Goal: Task Accomplishment & Management: Complete application form

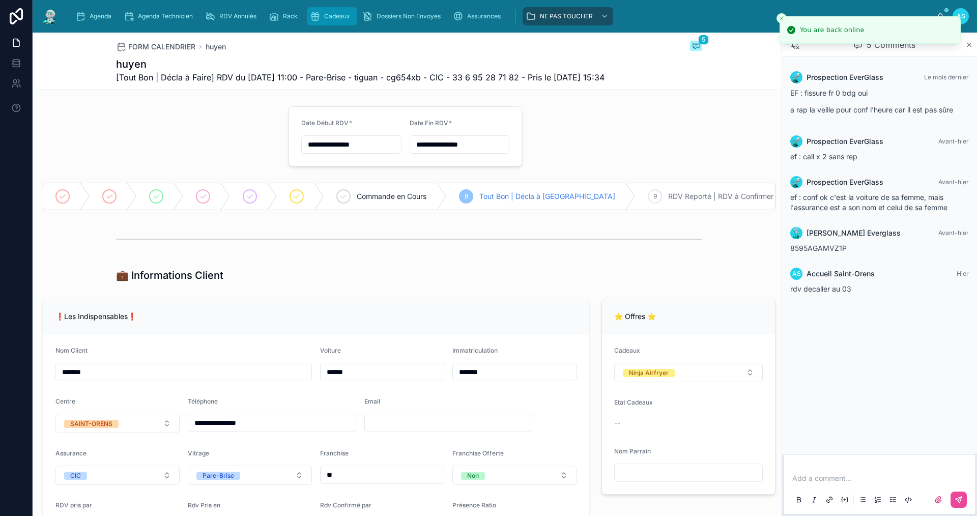
click at [339, 20] on div "Cadeaux" at bounding box center [332, 16] width 44 height 16
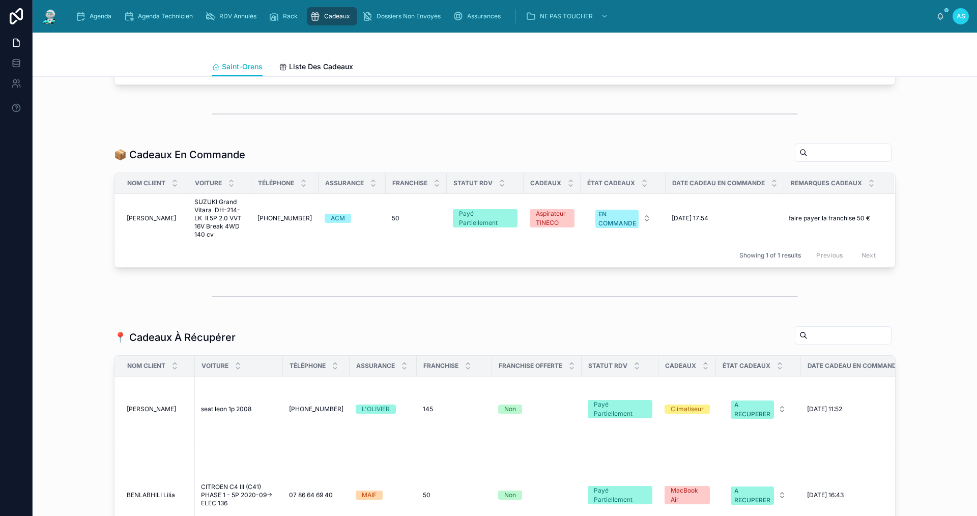
scroll to position [356, 0]
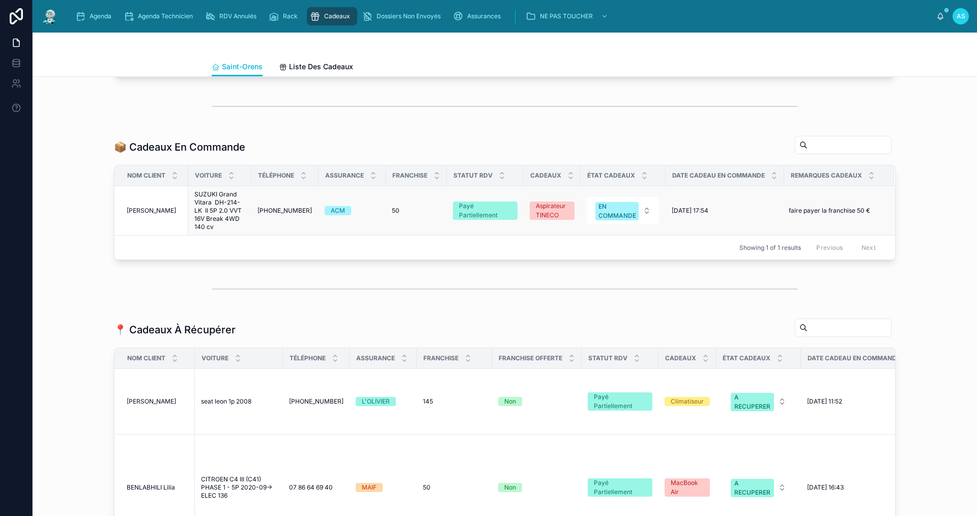
click at [271, 215] on span "[PHONE_NUMBER]" at bounding box center [285, 211] width 54 height 8
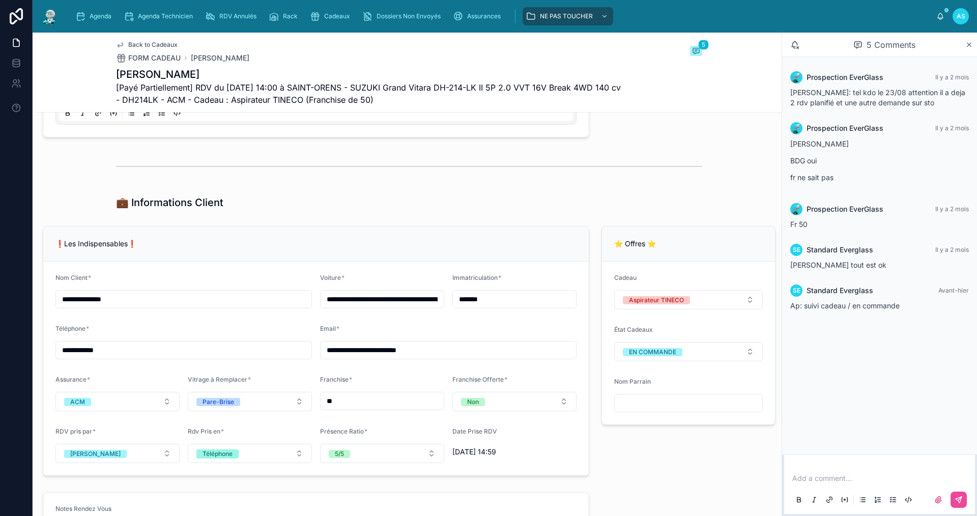
scroll to position [713, 0]
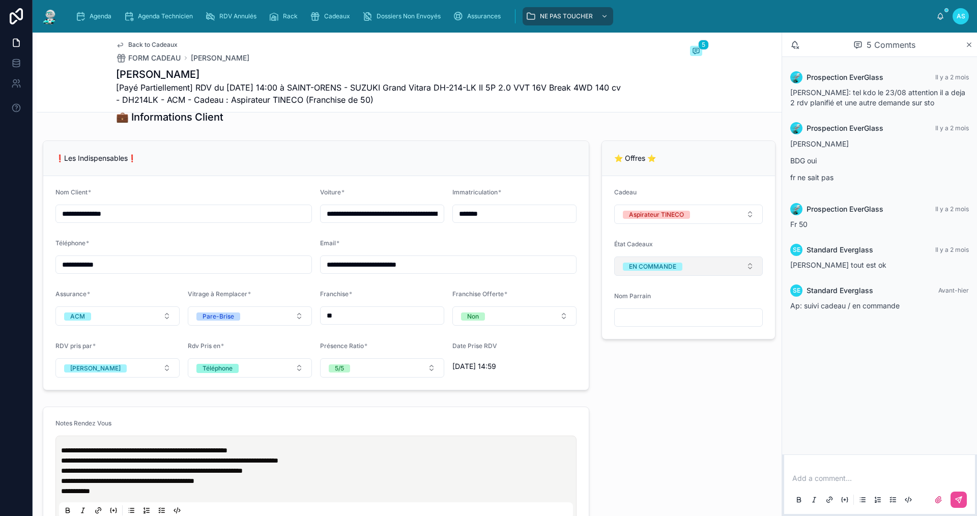
click at [632, 271] on div "EN COMMANDE" at bounding box center [652, 267] width 47 height 8
click at [643, 356] on div "A RECUPERER" at bounding box center [642, 357] width 42 height 8
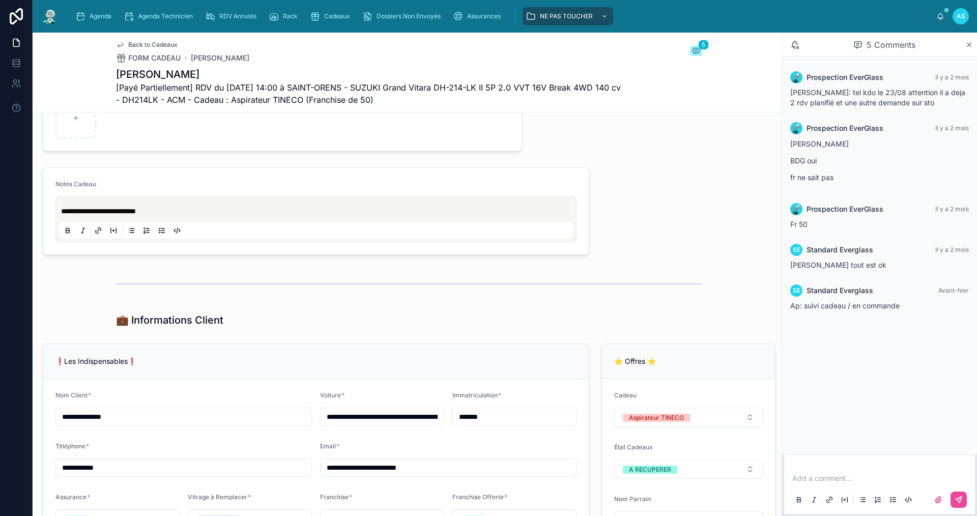
scroll to position [509, 0]
drag, startPoint x: 61, startPoint y: 215, endPoint x: 88, endPoint y: 220, distance: 27.1
click at [61, 214] on p "**********" at bounding box center [318, 212] width 514 height 10
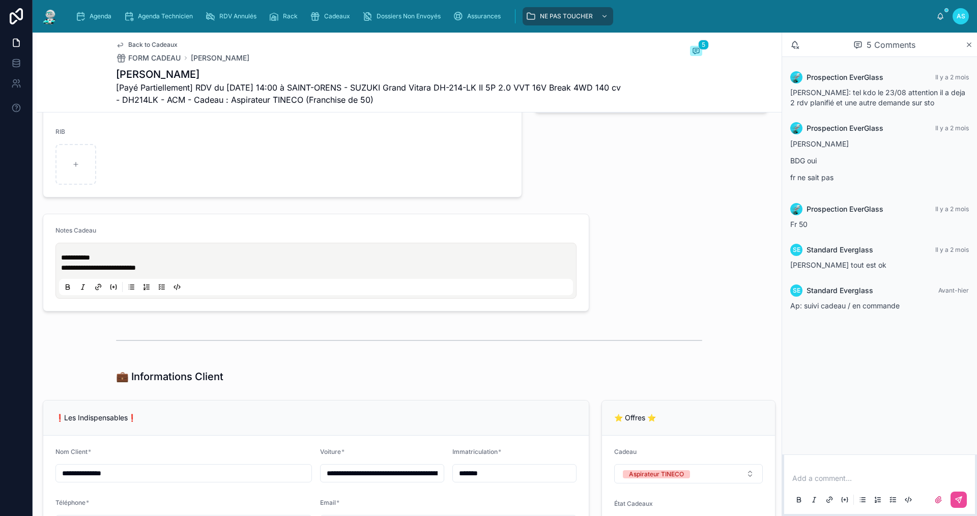
scroll to position [458, 0]
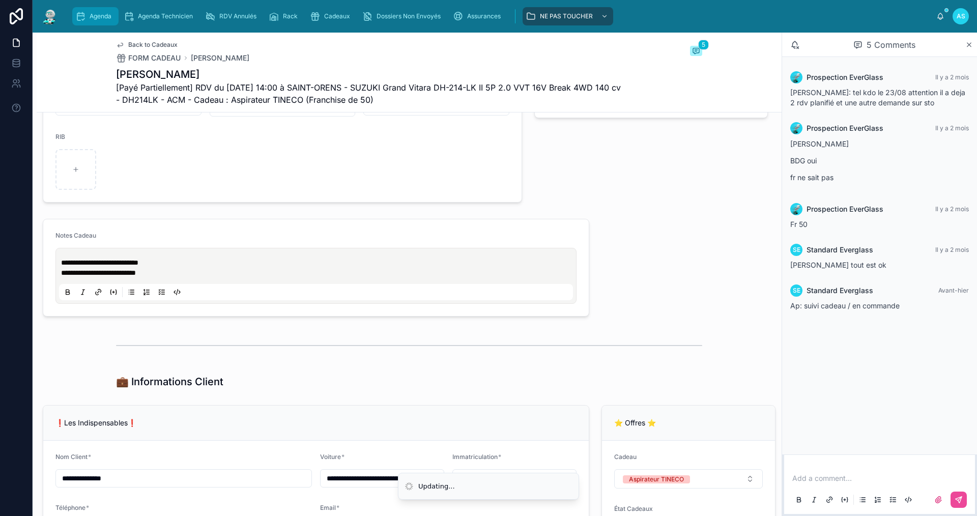
click at [100, 24] on link "Agenda" at bounding box center [95, 16] width 46 height 18
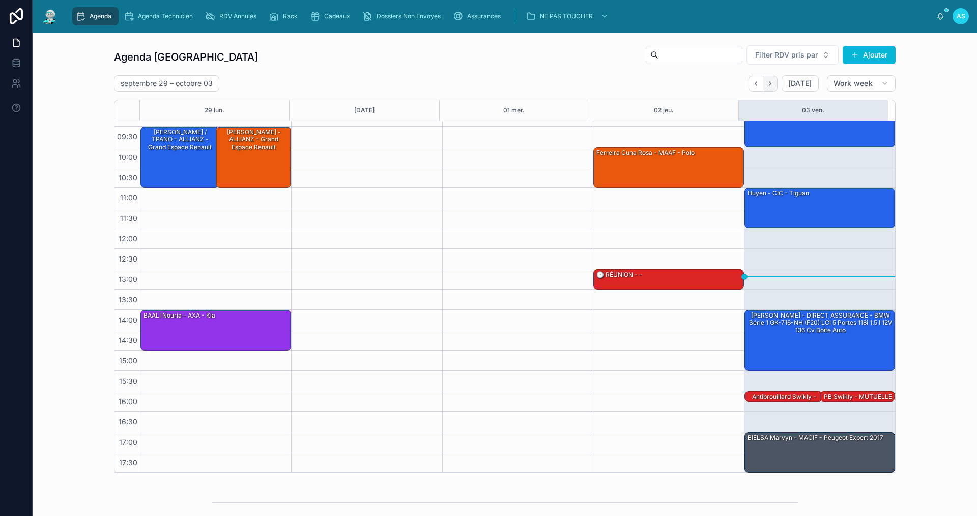
click at [769, 87] on icon "Next" at bounding box center [770, 84] width 8 height 8
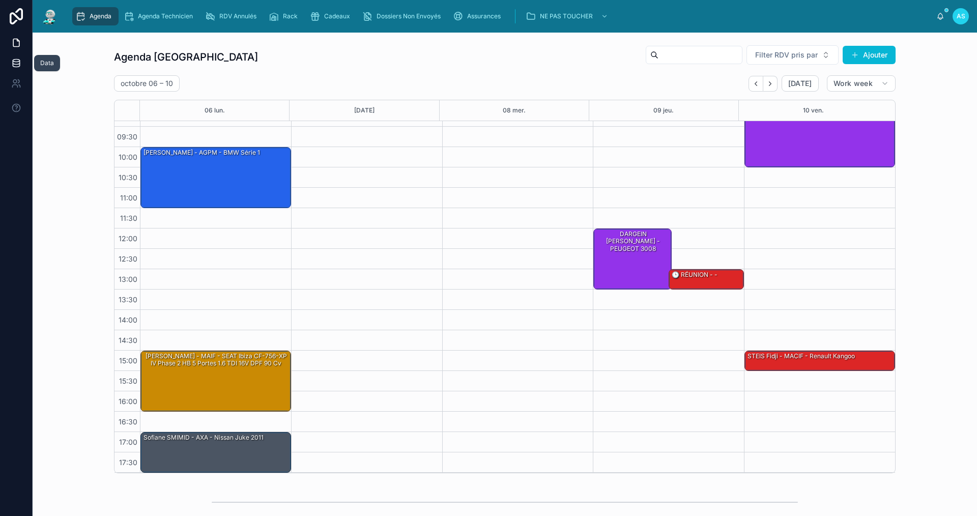
click at [14, 64] on icon at bounding box center [16, 63] width 10 height 10
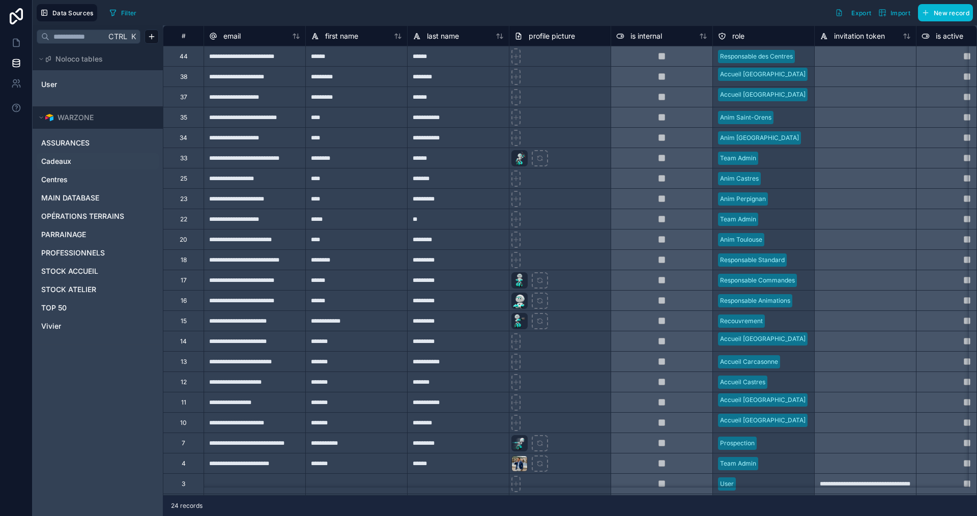
click at [66, 159] on span "Cadeaux" at bounding box center [56, 161] width 30 height 10
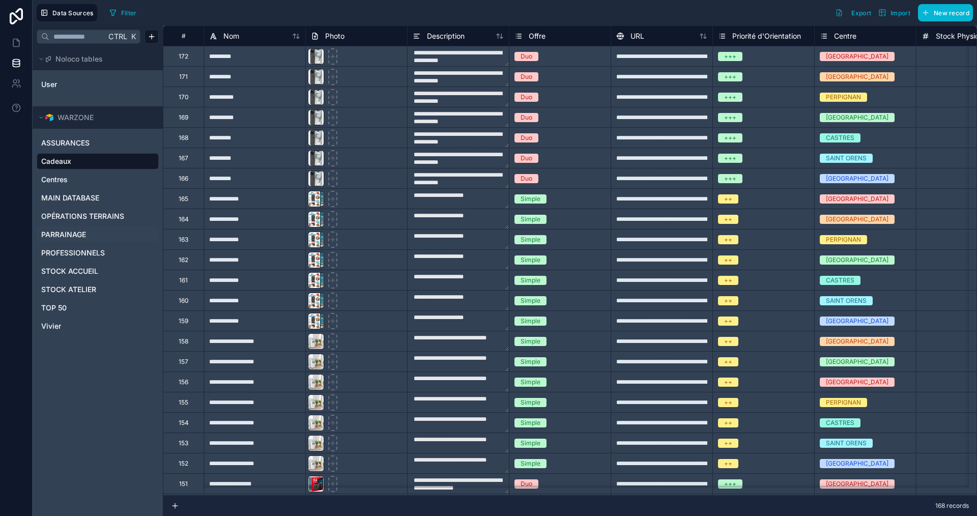
click at [81, 230] on span "PARRAINAGE" at bounding box center [63, 235] width 45 height 10
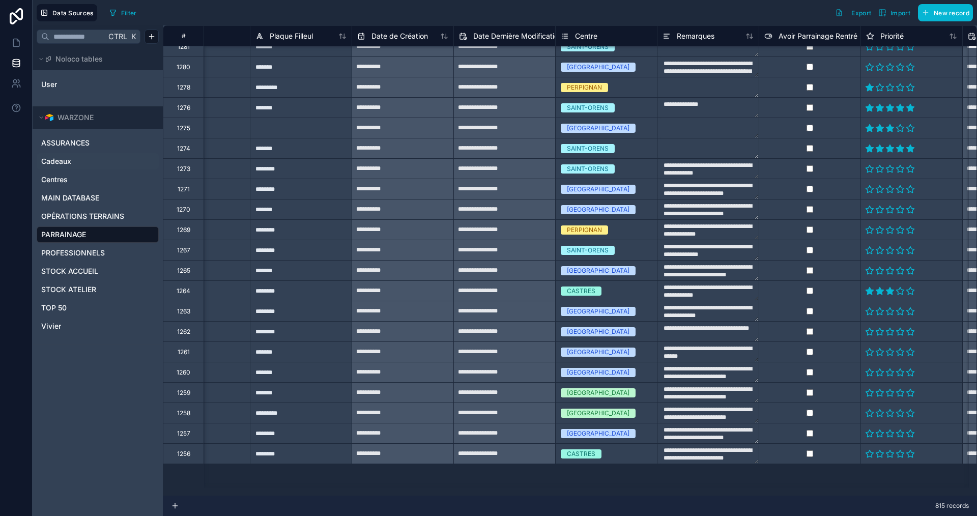
scroll to position [0, 361]
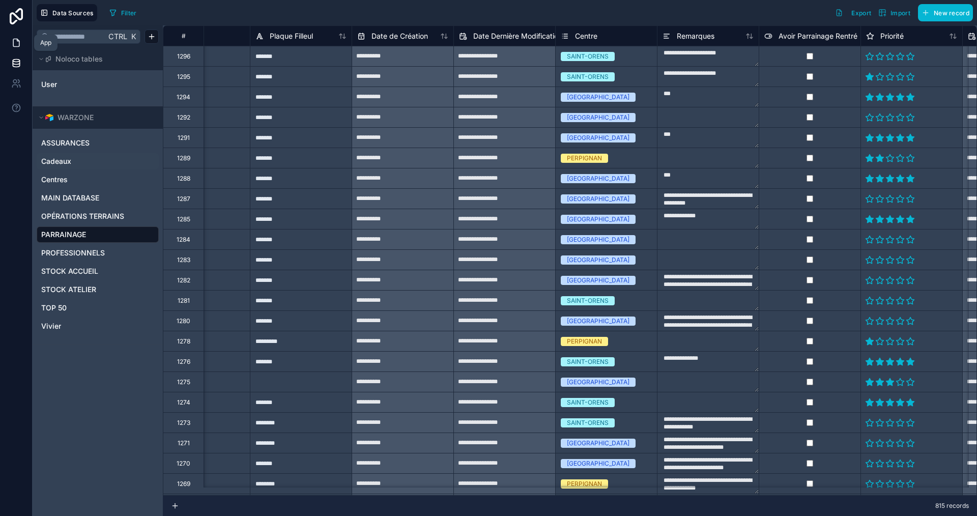
click at [18, 42] on icon at bounding box center [16, 43] width 10 height 10
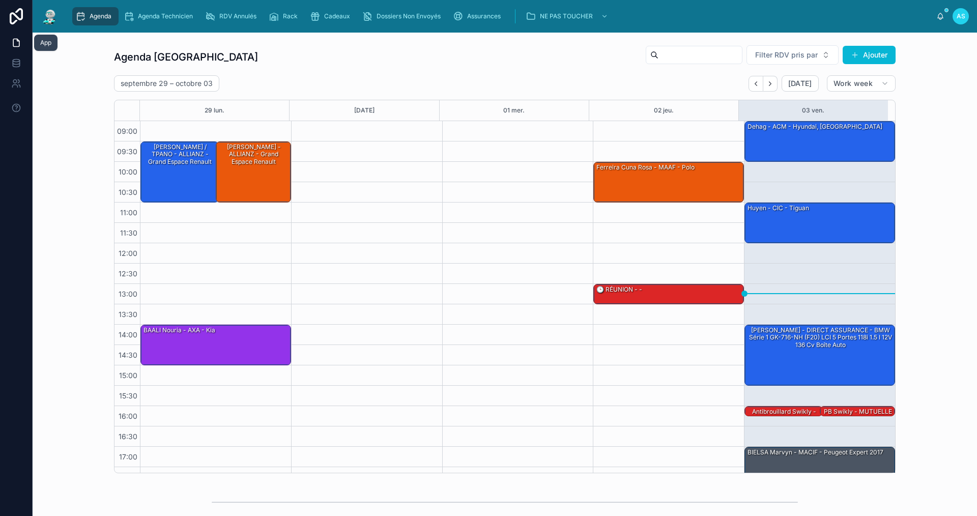
scroll to position [15, 0]
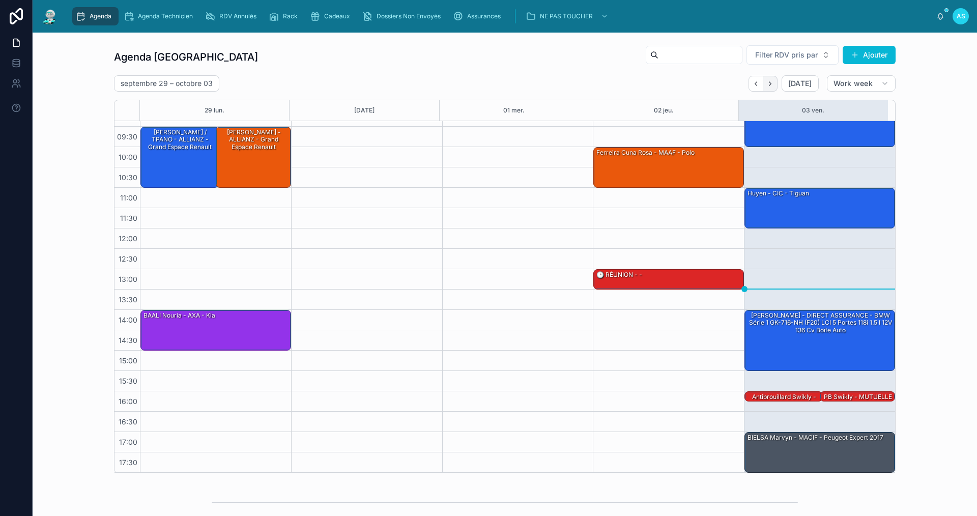
click at [764, 85] on button "Next" at bounding box center [770, 84] width 14 height 16
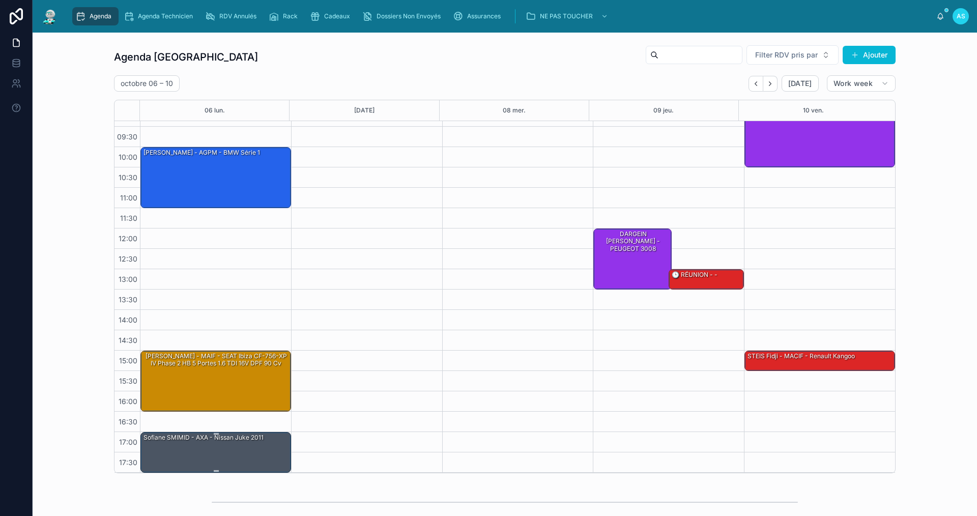
click at [211, 451] on div "Sofiane SMIMID - AXA - Nissan Juke 2011" at bounding box center [217, 452] width 148 height 39
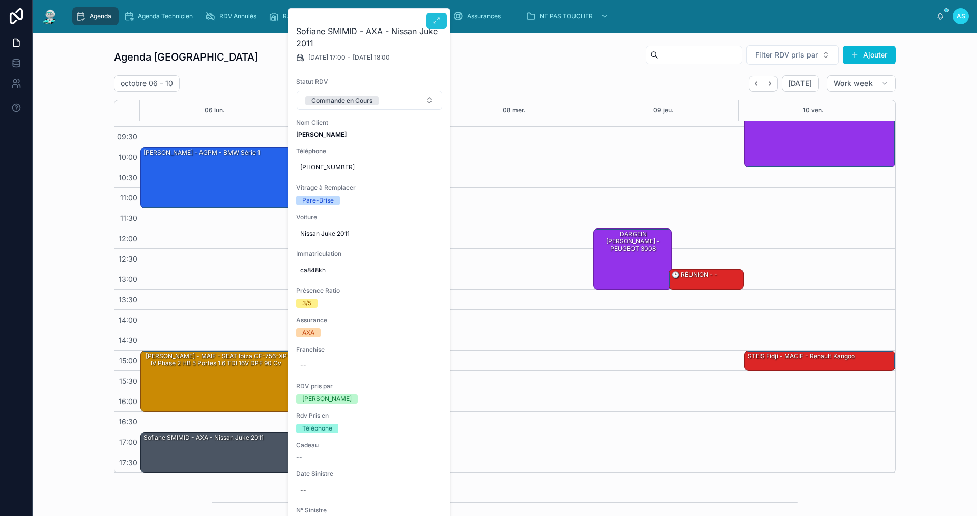
click at [435, 24] on icon at bounding box center [437, 21] width 8 height 8
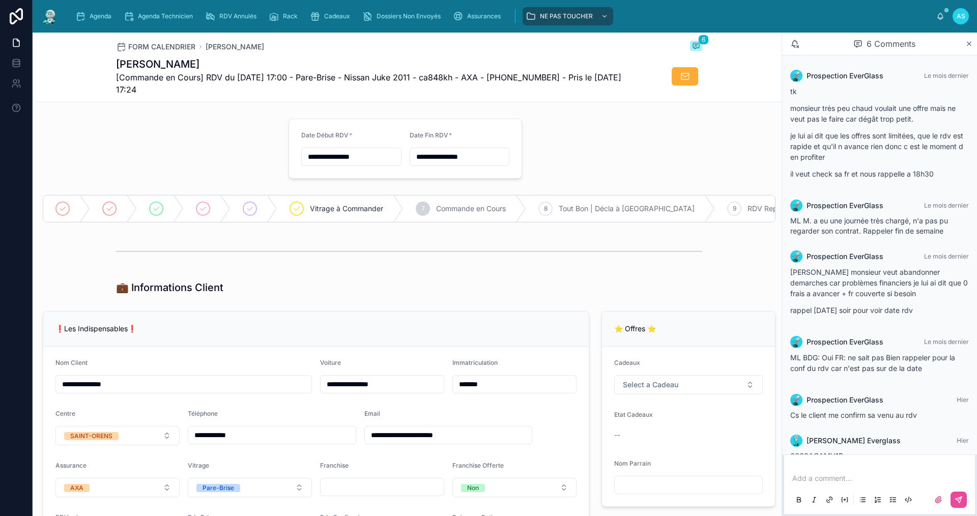
scroll to position [21, 0]
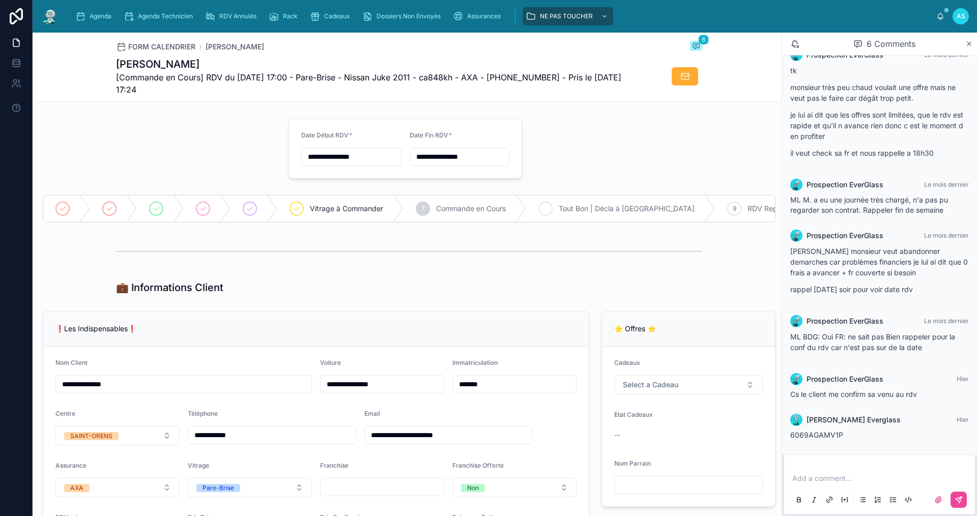
click at [550, 208] on icon at bounding box center [546, 209] width 8 height 8
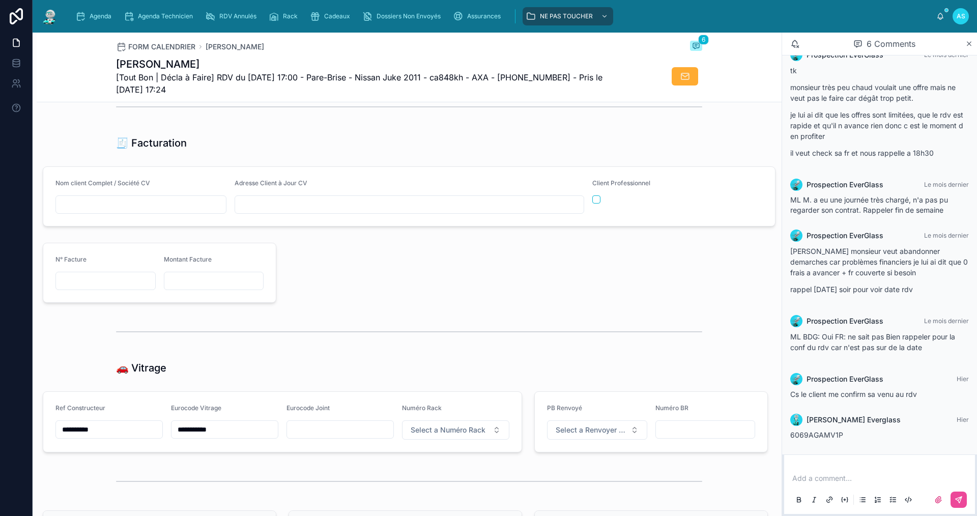
scroll to position [1069, 0]
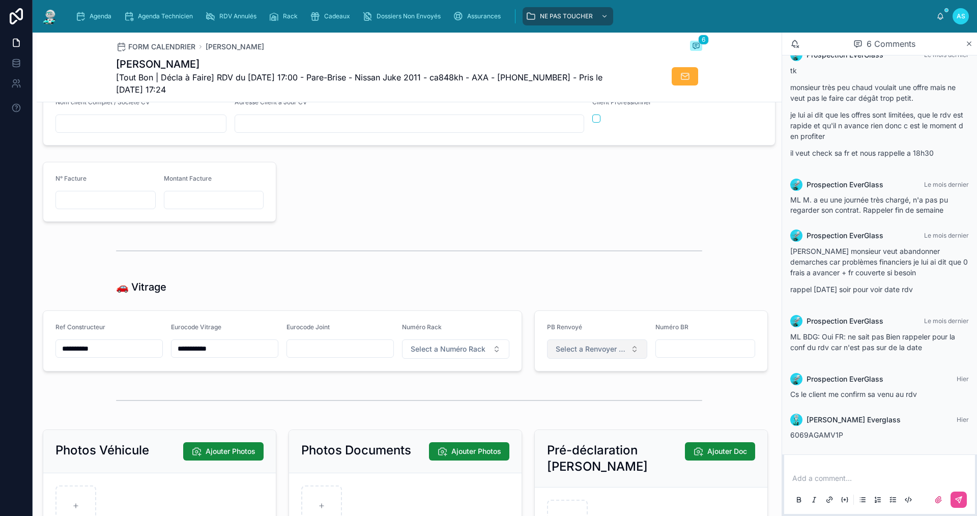
click at [579, 353] on span "Select a Renvoyer Vitrage" at bounding box center [591, 349] width 71 height 10
click at [466, 353] on span "Select a Numéro Rack" at bounding box center [448, 349] width 75 height 10
click at [422, 315] on div "16" at bounding box center [451, 313] width 122 height 14
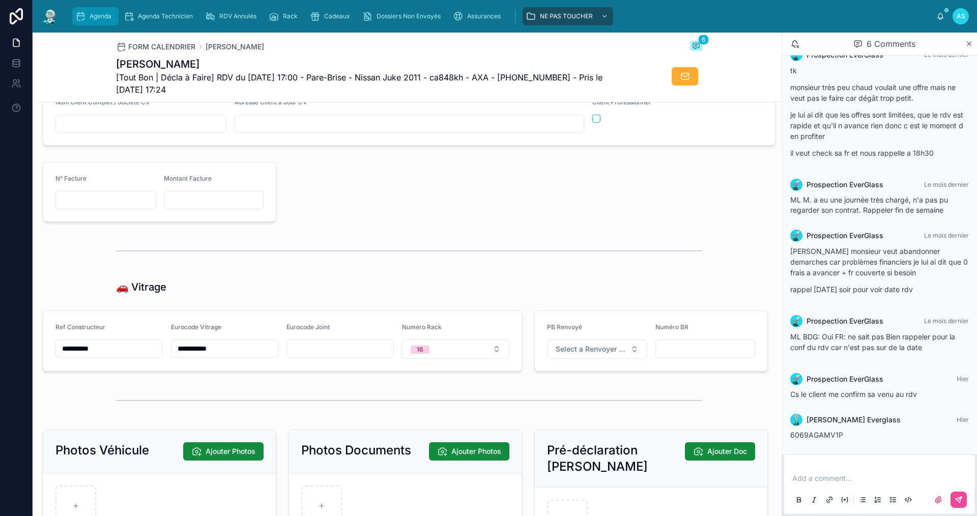
click at [97, 20] on div "Agenda" at bounding box center [95, 16] width 40 height 16
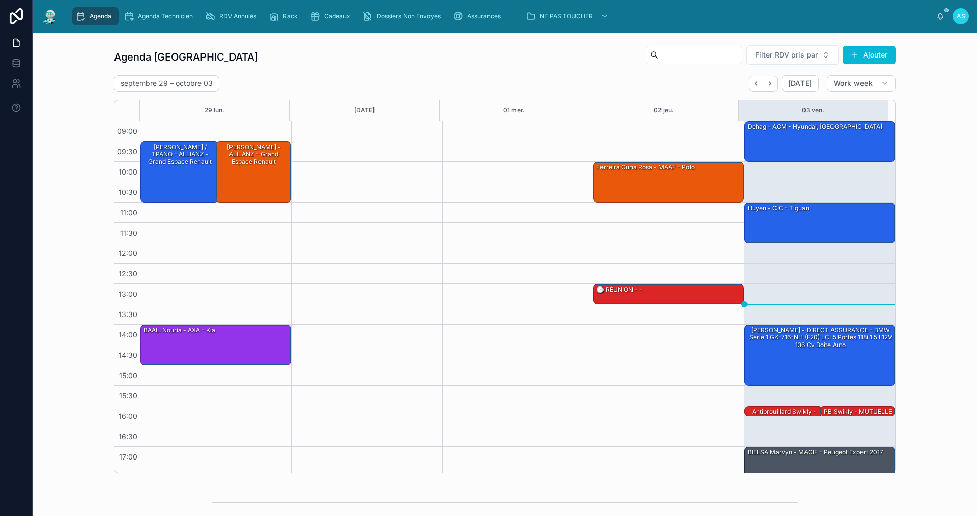
scroll to position [15, 0]
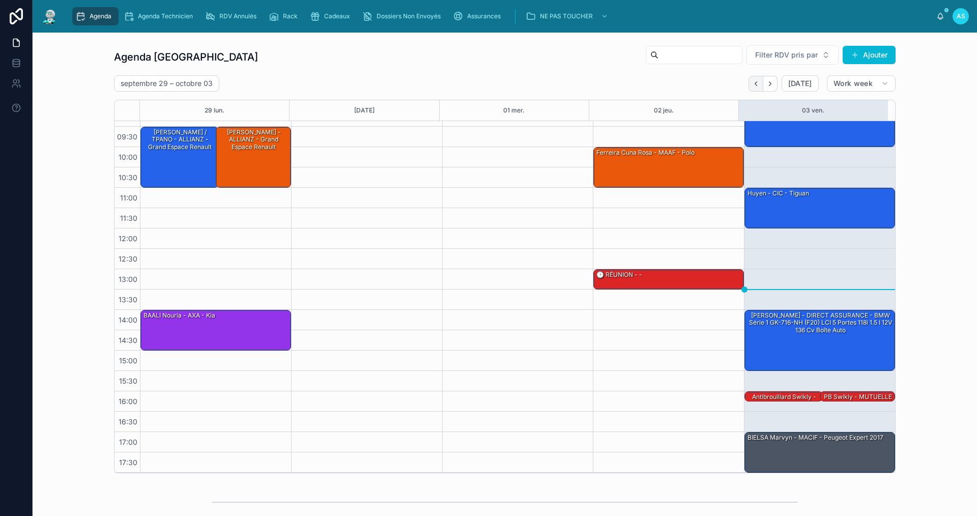
click at [755, 82] on icon "Back" at bounding box center [756, 83] width 2 height 4
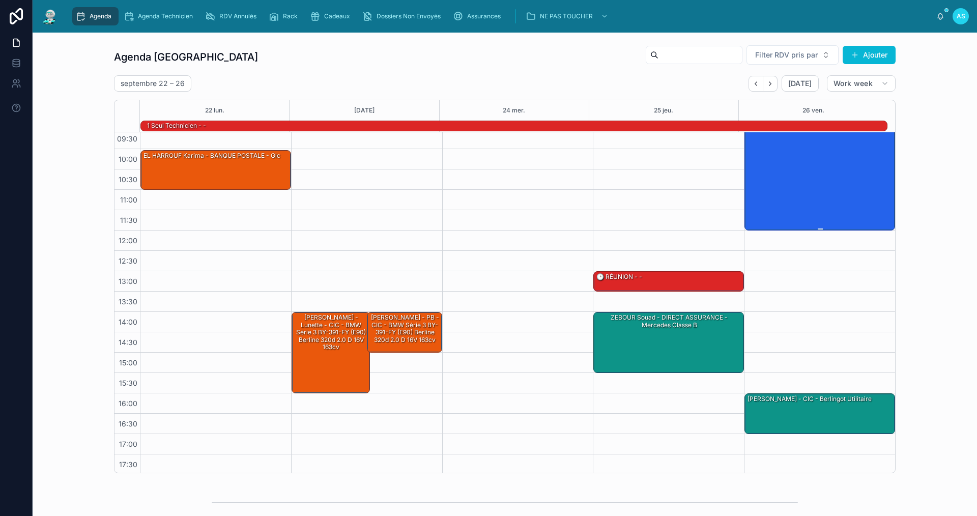
scroll to position [26, 0]
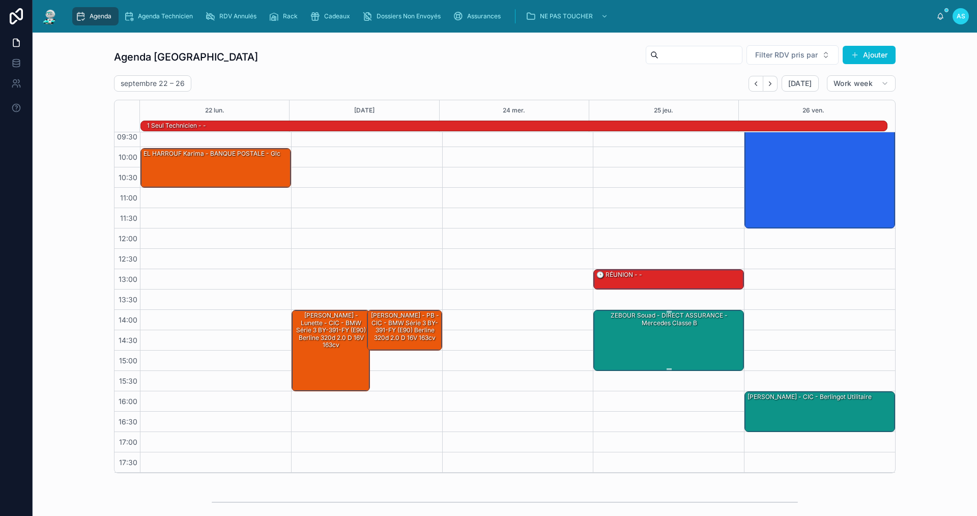
click at [641, 339] on div "ZEBOUR Souad - DIRECT ASSURANCE - mercedes classe B" at bounding box center [669, 339] width 148 height 59
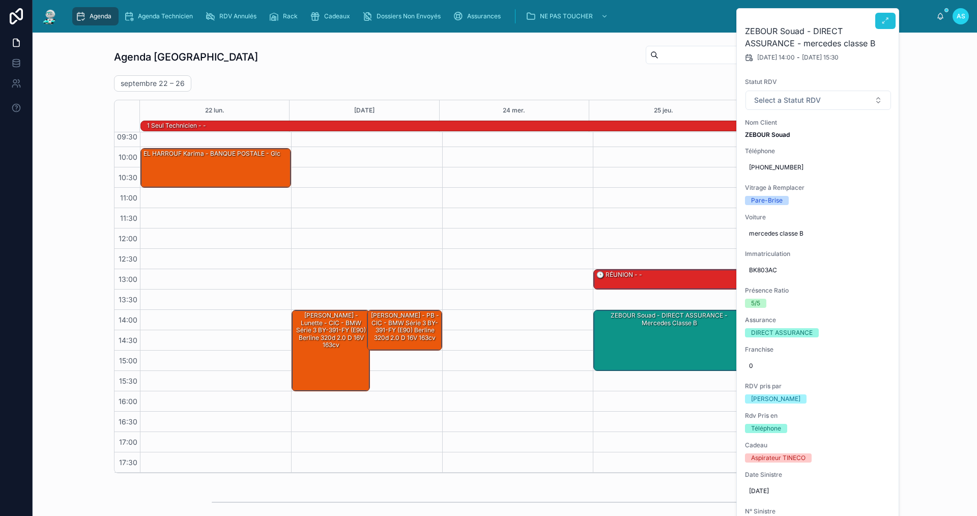
click at [885, 22] on icon at bounding box center [886, 21] width 8 height 8
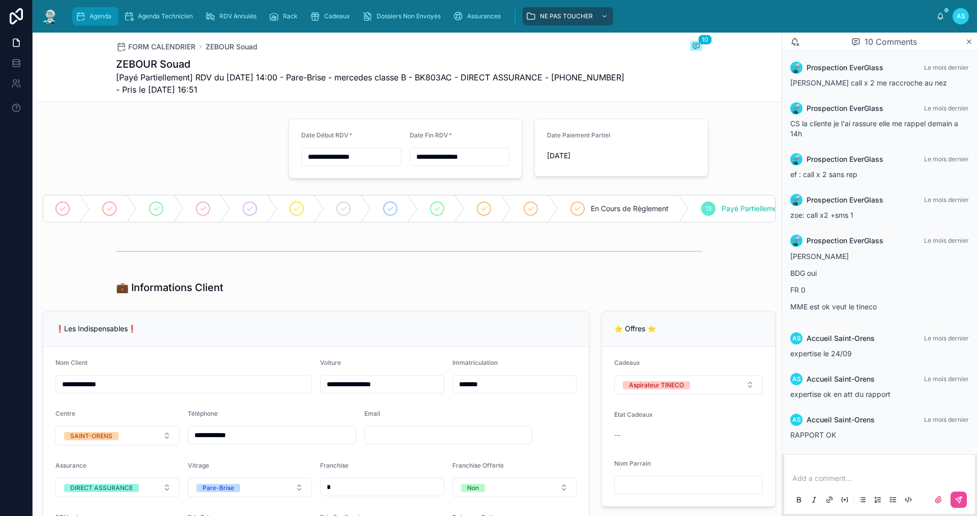
click at [94, 11] on div "Agenda" at bounding box center [95, 16] width 40 height 16
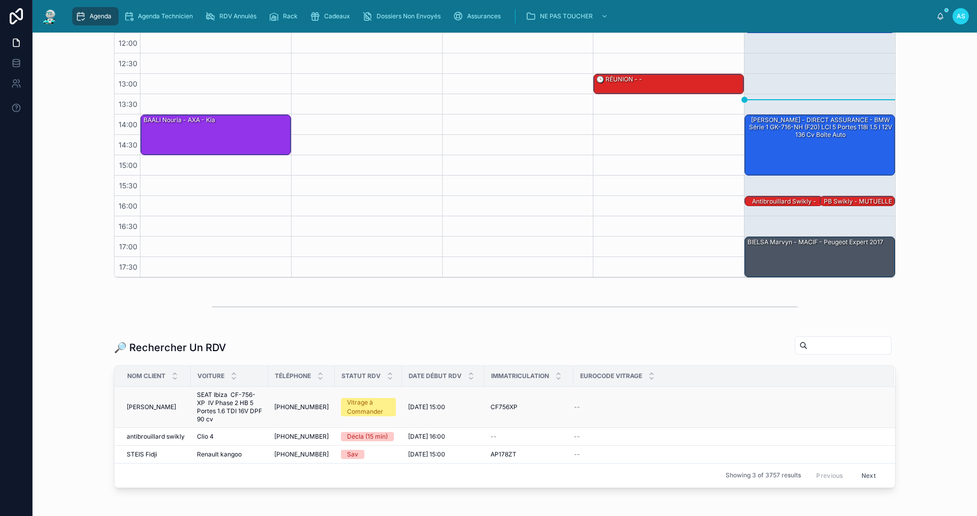
scroll to position [204, 0]
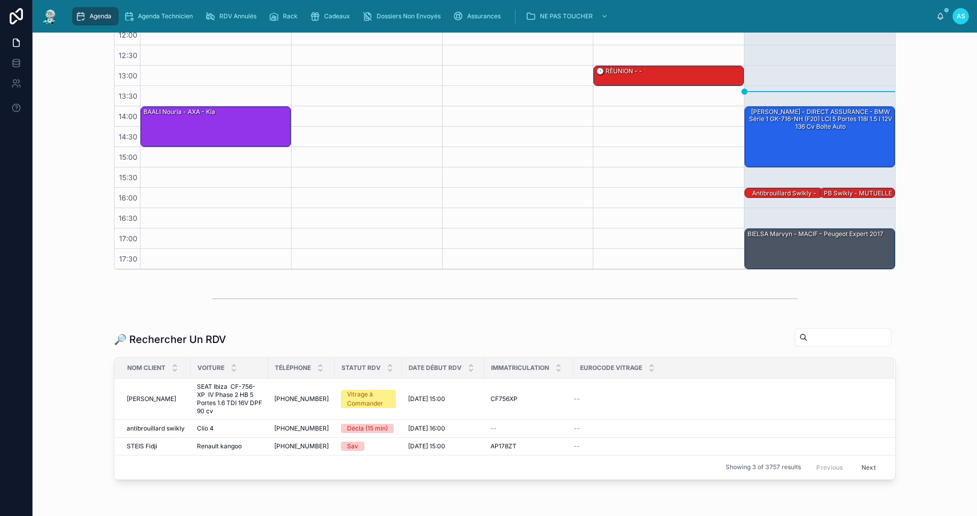
click at [820, 336] on input "text" at bounding box center [849, 337] width 83 height 14
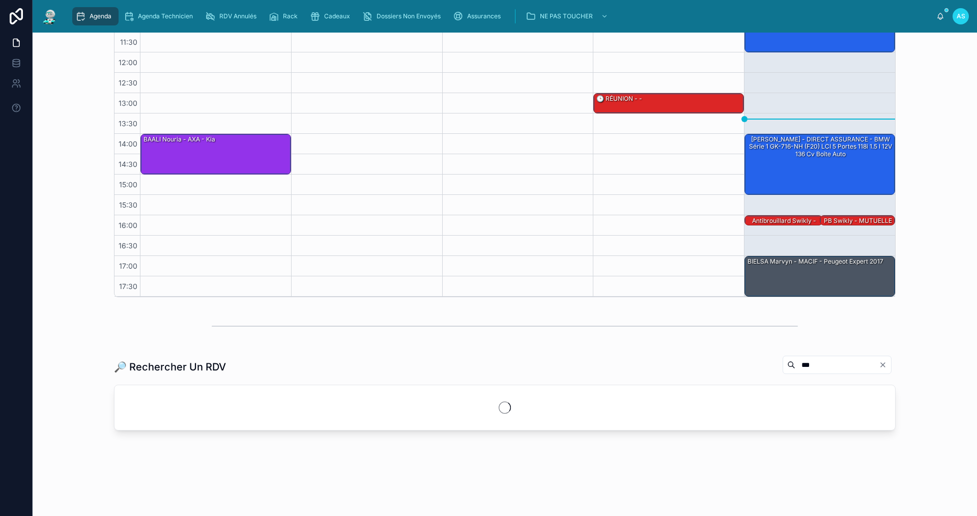
scroll to position [204, 0]
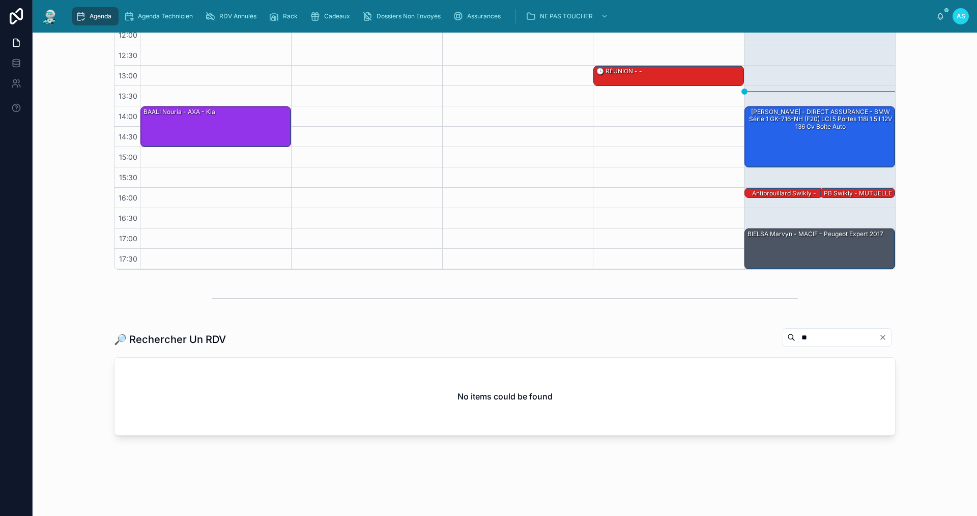
type input "*"
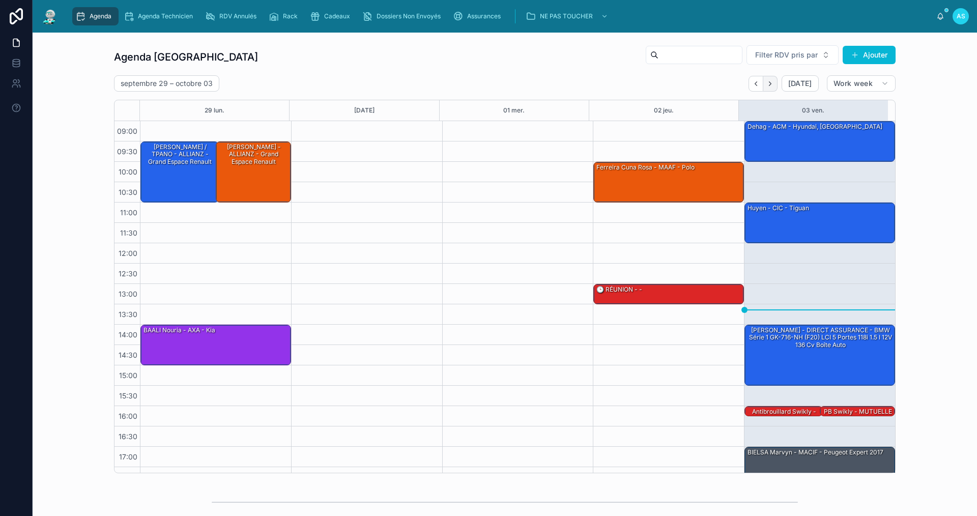
click at [770, 84] on icon "Next" at bounding box center [770, 84] width 8 height 8
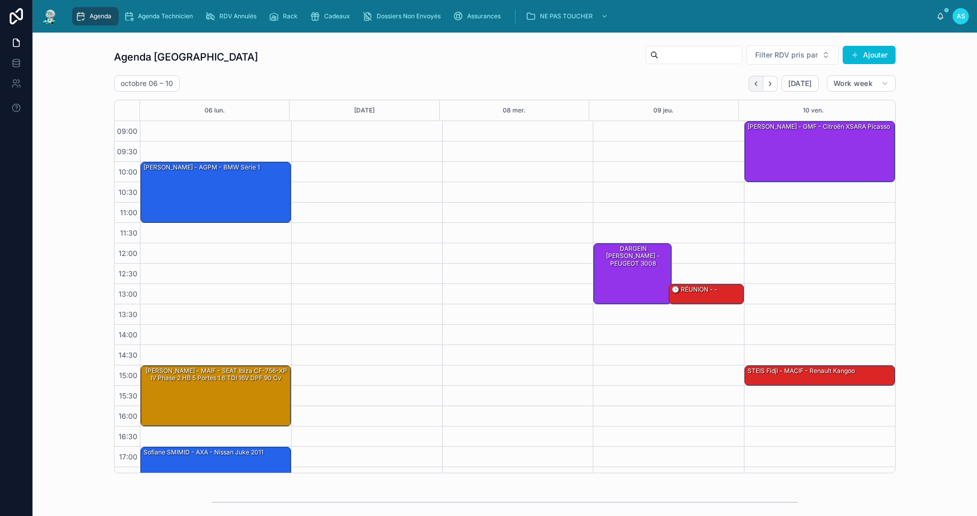
click at [749, 83] on button "Back" at bounding box center [756, 84] width 15 height 16
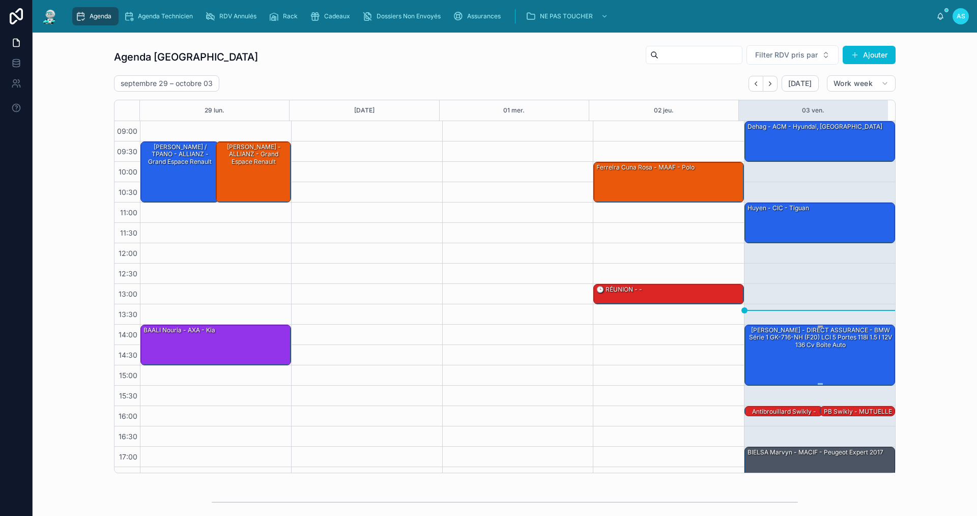
click at [784, 340] on div "[PERSON_NAME] - DIRECT ASSURANCE - BMW Série 1 GK-716-NH (F20) LCI 5 portes 118…" at bounding box center [821, 338] width 148 height 24
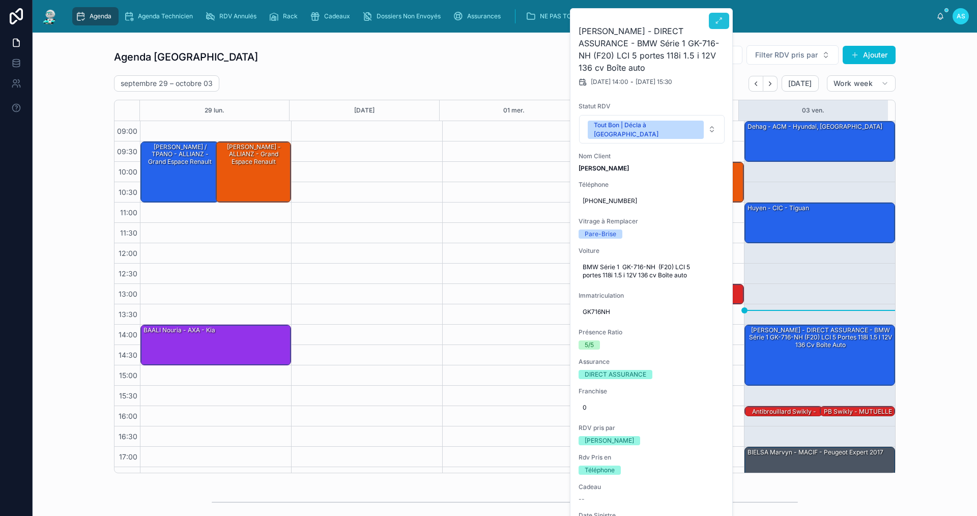
click at [721, 23] on icon at bounding box center [719, 21] width 8 height 8
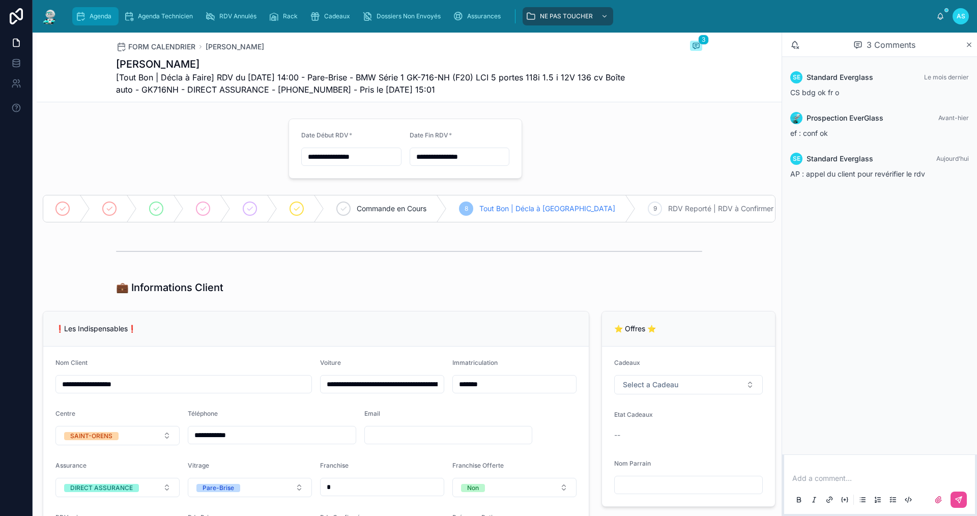
click at [88, 17] on div "Agenda" at bounding box center [95, 16] width 40 height 16
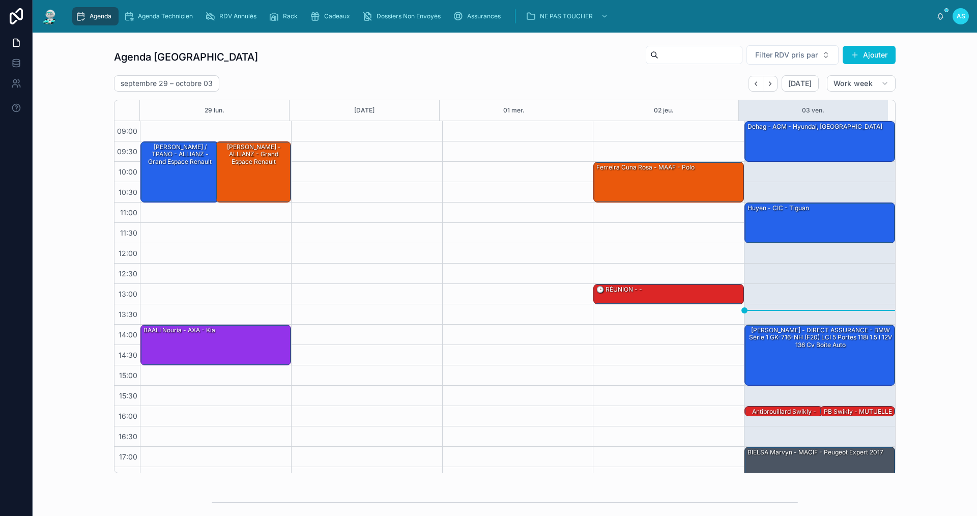
scroll to position [15, 0]
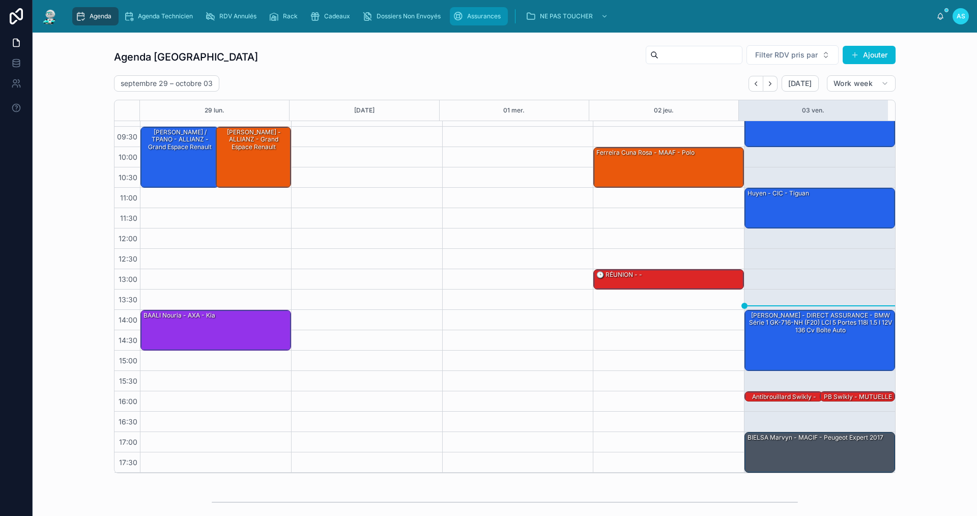
click at [473, 9] on div "Assurances" at bounding box center [479, 16] width 52 height 16
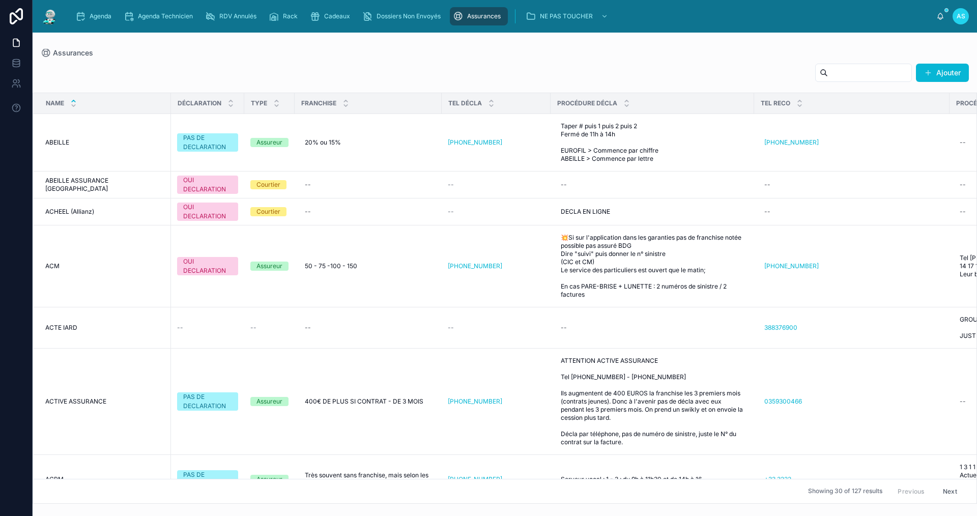
scroll to position [51, 0]
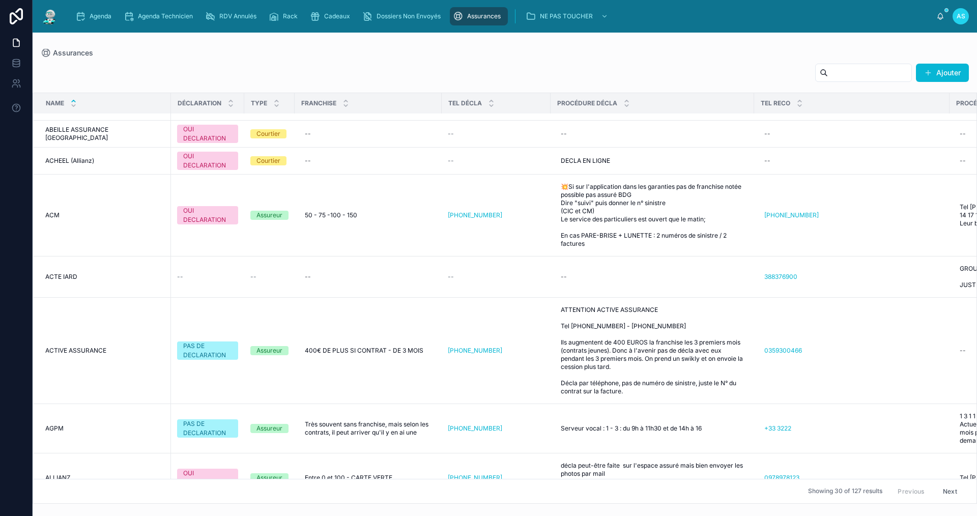
click at [891, 69] on input "text" at bounding box center [869, 73] width 83 height 14
type input "******"
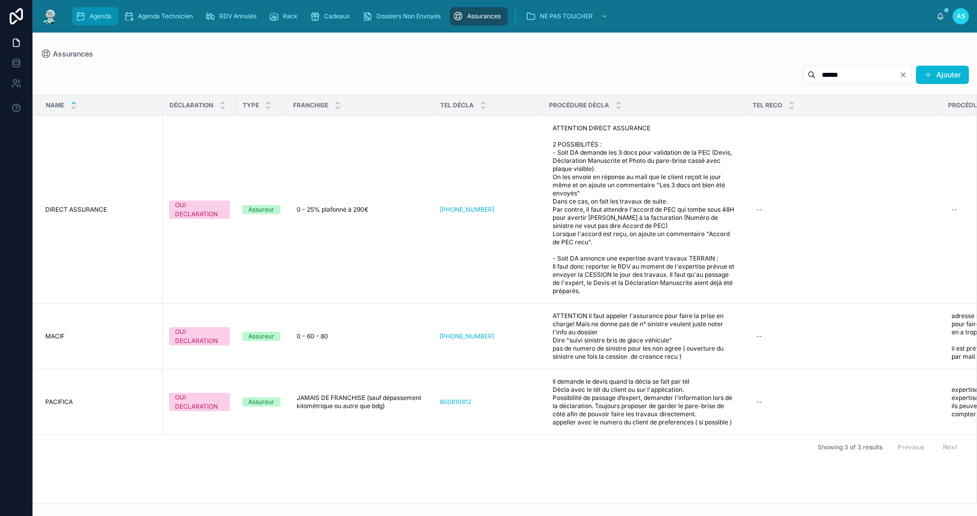
click at [88, 20] on div "Agenda" at bounding box center [95, 16] width 40 height 16
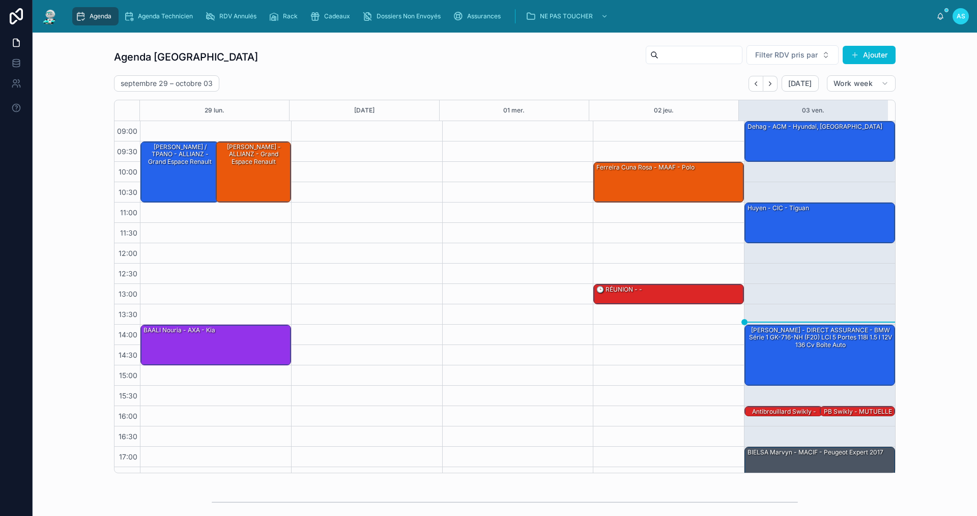
scroll to position [15, 0]
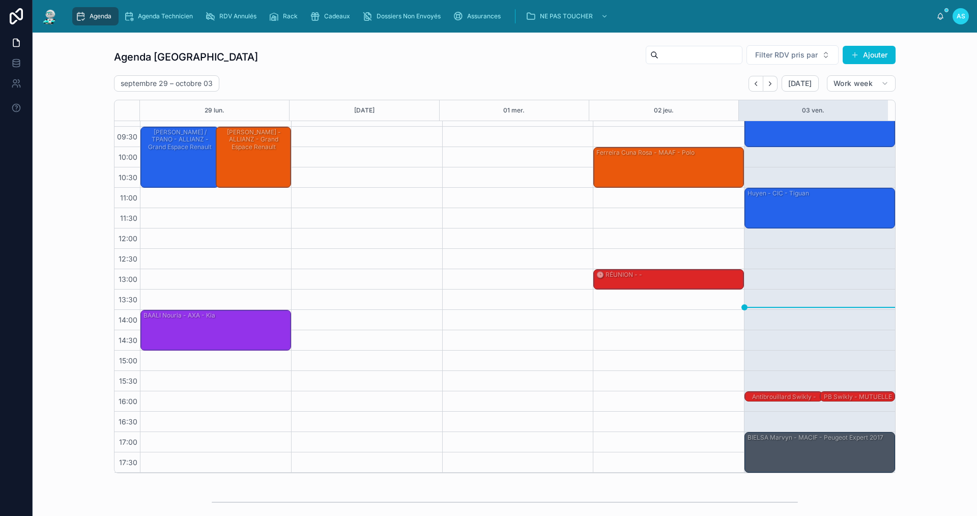
click at [794, 339] on div "[PERSON_NAME] - DIRECT ASSURANCE - BMW Série 1 GK-716-NH (F20) LCI 5 portes 118…" at bounding box center [821, 339] width 148 height 59
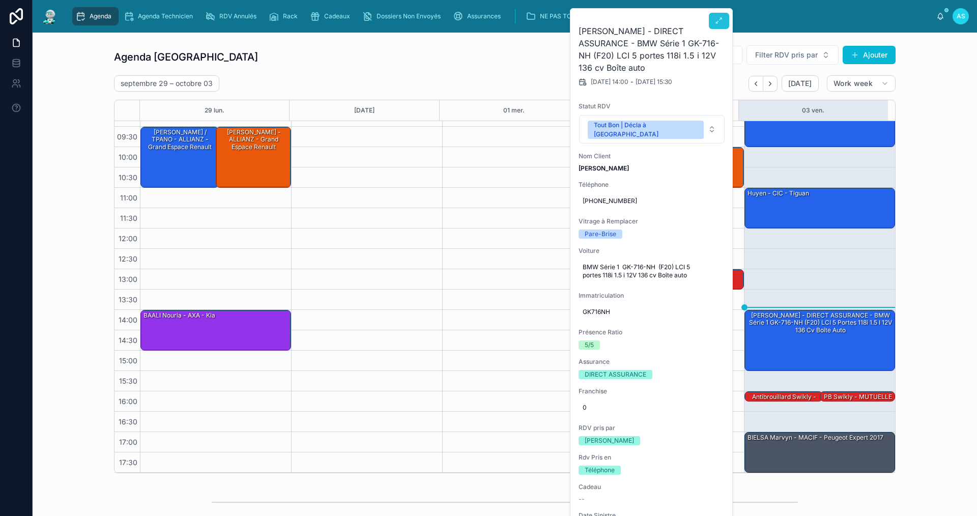
click at [722, 20] on icon at bounding box center [719, 21] width 8 height 8
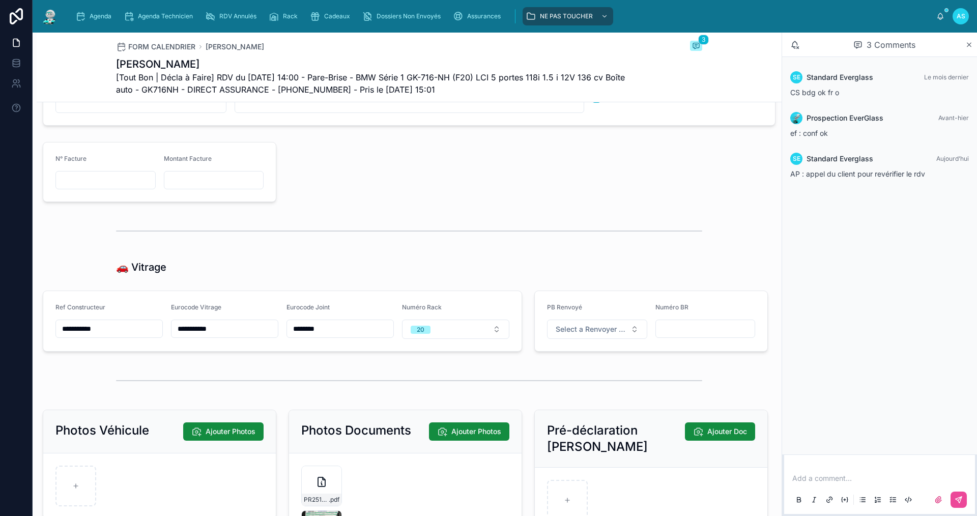
scroll to position [1323, 0]
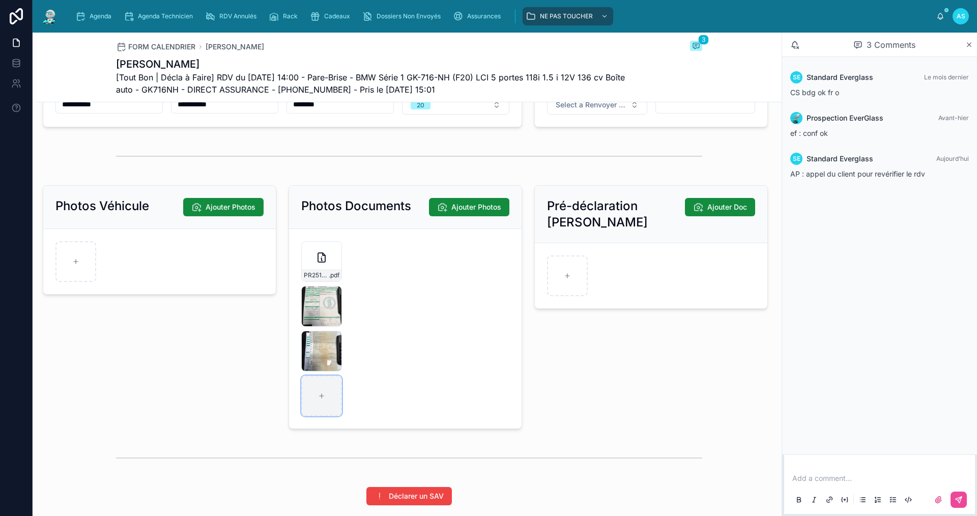
click at [318, 400] on div at bounding box center [321, 396] width 41 height 41
type input "**********"
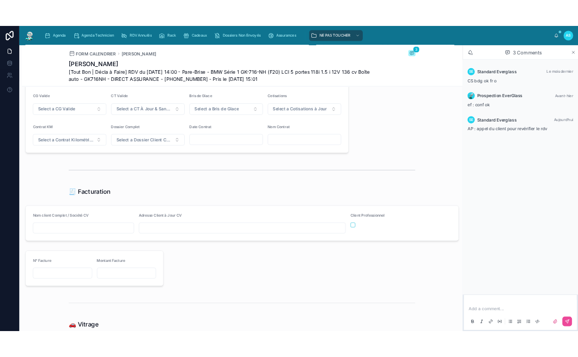
scroll to position [865, 0]
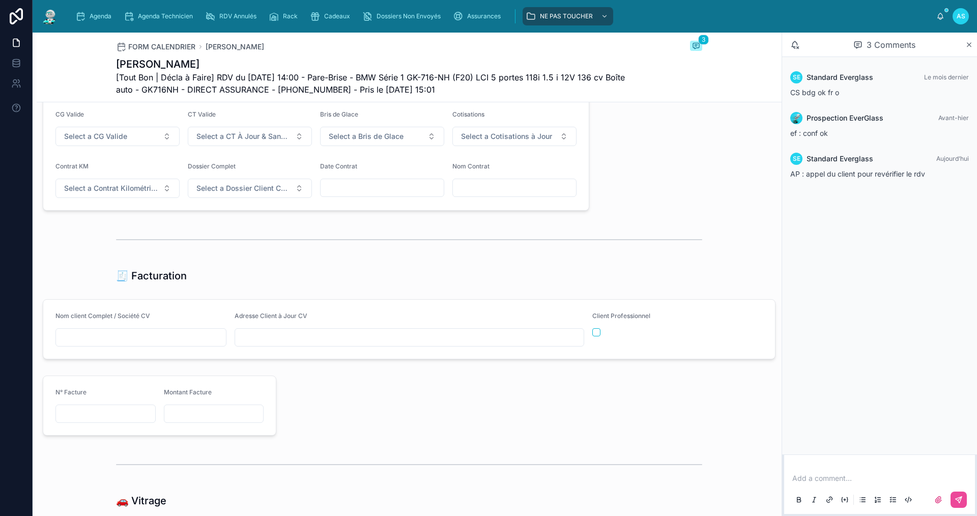
drag, startPoint x: 970, startPoint y: 47, endPoint x: 963, endPoint y: 40, distance: 9.7
click at [970, 46] on icon at bounding box center [970, 45] width 8 height 8
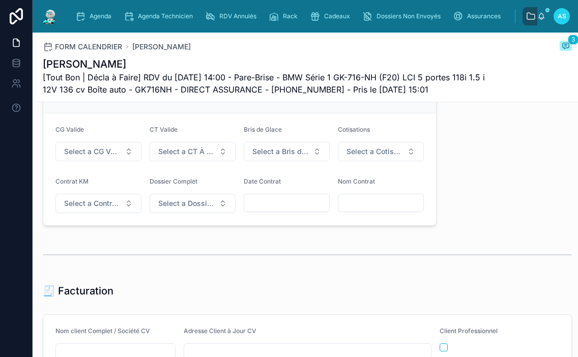
scroll to position [881, 0]
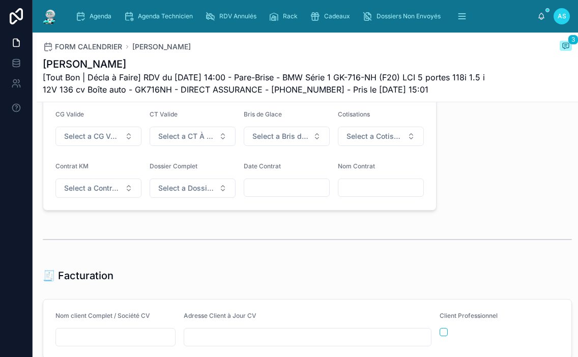
click at [136, 339] on input "text" at bounding box center [115, 337] width 119 height 14
paste input "**********"
type input "**********"
click at [253, 342] on input "text" at bounding box center [307, 337] width 247 height 14
paste input "**********"
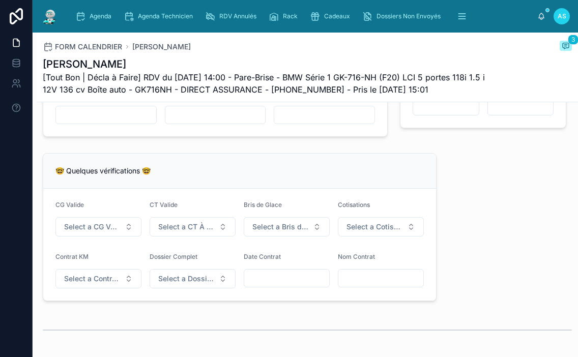
scroll to position [779, 0]
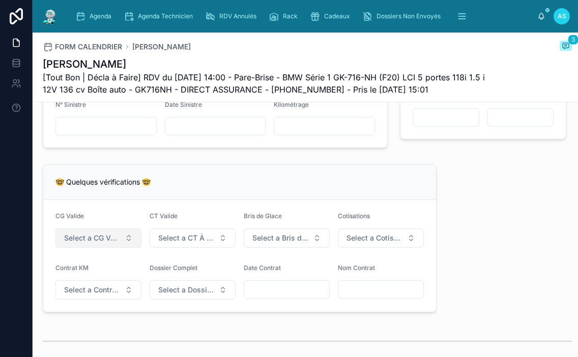
type input "**********"
click at [95, 240] on button "Select a CG Valide" at bounding box center [98, 238] width 86 height 19
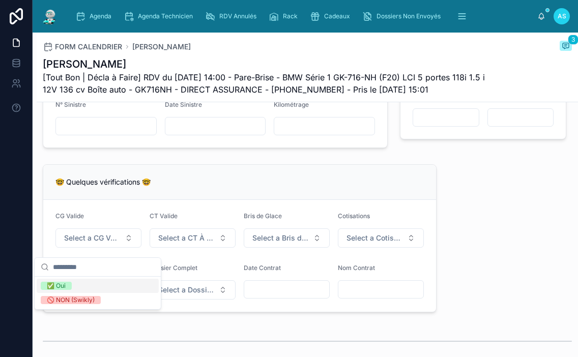
click at [101, 285] on div "✅ Oui" at bounding box center [98, 286] width 122 height 14
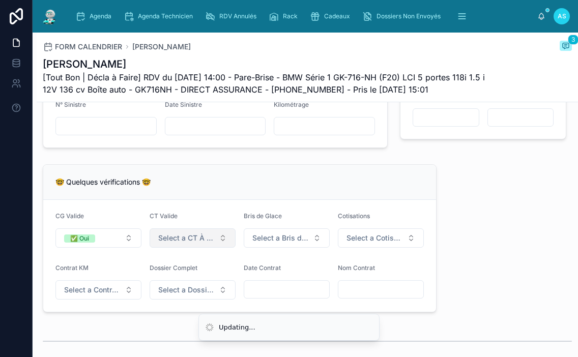
click at [160, 248] on button "Select a CT À Jour & Sans BDG" at bounding box center [193, 238] width 86 height 19
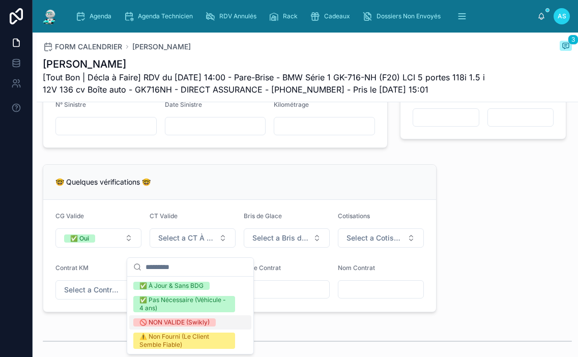
click at [179, 320] on div "🚫 NON VALIDE (Swikly)" at bounding box center [174, 323] width 70 height 8
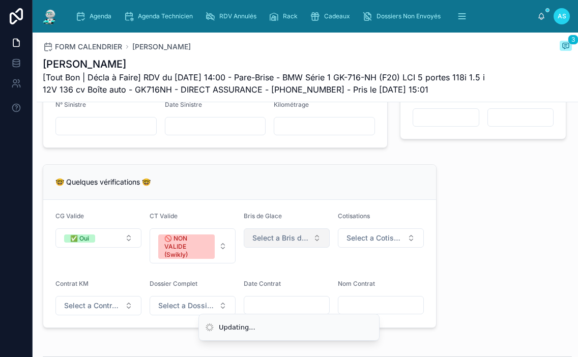
click at [289, 248] on button "Select a Bris de Glace" at bounding box center [287, 238] width 86 height 19
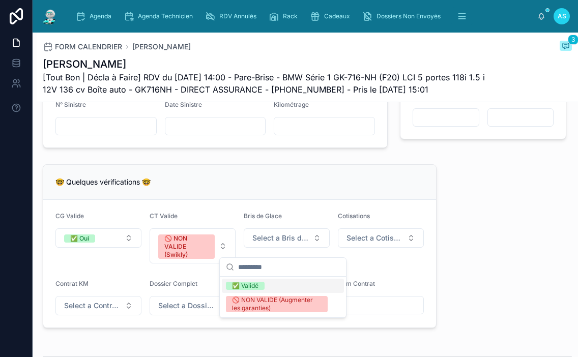
click at [275, 285] on div "✅ Validé" at bounding box center [283, 286] width 122 height 14
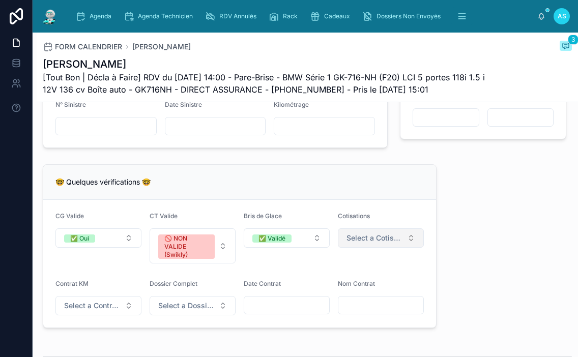
click at [368, 243] on span "Select a Cotisations à Jour" at bounding box center [375, 238] width 56 height 10
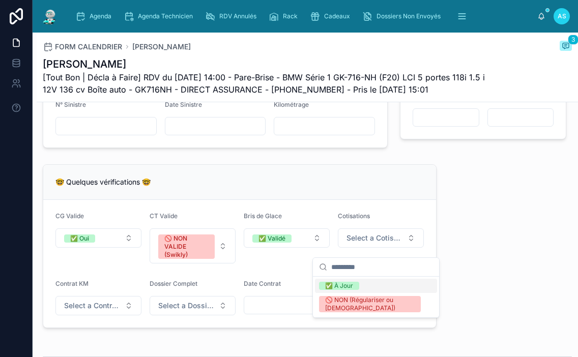
click at [353, 281] on div "✅ À Jour" at bounding box center [376, 286] width 122 height 14
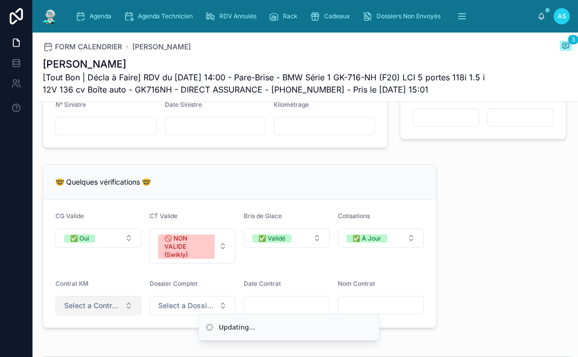
click at [85, 311] on span "Select a Contrat Kilométrique" at bounding box center [92, 306] width 56 height 10
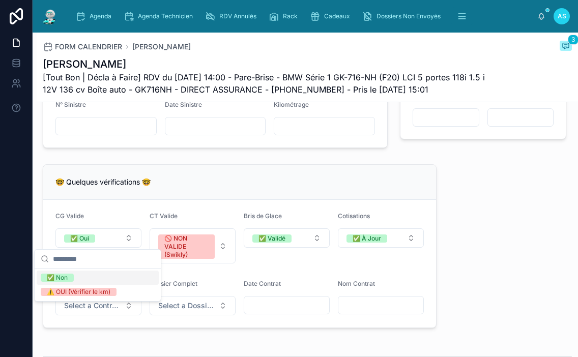
click at [73, 278] on span "✅ Non" at bounding box center [57, 278] width 33 height 8
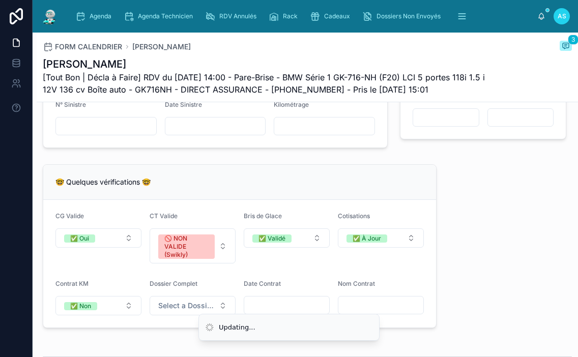
click at [143, 320] on form "CG Valide ✅ Oui CT Valide 🚫 NON VALIDE (Swikly) Bris de Glace ✅ Validé Cotisati…" at bounding box center [239, 264] width 393 height 128
click at [183, 311] on span "Select a Dossier Client Complet" at bounding box center [186, 306] width 56 height 10
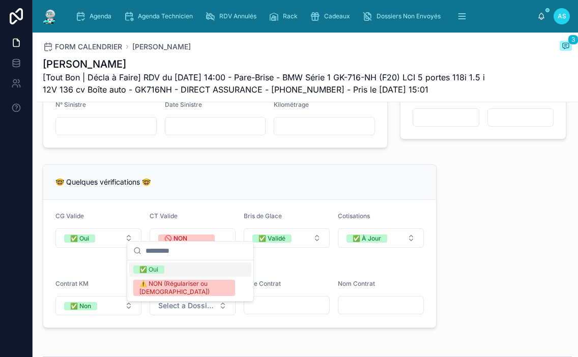
click at [146, 265] on div "✅ Oui" at bounding box center [190, 270] width 122 height 14
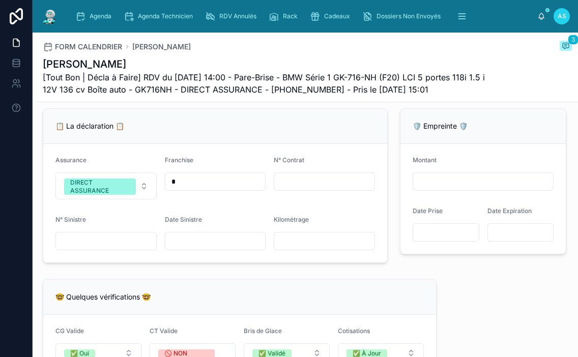
scroll to position [575, 0]
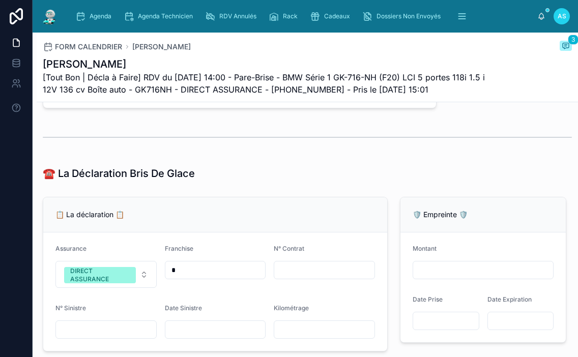
click at [294, 277] on input "text" at bounding box center [324, 270] width 100 height 14
click at [295, 275] on input "text" at bounding box center [324, 270] width 100 height 14
paste input "**********"
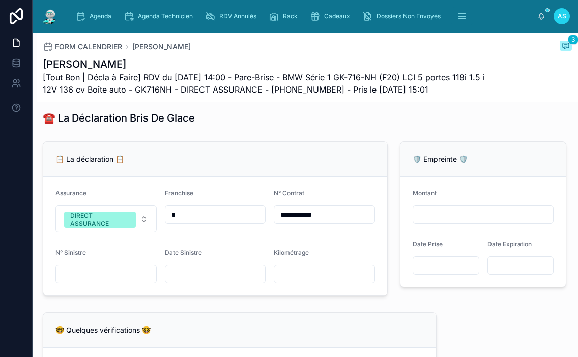
scroll to position [728, 0]
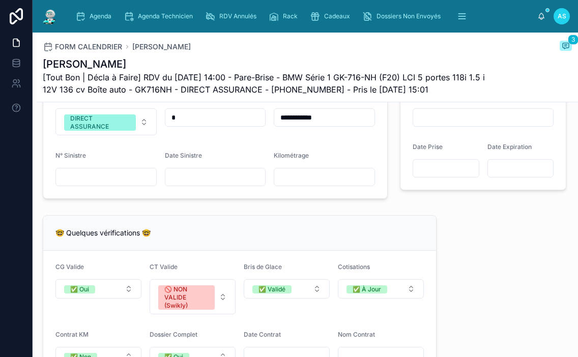
type input "**********"
click at [192, 184] on input "text" at bounding box center [215, 177] width 100 height 14
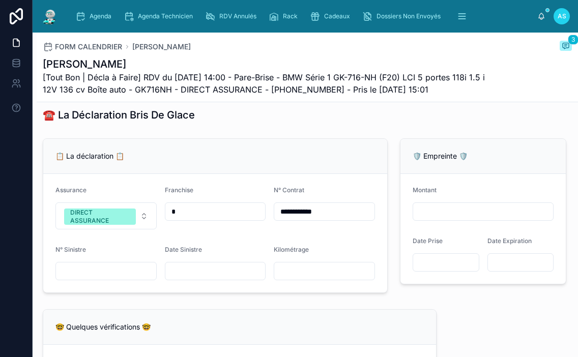
scroll to position [575, 0]
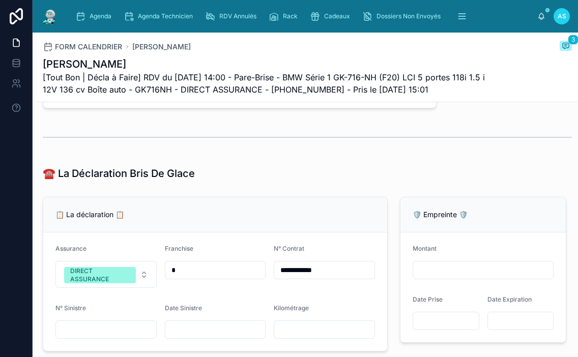
click at [385, 185] on div "☎️ La Déclaration Bris De Glace" at bounding box center [308, 173] width 542 height 22
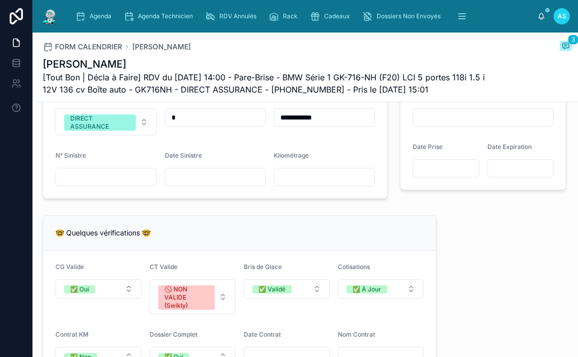
scroll to position [779, 0]
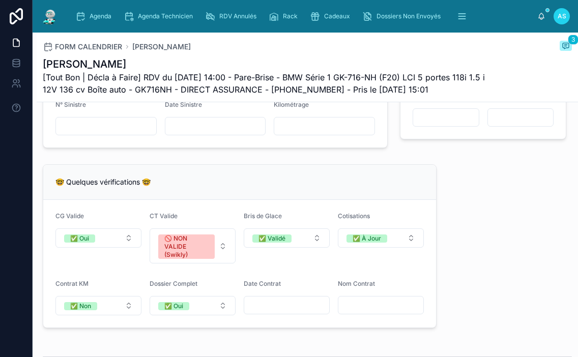
click at [467, 239] on div "**********" at bounding box center [308, 248] width 542 height 1825
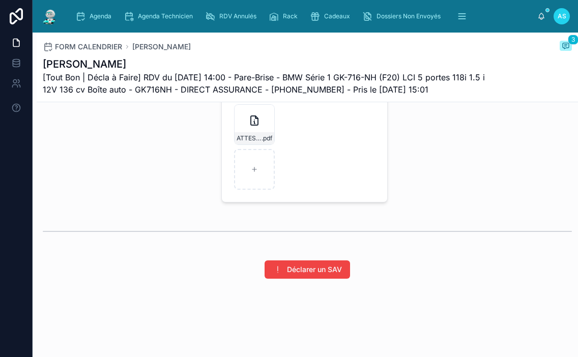
scroll to position [1604, 0]
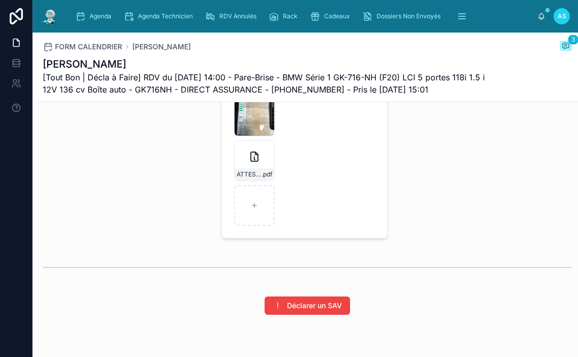
click at [434, 221] on div "Pré-déclaration Bris De Glace Ajouter Doc" at bounding box center [483, 87] width 179 height 311
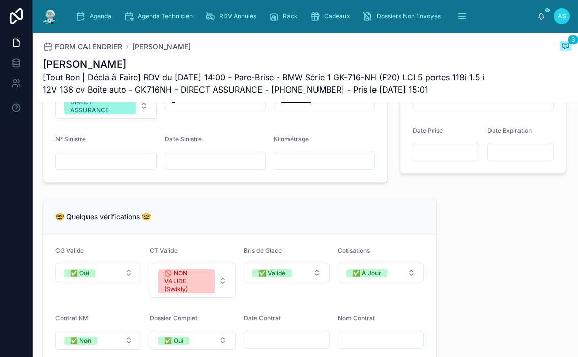
scroll to position [739, 0]
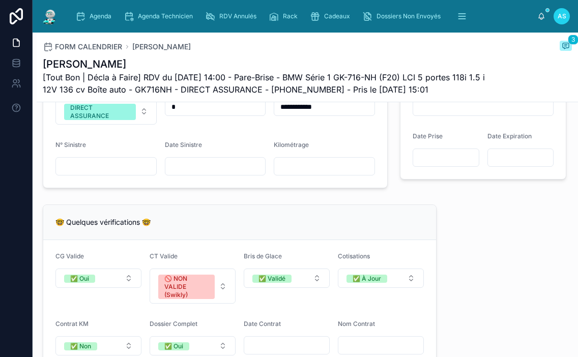
click at [205, 170] on input "text" at bounding box center [215, 166] width 100 height 14
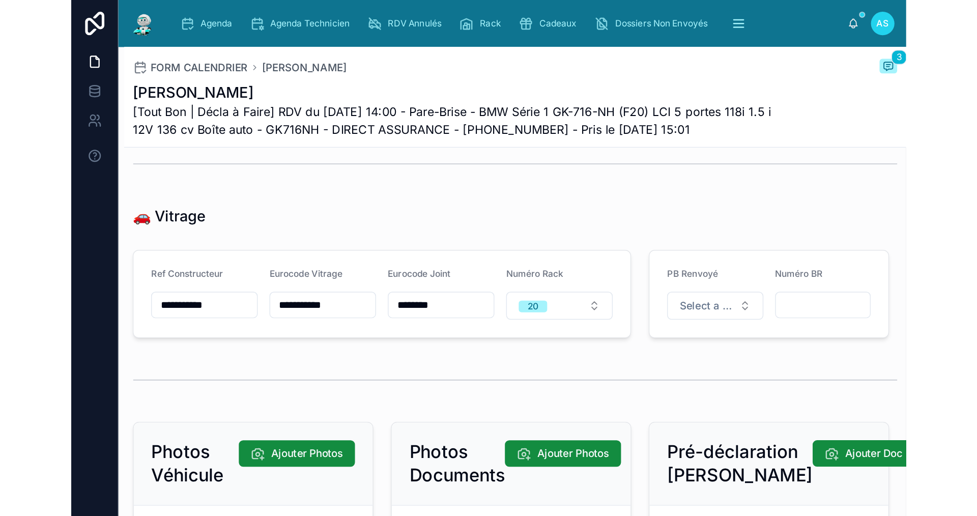
scroll to position [1451, 0]
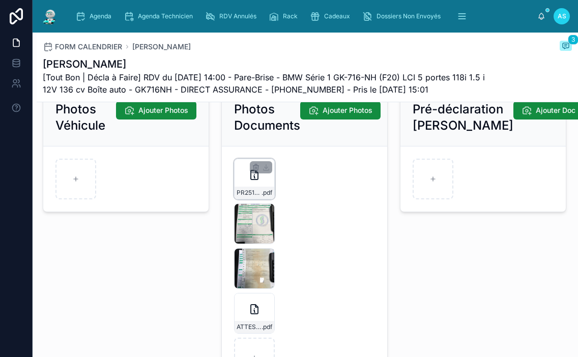
type input "**********"
click at [249, 193] on div "PR2510-1821-(1) .pdf" at bounding box center [254, 179] width 41 height 41
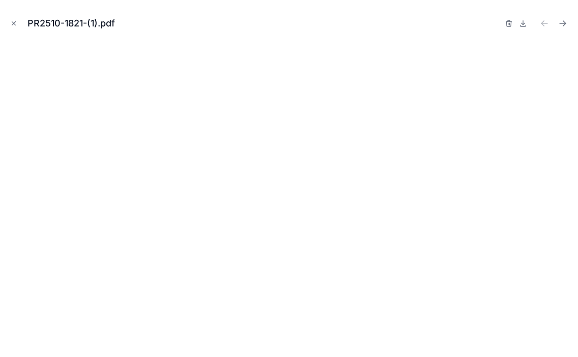
click at [521, 29] on button at bounding box center [523, 23] width 12 height 14
click at [12, 23] on icon "Close modal" at bounding box center [13, 23] width 7 height 7
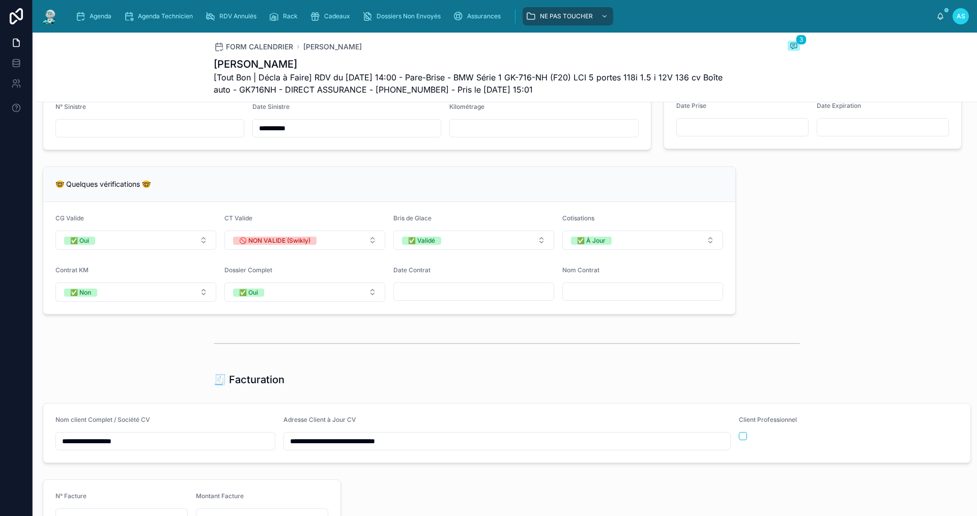
scroll to position [763, 0]
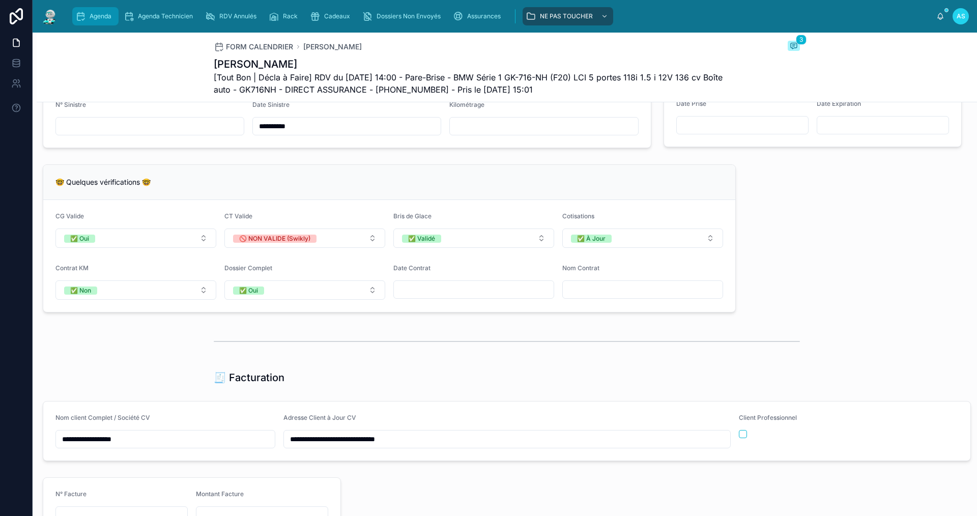
click at [92, 18] on span "Agenda" at bounding box center [101, 16] width 22 height 8
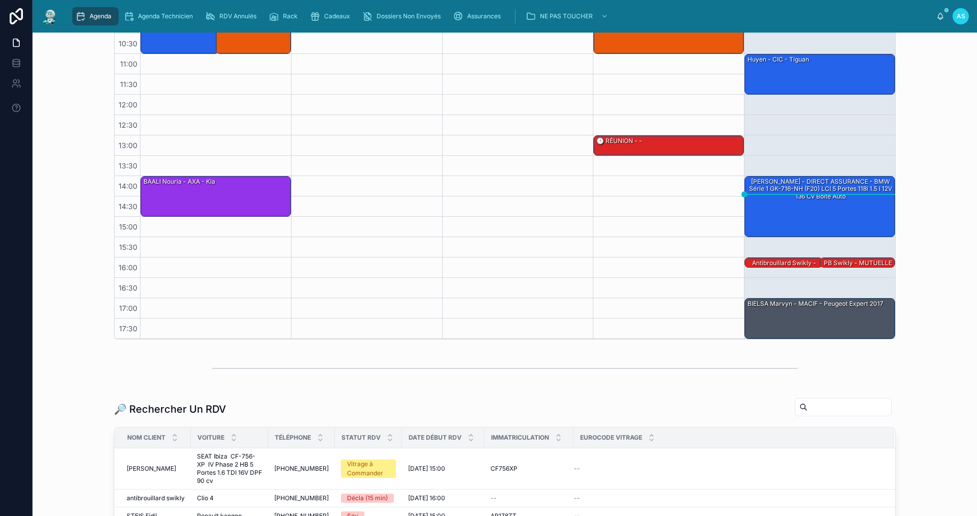
scroll to position [100, 0]
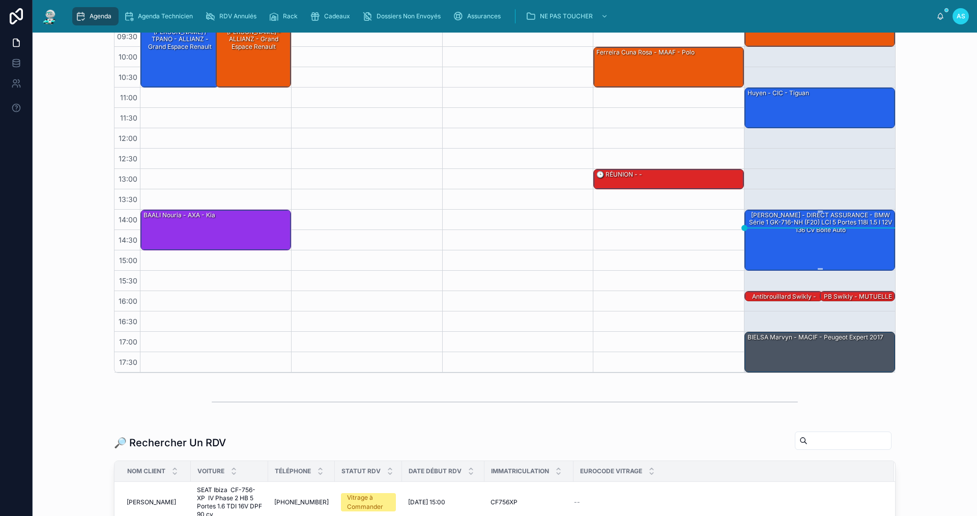
click at [846, 230] on div "[PERSON_NAME] - DIRECT ASSURANCE - BMW Série 1 GK-716-NH (F20) LCI 5 portes 118…" at bounding box center [821, 223] width 148 height 24
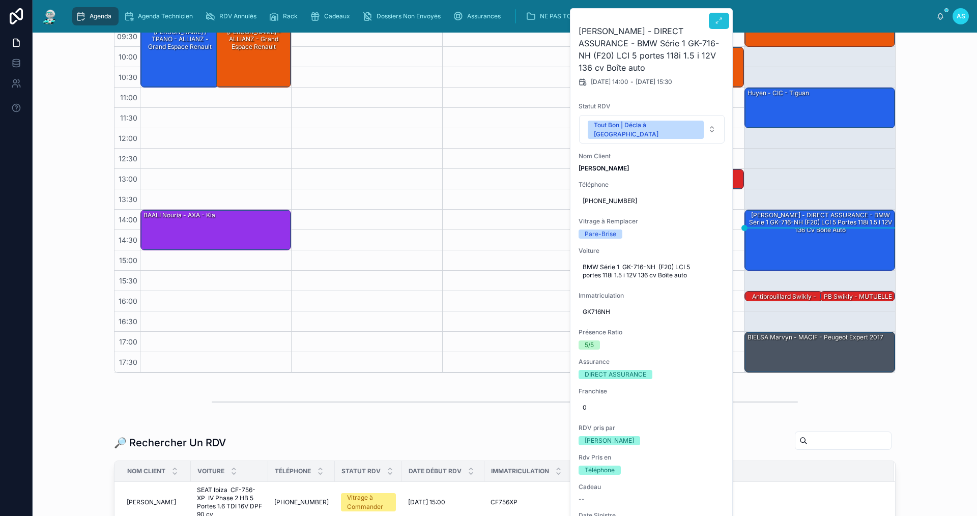
click at [718, 16] on button at bounding box center [719, 21] width 20 height 16
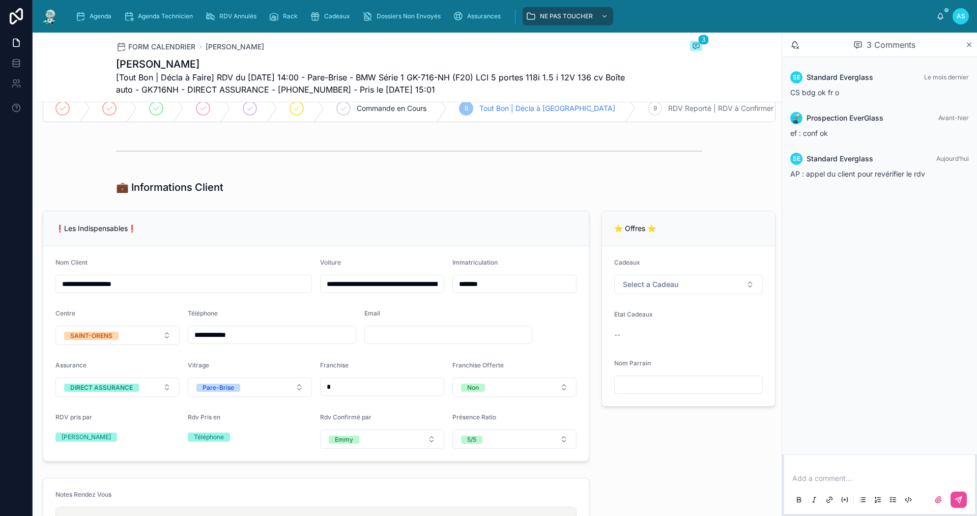
click at [839, 486] on div "Add a comment..." at bounding box center [879, 488] width 179 height 43
click at [837, 477] on p at bounding box center [881, 478] width 179 height 10
click at [958, 502] on icon at bounding box center [959, 500] width 8 height 8
click at [102, 14] on span "Agenda" at bounding box center [101, 16] width 22 height 8
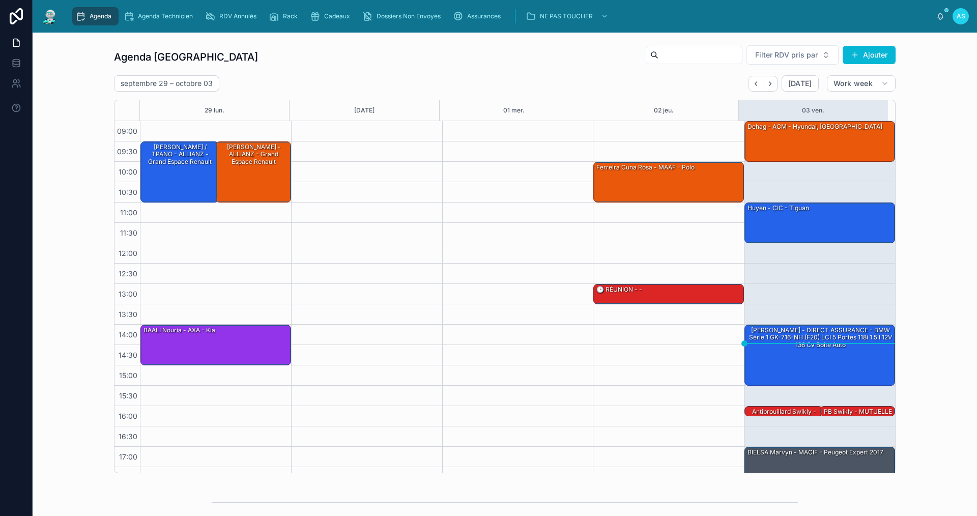
scroll to position [15, 0]
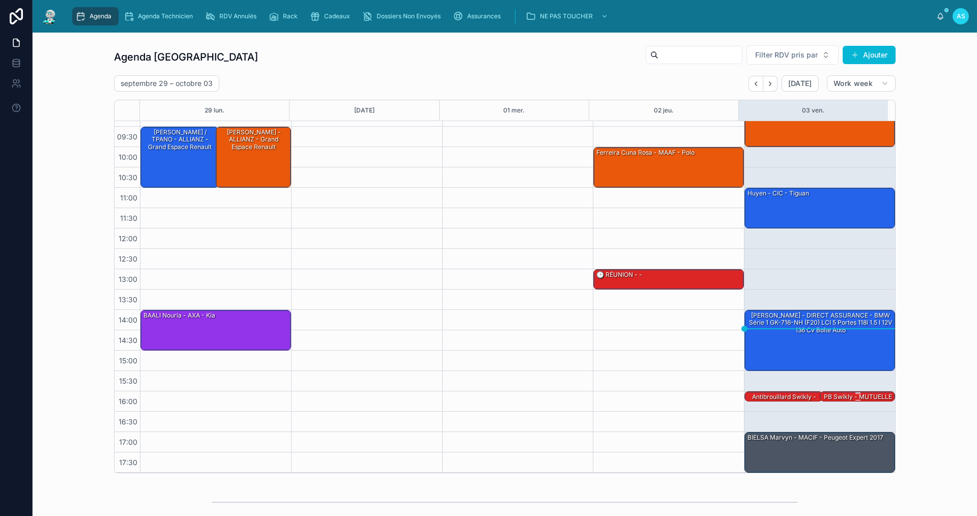
click at [826, 395] on div "PB swikly - MUTUELLE DE POITIERS - Clio 4" at bounding box center [858, 400] width 72 height 17
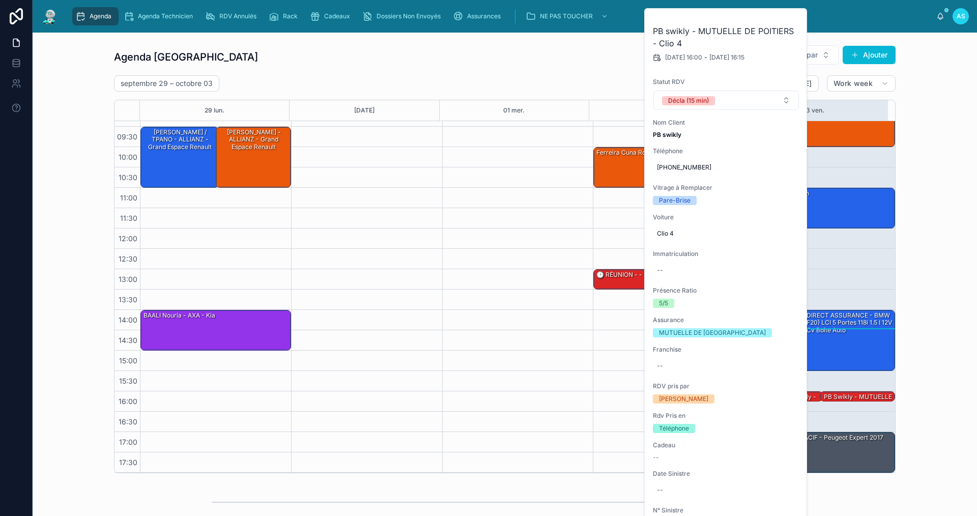
click at [943, 359] on div "Agenda Saint-Orens Filter RDV pris par Ajouter [DATE] – [DATE] [DATE] Work week…" at bounding box center [505, 259] width 928 height 437
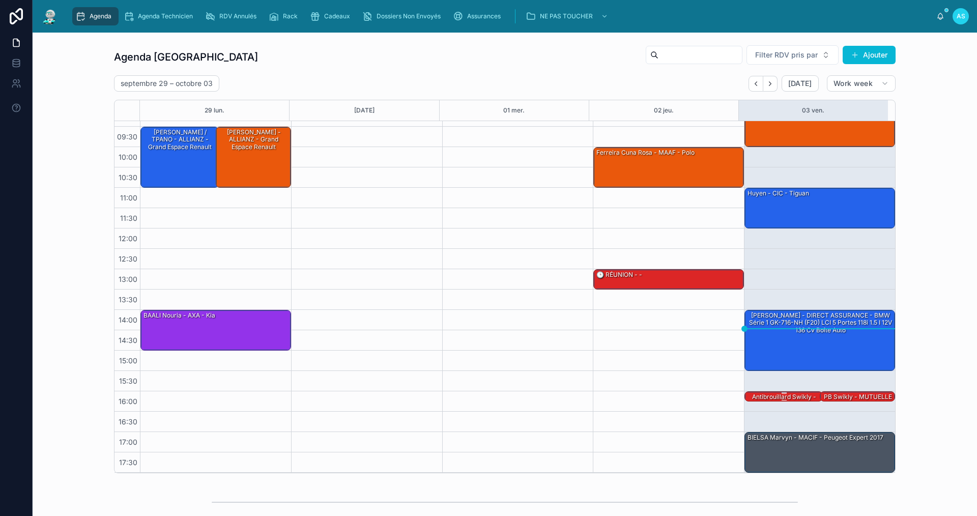
click at [783, 400] on div "antibrouillard swikly - MUTUELLE DE POITIERS - Clio 4" at bounding box center [784, 404] width 75 height 24
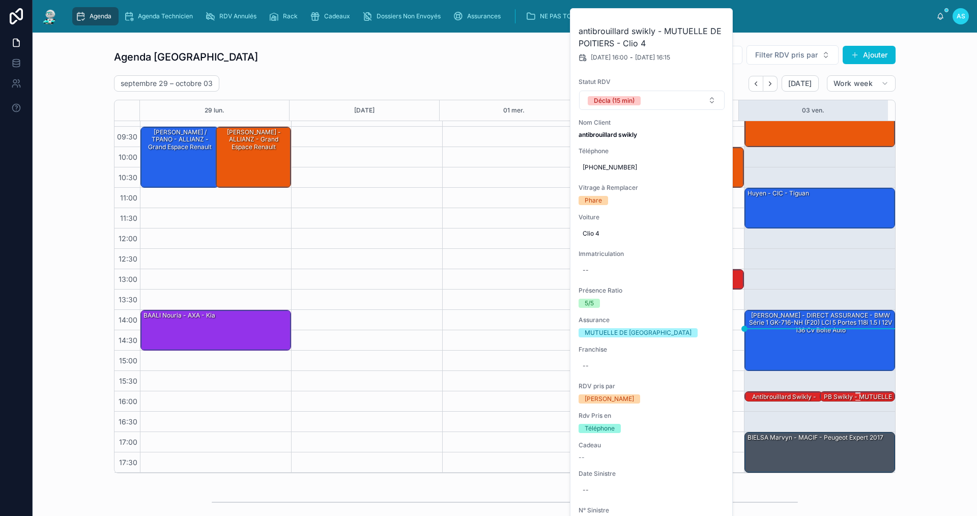
click at [855, 397] on div "PB swikly - MUTUELLE DE POITIERS - Clio 4" at bounding box center [858, 400] width 72 height 17
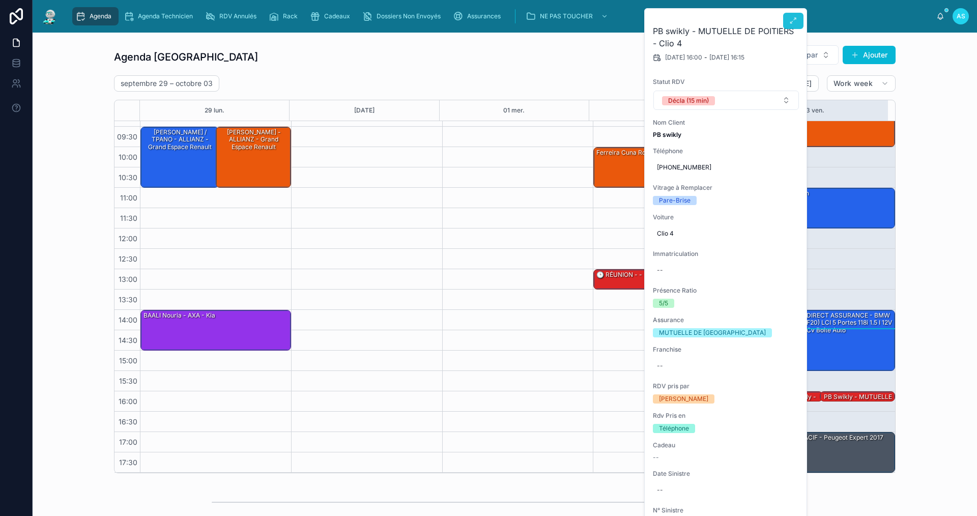
click at [793, 16] on button at bounding box center [793, 21] width 20 height 16
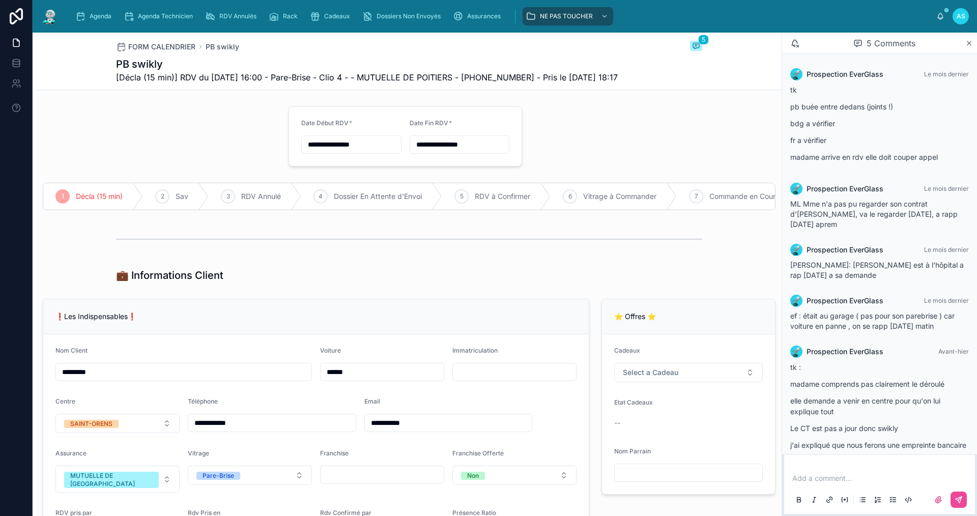
scroll to position [51, 0]
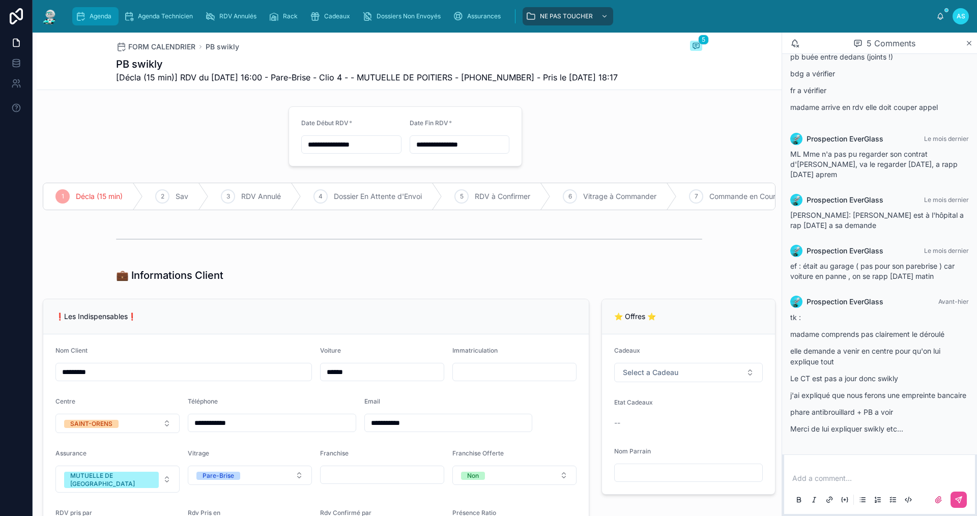
click at [97, 21] on div "Agenda" at bounding box center [95, 16] width 40 height 16
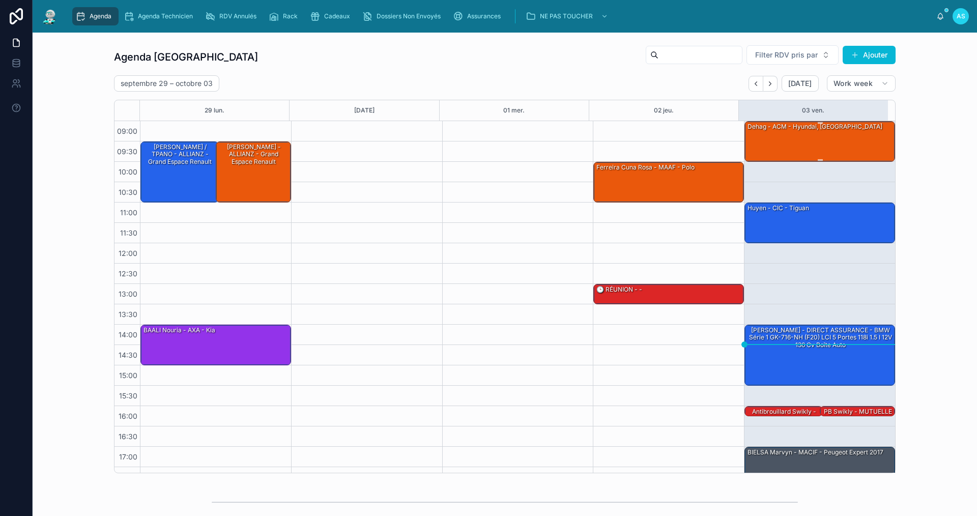
click at [789, 133] on div "dehag - ACM - Hyundai, [GEOGRAPHIC_DATA]" at bounding box center [821, 141] width 148 height 39
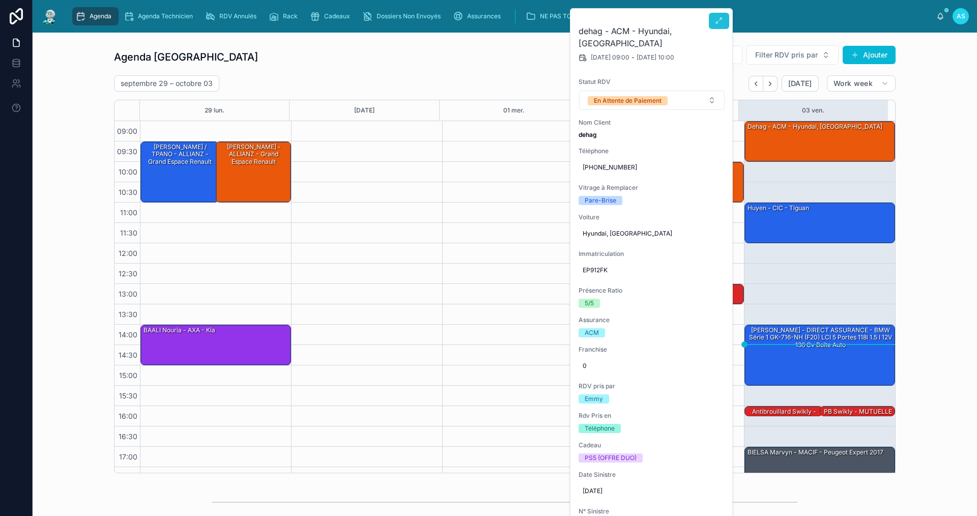
click at [715, 22] on icon at bounding box center [719, 21] width 8 height 8
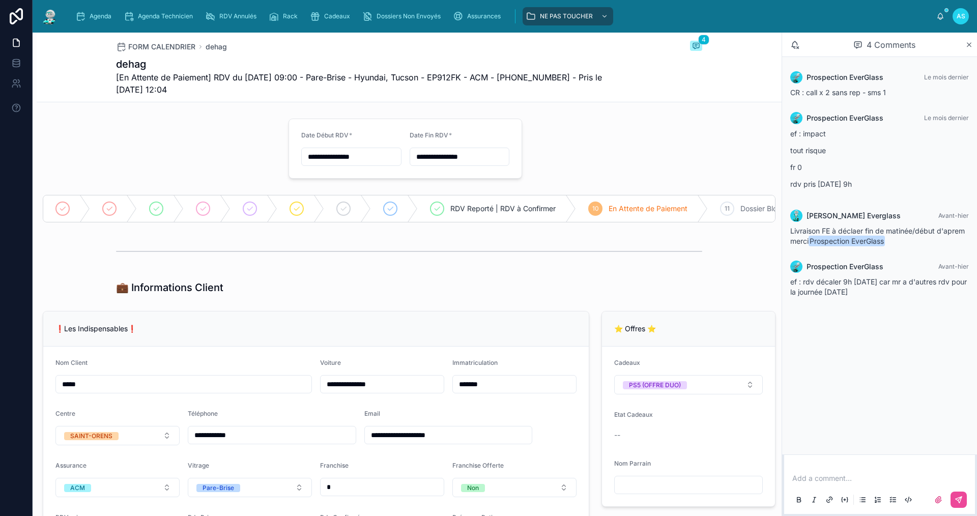
type input "*********"
type input "**********"
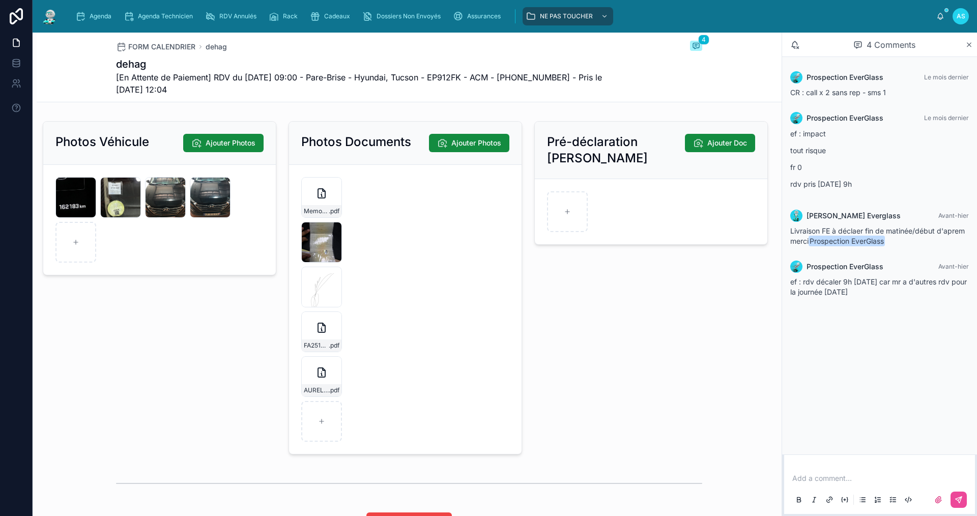
scroll to position [1506, 0]
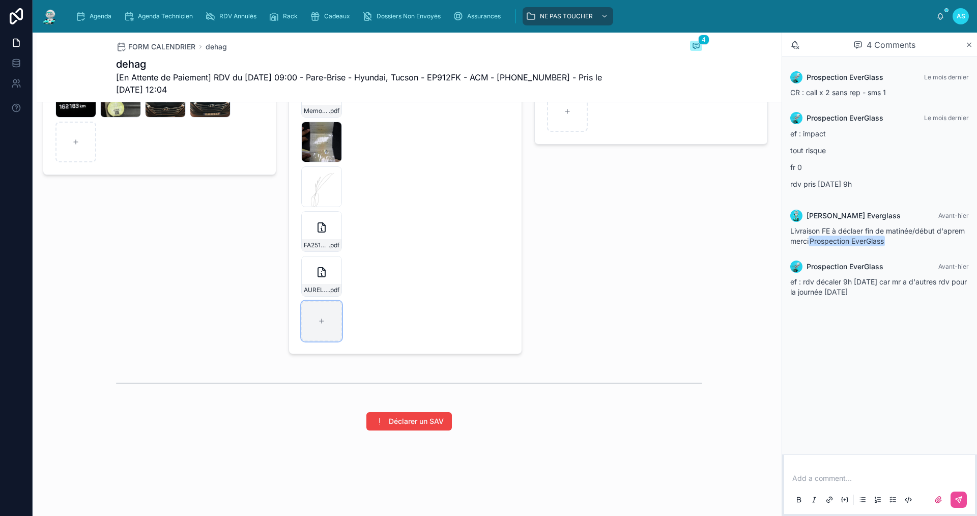
click at [319, 331] on div at bounding box center [321, 321] width 41 height 41
type input "**********"
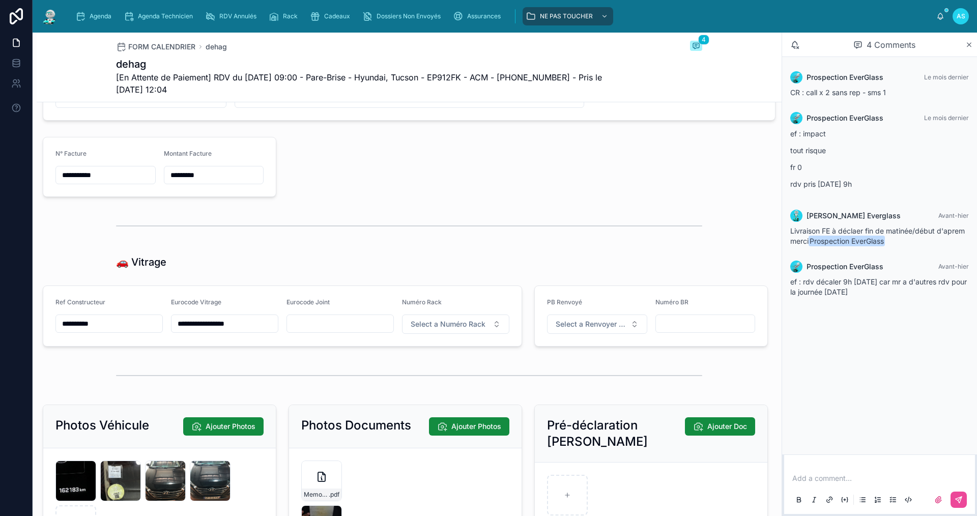
scroll to position [1353, 0]
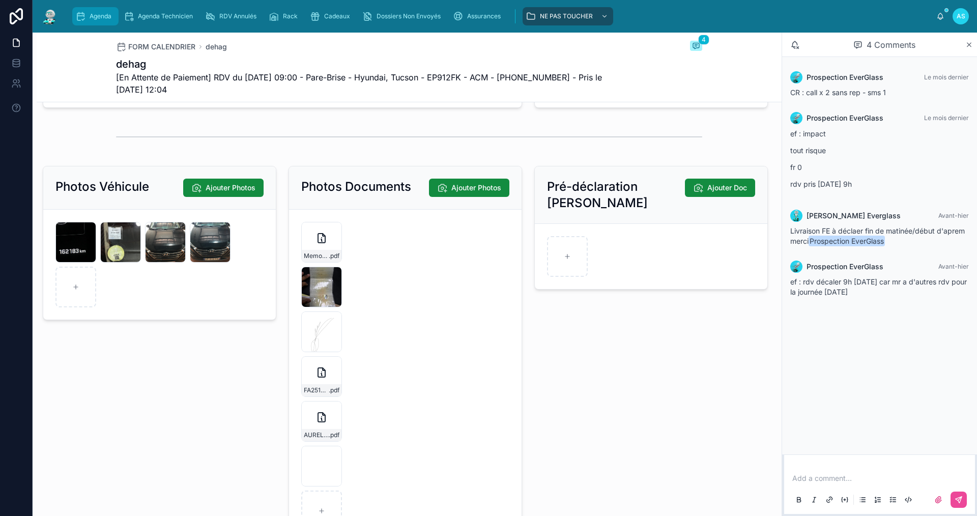
click at [98, 12] on div "Agenda" at bounding box center [95, 16] width 40 height 16
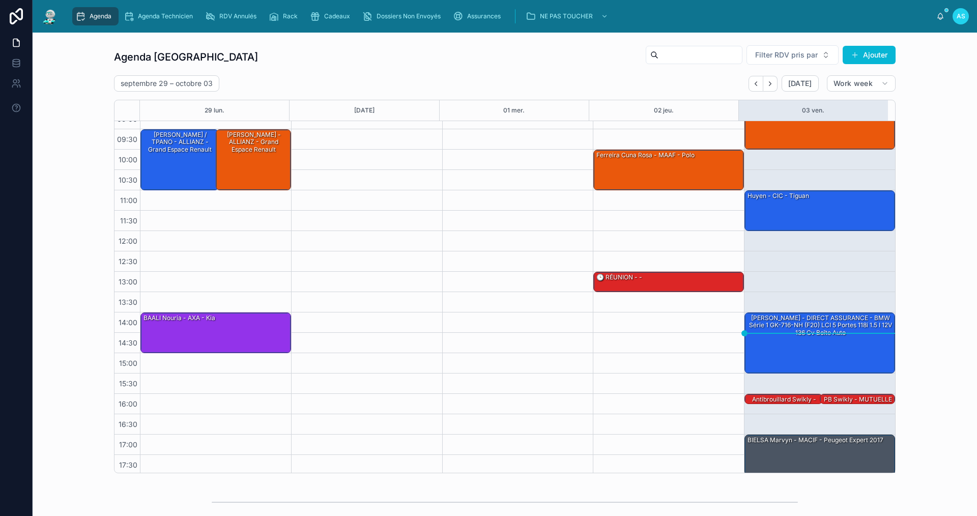
scroll to position [15, 0]
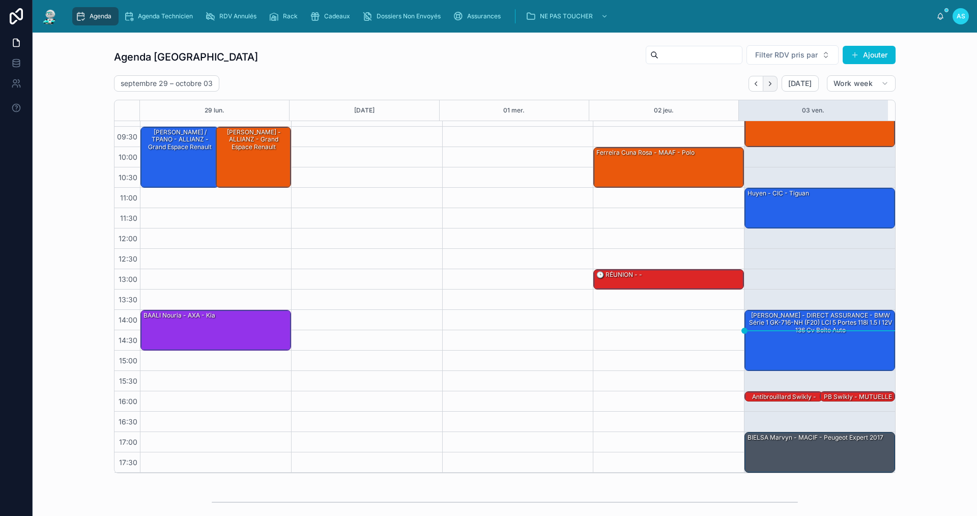
click at [769, 87] on icon "Next" at bounding box center [770, 84] width 8 height 8
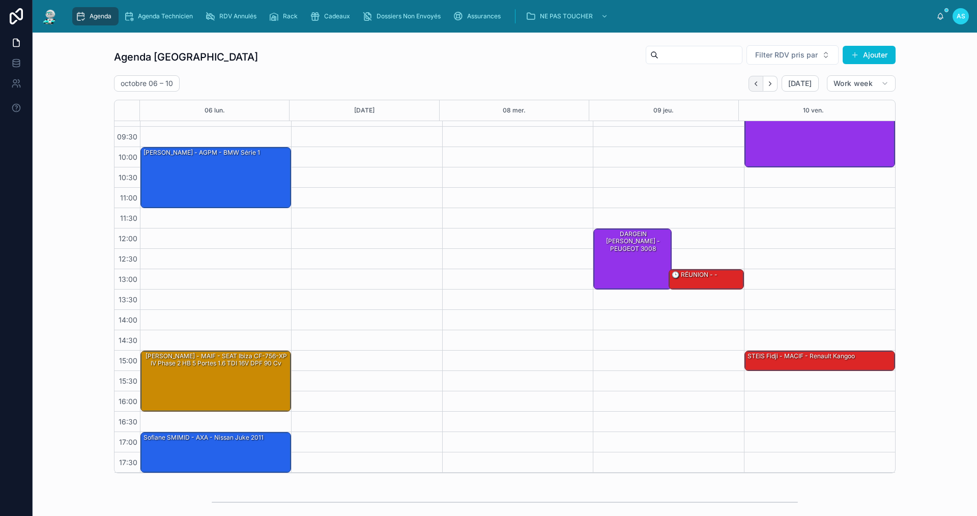
click at [757, 87] on icon "Back" at bounding box center [756, 84] width 8 height 8
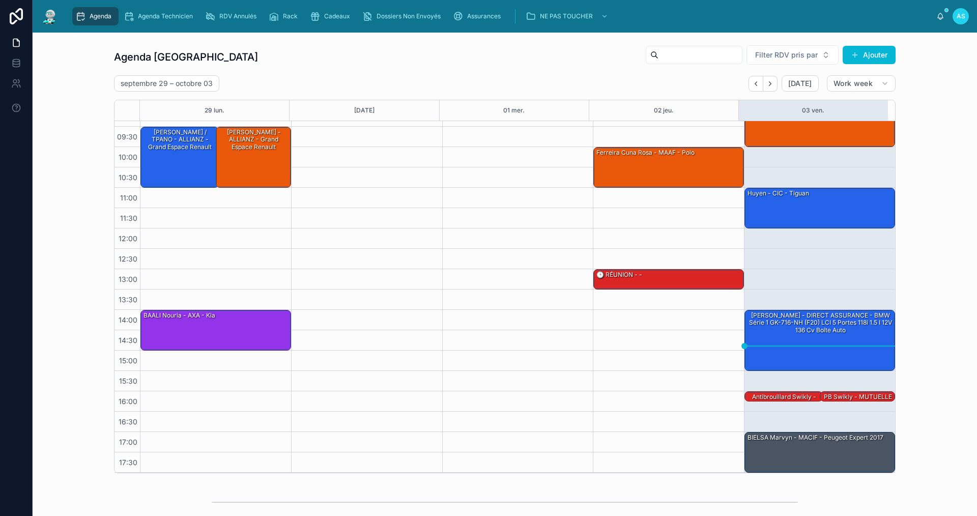
scroll to position [253, 0]
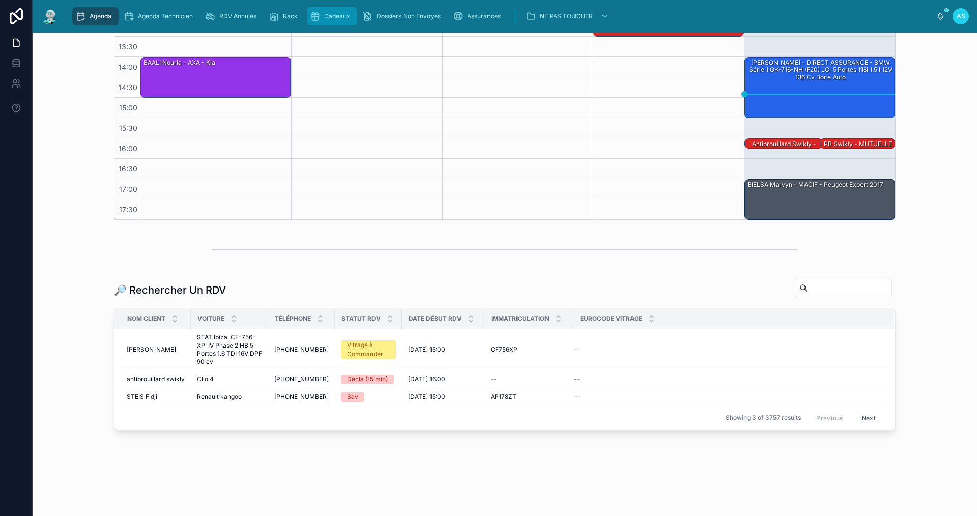
click at [338, 18] on span "Cadeaux" at bounding box center [337, 16] width 26 height 8
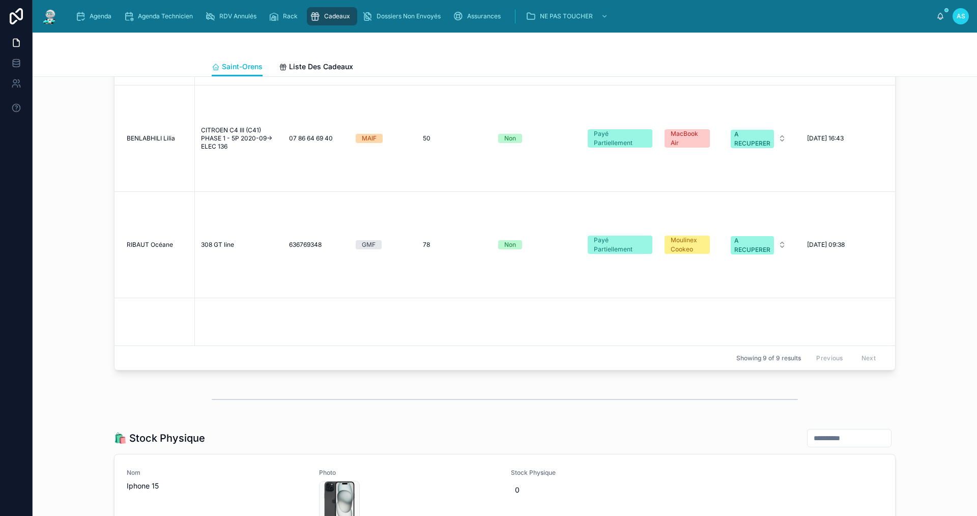
scroll to position [763, 0]
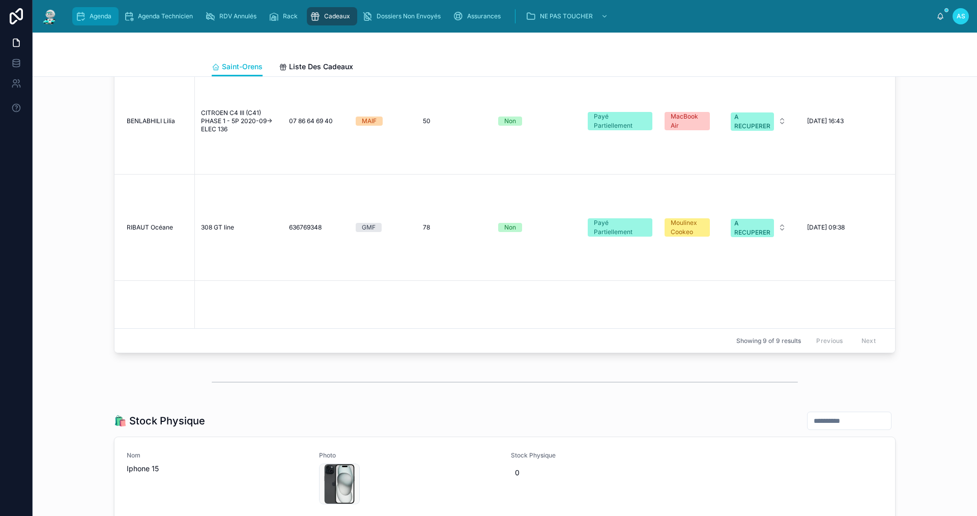
click at [90, 15] on span "Agenda" at bounding box center [101, 16] width 22 height 8
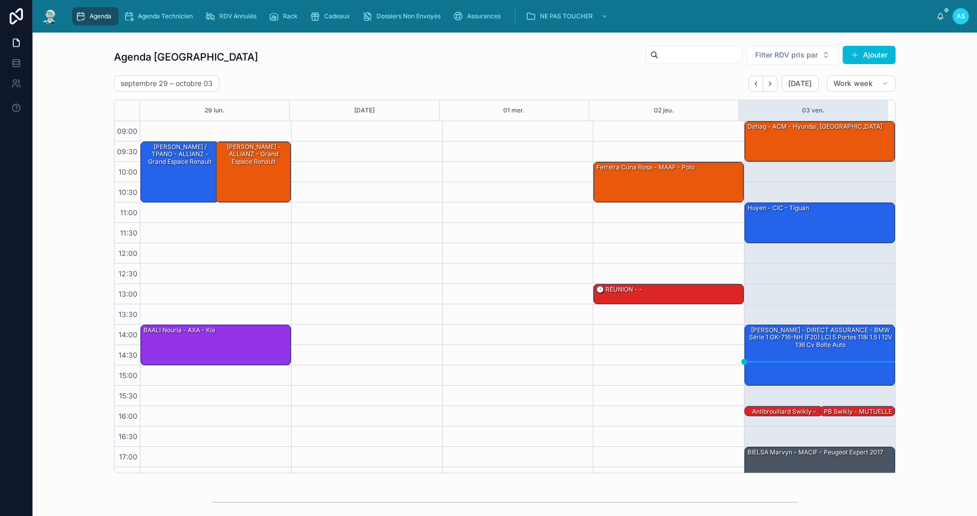
scroll to position [15, 0]
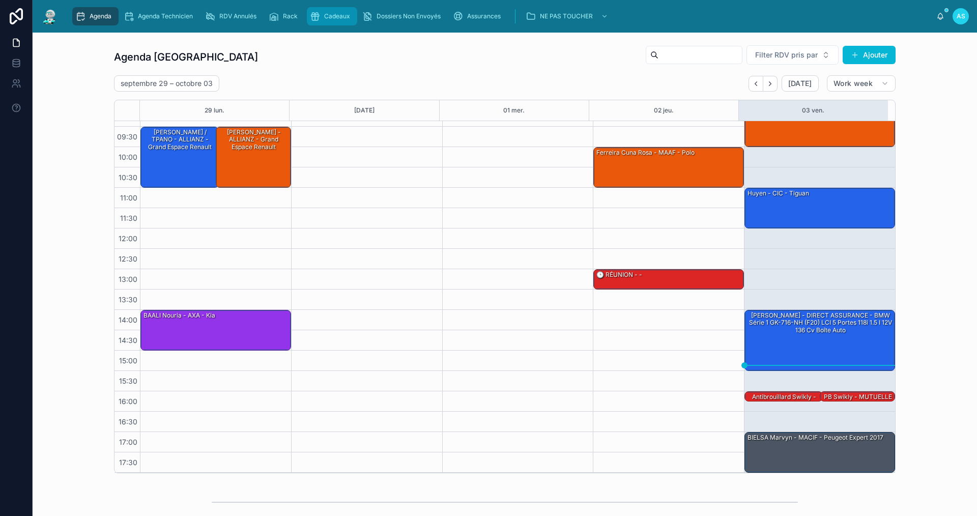
click at [316, 18] on icon "scrollable content" at bounding box center [315, 16] width 10 height 10
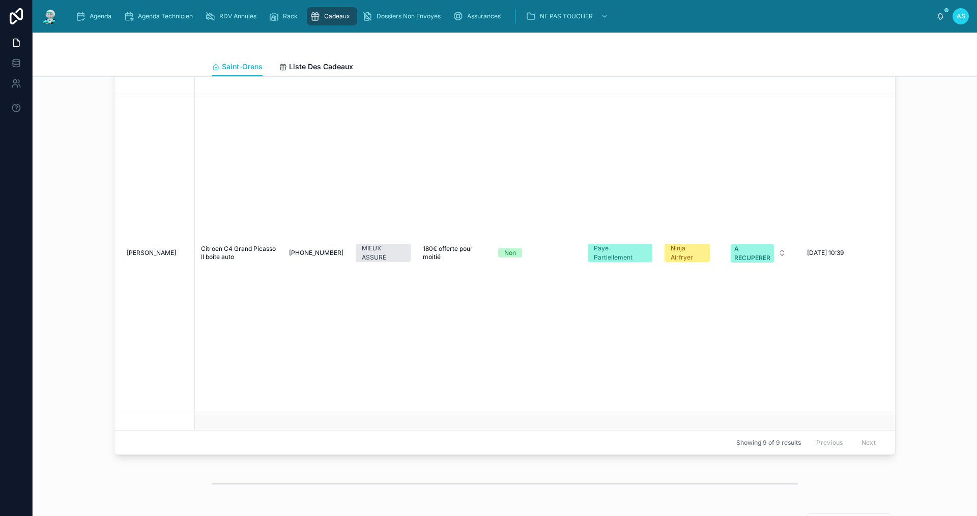
scroll to position [253, 0]
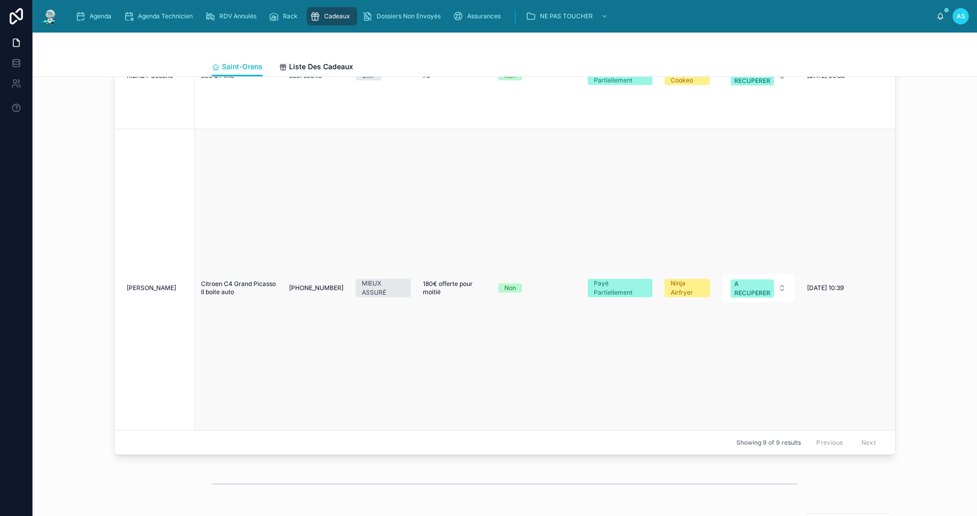
click at [160, 284] on span "[PERSON_NAME]" at bounding box center [151, 288] width 49 height 8
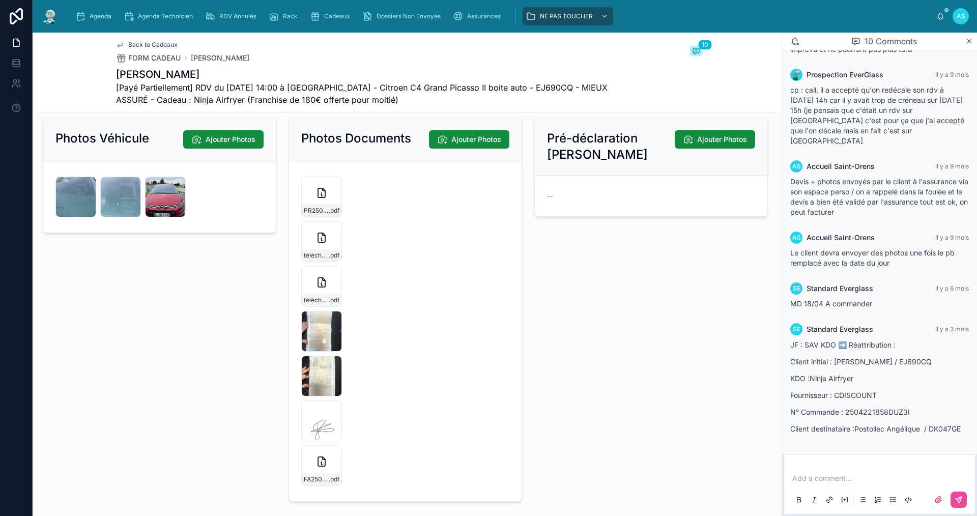
scroll to position [2138, 0]
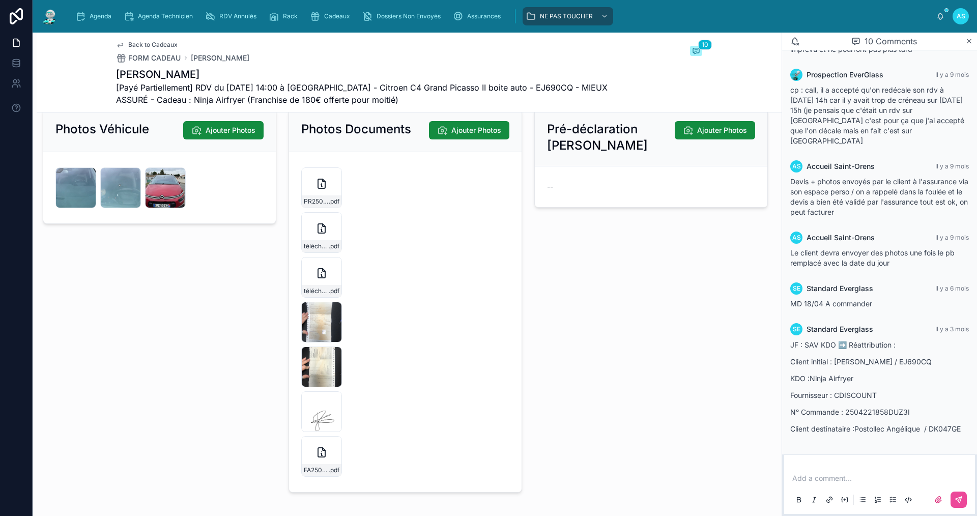
click at [146, 45] on span "Back to Cadeaux" at bounding box center [152, 45] width 49 height 8
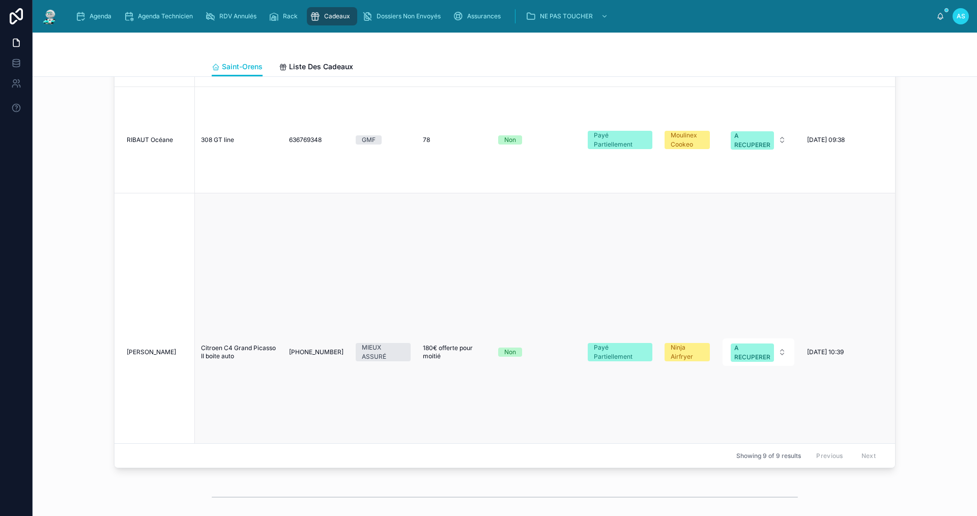
scroll to position [152, 0]
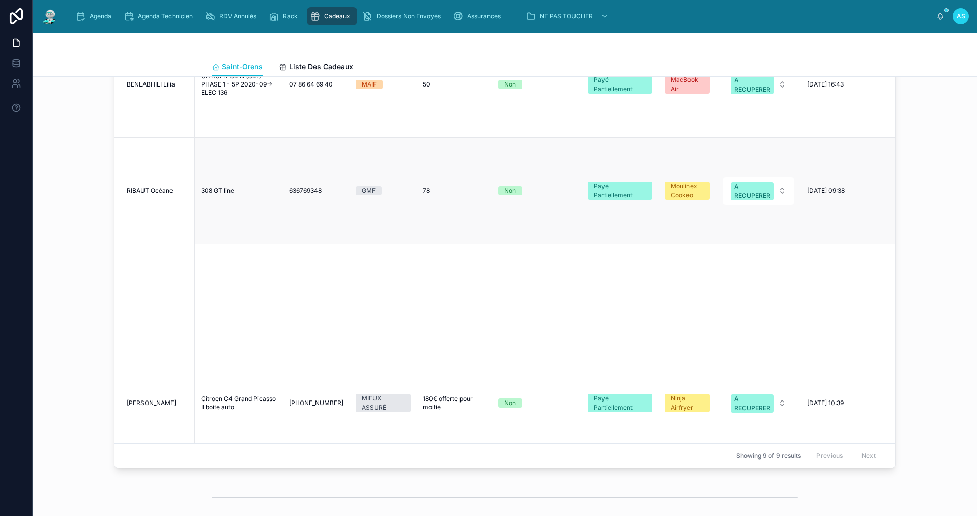
click at [159, 187] on span "RIBAUT Océane" at bounding box center [150, 191] width 46 height 8
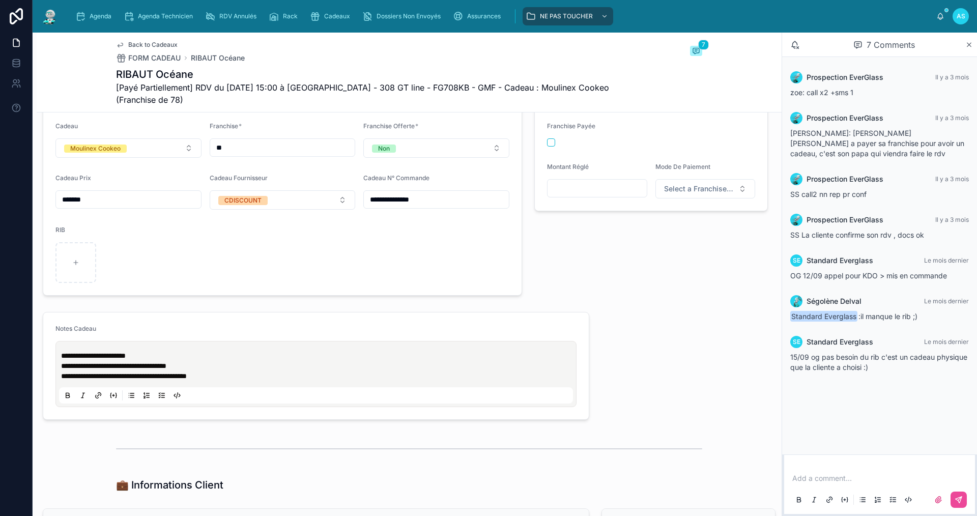
scroll to position [407, 0]
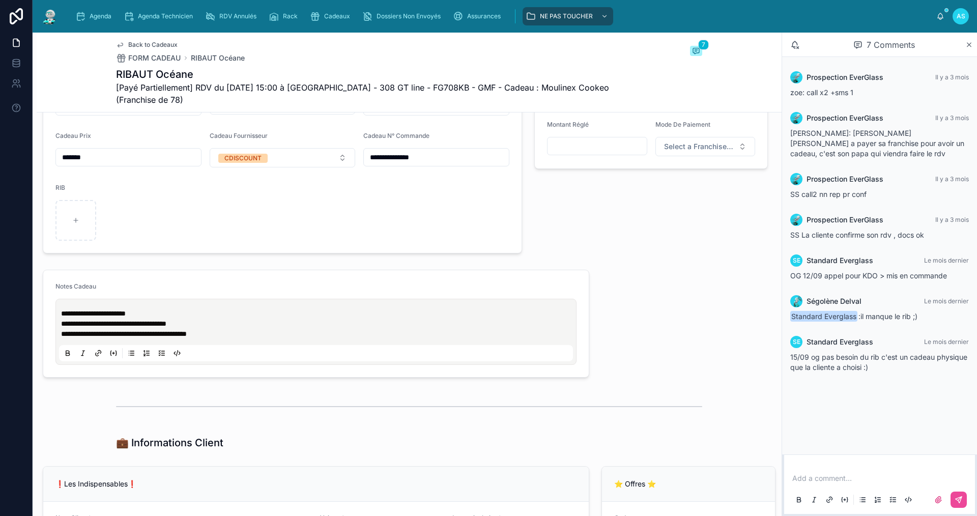
click at [148, 46] on span "Back to Cadeaux" at bounding box center [152, 45] width 49 height 8
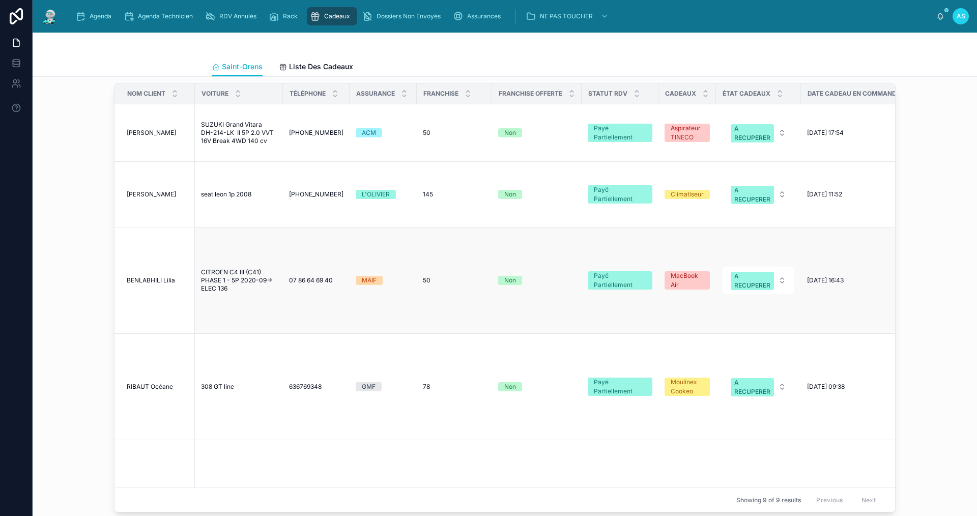
scroll to position [611, 0]
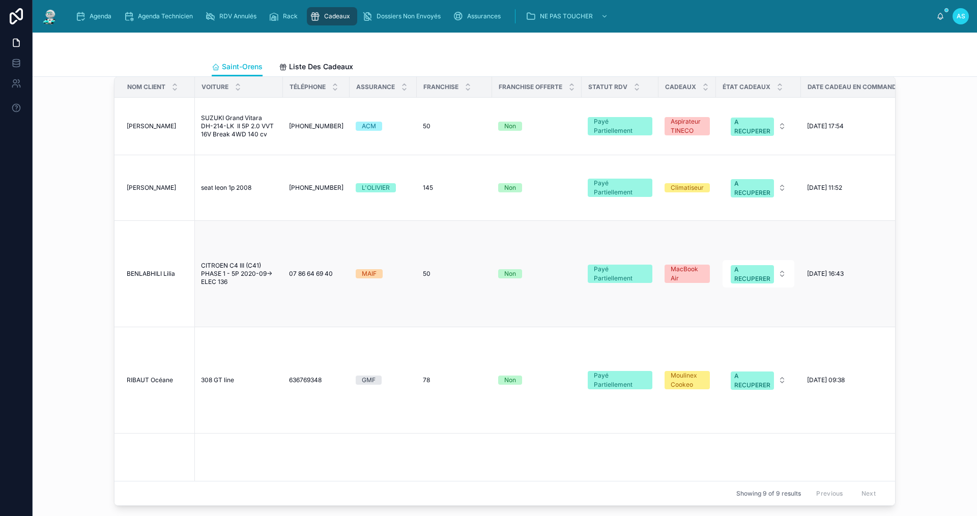
click at [145, 278] on span "BENLABHILI Lilia" at bounding box center [151, 274] width 48 height 8
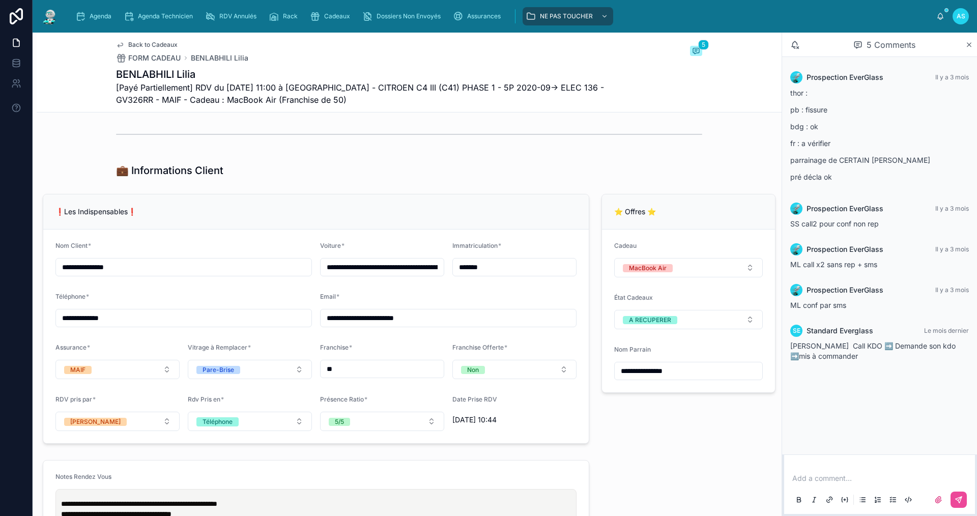
scroll to position [662, 0]
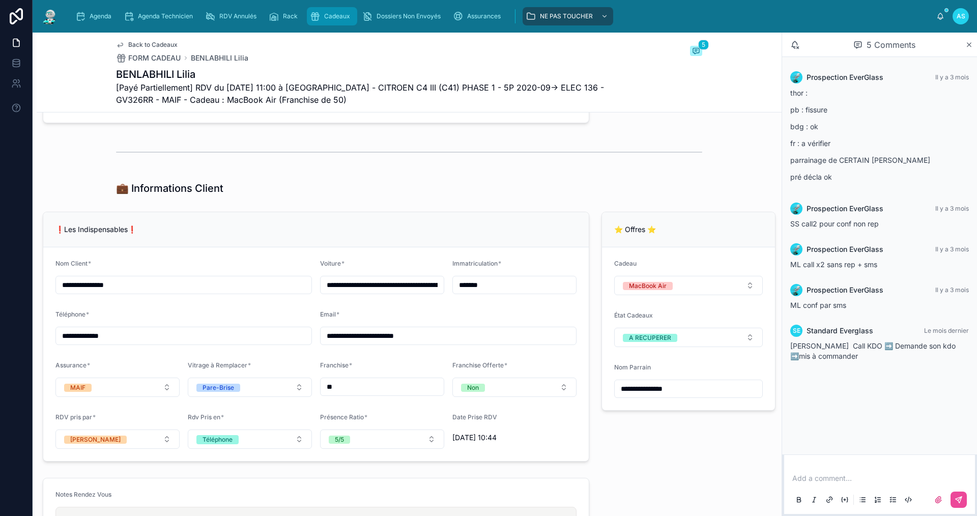
click at [337, 14] on span "Cadeaux" at bounding box center [337, 16] width 26 height 8
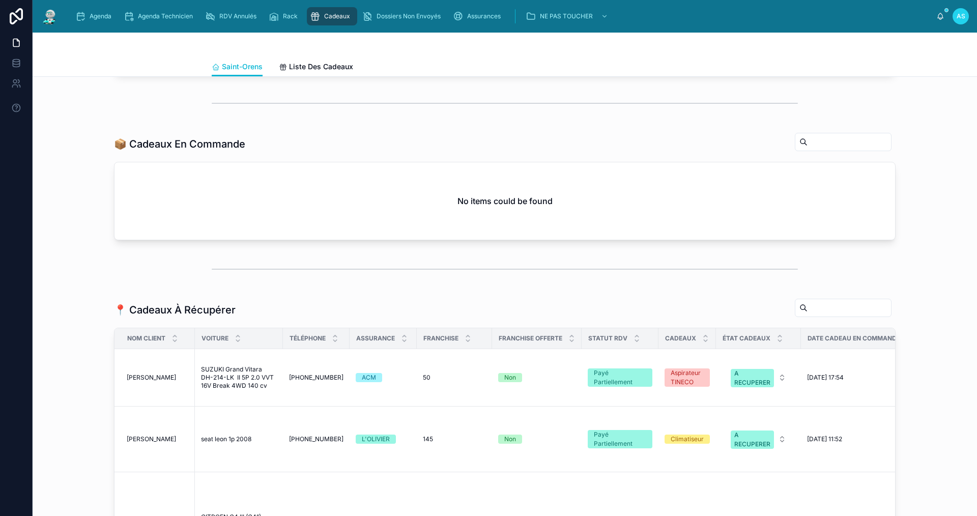
scroll to position [356, 0]
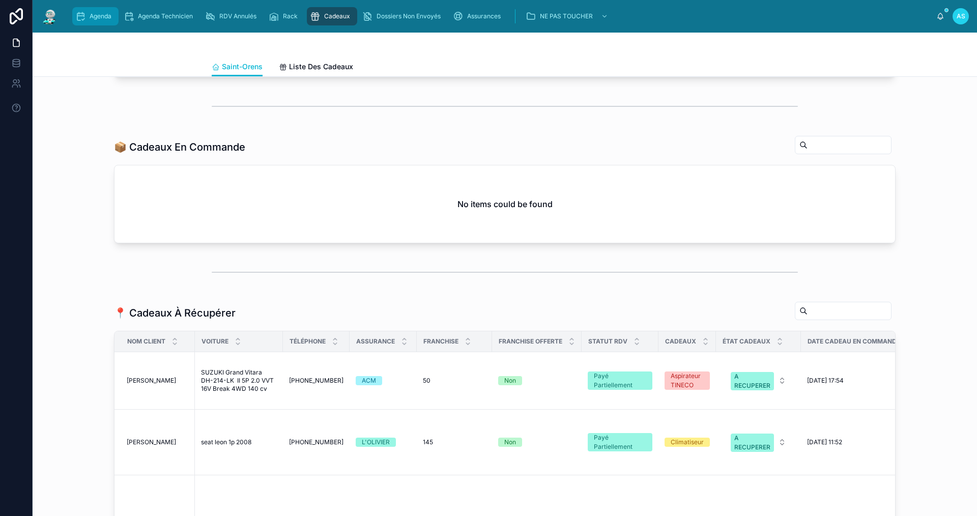
click at [94, 13] on span "Agenda" at bounding box center [101, 16] width 22 height 8
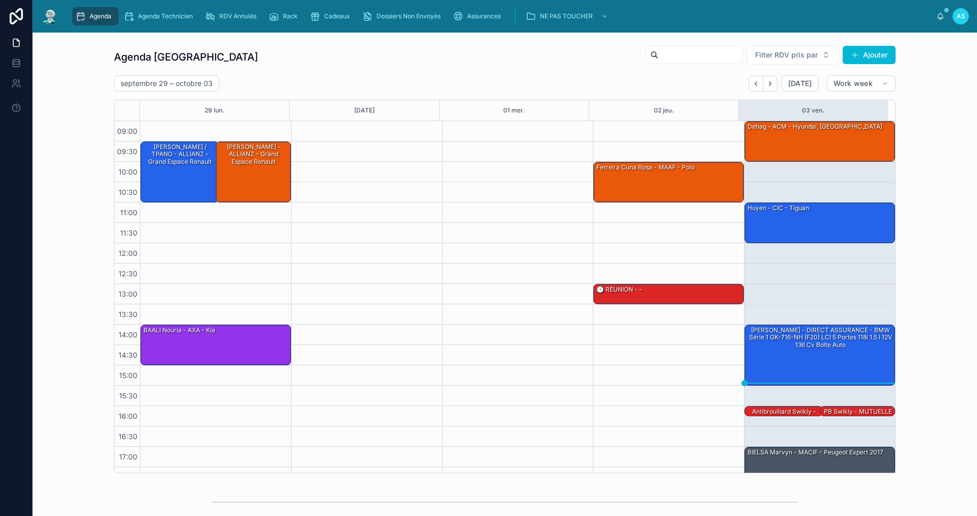
scroll to position [15, 0]
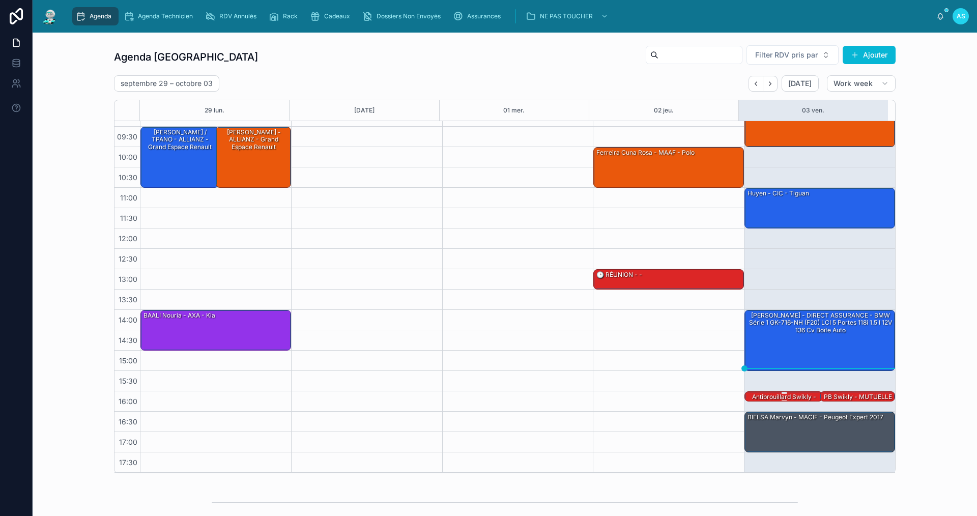
click at [755, 394] on div "antibrouillard swikly - MUTUELLE DE POITIERS - Clio 4" at bounding box center [784, 404] width 75 height 24
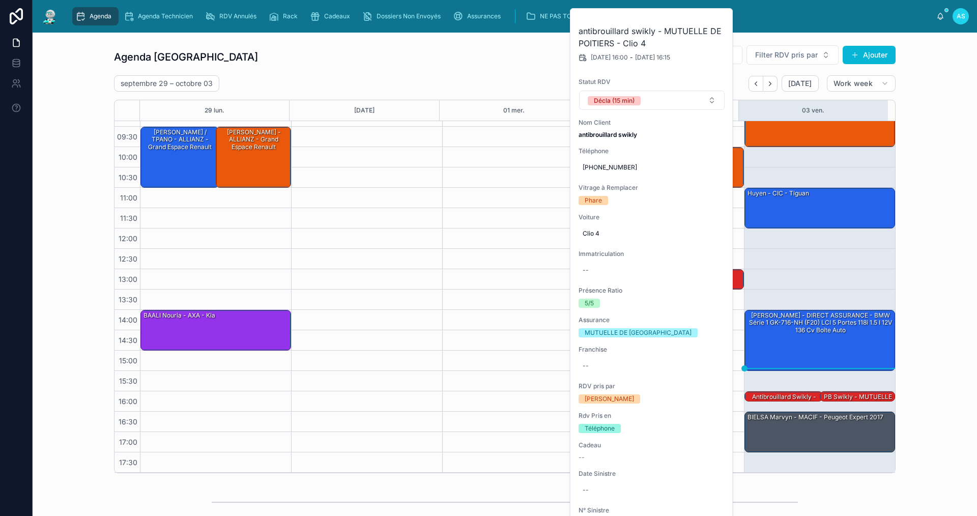
scroll to position [51, 0]
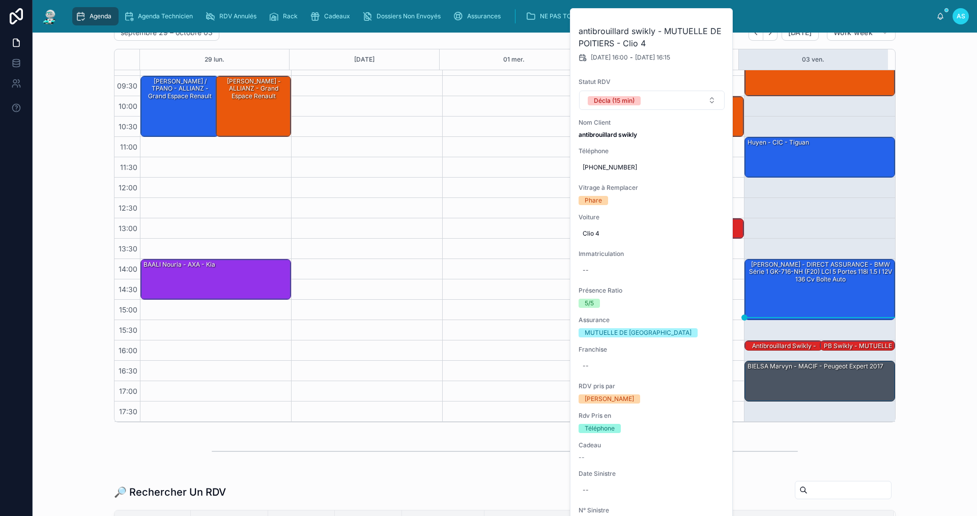
click at [949, 366] on div "Agenda Saint-Orens Filter RDV pris par Ajouter [DATE] – [DATE] [DATE] Work week…" at bounding box center [505, 208] width 928 height 437
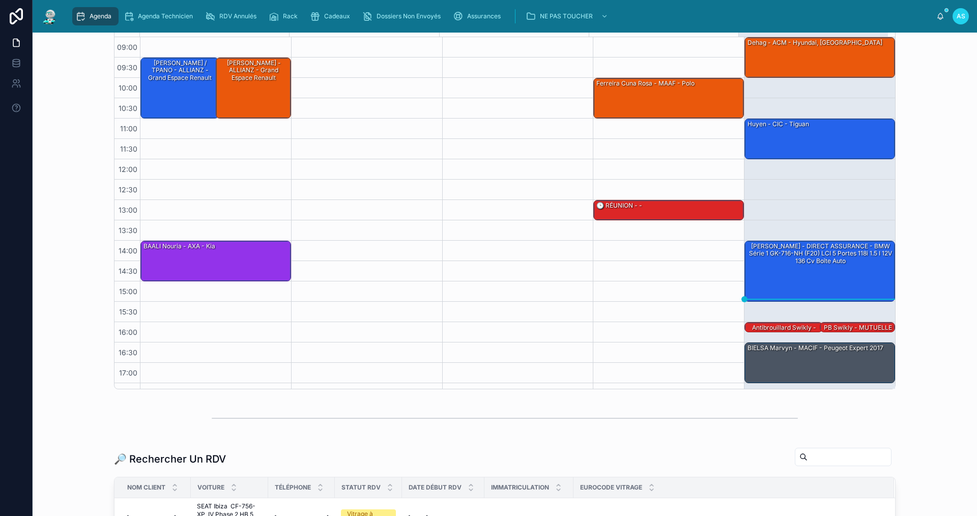
scroll to position [102, 0]
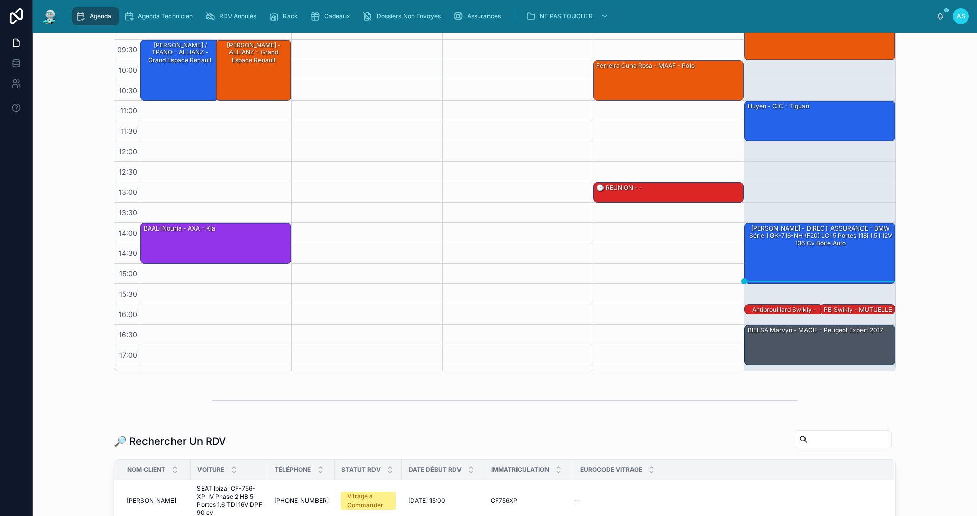
click at [815, 436] on input "text" at bounding box center [849, 439] width 83 height 14
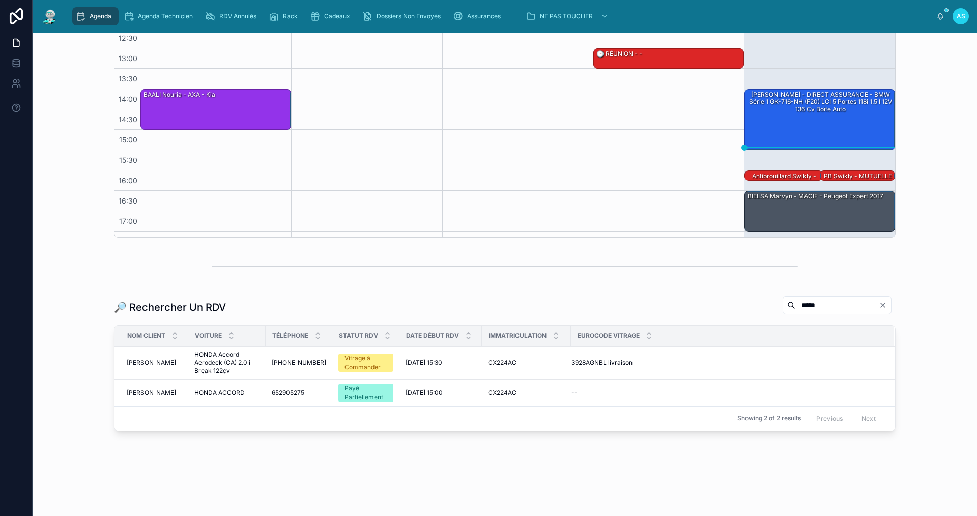
scroll to position [236, 0]
type input "*****"
click at [163, 363] on span "[PERSON_NAME]" at bounding box center [151, 362] width 49 height 8
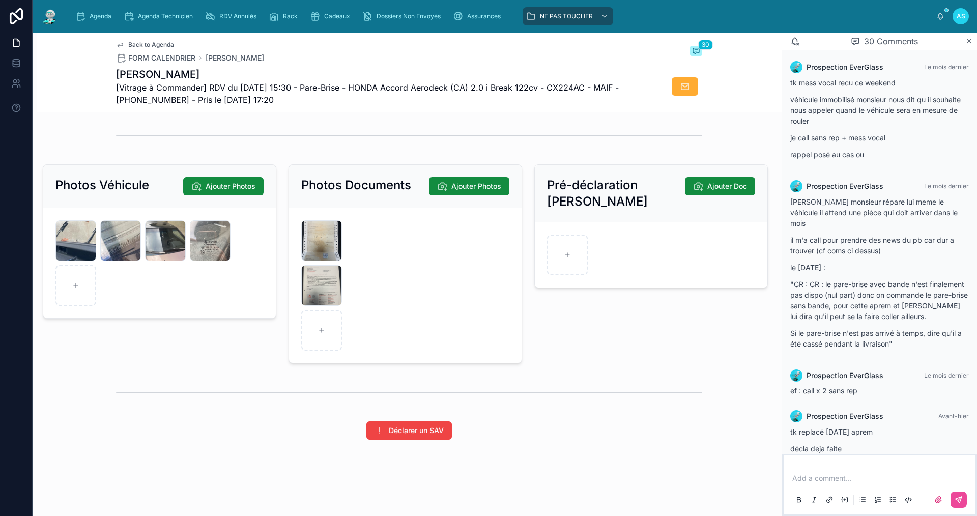
scroll to position [1371, 0]
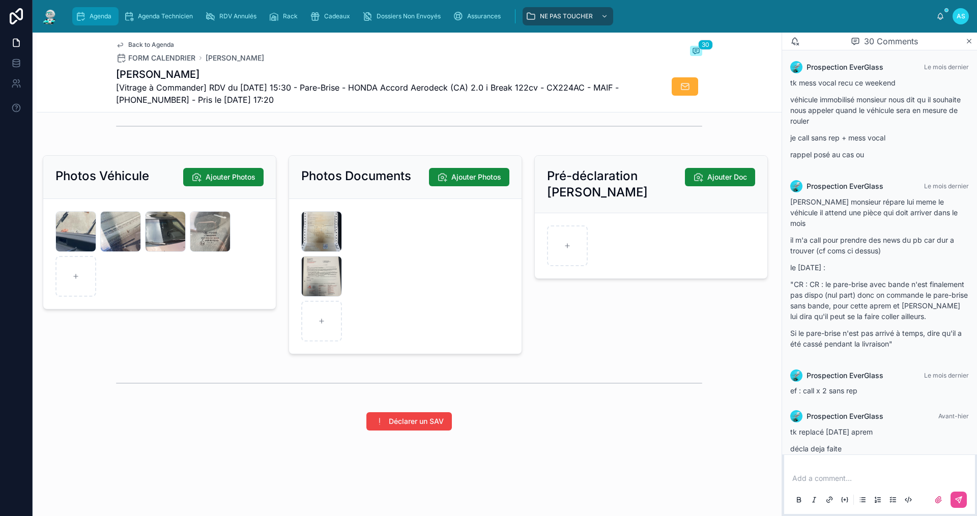
click at [95, 14] on span "Agenda" at bounding box center [101, 16] width 22 height 8
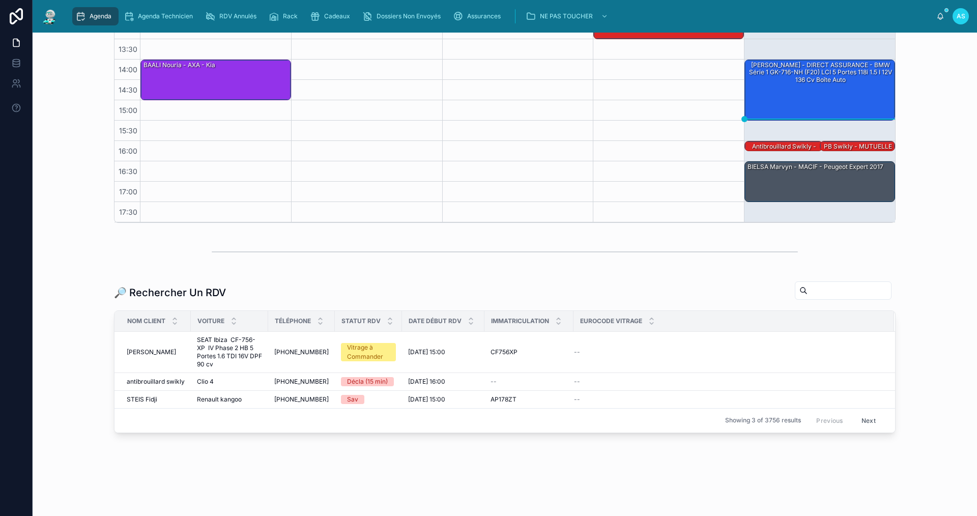
scroll to position [253, 0]
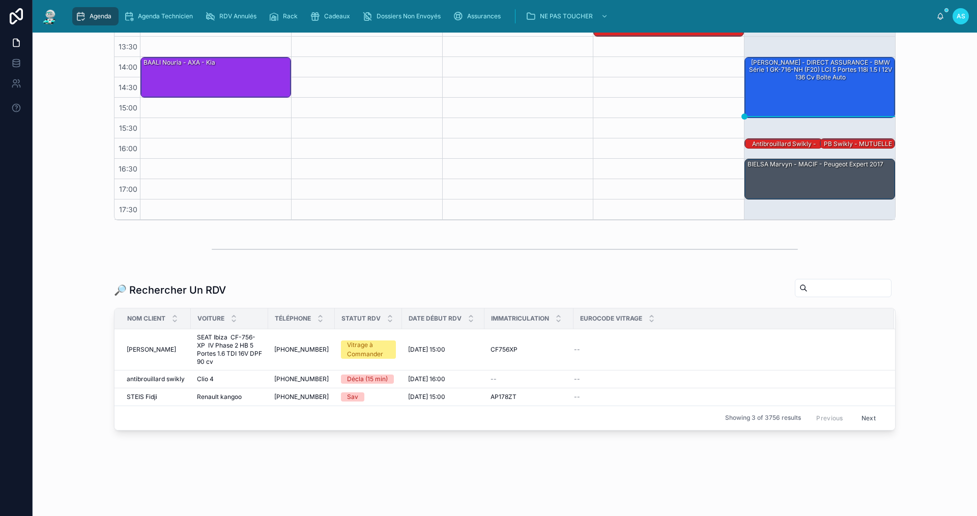
click at [95, 15] on span "Agenda" at bounding box center [101, 16] width 22 height 8
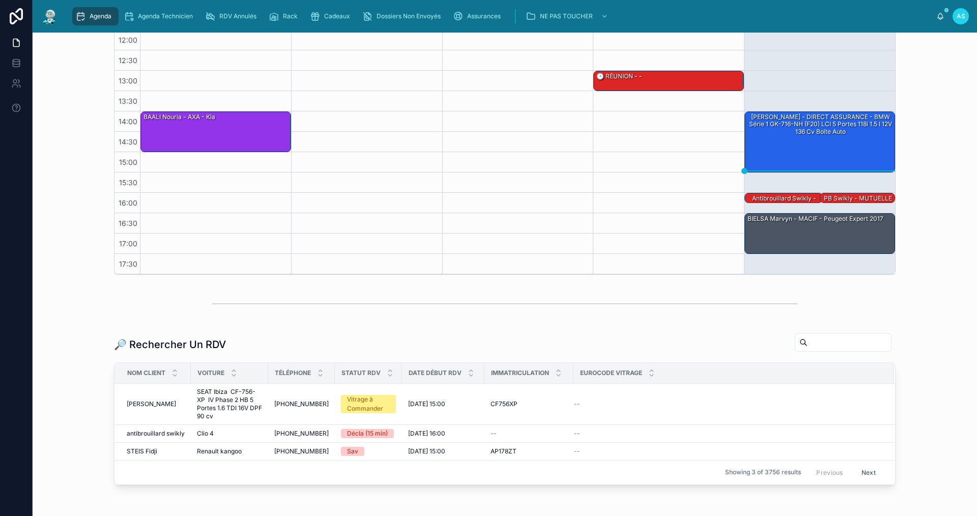
scroll to position [253, 0]
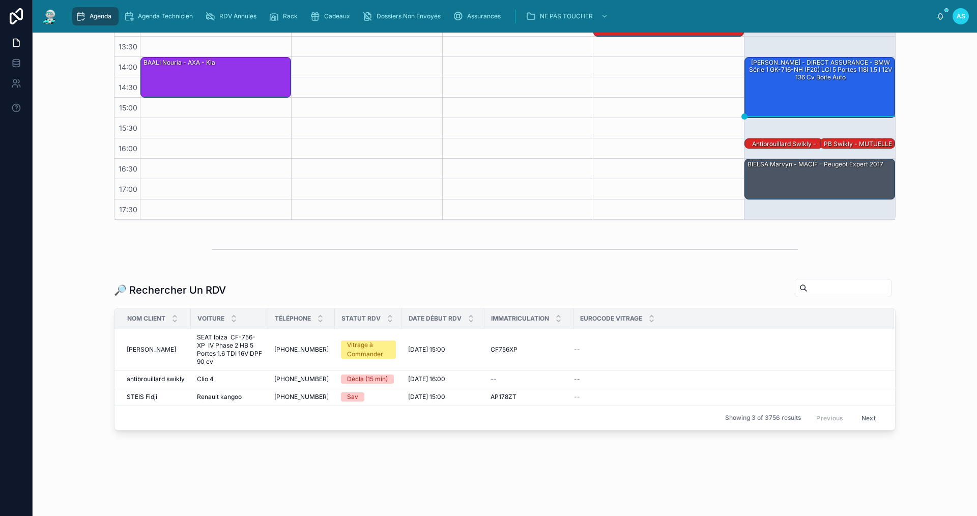
click at [808, 287] on input "text" at bounding box center [849, 288] width 83 height 14
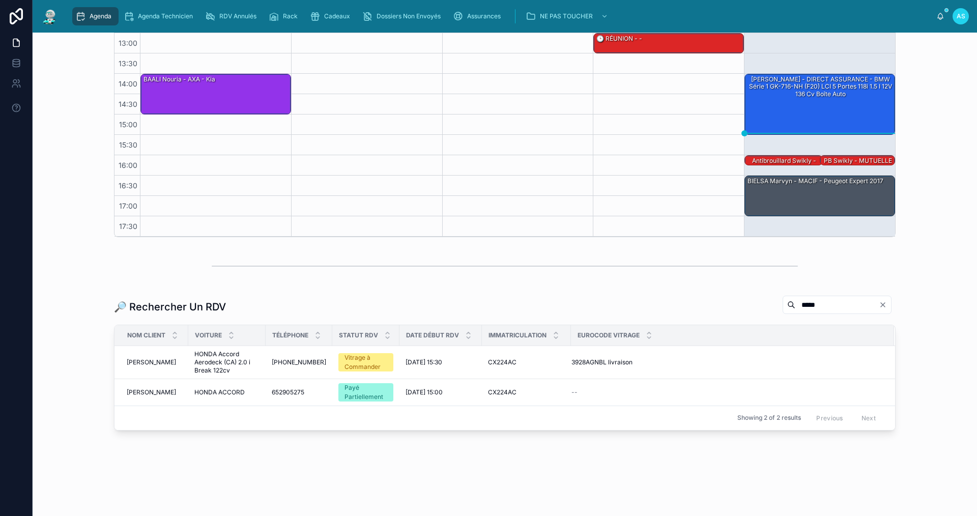
scroll to position [236, 0]
type input "*****"
click at [596, 361] on span "3928AGNBL livraison" at bounding box center [602, 362] width 61 height 8
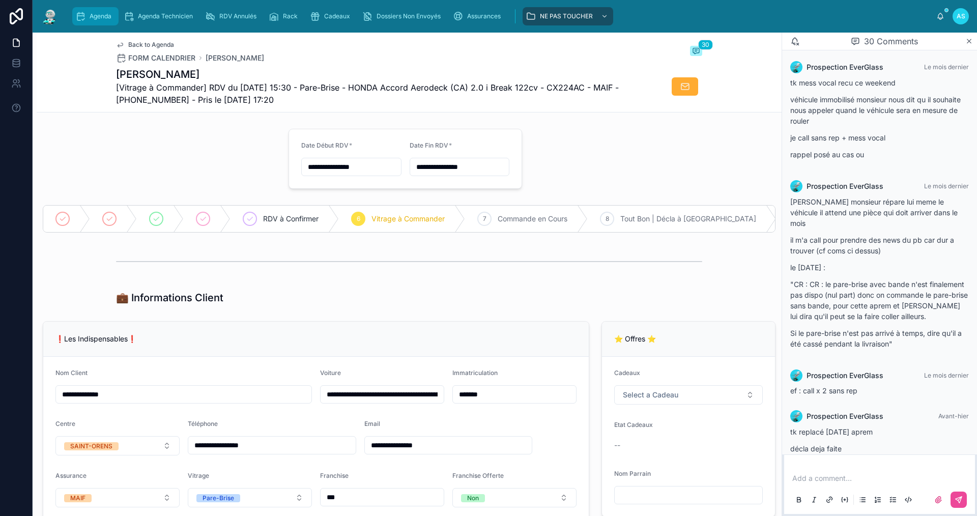
click at [89, 20] on div "Agenda" at bounding box center [95, 16] width 40 height 16
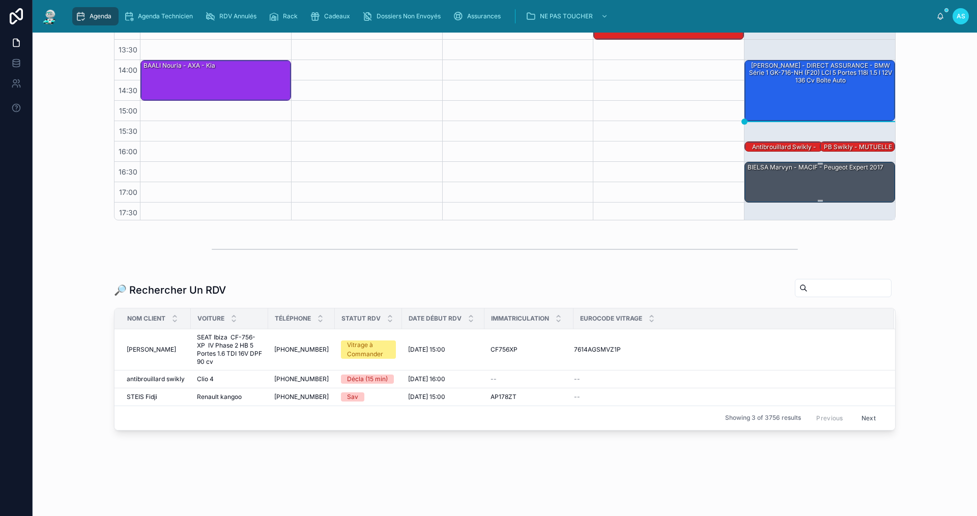
scroll to position [15, 0]
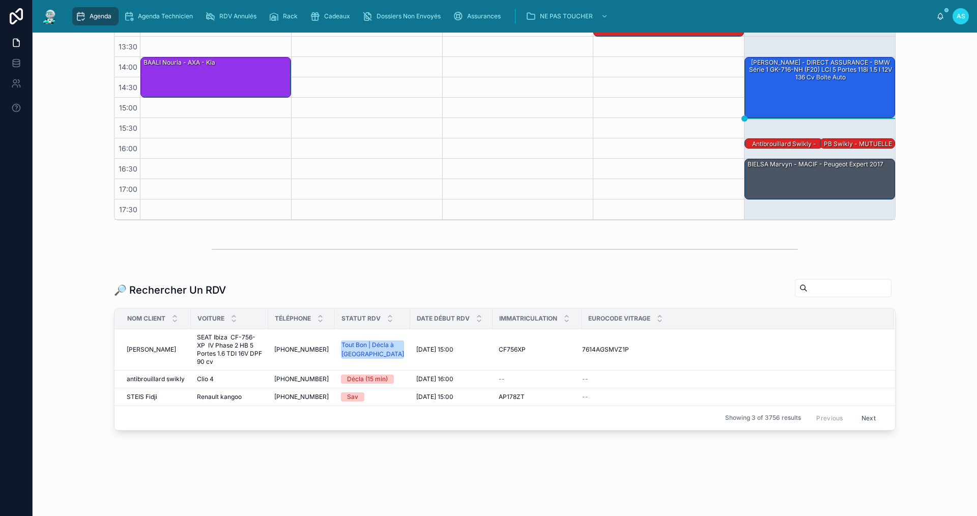
click at [946, 297] on div "🔎 Rechercher Un RDV Nom Client Voiture Téléphone Statut RDV Date Début RDV Imma…" at bounding box center [505, 354] width 928 height 160
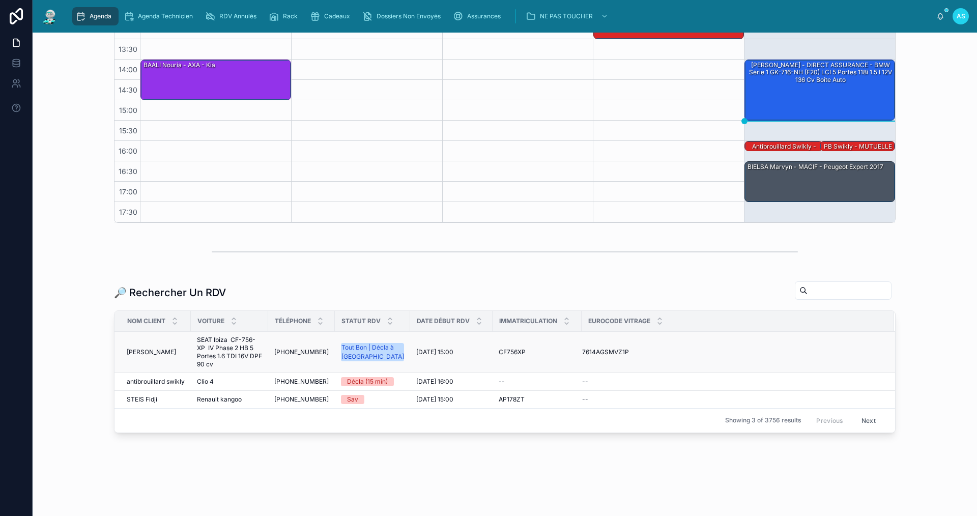
scroll to position [253, 0]
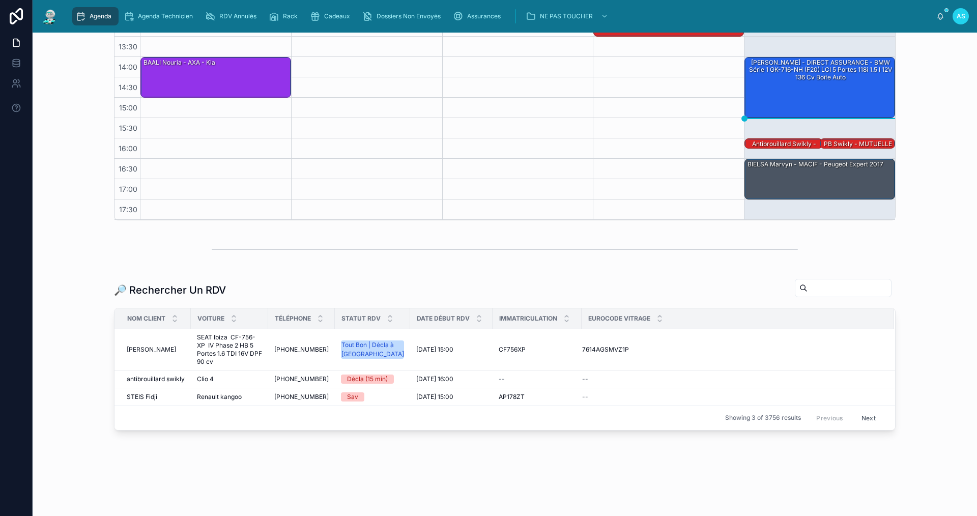
click at [822, 293] on input "text" at bounding box center [849, 288] width 83 height 14
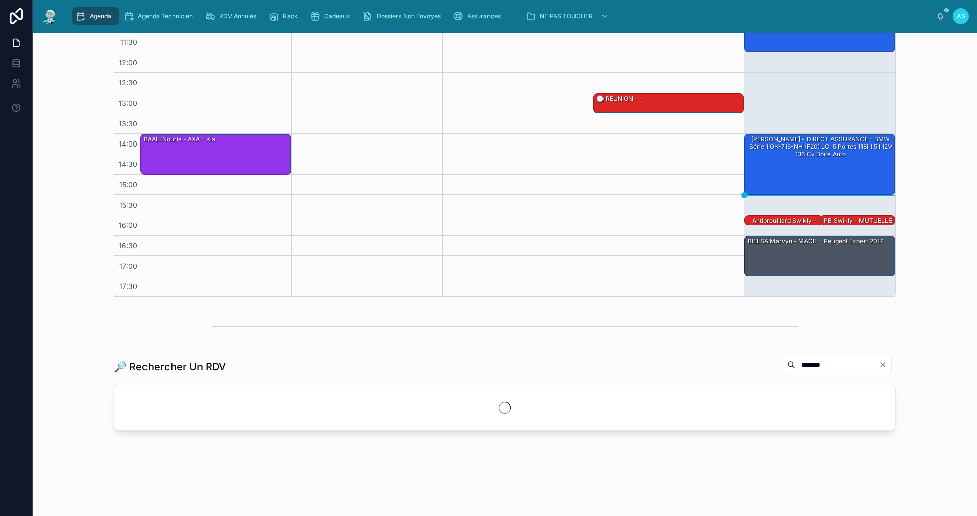
scroll to position [236, 0]
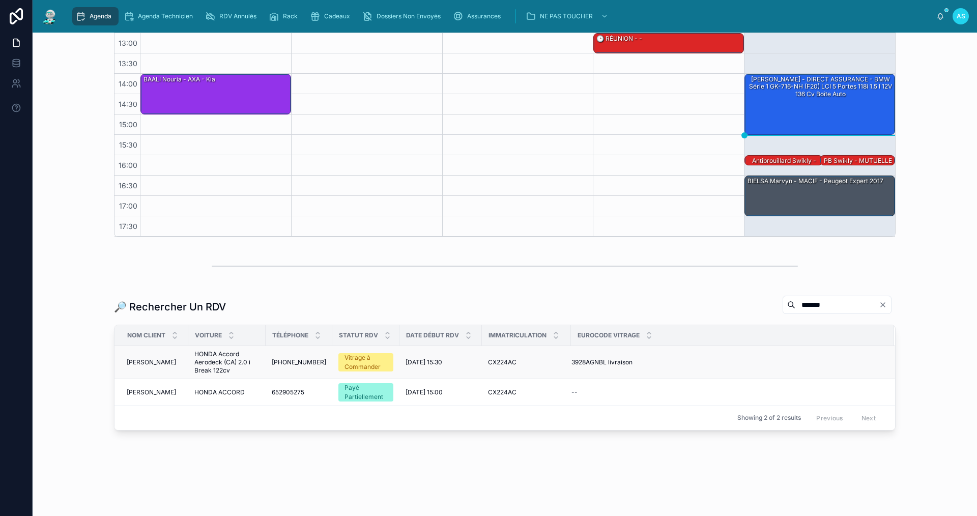
type input "*******"
click at [378, 367] on div "Vitrage à Commander" at bounding box center [366, 362] width 43 height 18
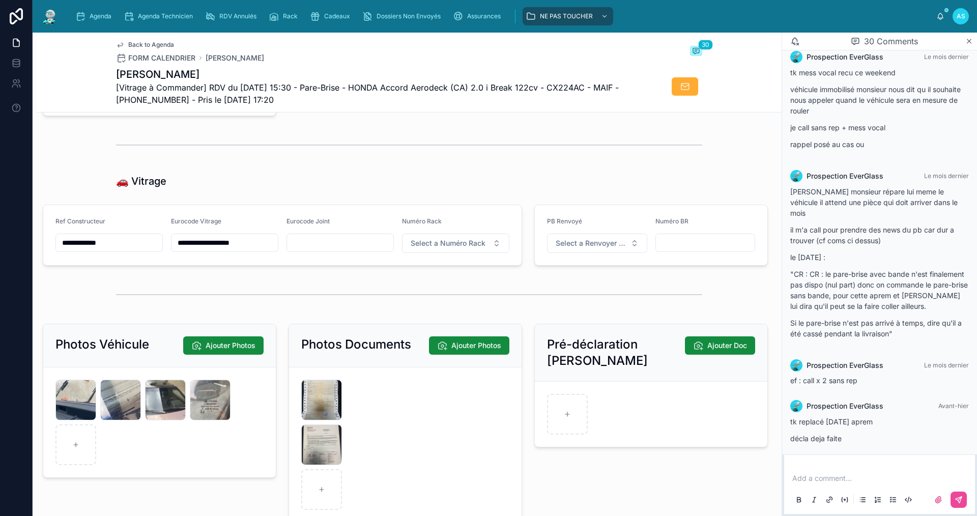
scroll to position [1203, 0]
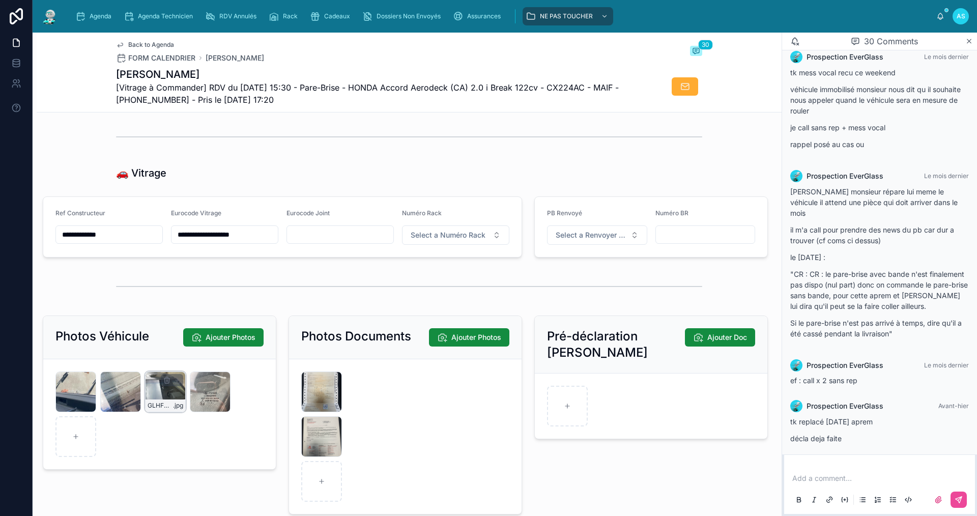
click at [161, 406] on div "GLHFG4UKRNXMA85XI3UUSARVKN .jpg" at bounding box center [165, 392] width 41 height 41
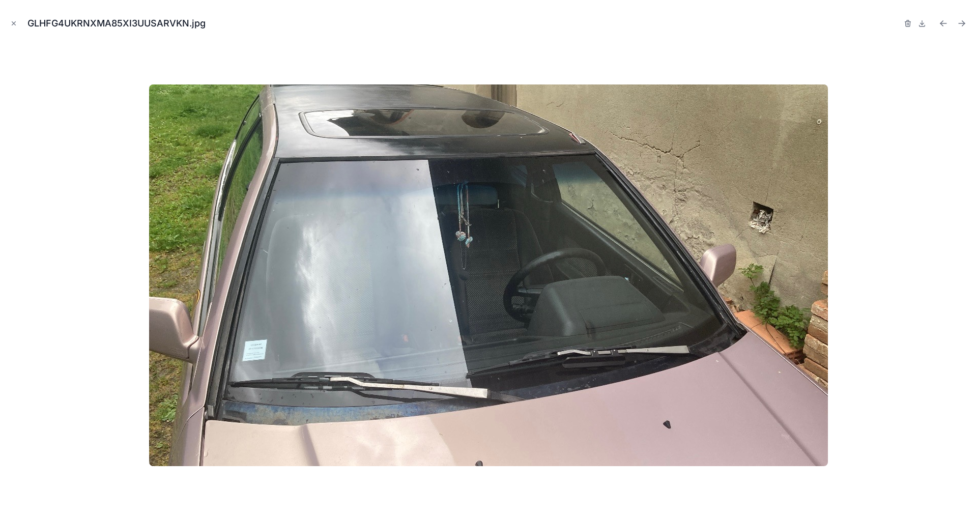
click at [7, 25] on div "GLHFG4UKRNXMA85XI3UUSARVKN.jpg" at bounding box center [488, 258] width 977 height 516
click at [13, 23] on icon "Close modal" at bounding box center [13, 23] width 7 height 7
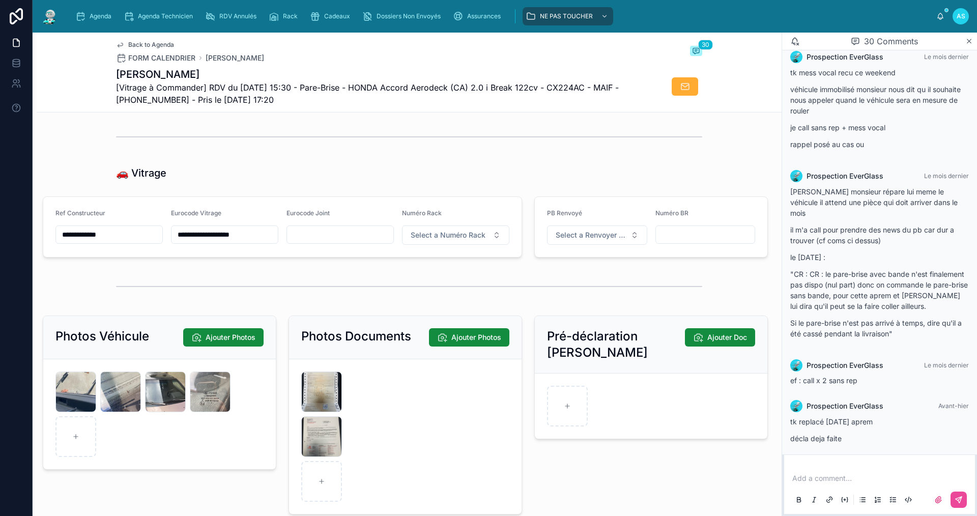
type input "**********"
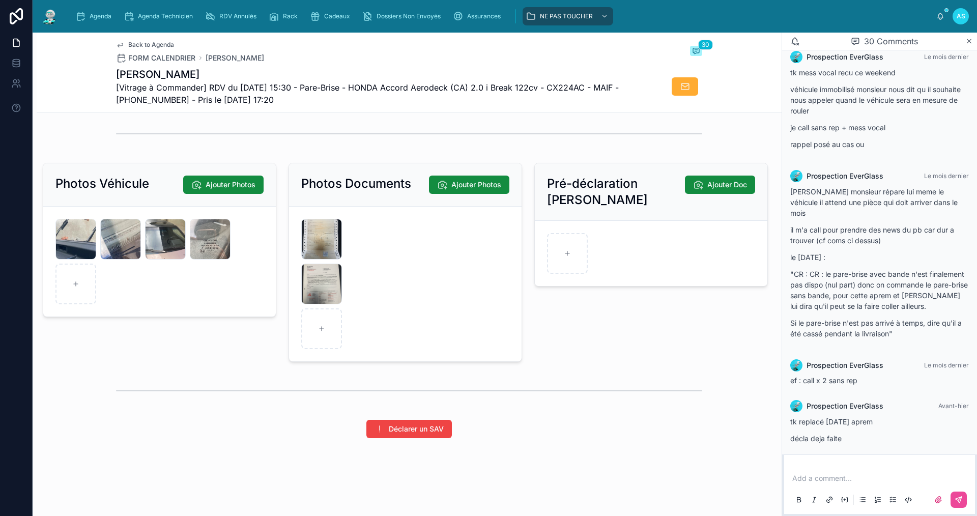
scroll to position [1254, 0]
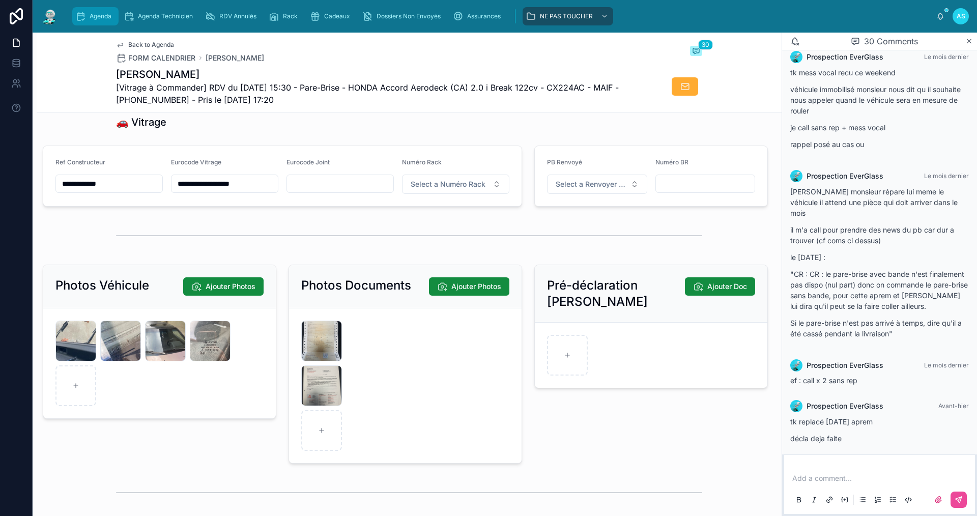
drag, startPoint x: 98, startPoint y: 16, endPoint x: 96, endPoint y: 22, distance: 6.4
click at [99, 16] on span "Agenda" at bounding box center [101, 16] width 22 height 8
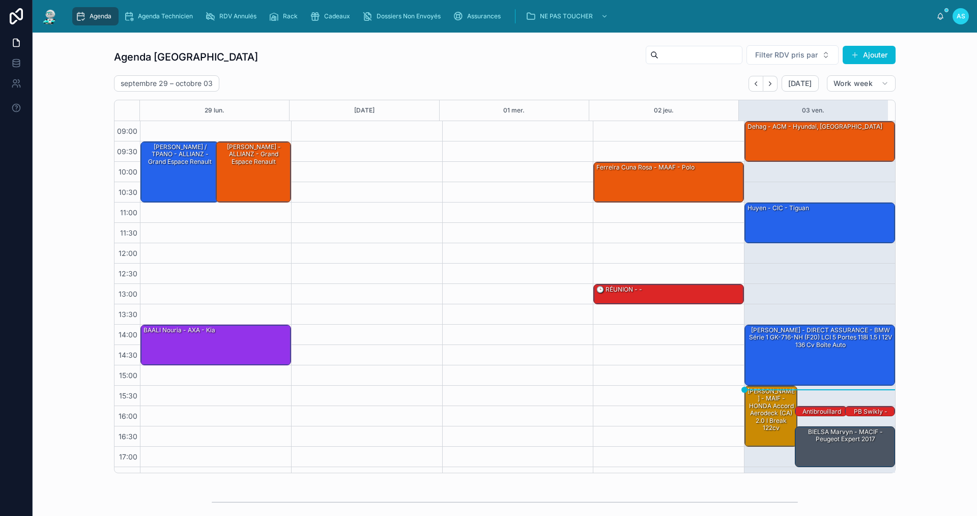
scroll to position [15, 0]
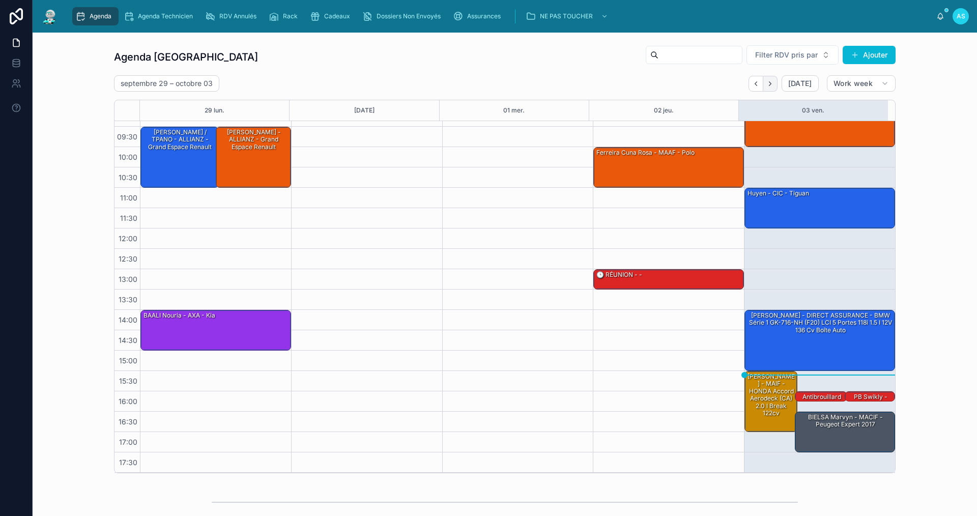
click at [767, 79] on button "Next" at bounding box center [770, 84] width 14 height 16
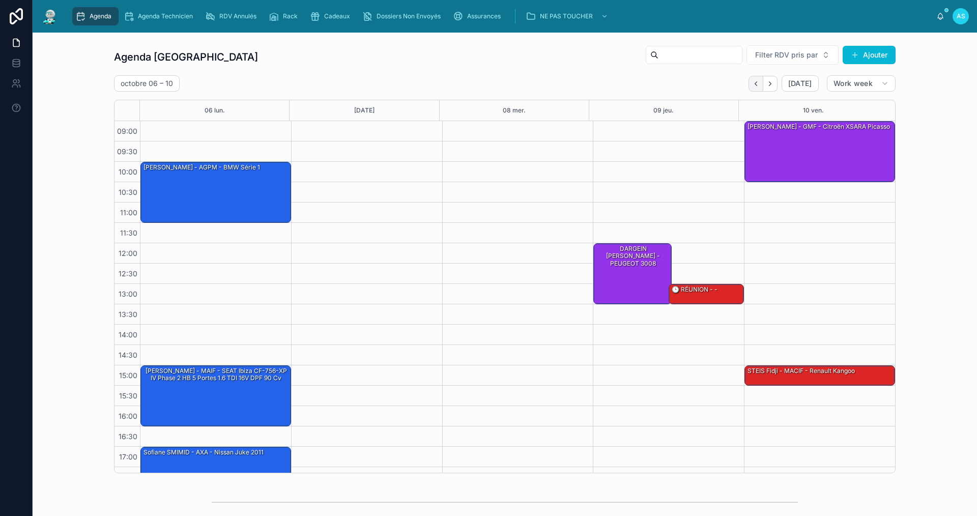
click at [755, 87] on icon "Back" at bounding box center [756, 84] width 8 height 8
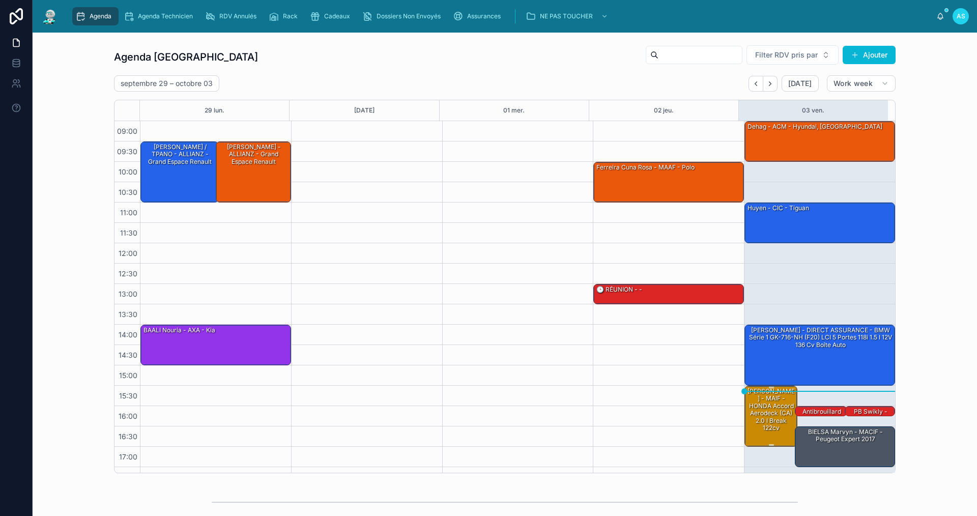
click at [760, 410] on div "[PERSON_NAME] - MAIF - HONDA Accord Aerodeck (CA) 2.0 i Break 122cv" at bounding box center [772, 410] width 50 height 46
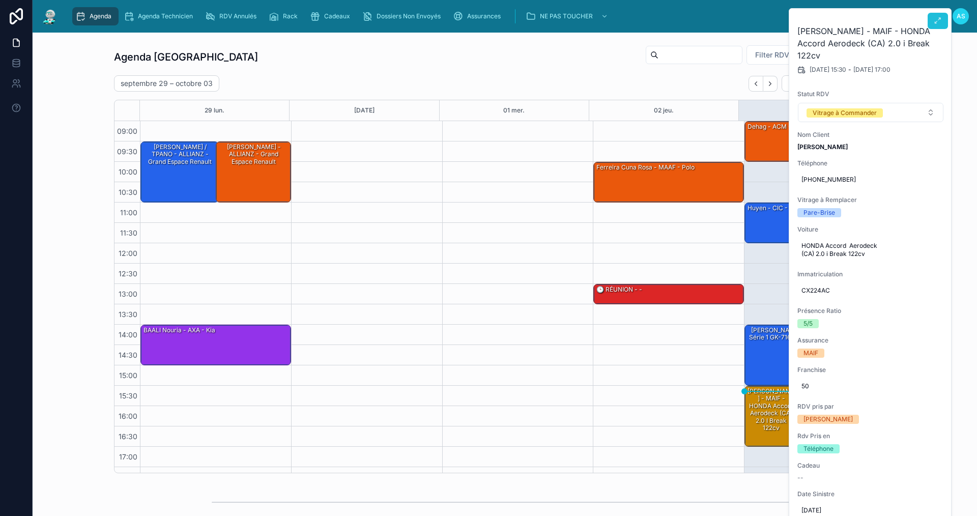
click at [939, 20] on icon at bounding box center [938, 21] width 8 height 8
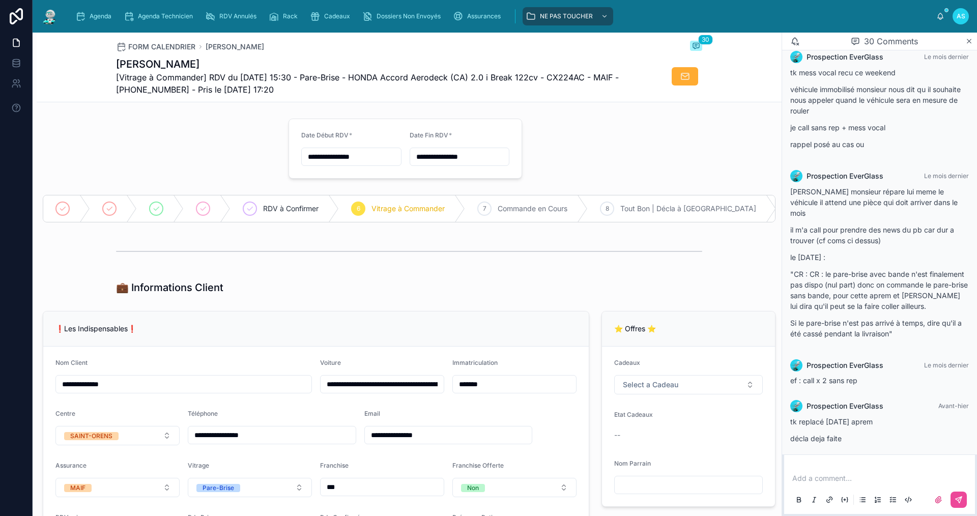
click at [323, 156] on input "**********" at bounding box center [351, 157] width 99 height 14
click at [293, 264] on button "6" at bounding box center [293, 263] width 18 height 18
type input "**********"
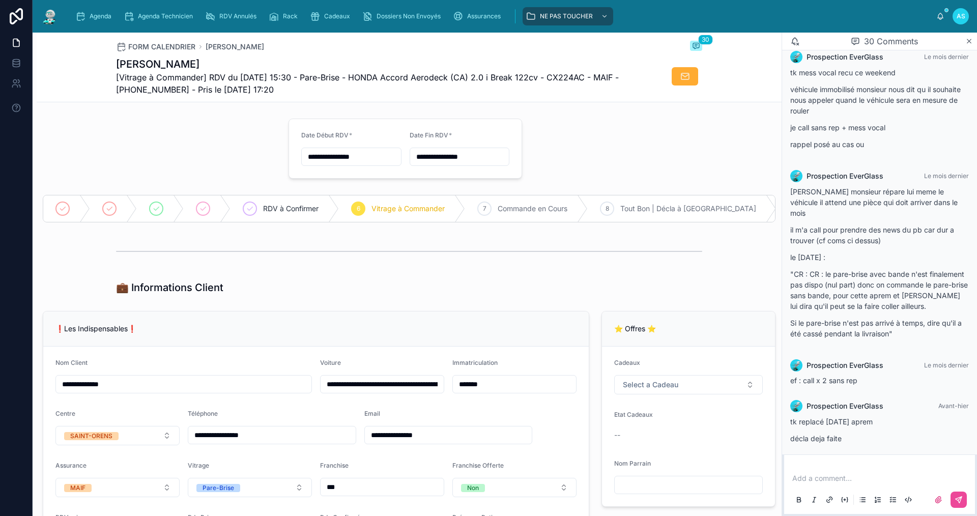
click at [413, 160] on input "**********" at bounding box center [459, 157] width 99 height 14
click at [400, 263] on button "6" at bounding box center [400, 263] width 18 height 18
type input "**********"
click at [353, 157] on input "**********" at bounding box center [351, 157] width 99 height 14
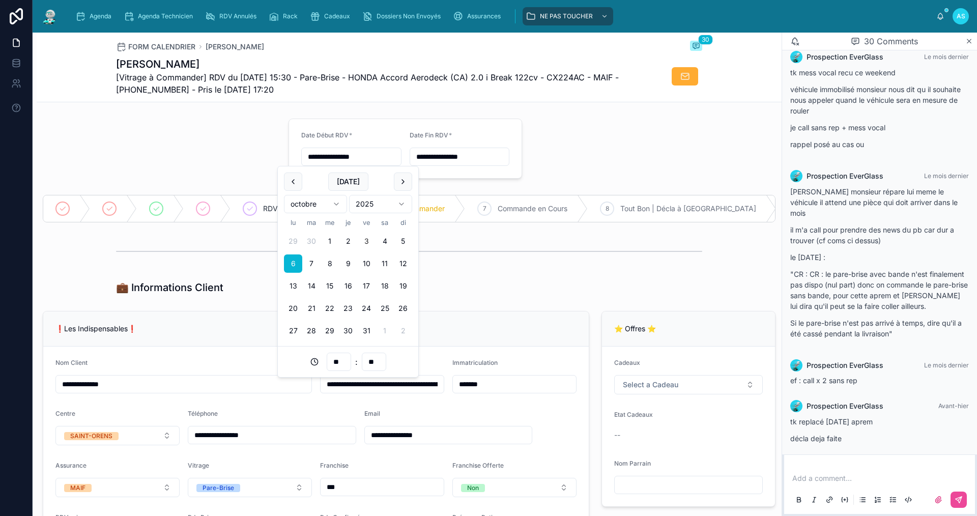
click at [340, 362] on input "**" at bounding box center [338, 362] width 23 height 14
click at [335, 320] on div "13" at bounding box center [339, 321] width 46 height 16
type input "**********"
type input "**"
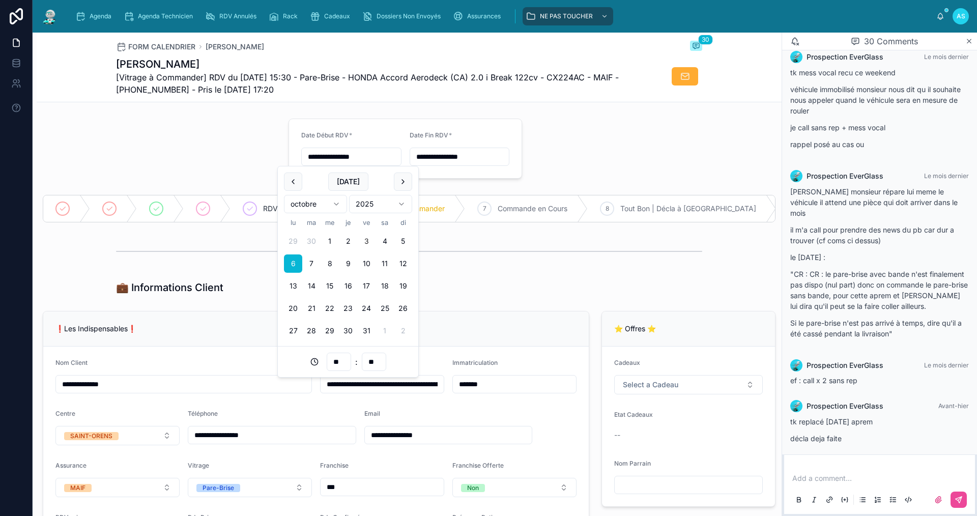
drag, startPoint x: 378, startPoint y: 361, endPoint x: 357, endPoint y: 361, distance: 20.9
click at [357, 361] on div "** : **" at bounding box center [348, 362] width 128 height 18
type input "**"
type input "**********"
click at [479, 264] on div at bounding box center [409, 251] width 586 height 25
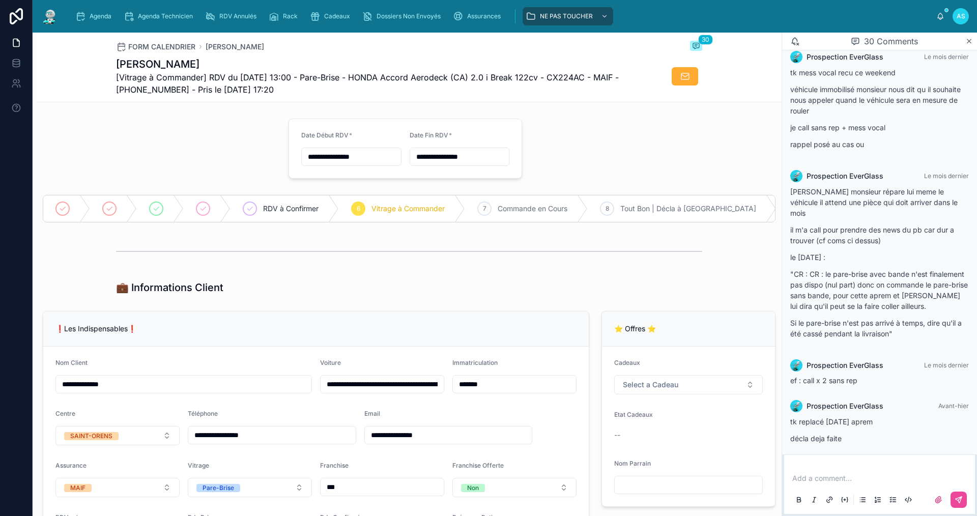
click at [476, 156] on input "**********" at bounding box center [459, 157] width 99 height 14
drag, startPoint x: 451, startPoint y: 359, endPoint x: 490, endPoint y: 347, distance: 40.6
click at [444, 360] on input "**" at bounding box center [445, 362] width 23 height 14
type input "**********"
click at [446, 365] on input "**" at bounding box center [445, 362] width 23 height 14
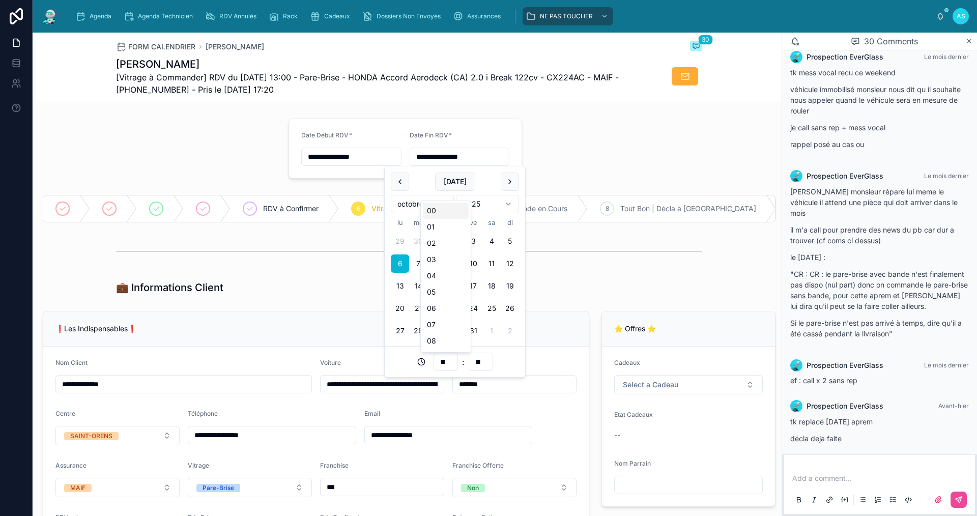
click at [446, 365] on input "**" at bounding box center [445, 362] width 23 height 14
type input "**"
type input "**********"
type input "**"
type input "**********"
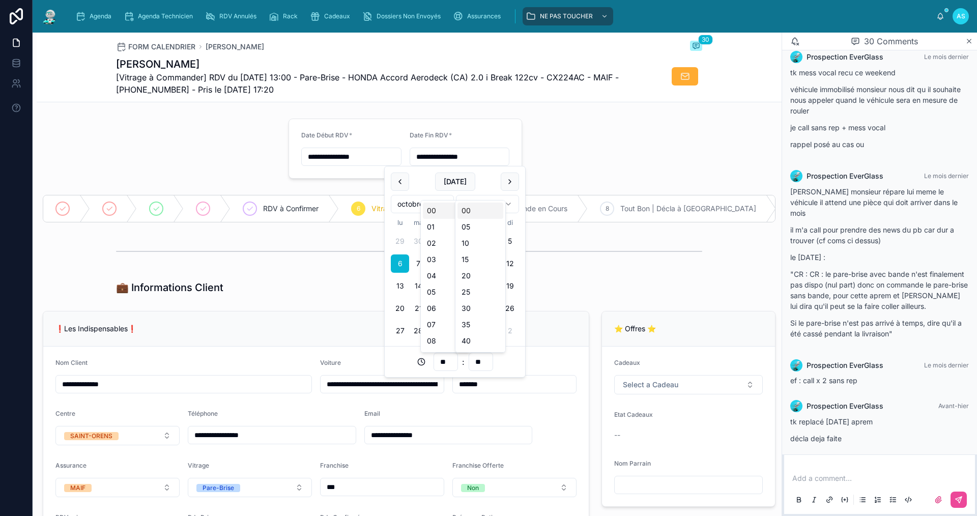
type input "**"
type input "**********"
type input "**"
click at [472, 309] on div "30" at bounding box center [481, 308] width 46 height 16
type input "**********"
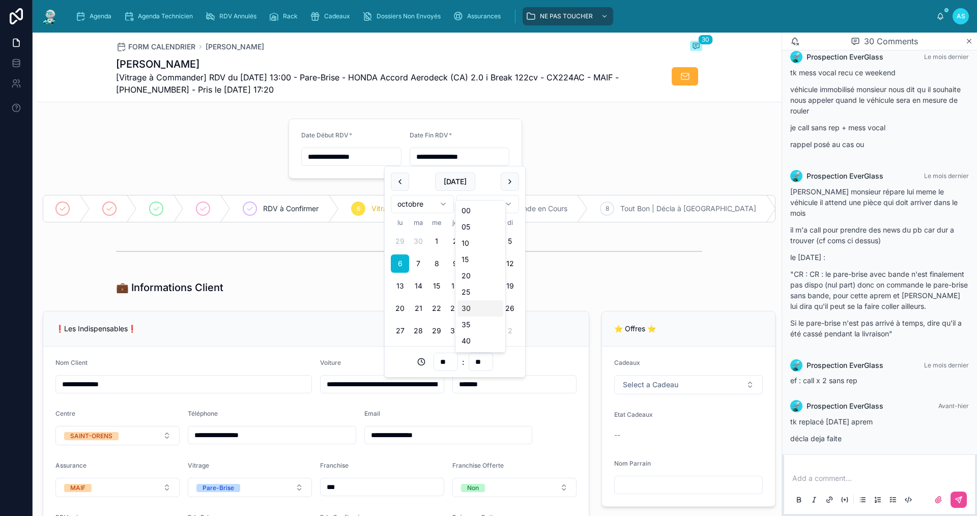
type input "**"
drag, startPoint x: 632, startPoint y: 287, endPoint x: 622, endPoint y: 291, distance: 9.8
click at [632, 287] on div "💼 Informations Client" at bounding box center [409, 287] width 745 height 22
click at [98, 19] on span "Agenda" at bounding box center [101, 16] width 22 height 8
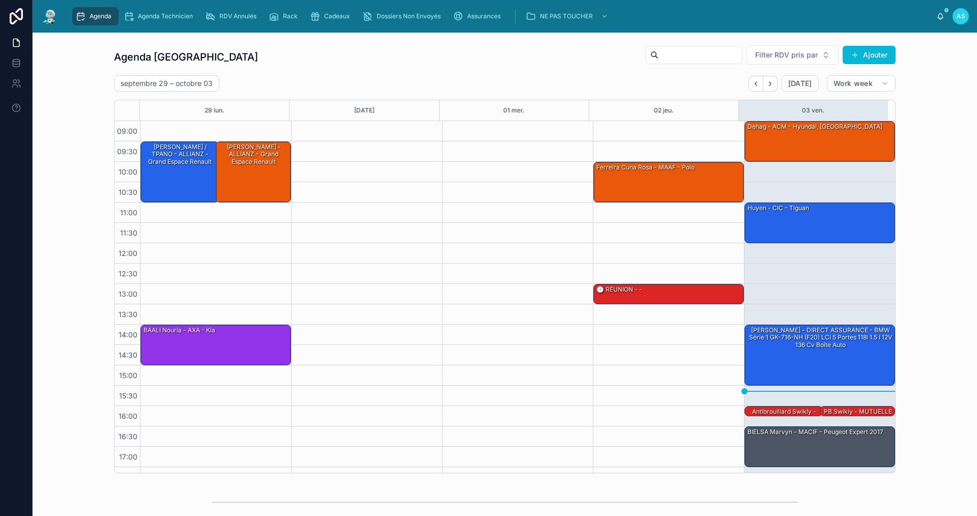
scroll to position [15, 0]
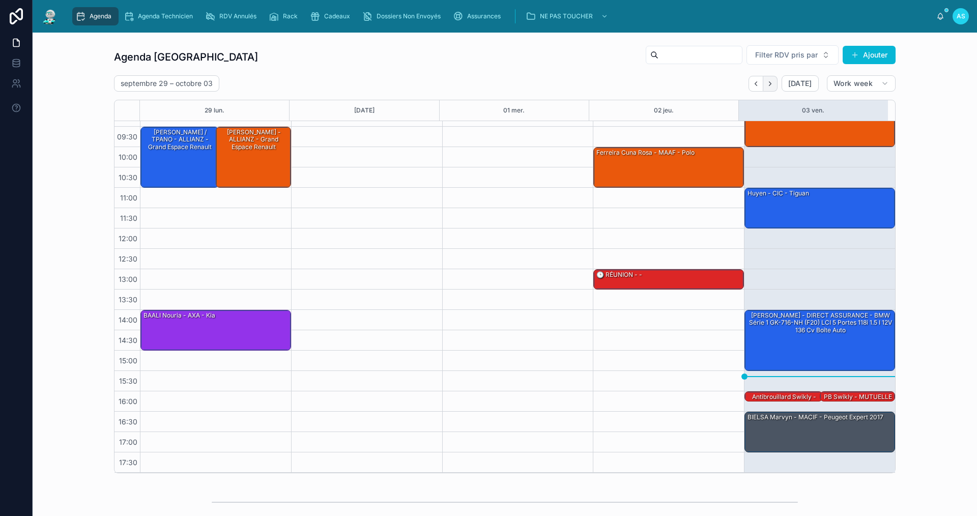
click at [769, 80] on icon "Next" at bounding box center [770, 84] width 8 height 8
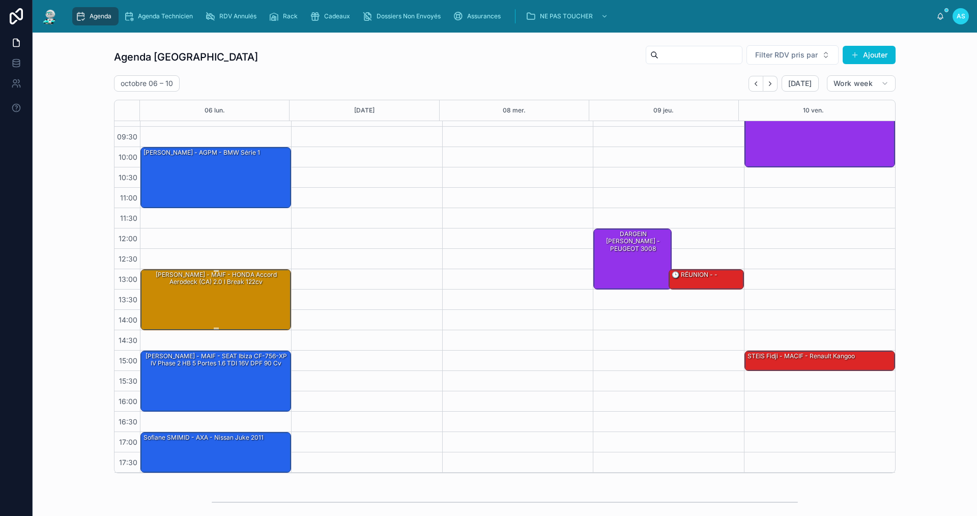
click at [244, 283] on div "[PERSON_NAME] - MAIF - HONDA Accord Aerodeck (CA) 2.0 i Break 122cv" at bounding box center [217, 278] width 148 height 17
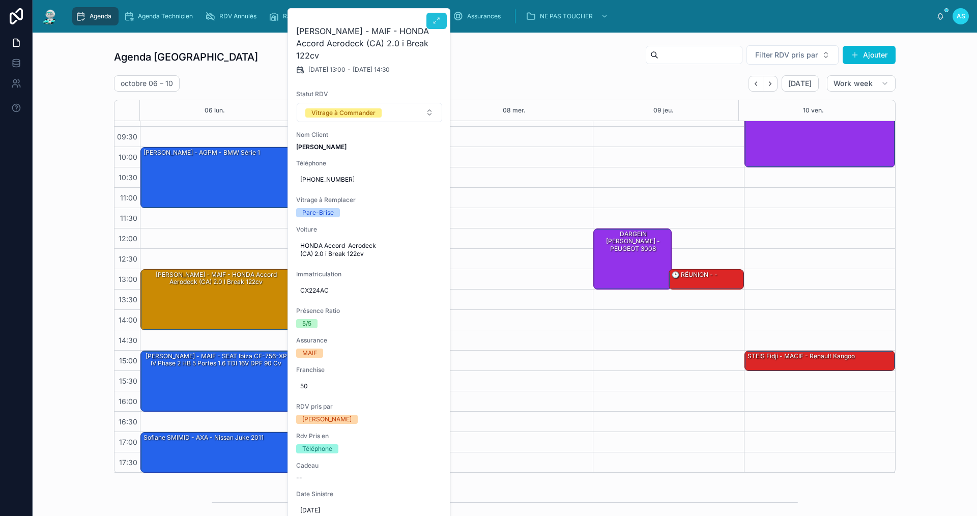
click at [432, 17] on button at bounding box center [437, 21] width 20 height 16
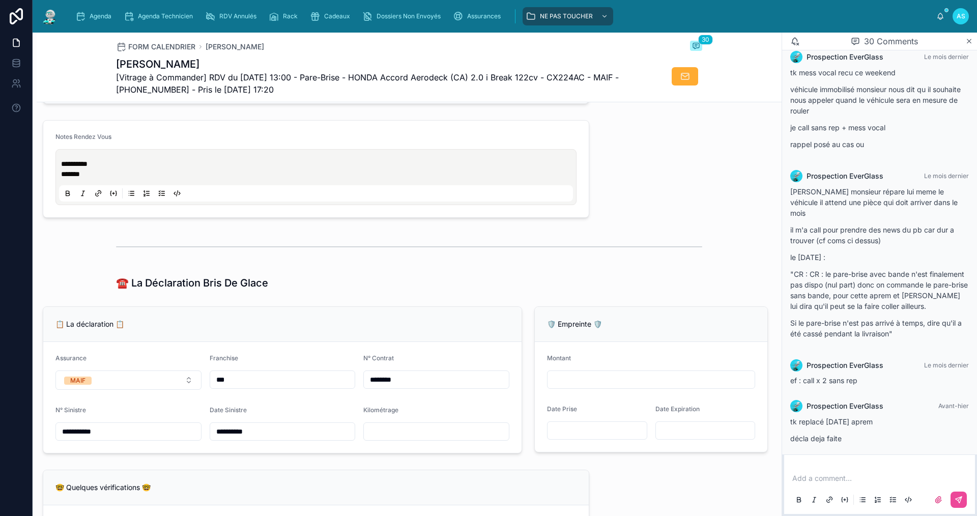
scroll to position [445, 0]
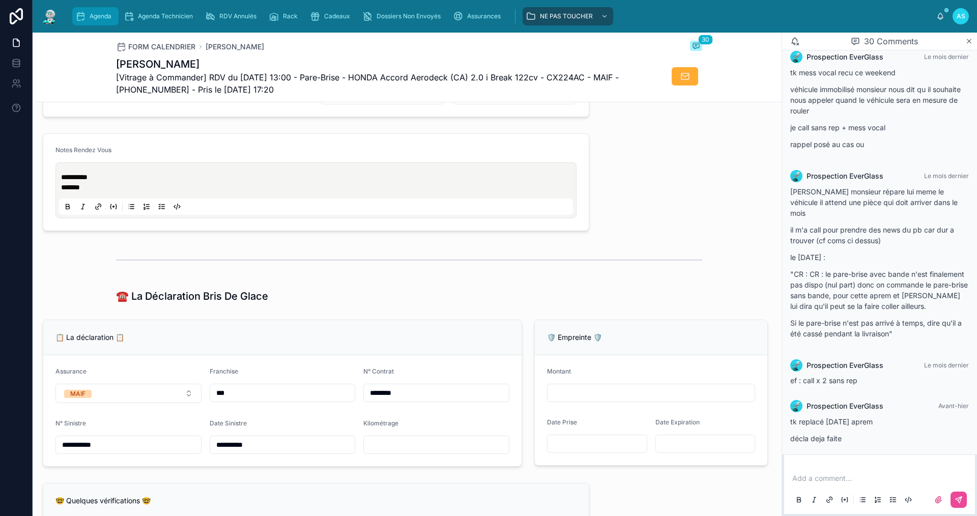
click at [103, 20] on div "Agenda" at bounding box center [95, 16] width 40 height 16
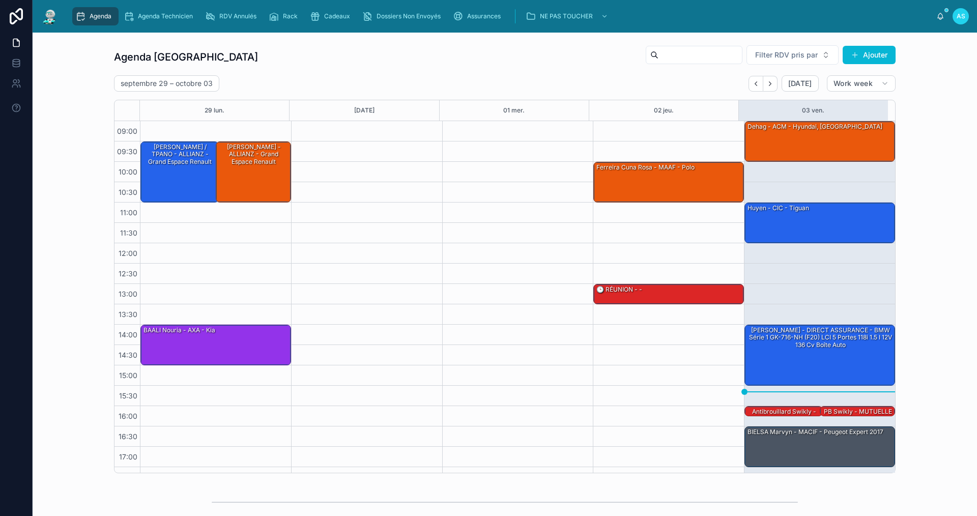
scroll to position [15, 0]
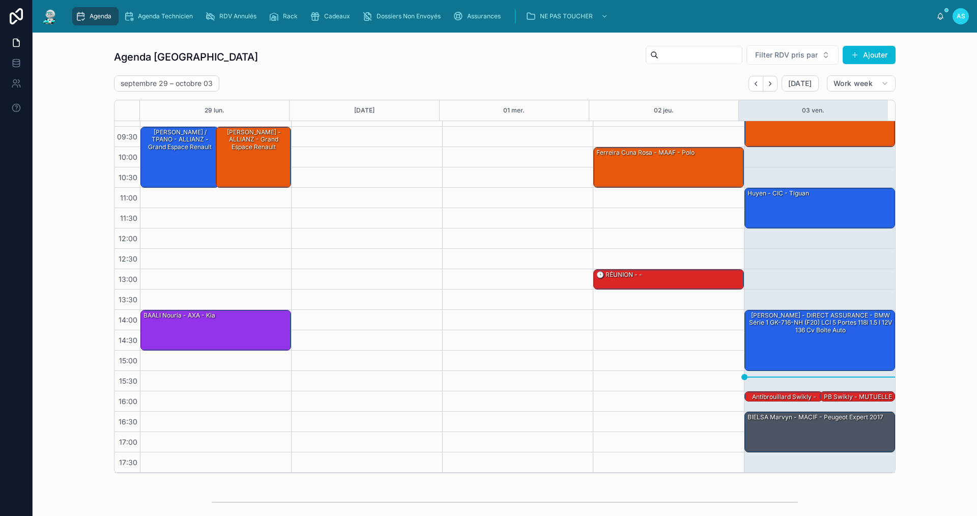
click at [429, 61] on div "Agenda Saint-Orens Filter RDV pris par [PERSON_NAME]" at bounding box center [505, 57] width 782 height 24
click at [769, 83] on icon "Next" at bounding box center [770, 83] width 2 height 4
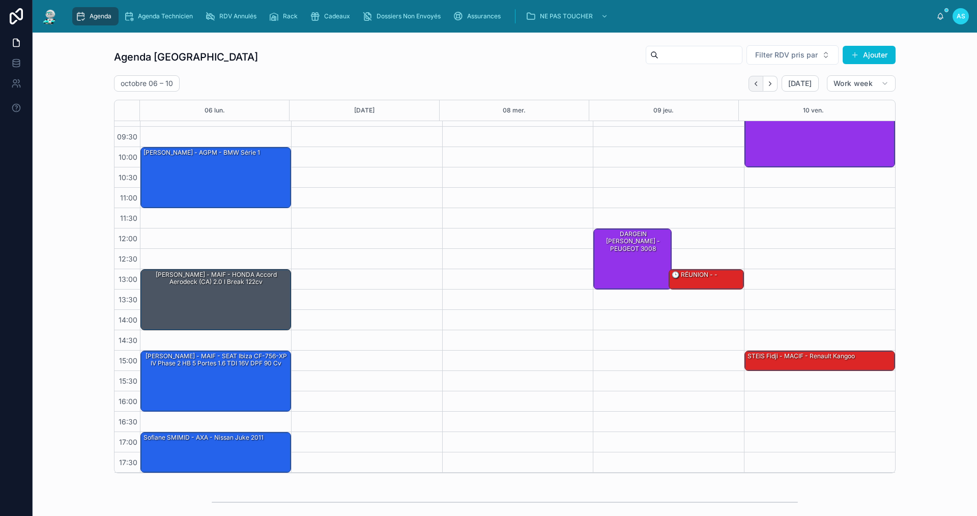
click at [749, 87] on button "Back" at bounding box center [756, 84] width 15 height 16
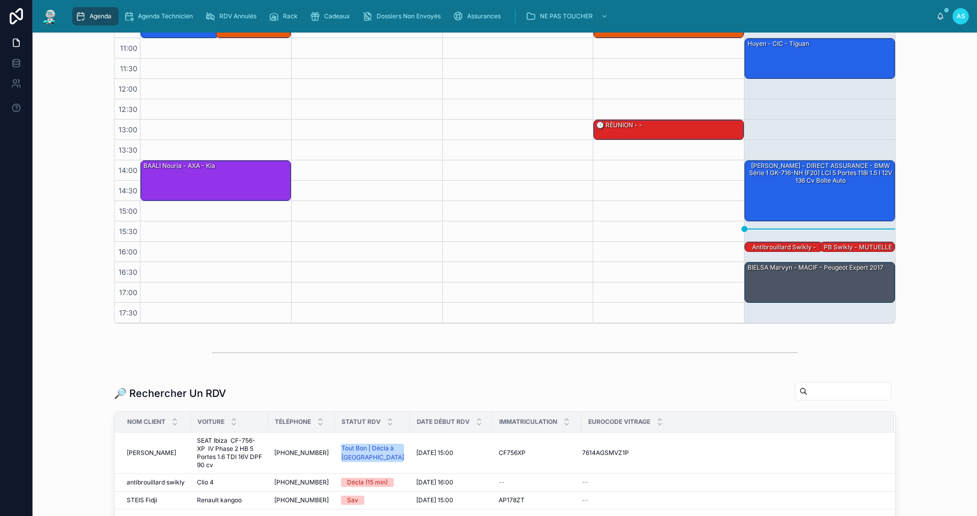
scroll to position [153, 0]
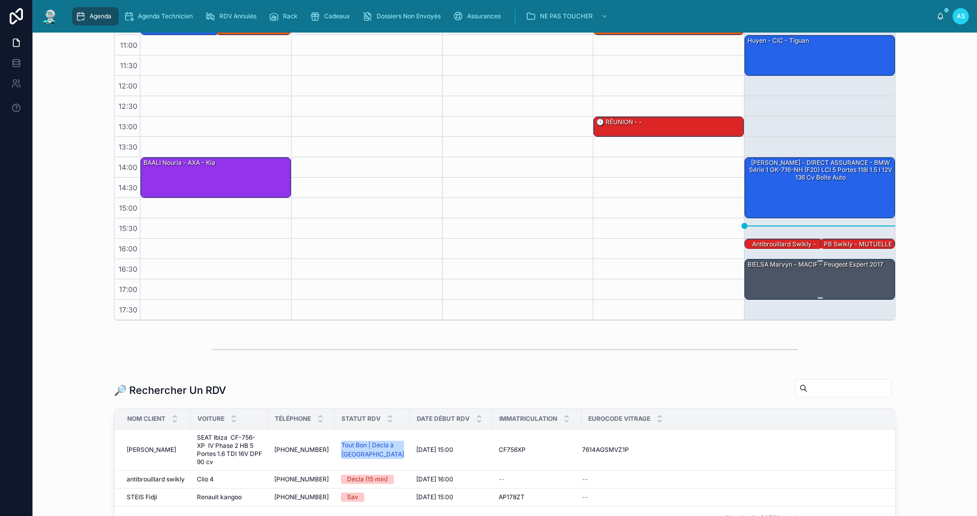
click at [838, 281] on div "BIELSA Marvyn - MACIF - Peugeot Expert 2017" at bounding box center [821, 279] width 148 height 39
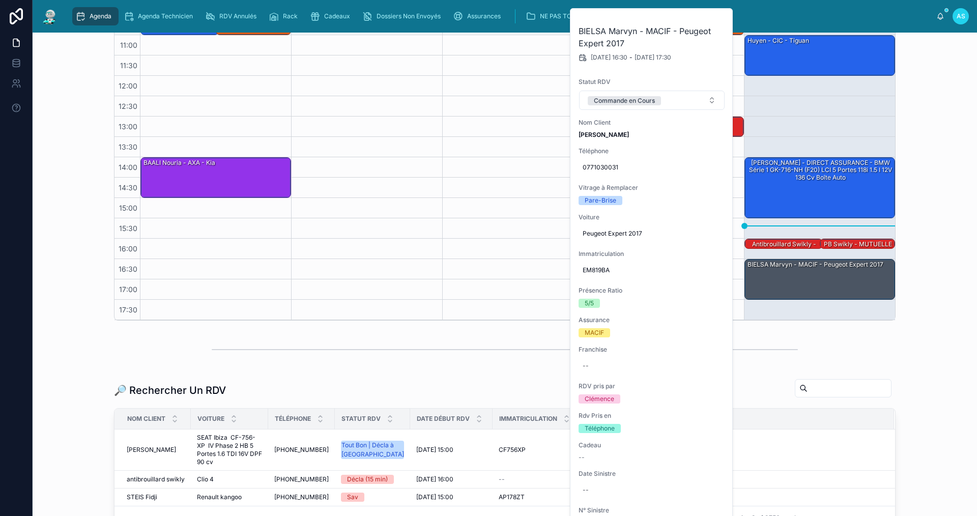
click at [947, 267] on div "Agenda Saint-Orens Filter RDV pris par Ajouter [DATE] – [DATE] [DATE] Work week…" at bounding box center [505, 106] width 928 height 437
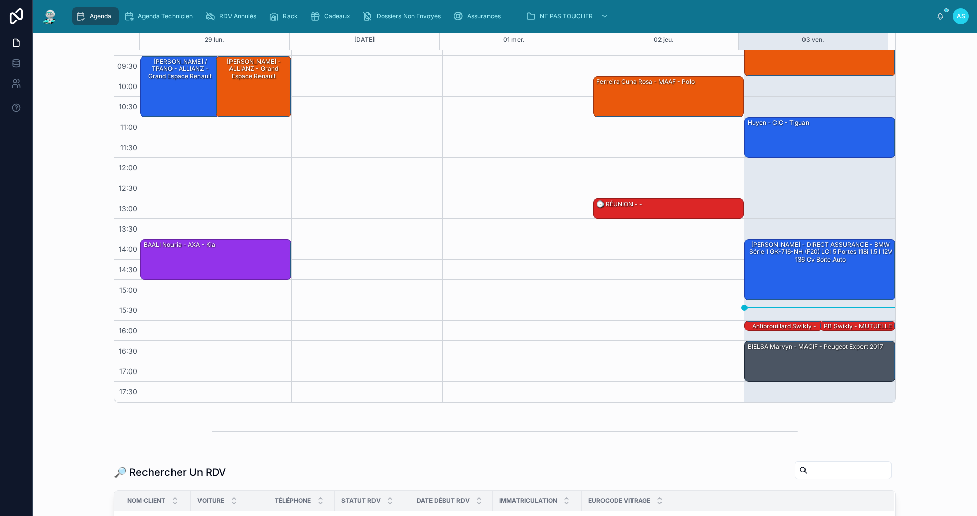
scroll to position [0, 0]
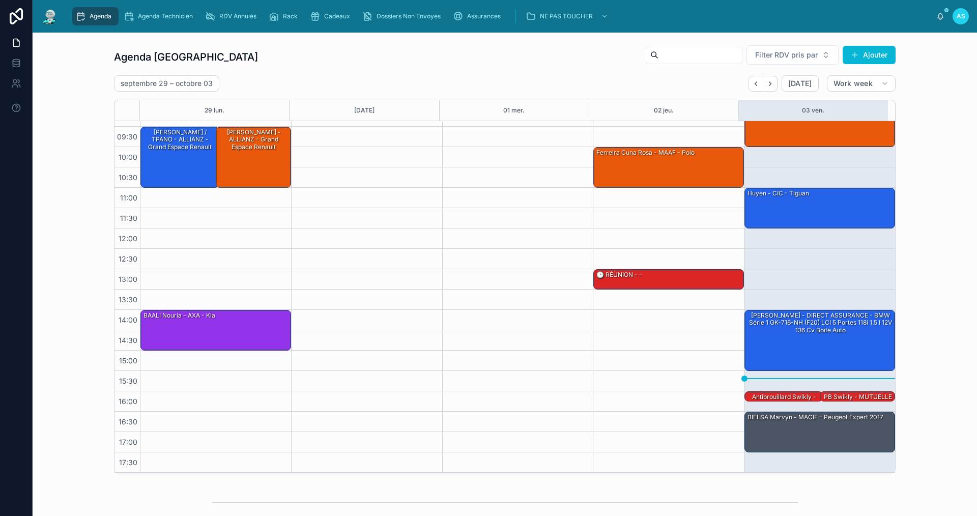
drag, startPoint x: 768, startPoint y: 80, endPoint x: 733, endPoint y: 94, distance: 37.1
click at [768, 80] on icon "Next" at bounding box center [770, 84] width 8 height 8
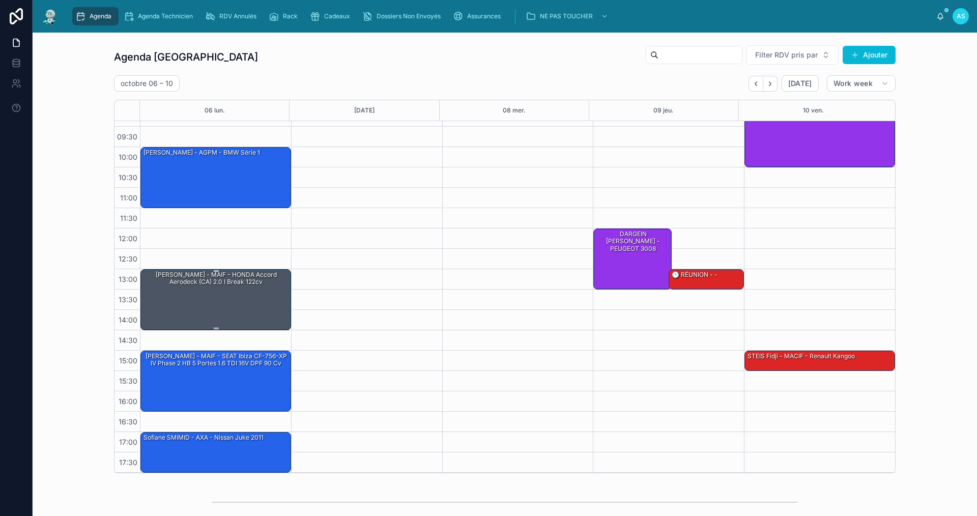
click at [194, 296] on div "[PERSON_NAME] - MAIF - HONDA Accord Aerodeck (CA) 2.0 i Break 122cv" at bounding box center [217, 299] width 148 height 59
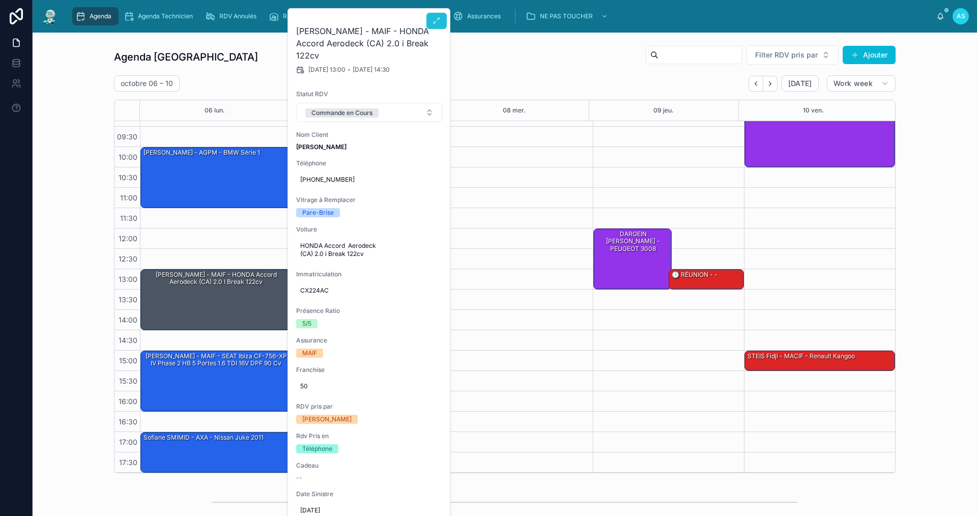
click at [436, 21] on icon at bounding box center [437, 21] width 8 height 8
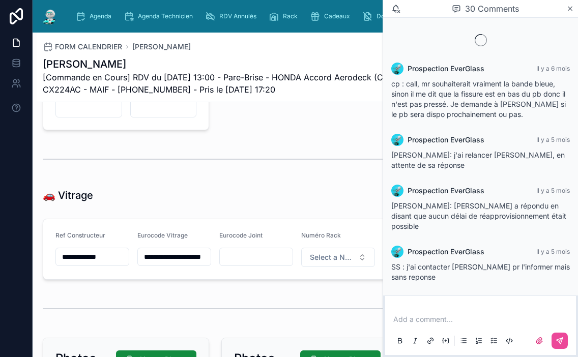
scroll to position [1139, 0]
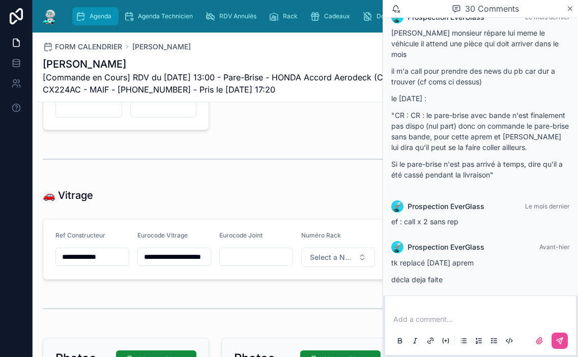
click at [88, 9] on div "Agenda" at bounding box center [95, 16] width 40 height 16
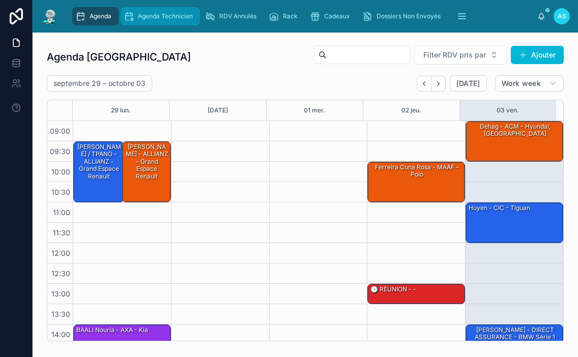
scroll to position [147, 0]
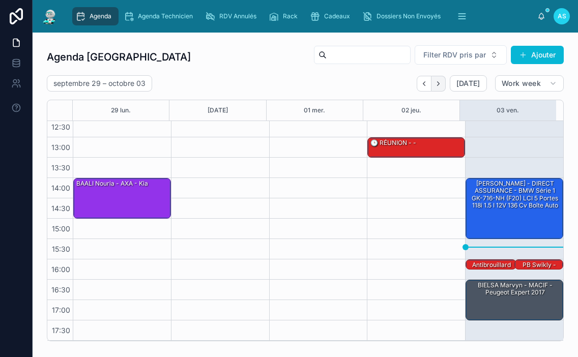
click at [435, 87] on icon "Next" at bounding box center [439, 84] width 8 height 8
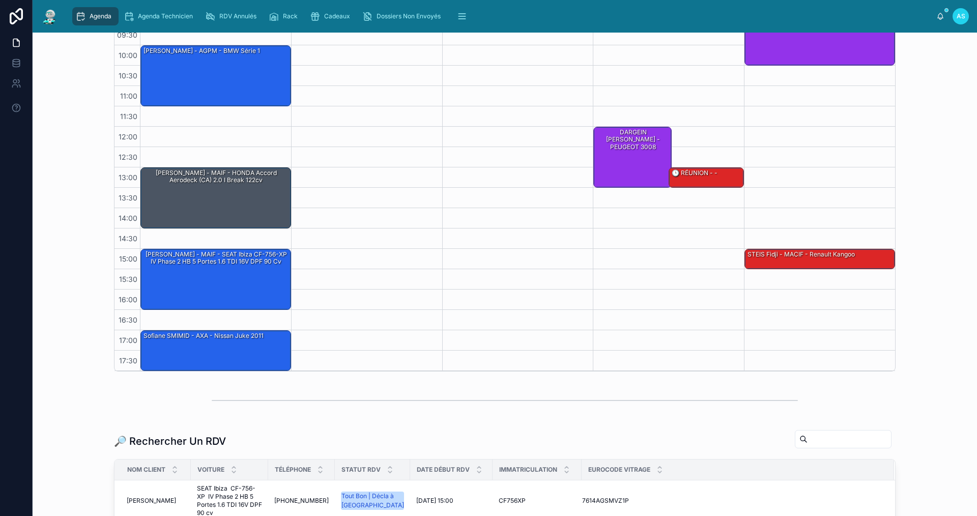
scroll to position [15, 0]
click at [407, 13] on span "Dossiers Non Envoyés" at bounding box center [409, 16] width 64 height 8
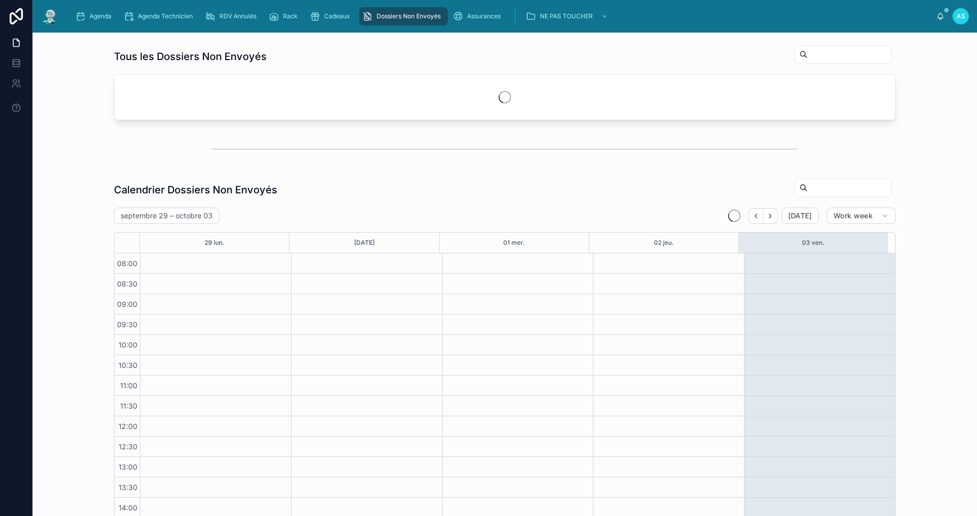
scroll to position [95, 0]
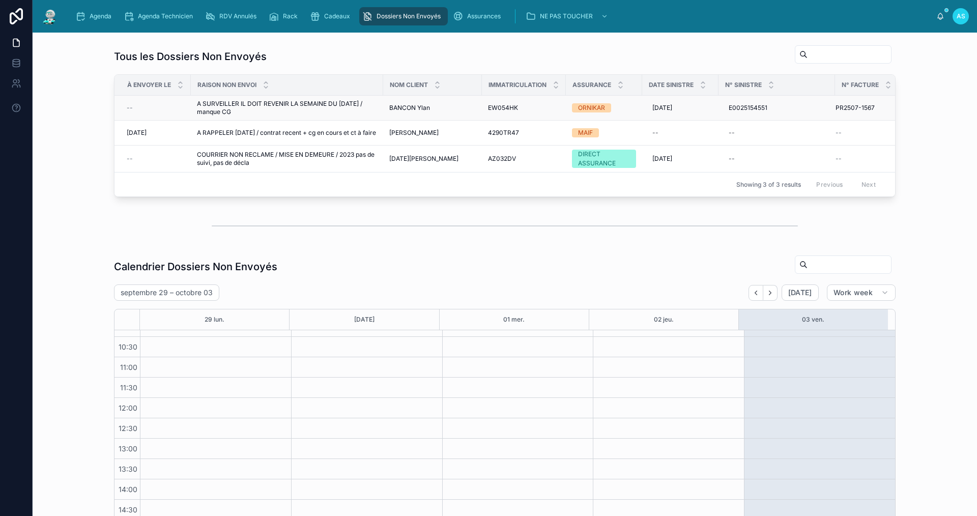
click at [314, 103] on span "A SURVEILLER IL DOIT REVENIR LA SEMAINE DU [DATE] / manque CG" at bounding box center [287, 108] width 180 height 16
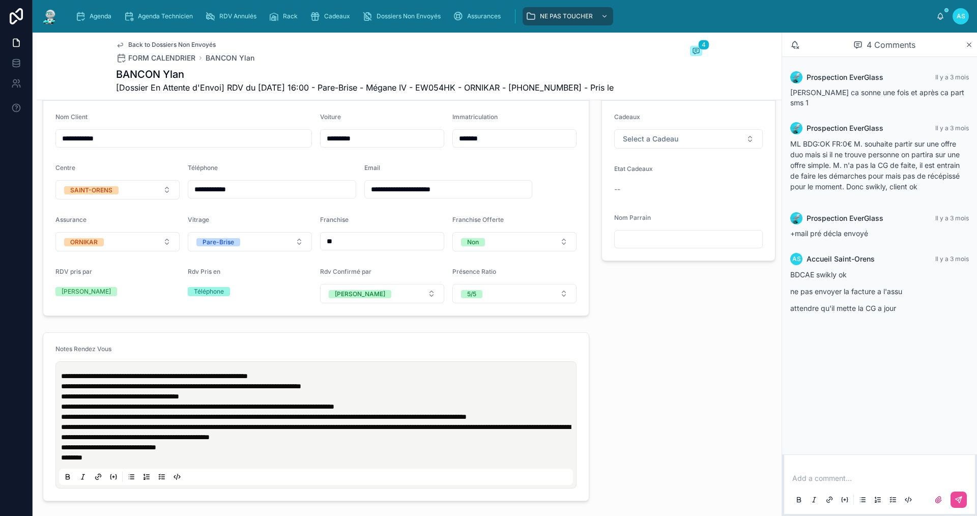
scroll to position [356, 0]
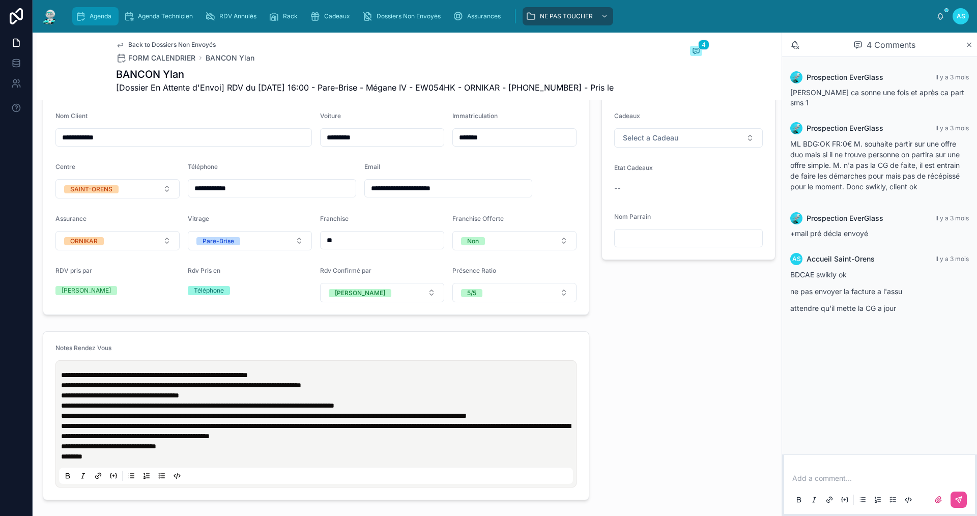
click at [87, 14] on div "Agenda" at bounding box center [95, 16] width 40 height 16
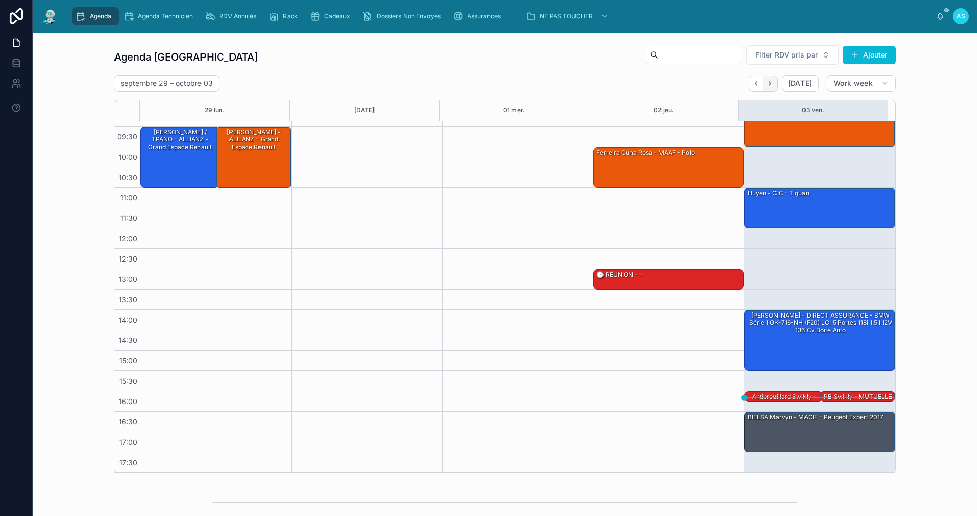
click at [772, 79] on button "Next" at bounding box center [770, 84] width 14 height 16
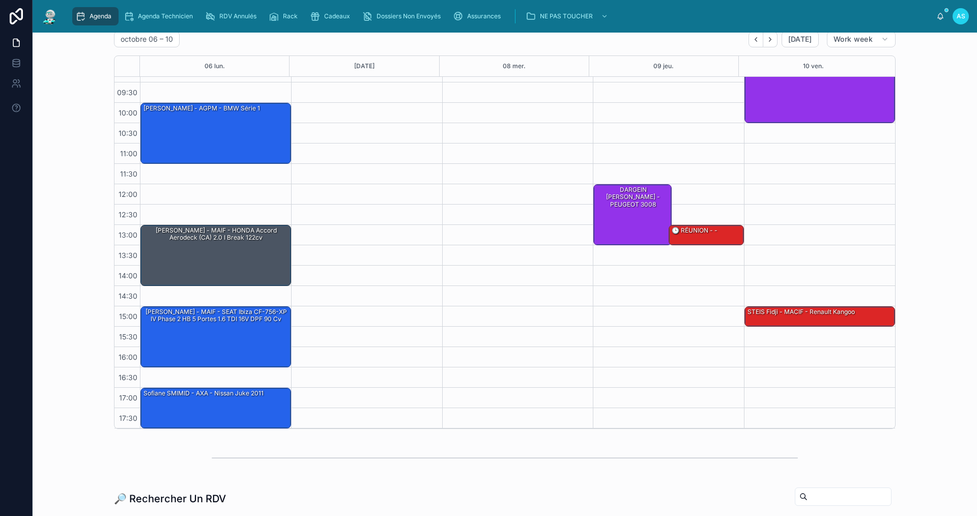
scroll to position [204, 0]
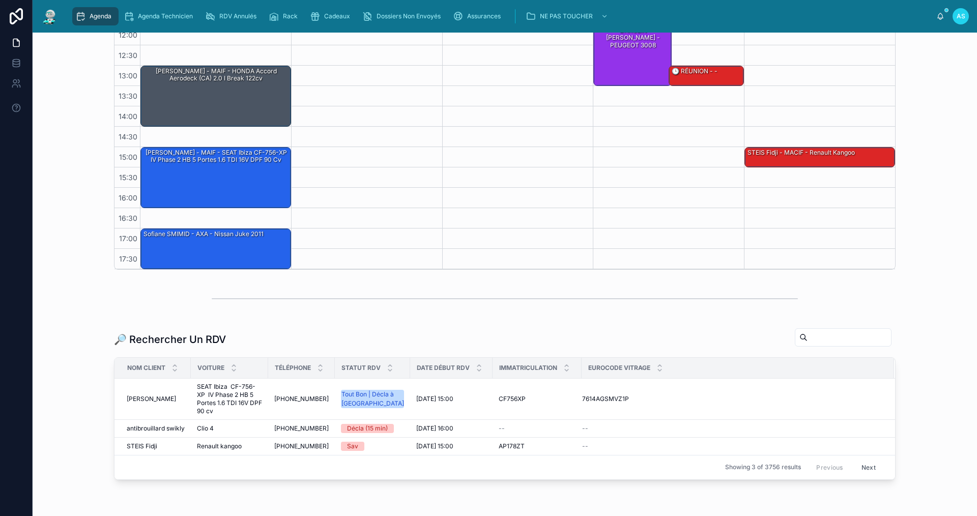
click at [808, 341] on input "text" at bounding box center [849, 337] width 83 height 14
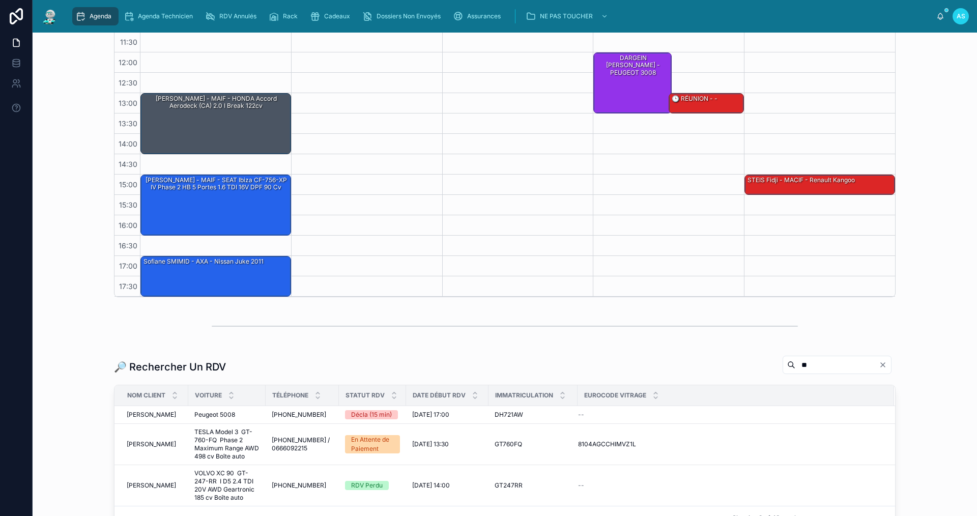
scroll to position [204, 0]
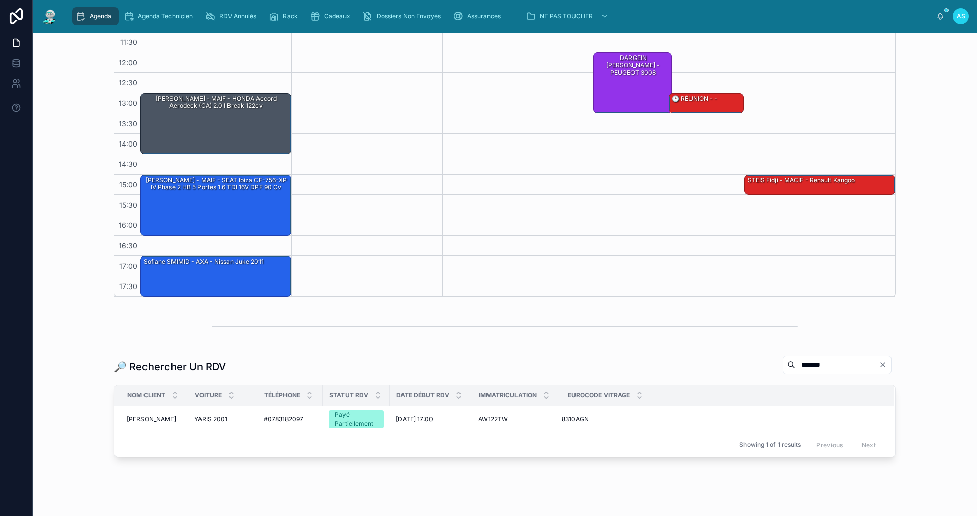
scroll to position [203, 0]
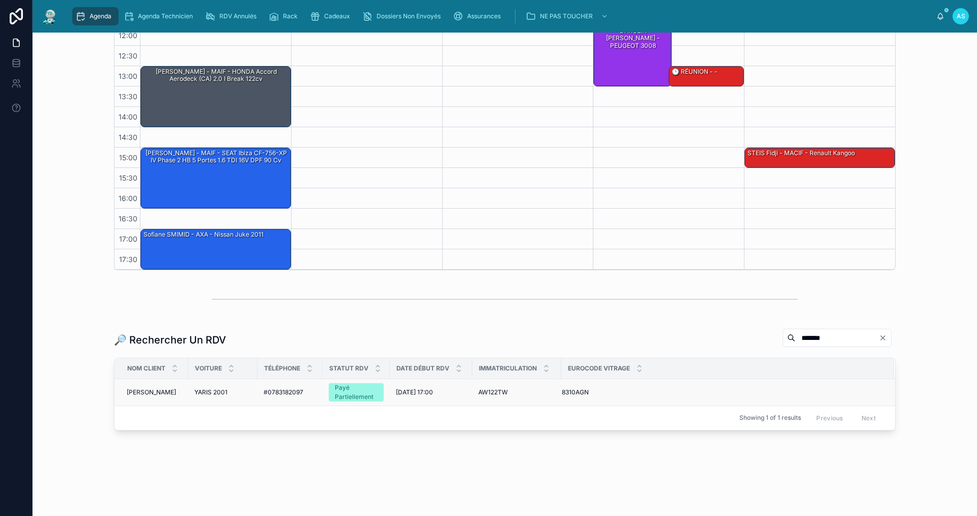
type input "*******"
click at [506, 390] on div "AW122TW AW122TW" at bounding box center [516, 392] width 77 height 8
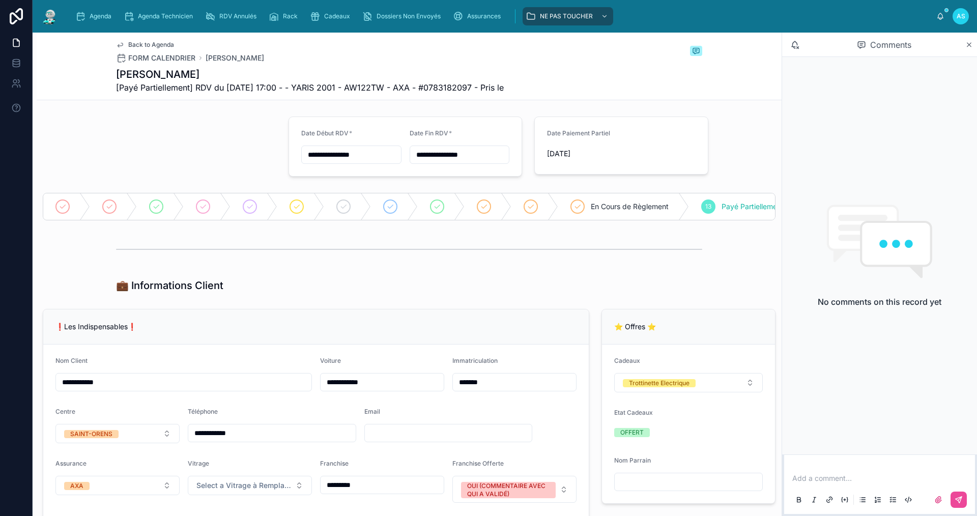
drag, startPoint x: 393, startPoint y: 309, endPoint x: 323, endPoint y: 351, distance: 81.7
click at [277, 51] on div "Back to Agenda FORM CALENDRIER HSINI Lamjed" at bounding box center [409, 52] width 586 height 22
click at [102, 10] on div "Agenda" at bounding box center [95, 16] width 40 height 16
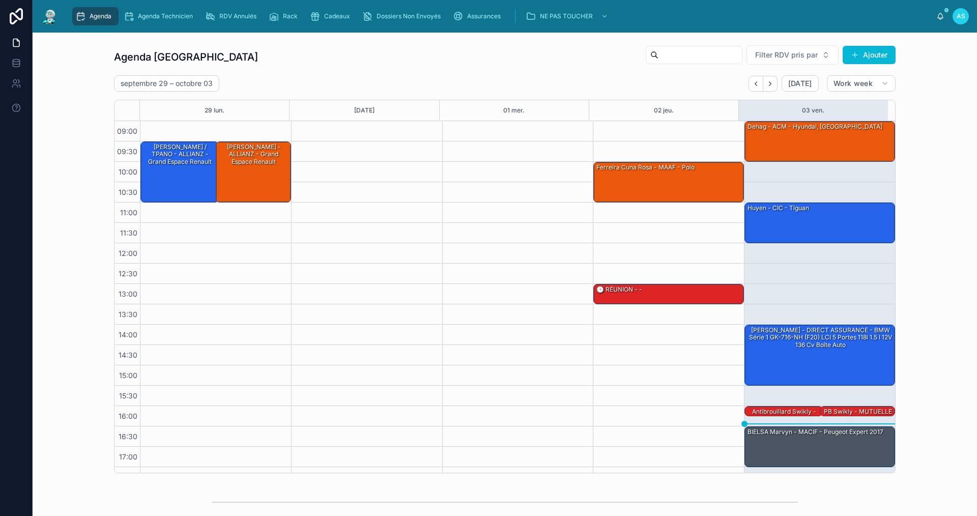
scroll to position [15, 0]
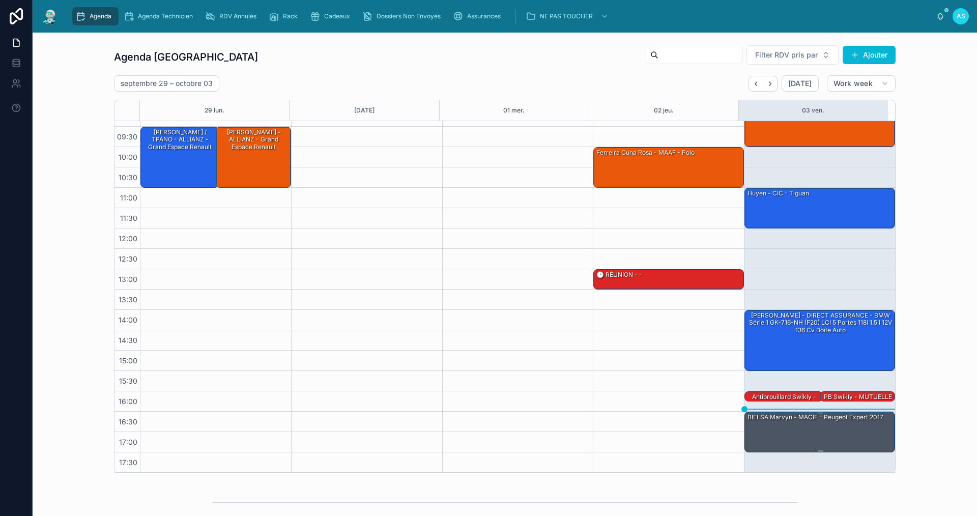
click at [831, 432] on div "BIELSA Marvyn - MACIF - Peugeot Expert 2017" at bounding box center [821, 431] width 148 height 39
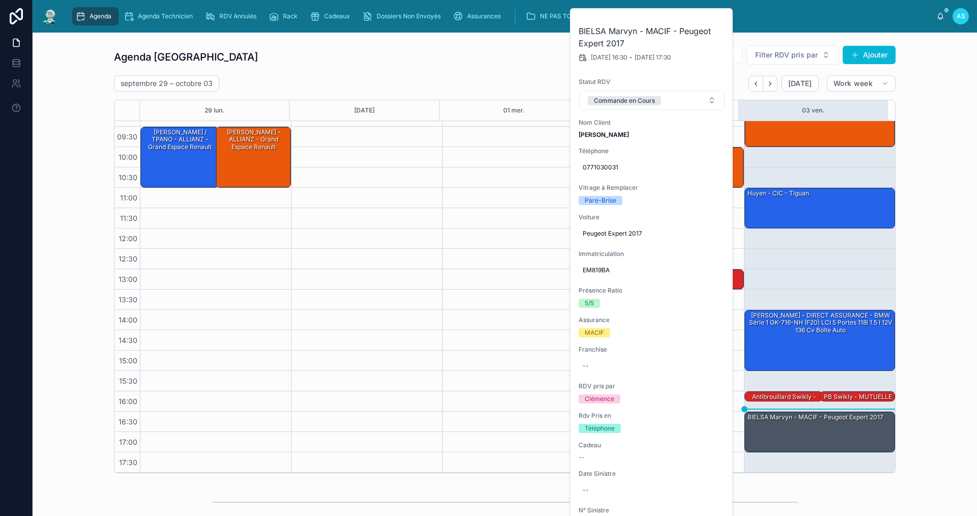
click at [0, 0] on button at bounding box center [0, 0] width 0 height 0
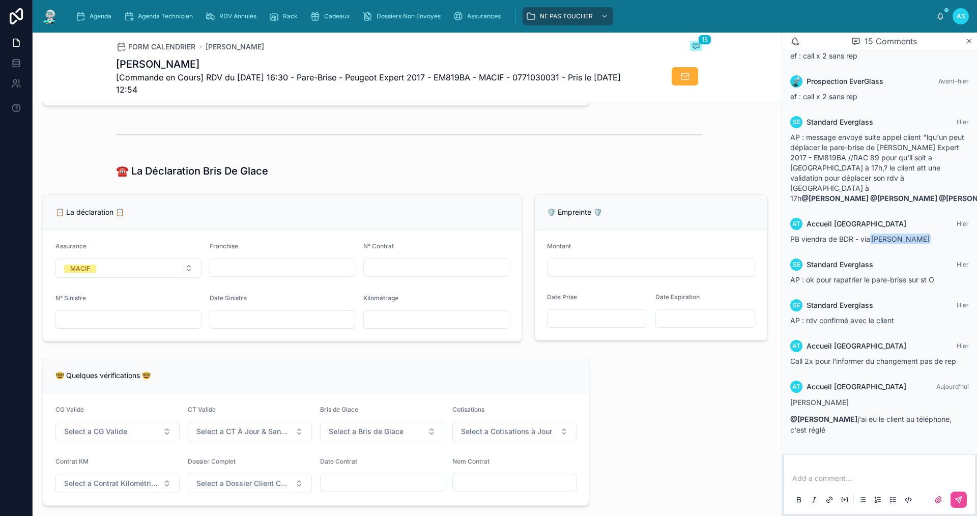
scroll to position [459, 0]
click at [405, 145] on div at bounding box center [409, 134] width 586 height 25
click at [82, 15] on icon "scrollable content" at bounding box center [80, 16] width 10 height 10
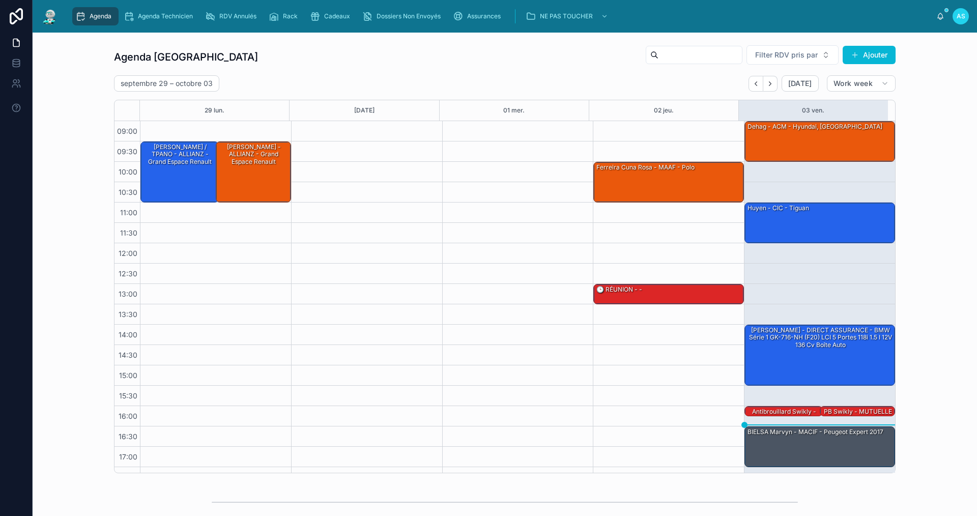
scroll to position [15, 0]
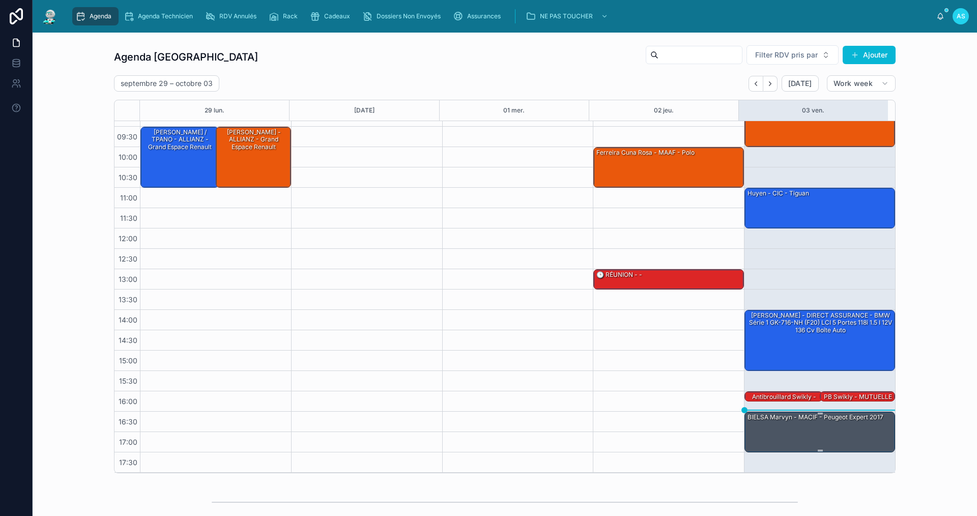
click at [787, 434] on div "BIELSA Marvyn - MACIF - Peugeot Expert 2017" at bounding box center [821, 431] width 148 height 39
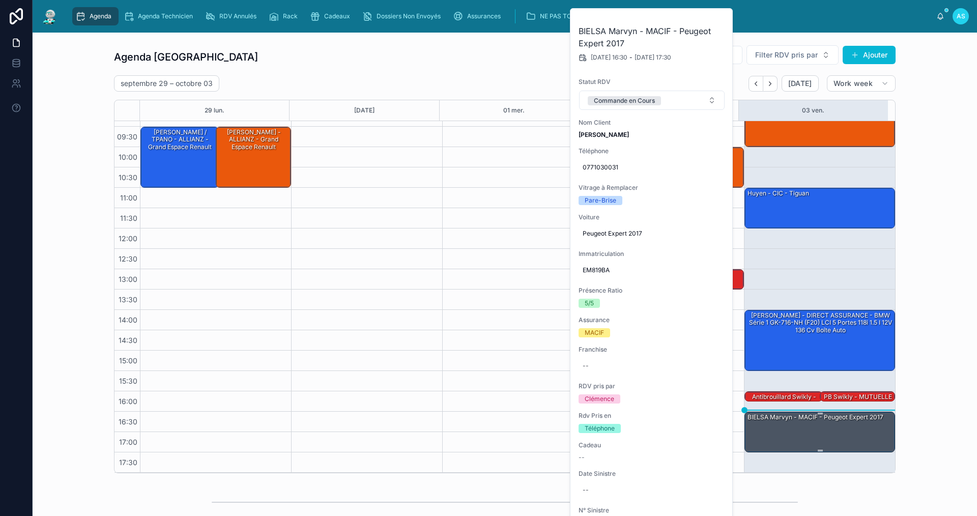
click at [802, 432] on div "BIELSA Marvyn - MACIF - Peugeot Expert 2017" at bounding box center [821, 431] width 148 height 39
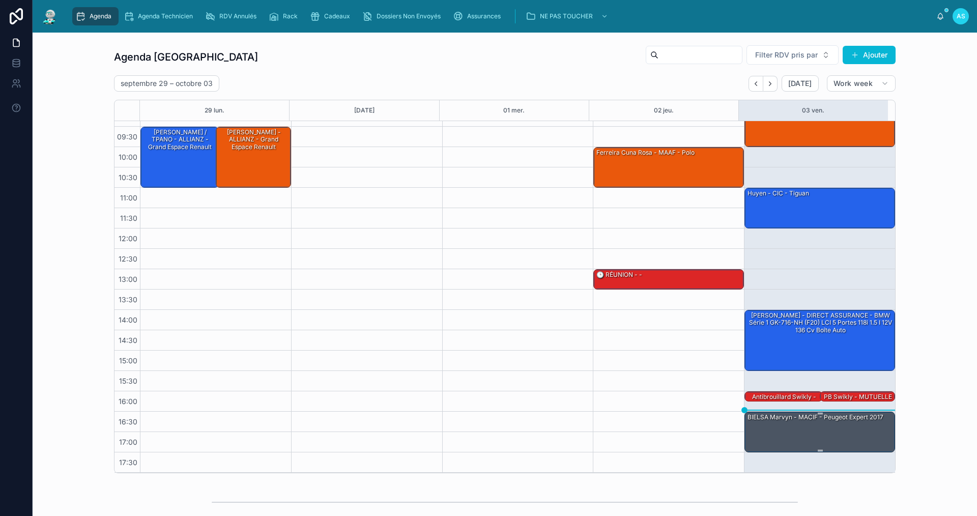
click at [802, 432] on div "BIELSA Marvyn - MACIF - Peugeot Expert 2017" at bounding box center [821, 431] width 148 height 39
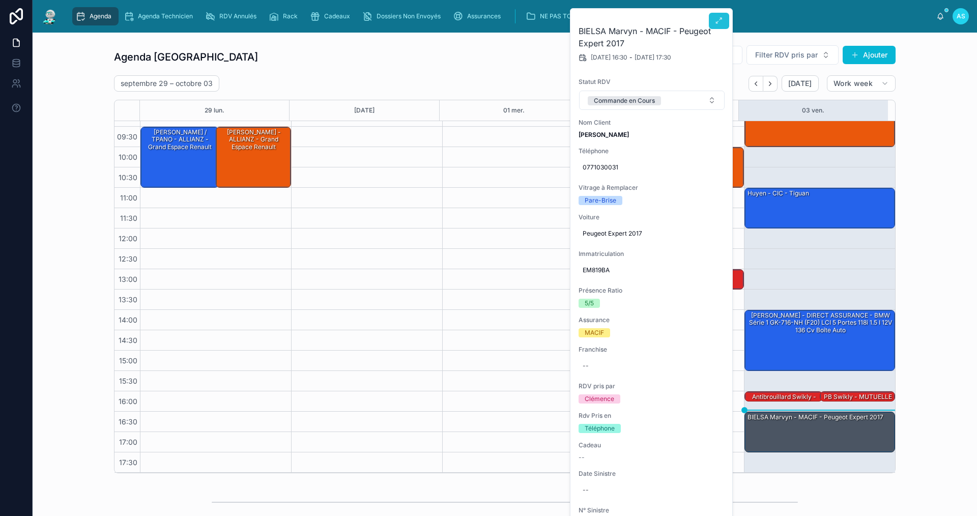
click at [713, 24] on button at bounding box center [719, 21] width 20 height 16
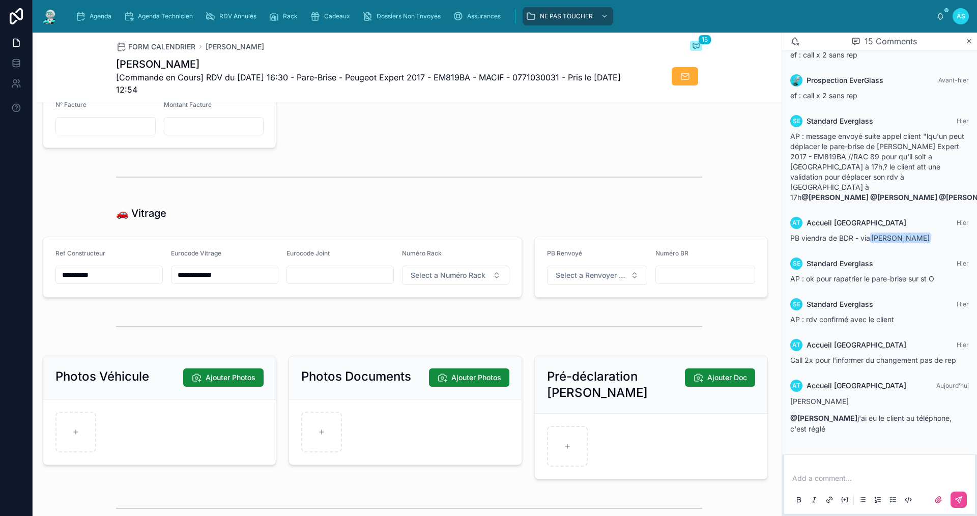
scroll to position [1222, 0]
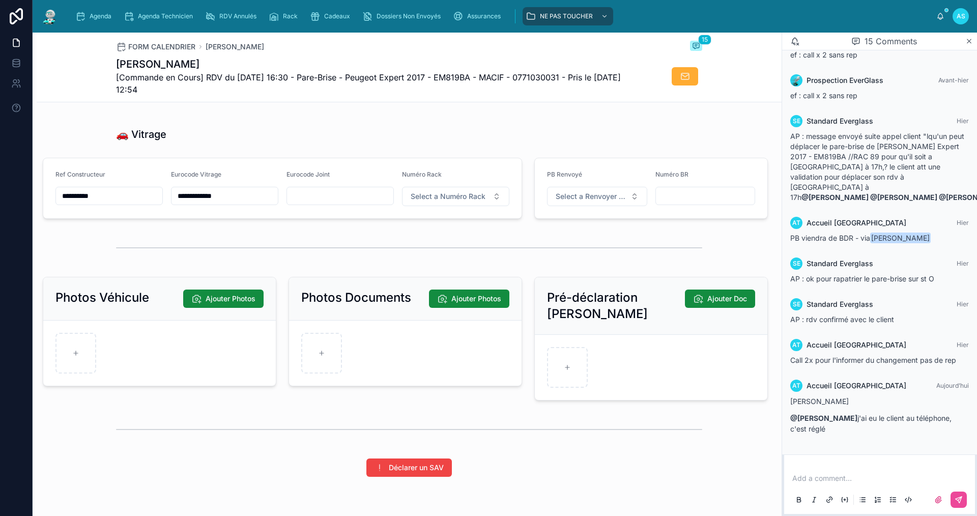
click at [326, 203] on input "text" at bounding box center [340, 196] width 106 height 14
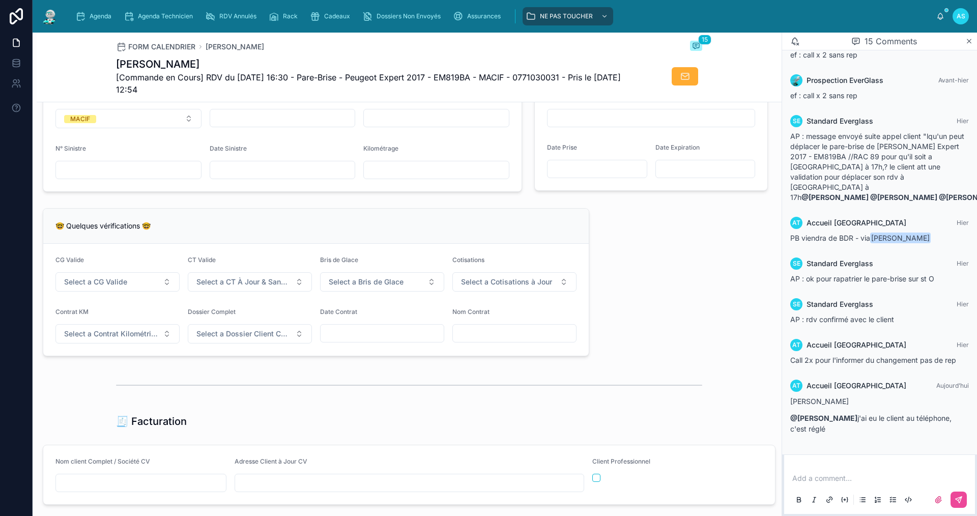
scroll to position [560, 0]
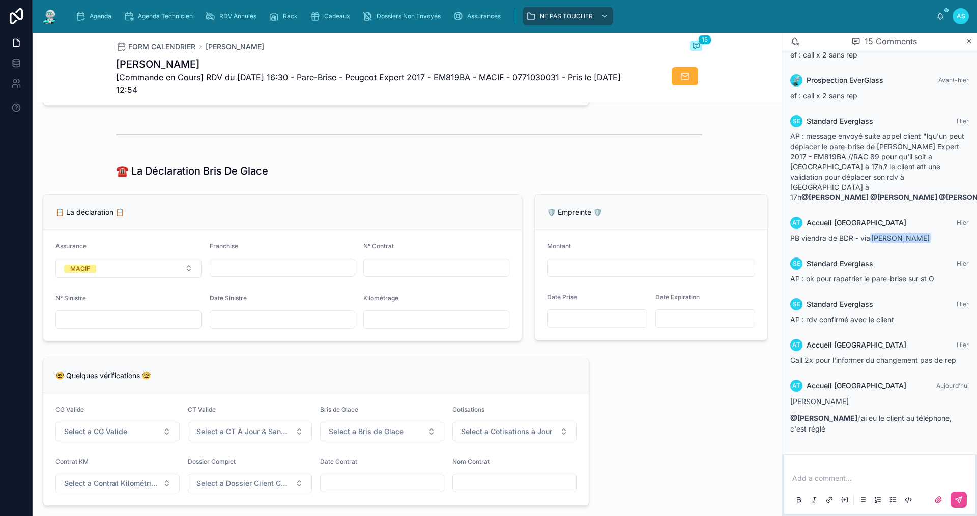
drag, startPoint x: 240, startPoint y: 329, endPoint x: 246, endPoint y: 325, distance: 7.5
click at [240, 327] on input "text" at bounding box center [282, 320] width 145 height 14
type input "**********"
click at [516, 361] on div "**********" at bounding box center [409, 357] width 745 height 1604
click at [405, 270] on input "text" at bounding box center [436, 268] width 145 height 14
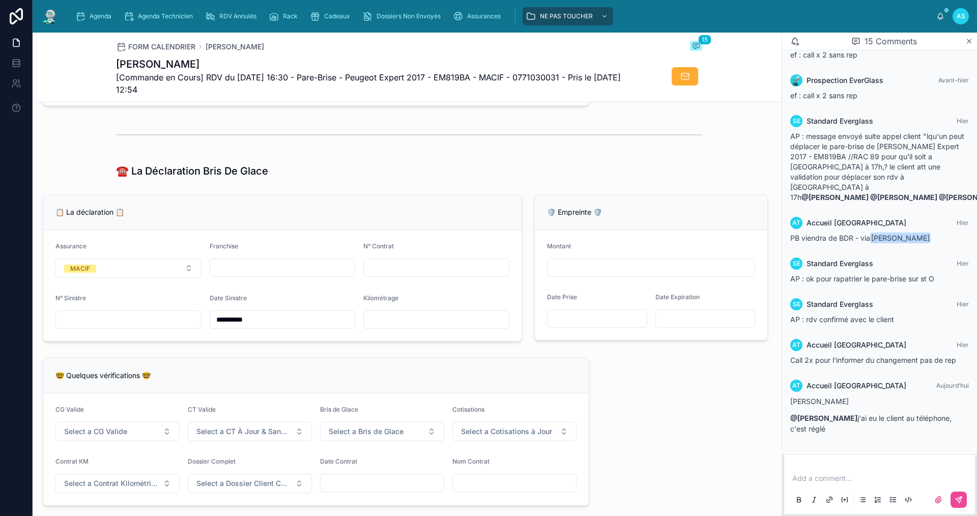
click at [656, 476] on div "**********" at bounding box center [409, 357] width 745 height 1604
click at [484, 15] on span "Assurances" at bounding box center [484, 16] width 34 height 8
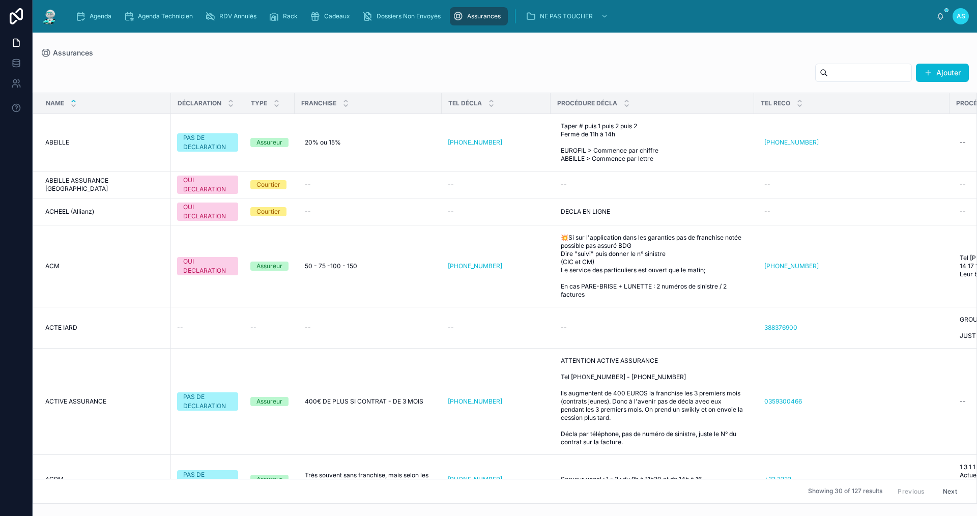
drag, startPoint x: 850, startPoint y: 71, endPoint x: 846, endPoint y: 75, distance: 5.8
click at [850, 71] on input "text" at bounding box center [869, 73] width 83 height 14
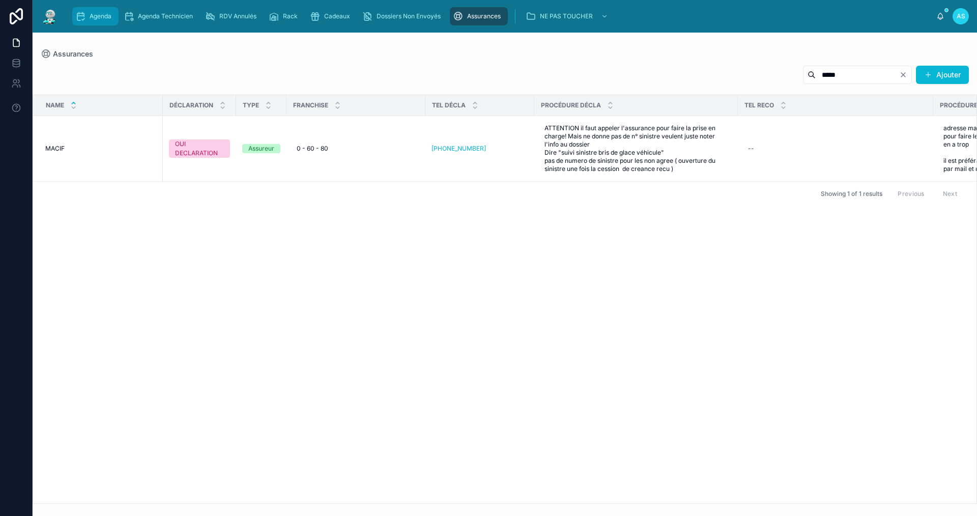
type input "*****"
click at [96, 24] on div "Agenda" at bounding box center [95, 16] width 40 height 16
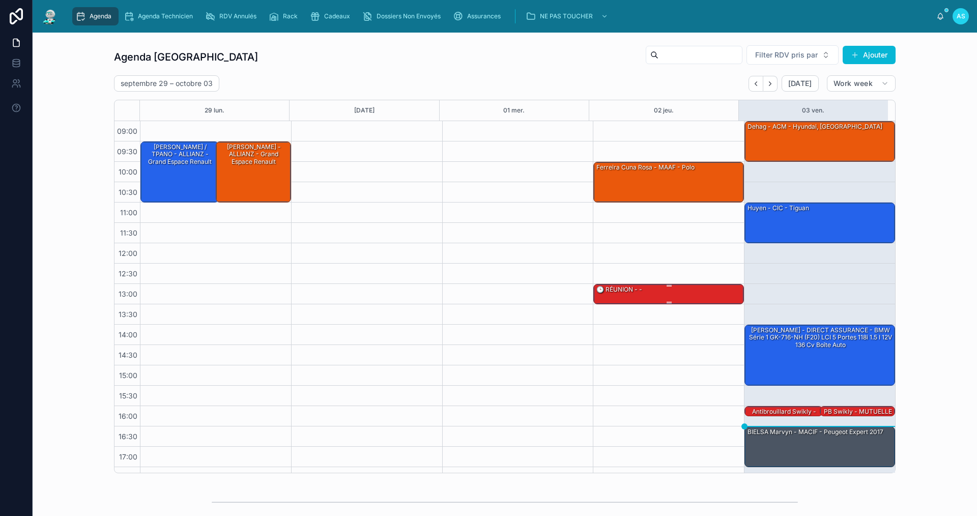
scroll to position [15, 0]
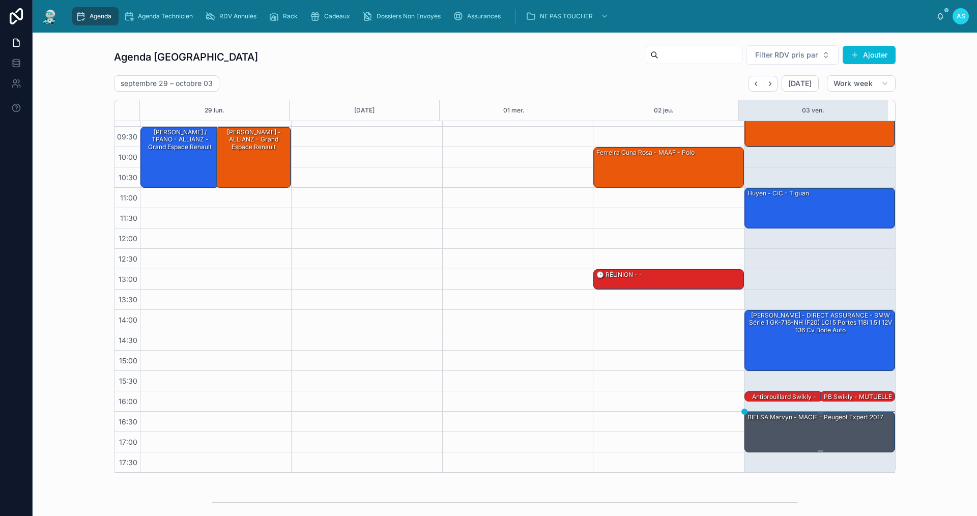
click at [785, 422] on div "BIELSA Marvyn - MACIF - Peugeot Expert 2017" at bounding box center [816, 417] width 138 height 10
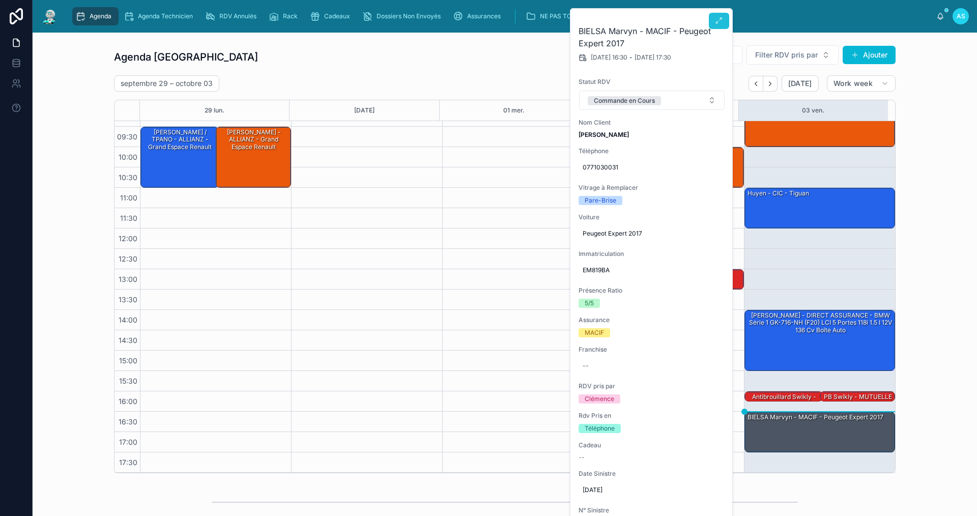
click at [714, 21] on button at bounding box center [719, 21] width 20 height 16
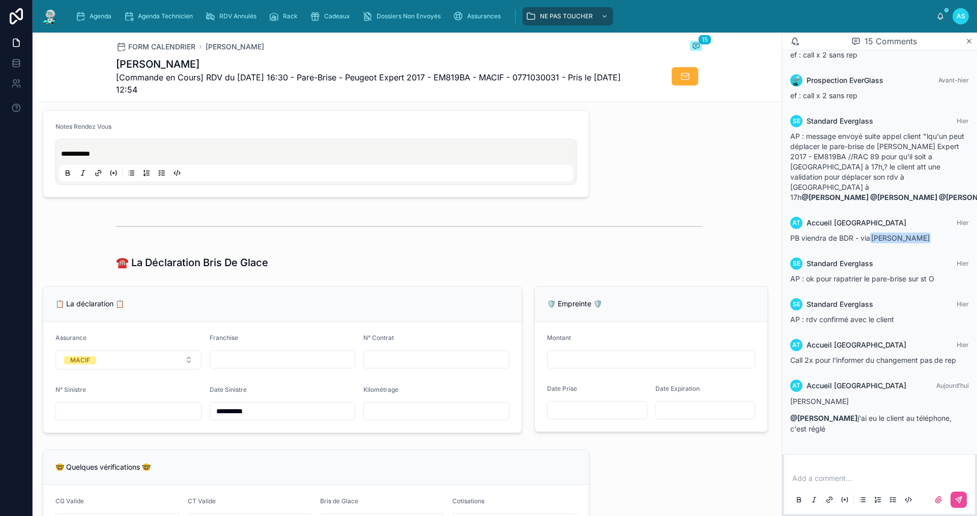
scroll to position [509, 0]
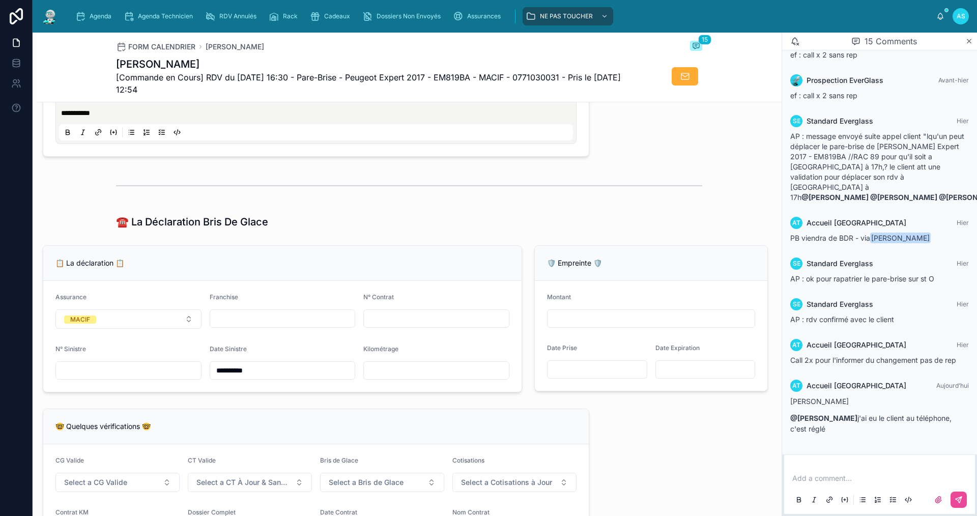
click at [427, 321] on input "text" at bounding box center [436, 318] width 145 height 14
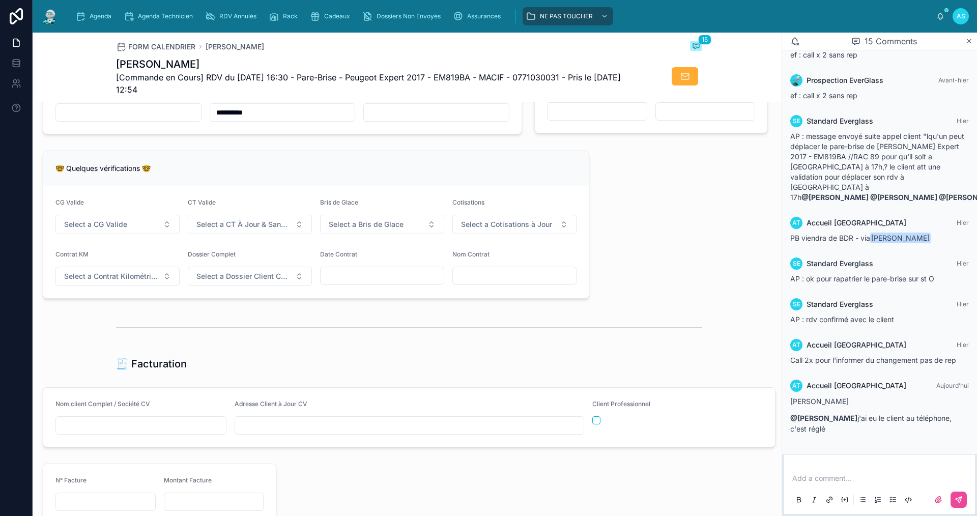
scroll to position [814, 0]
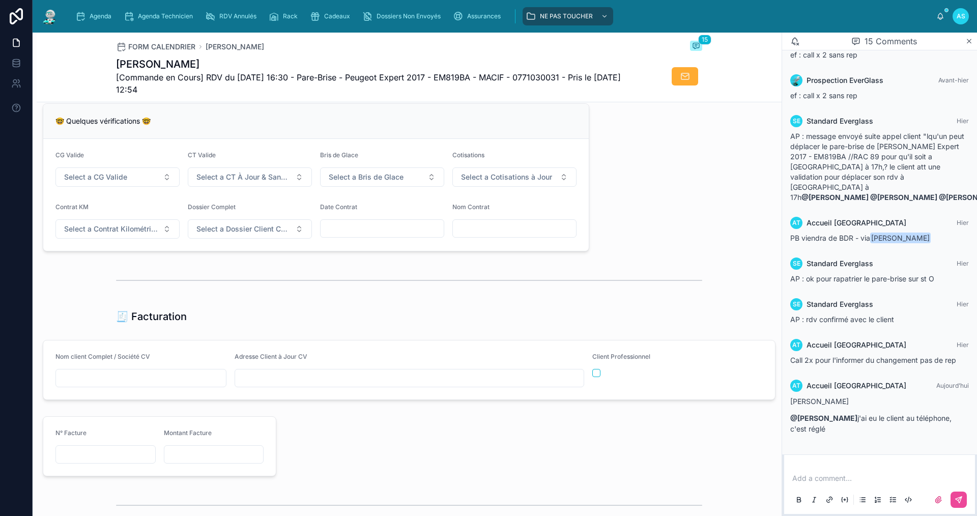
type input "********"
click at [145, 381] on input "text" at bounding box center [141, 378] width 170 height 14
type input "**********"
click at [329, 385] on input "text" at bounding box center [409, 378] width 349 height 14
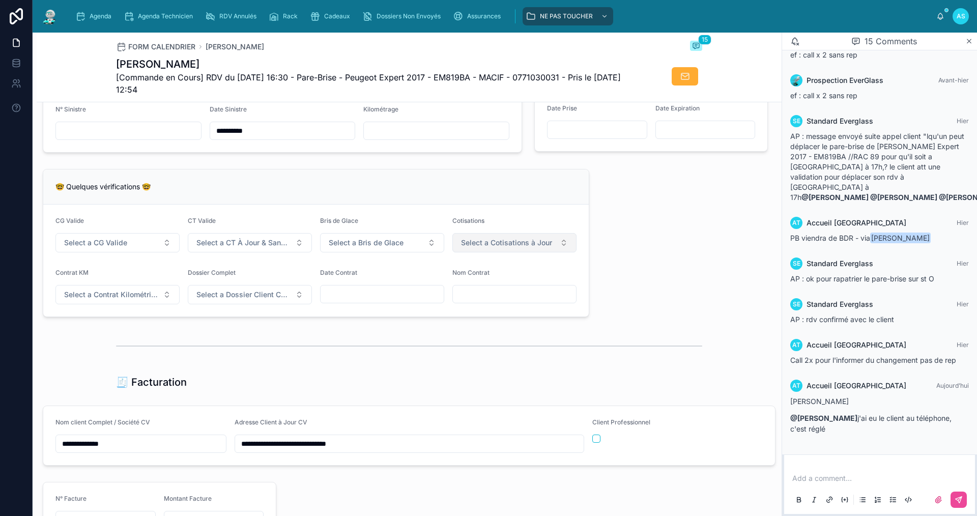
scroll to position [662, 0]
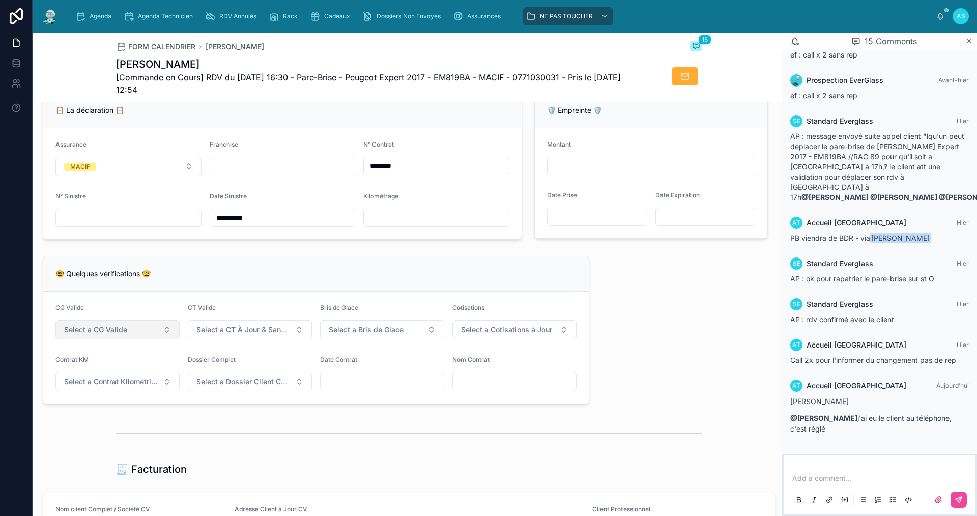
type input "**********"
click at [97, 335] on span "Select a CG Valide" at bounding box center [95, 330] width 63 height 10
click at [106, 375] on div "✅ Oui" at bounding box center [117, 378] width 122 height 14
click at [247, 334] on span "Select a CT À Jour & Sans BDG" at bounding box center [243, 330] width 95 height 10
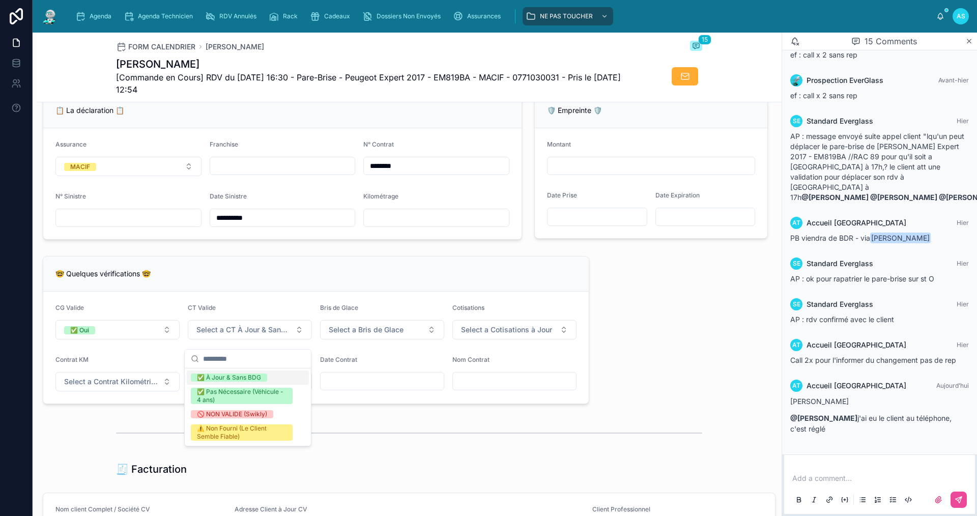
click at [241, 374] on div "✅ À Jour & Sans BDG" at bounding box center [229, 378] width 64 height 8
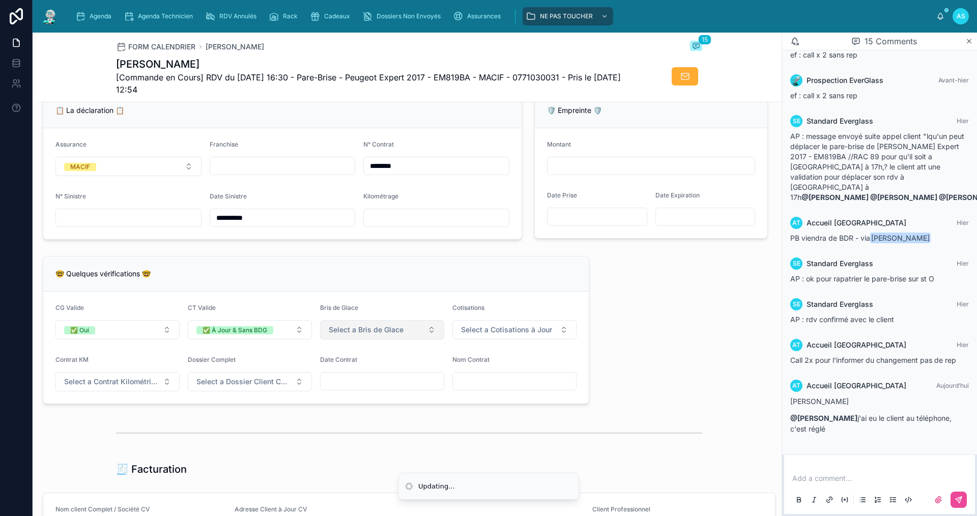
click at [382, 330] on button "Select a Bris de Glace" at bounding box center [382, 329] width 124 height 19
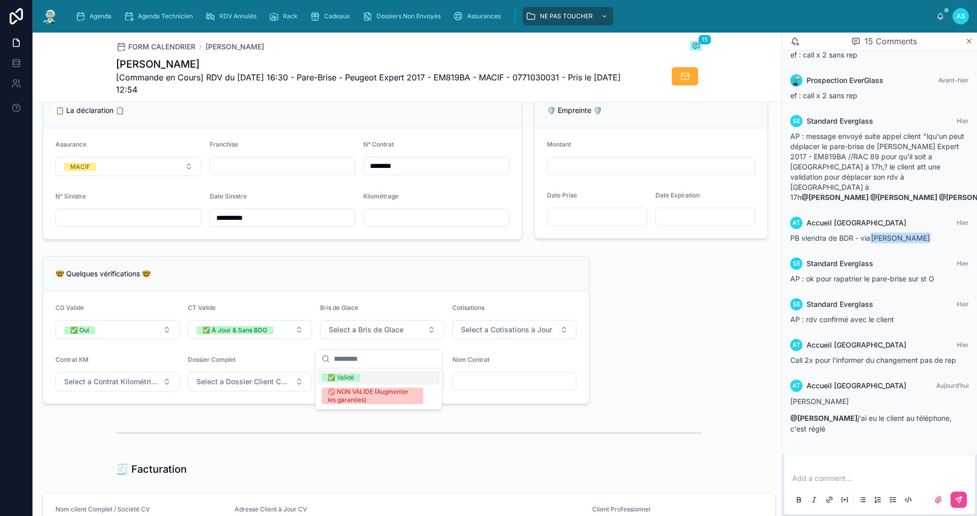
click at [357, 378] on span "✅ Validé" at bounding box center [341, 378] width 39 height 8
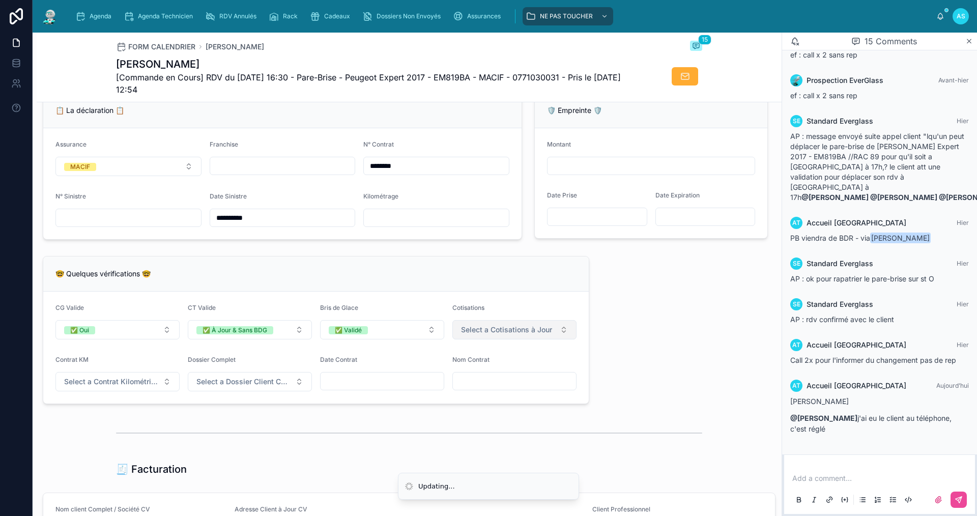
click at [513, 339] on button "Select a Cotisations à Jour" at bounding box center [514, 329] width 124 height 19
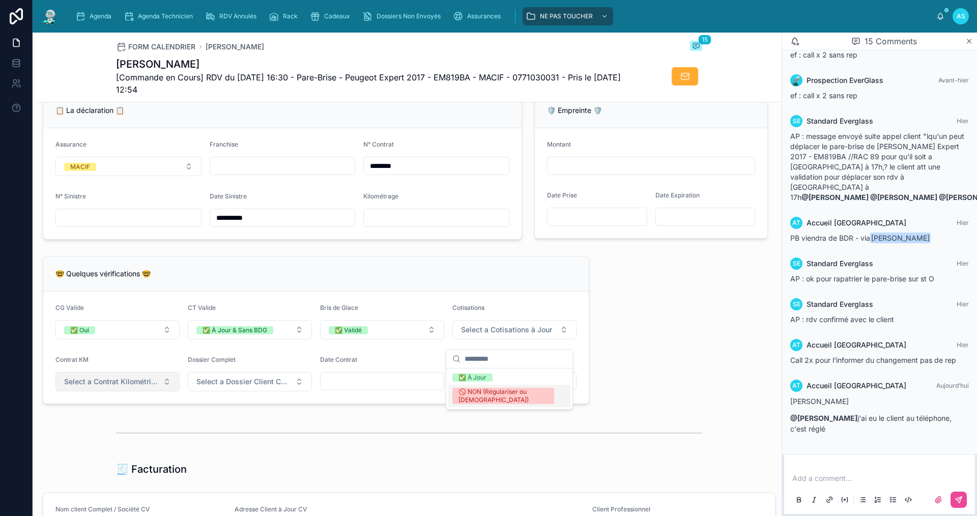
click at [471, 376] on div "✅ À Jour" at bounding box center [473, 378] width 28 height 8
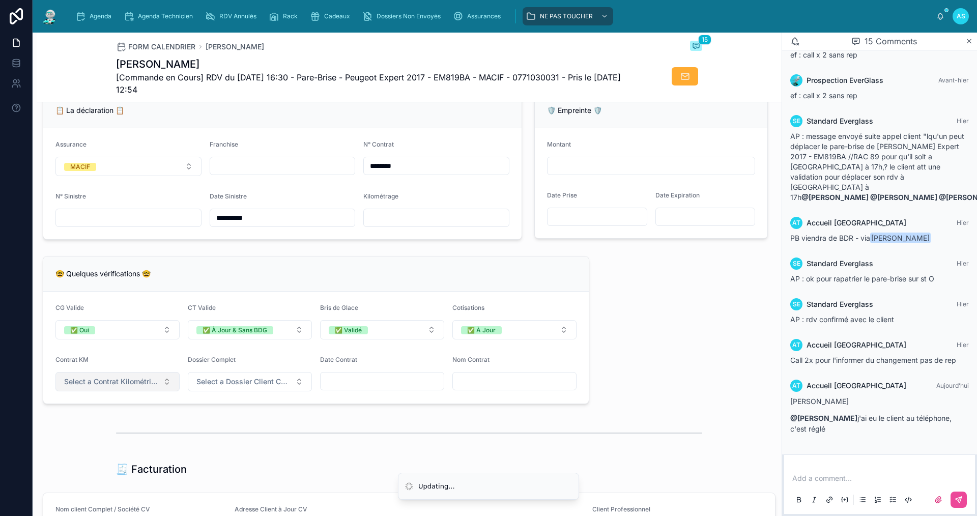
click at [101, 391] on button "Select a Contrat Kilométrique" at bounding box center [117, 381] width 124 height 19
click at [108, 429] on div "✅ Non" at bounding box center [117, 429] width 122 height 14
click at [236, 368] on div "Dossier Complet" at bounding box center [250, 362] width 124 height 12
click at [232, 387] on span "Select a Dossier Client Complet" at bounding box center [243, 382] width 95 height 10
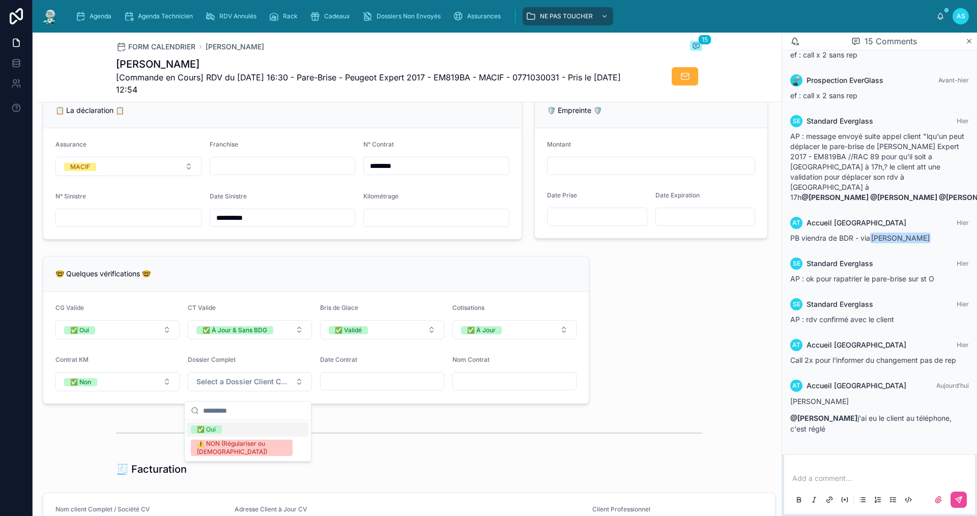
click at [223, 429] on div "✅ Oui" at bounding box center [248, 429] width 122 height 14
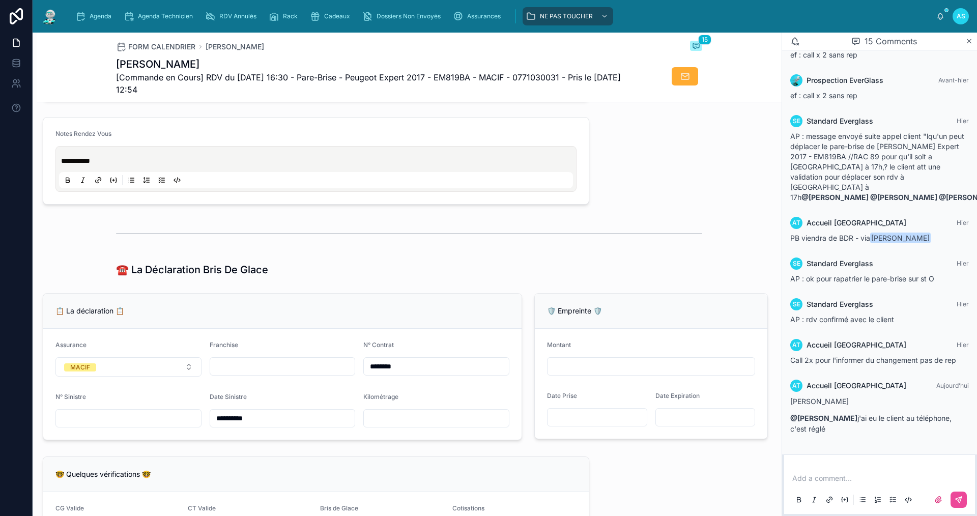
scroll to position [560, 0]
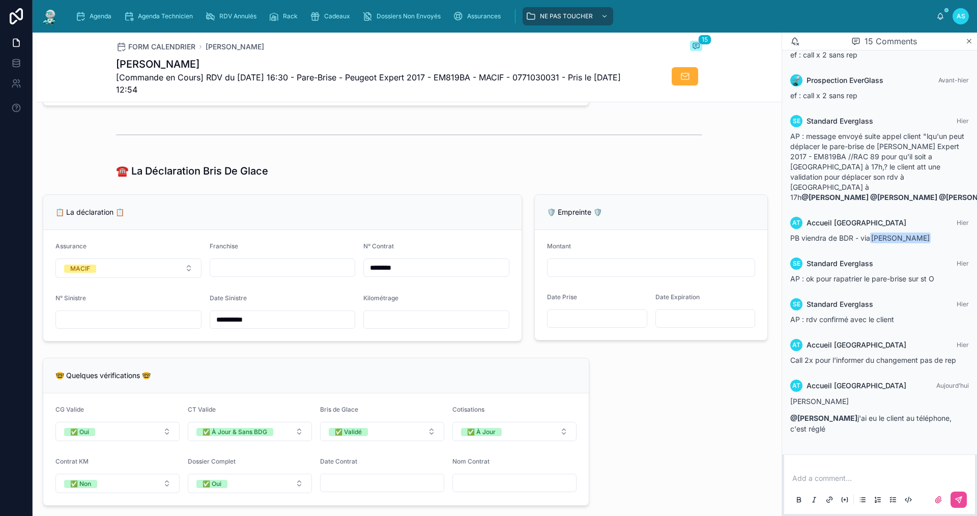
click at [305, 275] on input "text" at bounding box center [282, 268] width 145 height 14
type input "*"
type input "**"
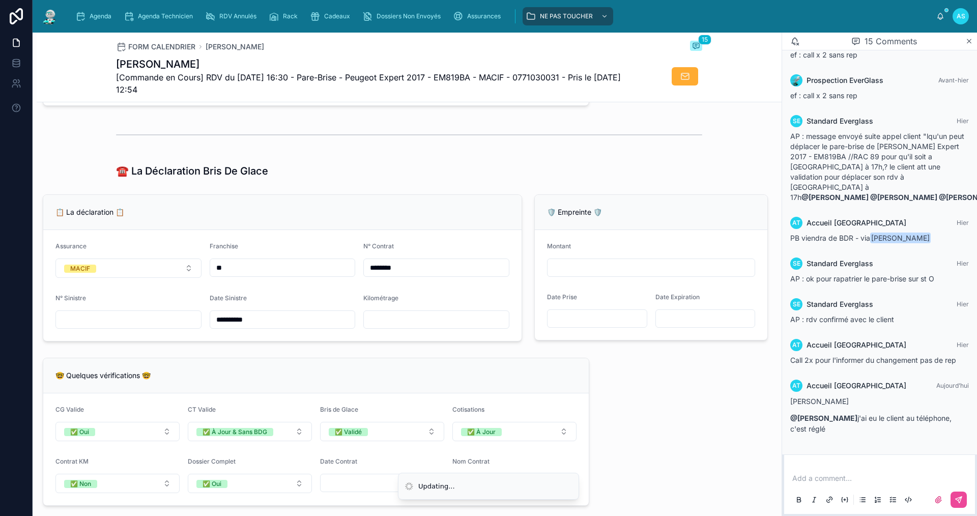
type input "**"
drag, startPoint x: 663, startPoint y: 379, endPoint x: 419, endPoint y: 368, distance: 243.5
click at [662, 379] on div "**********" at bounding box center [409, 357] width 745 height 1604
click at [166, 326] on input "text" at bounding box center [128, 320] width 145 height 14
type input "**********"
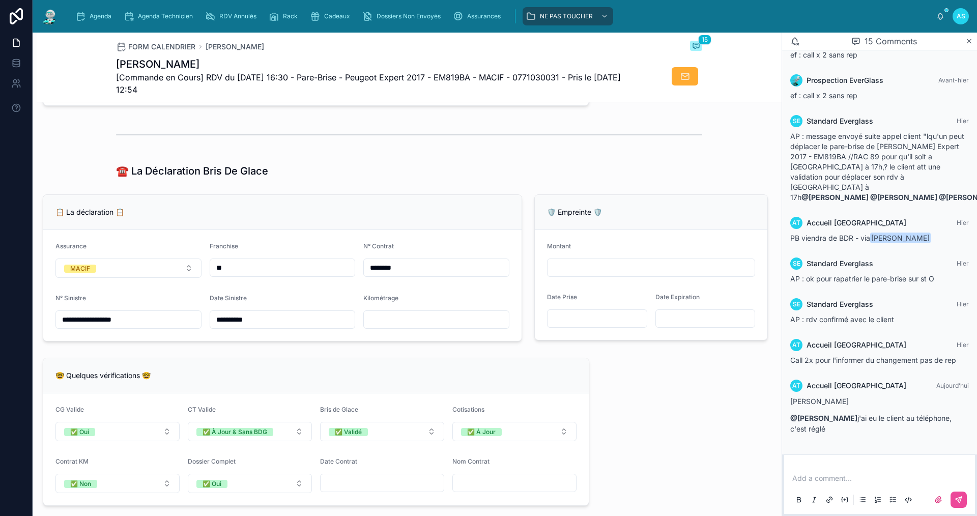
click at [652, 425] on div "**********" at bounding box center [409, 357] width 745 height 1604
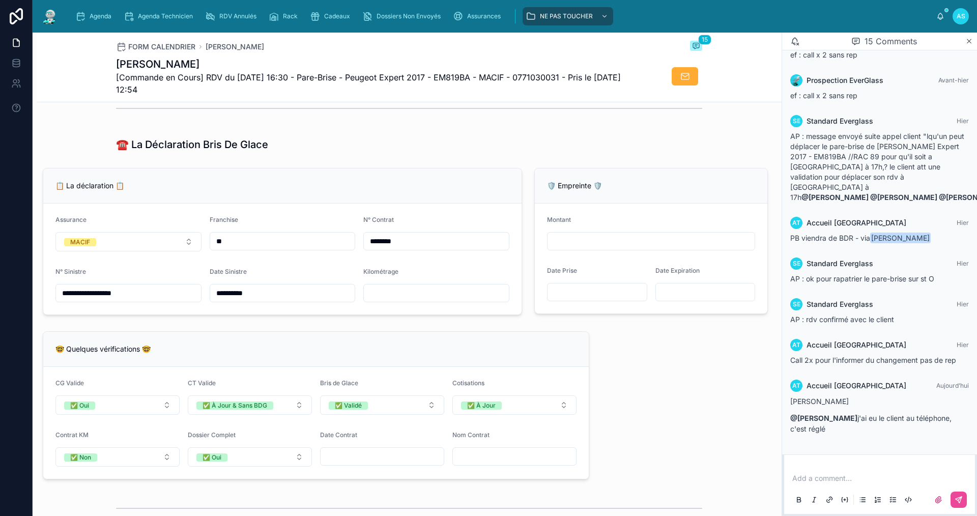
scroll to position [614, 0]
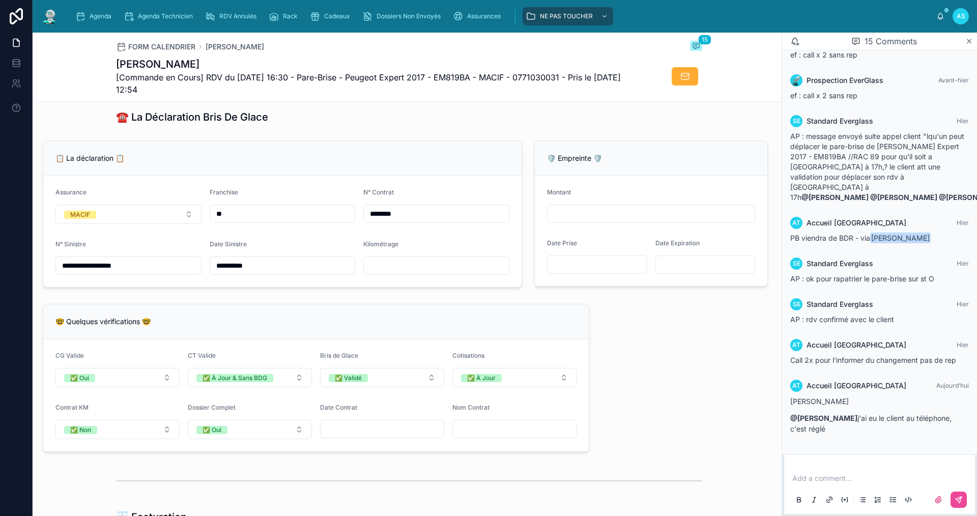
click at [326, 239] on form "**********" at bounding box center [282, 231] width 478 height 111
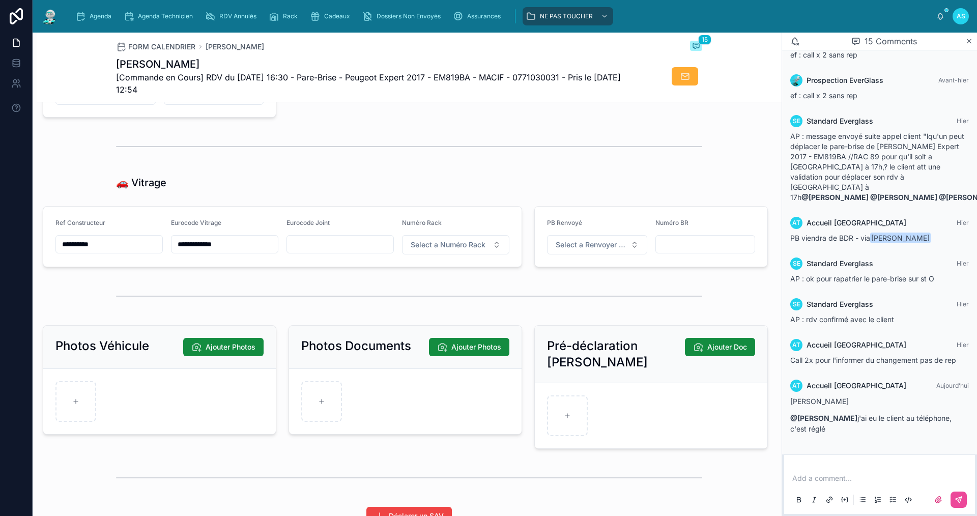
scroll to position [1174, 0]
click at [311, 404] on div at bounding box center [321, 401] width 41 height 41
type input "**********"
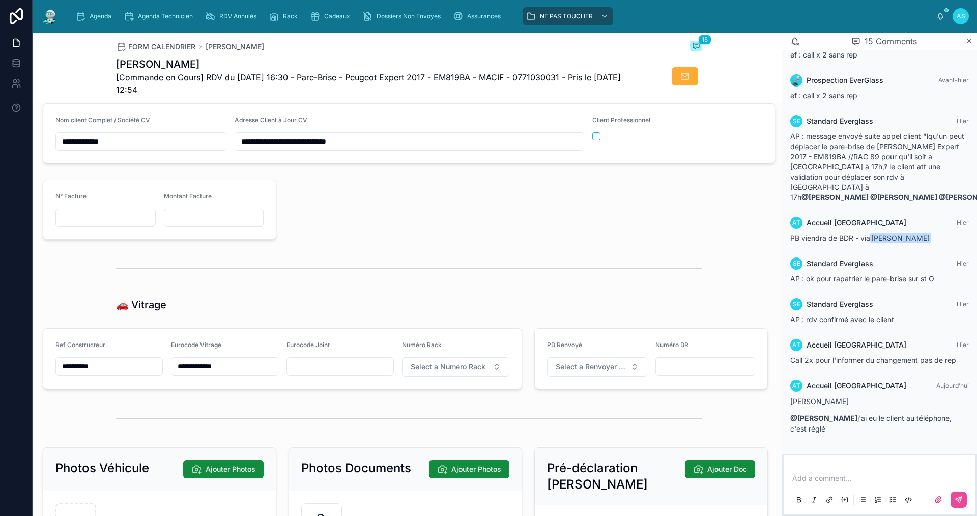
scroll to position [1021, 0]
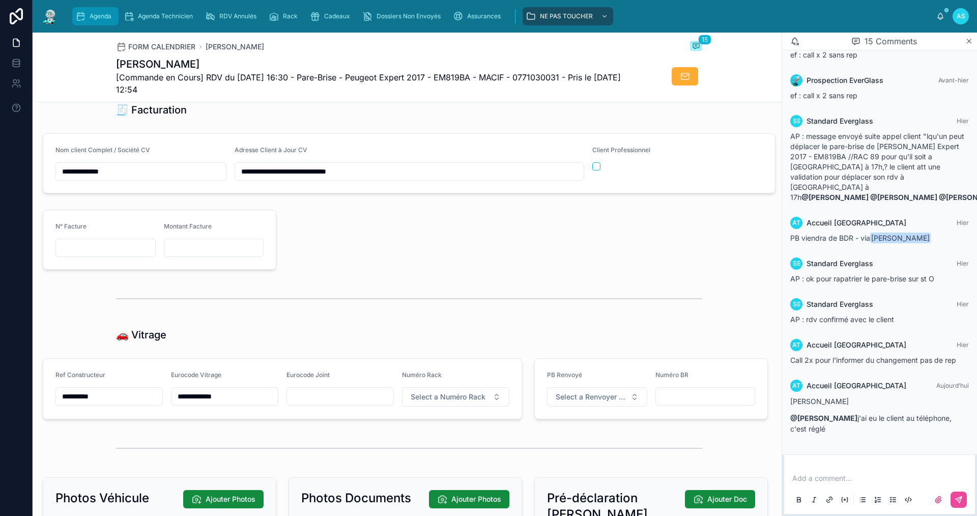
click at [100, 13] on span "Agenda" at bounding box center [101, 16] width 22 height 8
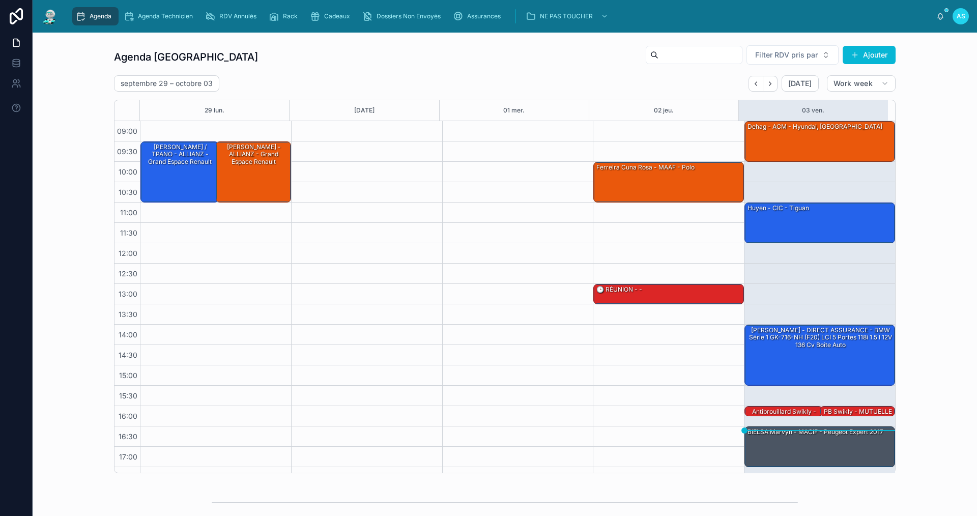
scroll to position [15, 0]
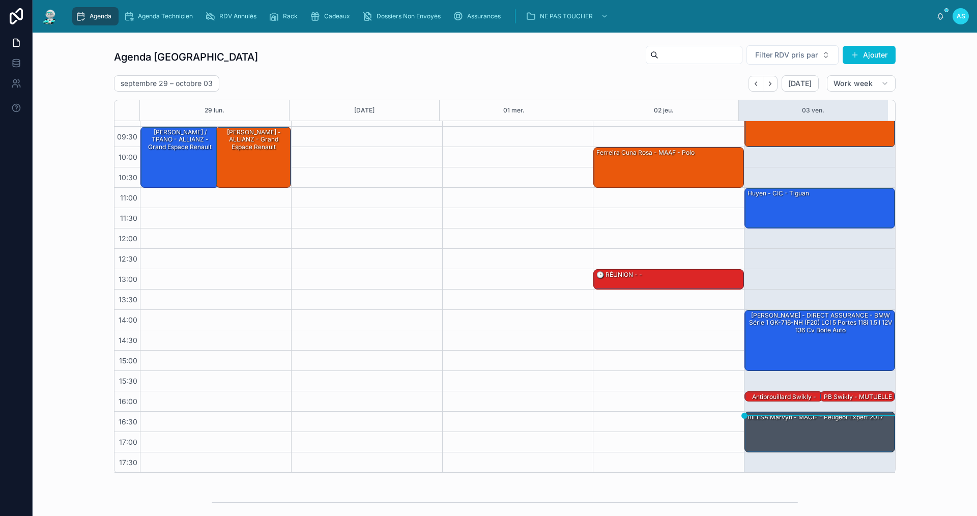
click at [358, 81] on div "[DATE] – [DATE] [DATE] Work week" at bounding box center [505, 83] width 782 height 16
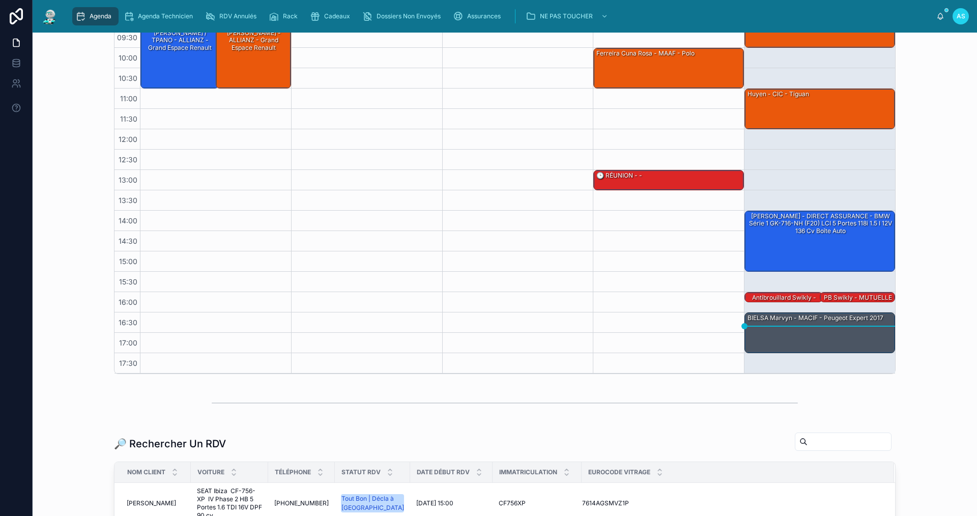
scroll to position [253, 0]
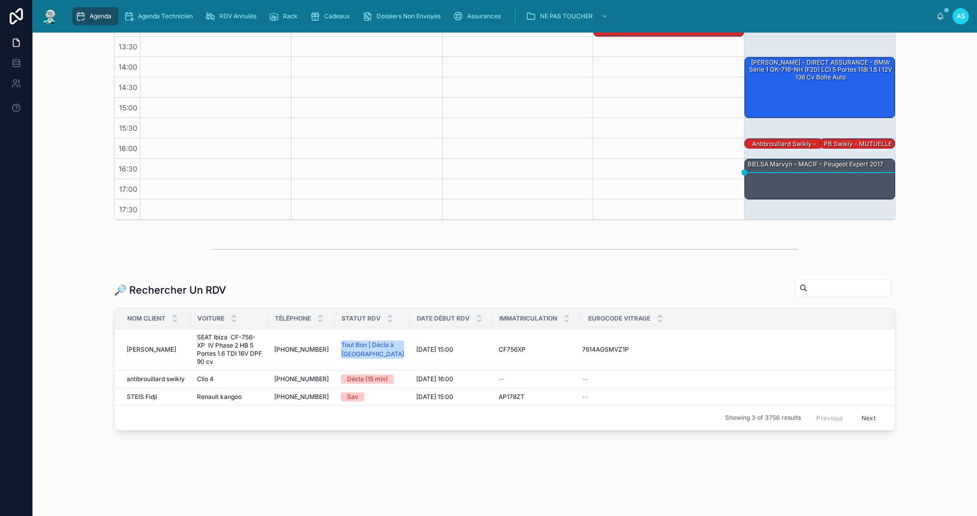
click at [822, 290] on input "text" at bounding box center [849, 288] width 83 height 14
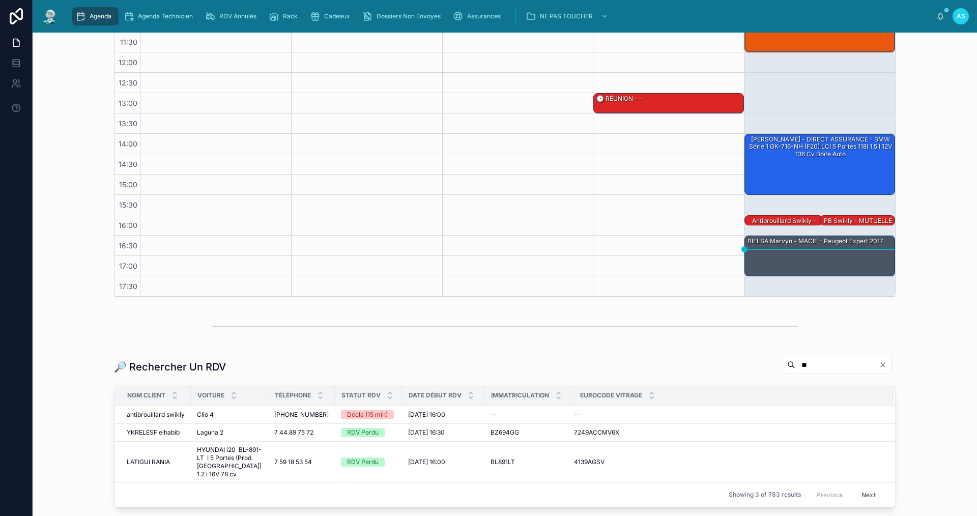
scroll to position [253, 0]
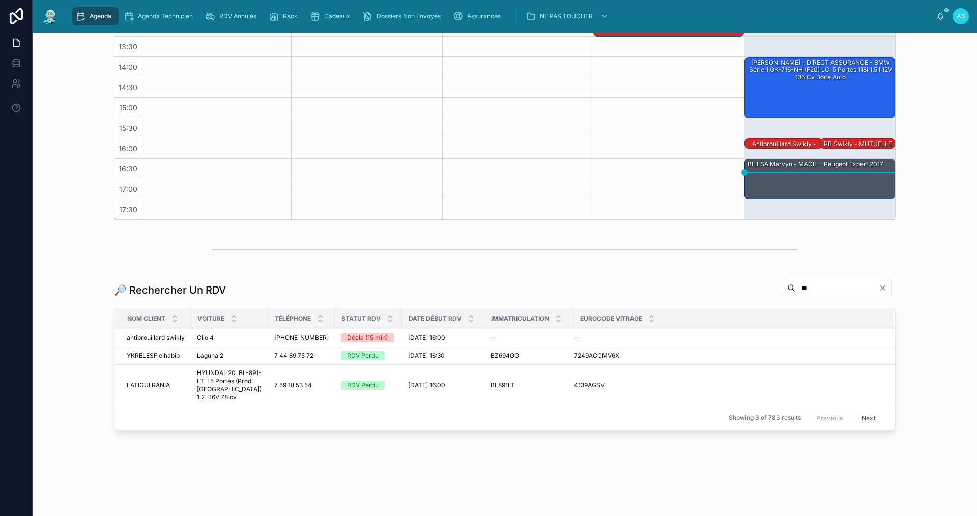
type input "*"
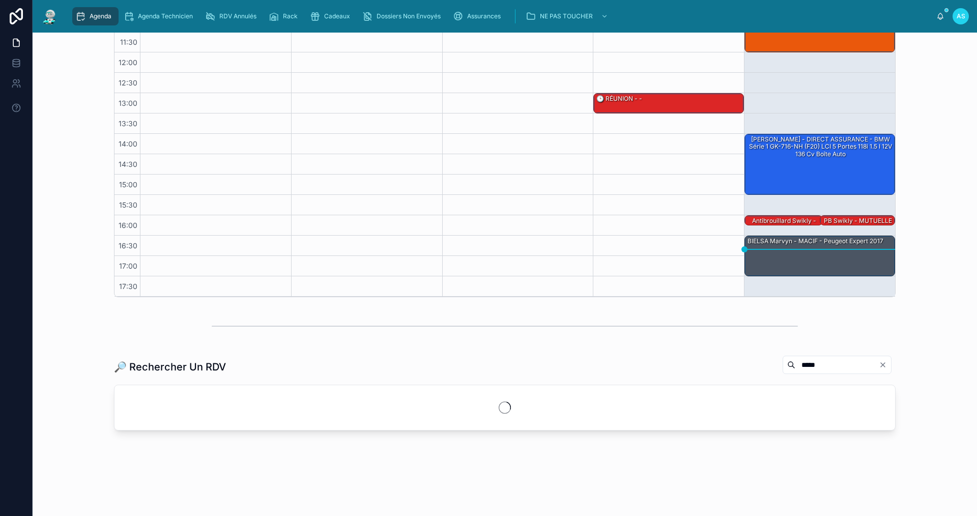
scroll to position [176, 0]
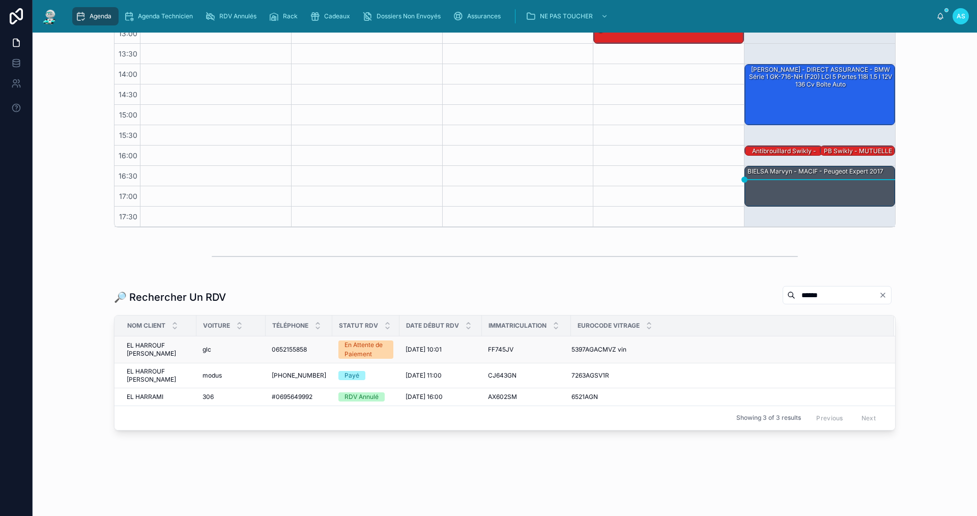
type input "******"
click at [171, 342] on span "EL HARROUF [PERSON_NAME]" at bounding box center [159, 350] width 64 height 16
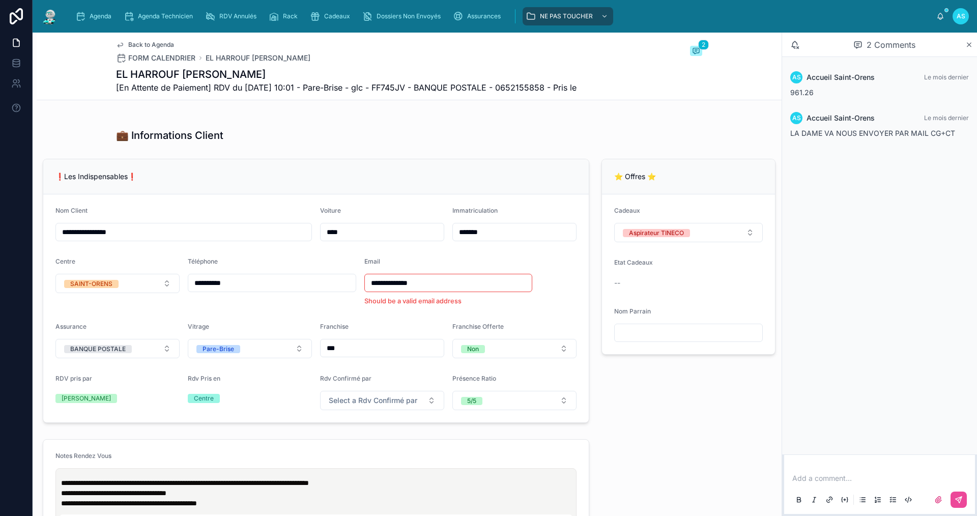
scroll to position [153, 0]
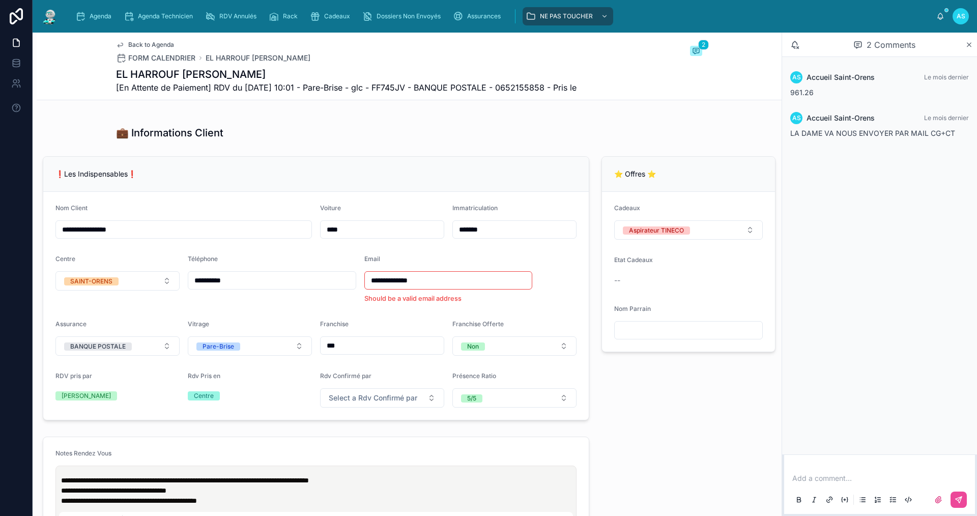
click at [638, 250] on form "Cadeaux Aspirateur TINECO Etat Cadeaux -- Nom Parrain" at bounding box center [688, 272] width 173 height 160
click at [651, 230] on button "Aspirateur TINECO" at bounding box center [688, 229] width 149 height 19
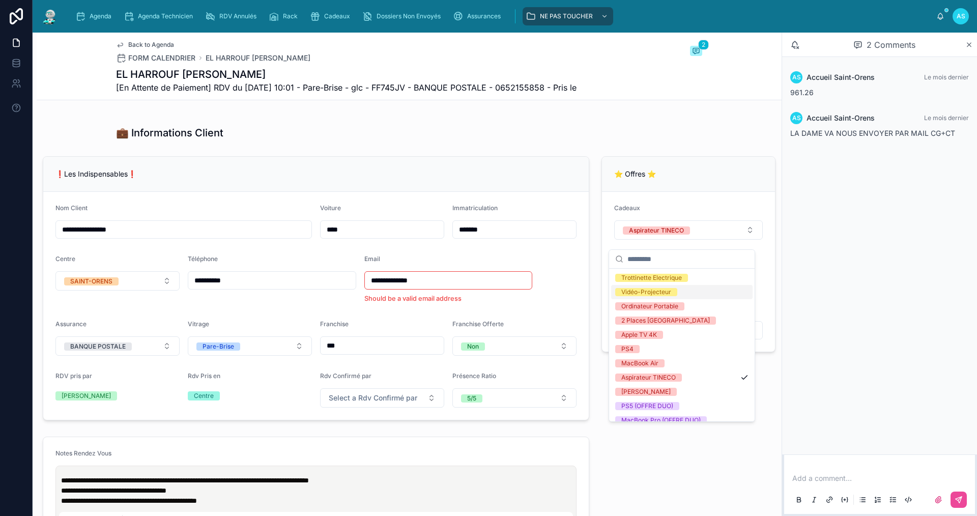
scroll to position [208, 0]
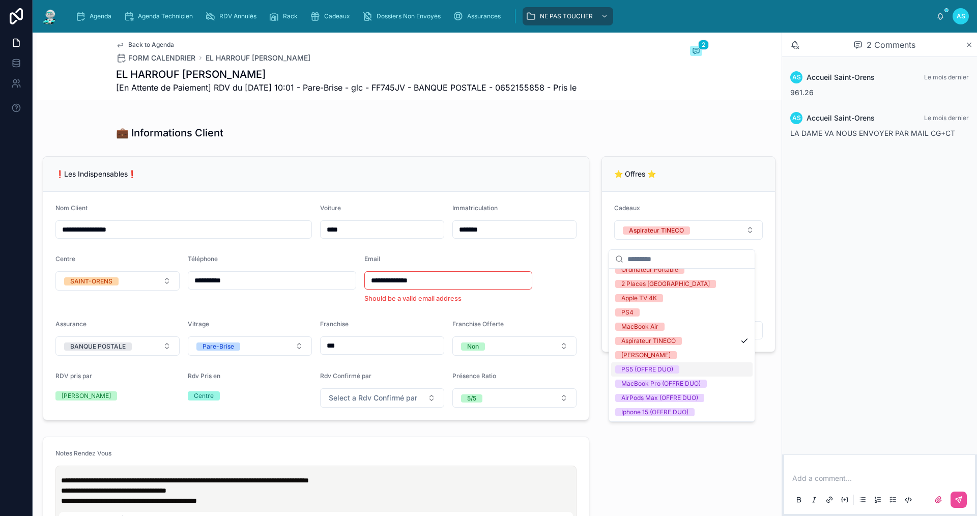
click at [666, 368] on div "PS5 (OFFRE DUO)" at bounding box center [647, 369] width 52 height 8
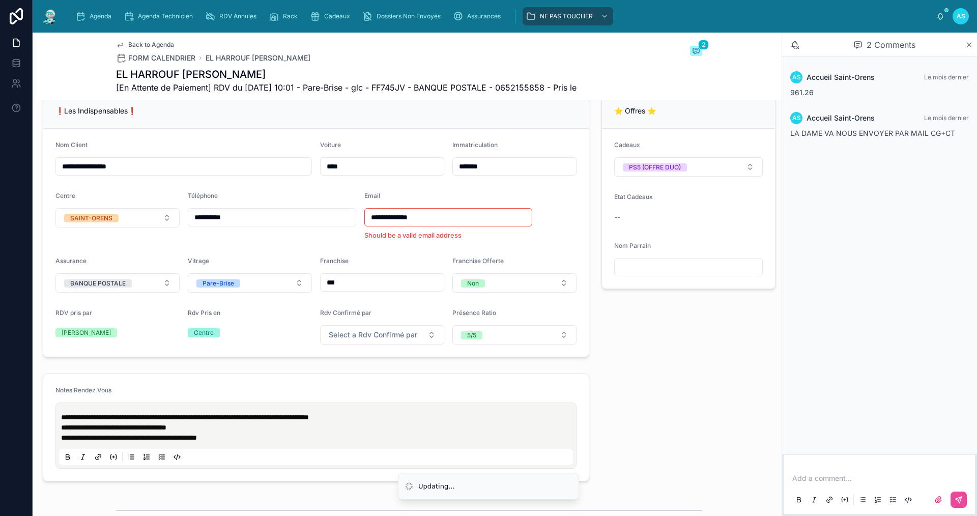
scroll to position [356, 0]
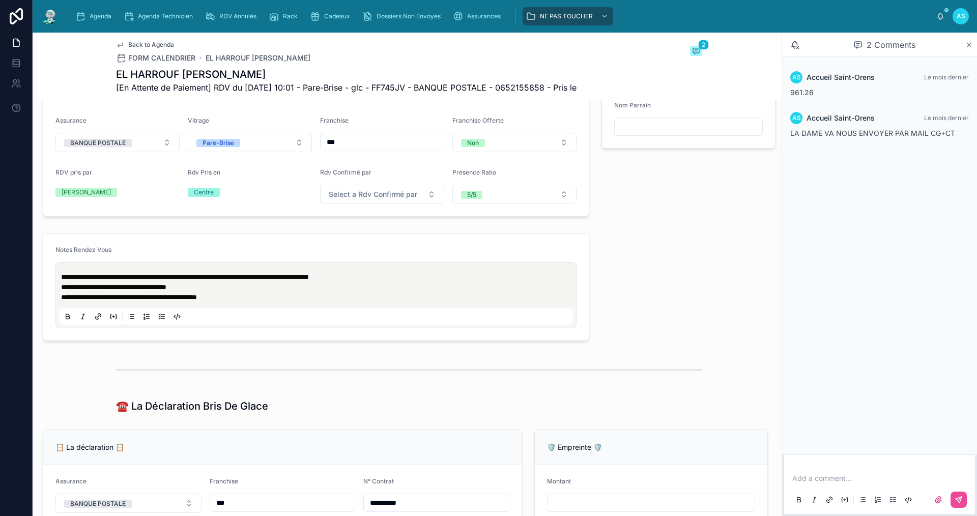
click at [61, 280] on span "**********" at bounding box center [185, 276] width 248 height 7
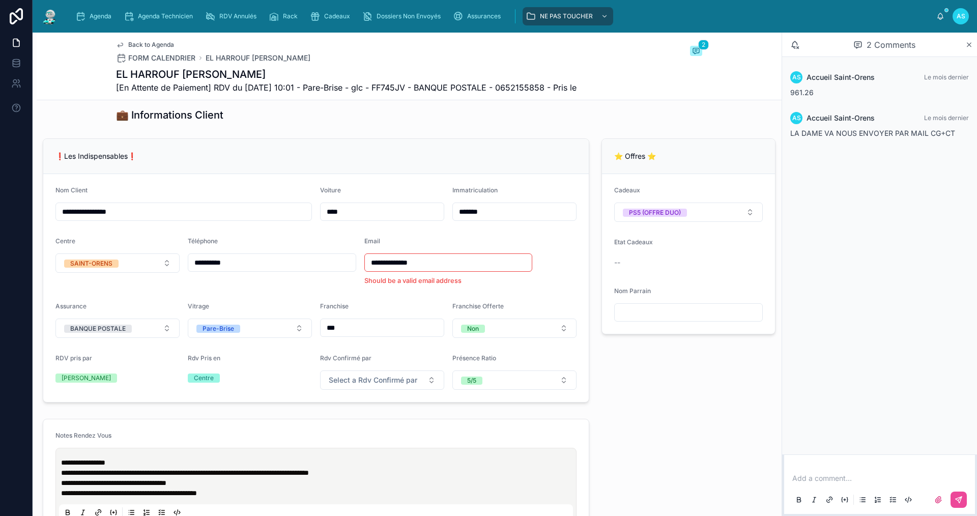
scroll to position [153, 0]
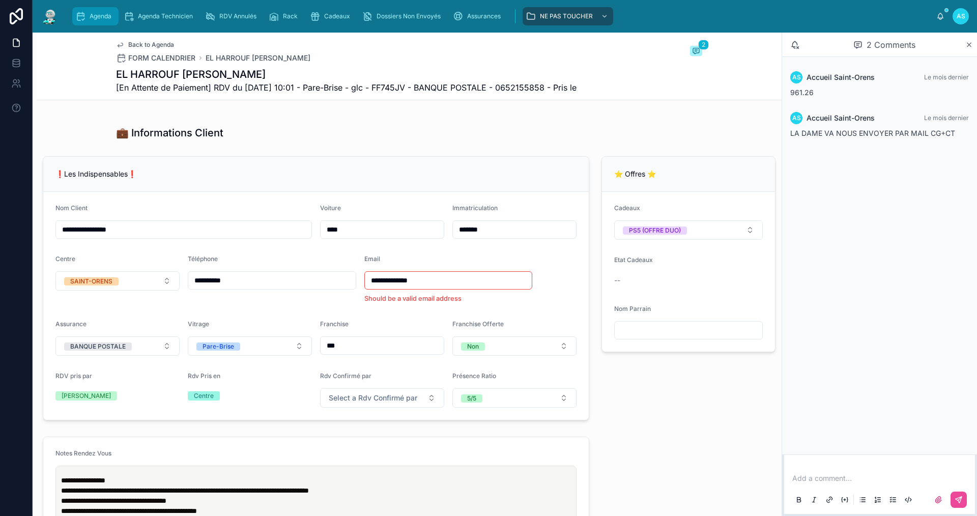
click at [91, 15] on span "Agenda" at bounding box center [101, 16] width 22 height 8
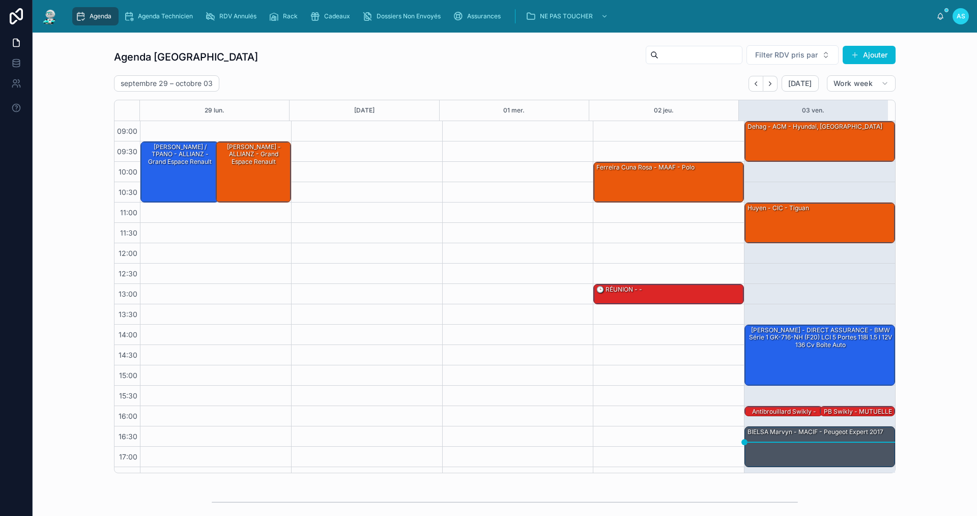
scroll to position [15, 0]
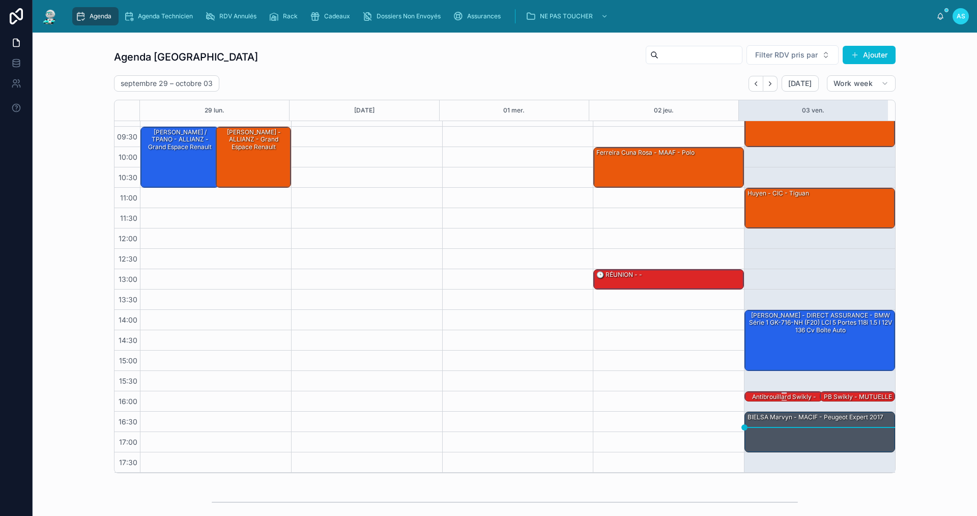
click at [775, 397] on div "antibrouillard swikly - MUTUELLE DE POITIERS - Clio 4" at bounding box center [784, 404] width 75 height 24
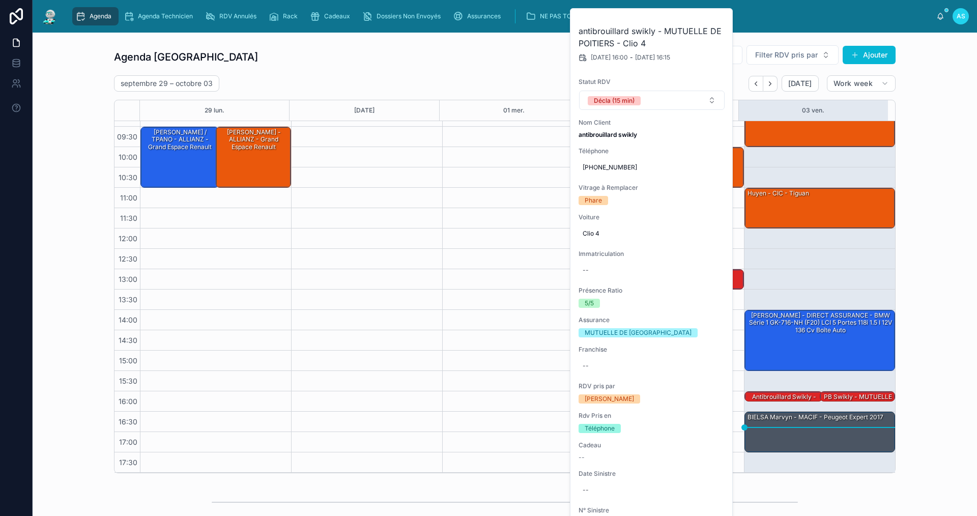
click at [926, 366] on div "Agenda Saint-Orens Filter RDV pris par Ajouter [DATE] – [DATE] [DATE] Work week…" at bounding box center [505, 259] width 928 height 437
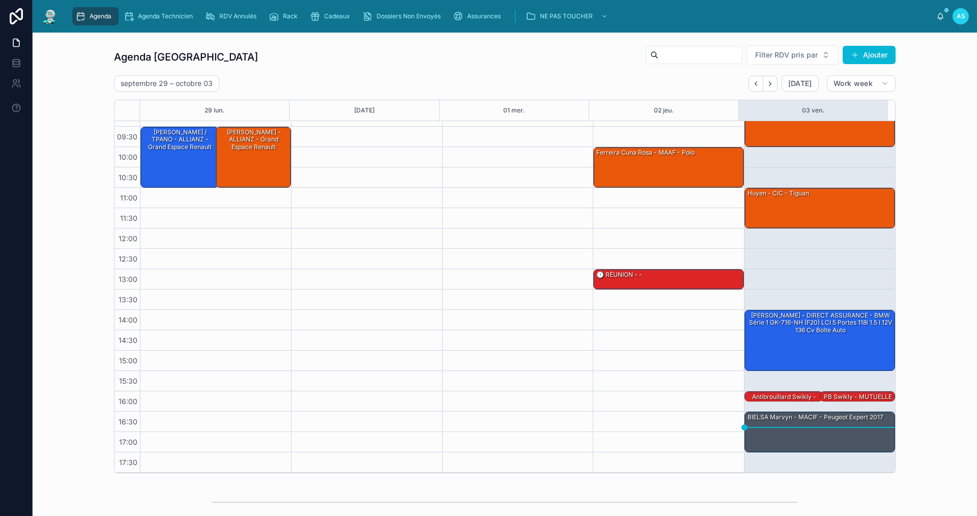
click at [926, 366] on div "Agenda Saint-Orens Filter RDV pris par Ajouter [DATE] – [DATE] [DATE] Work week…" at bounding box center [505, 259] width 928 height 437
click at [841, 400] on div "PB swikly - MUTUELLE DE POITIERS - Clio 4" at bounding box center [858, 400] width 72 height 17
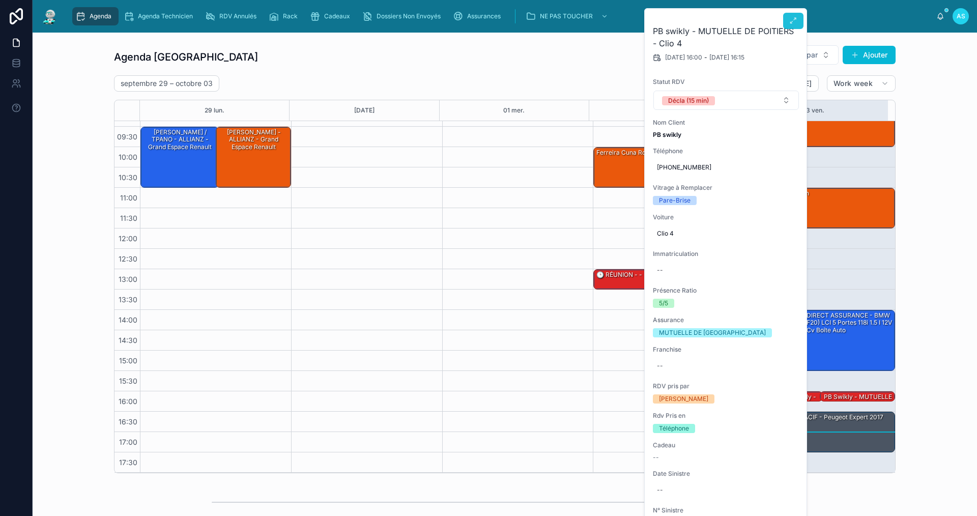
click at [794, 17] on button at bounding box center [793, 21] width 20 height 16
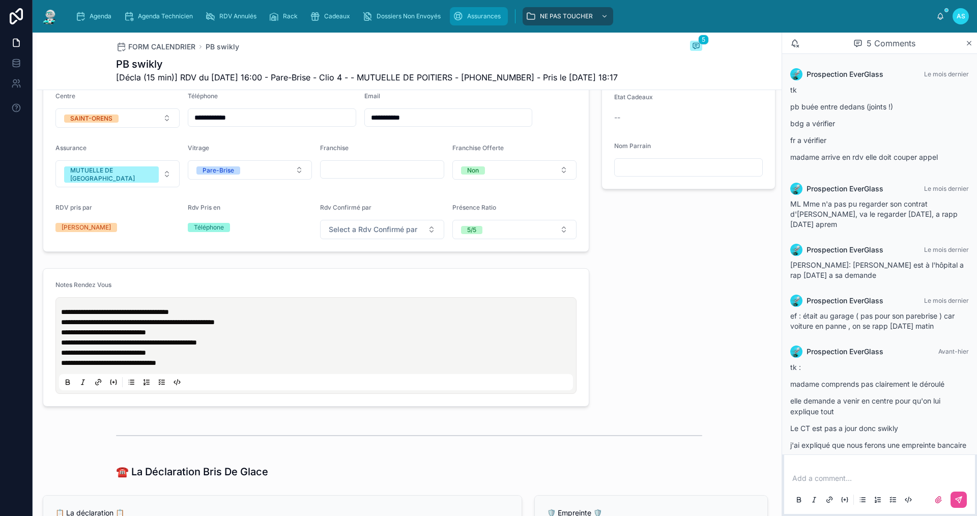
click at [479, 21] on div "Assurances" at bounding box center [479, 16] width 52 height 16
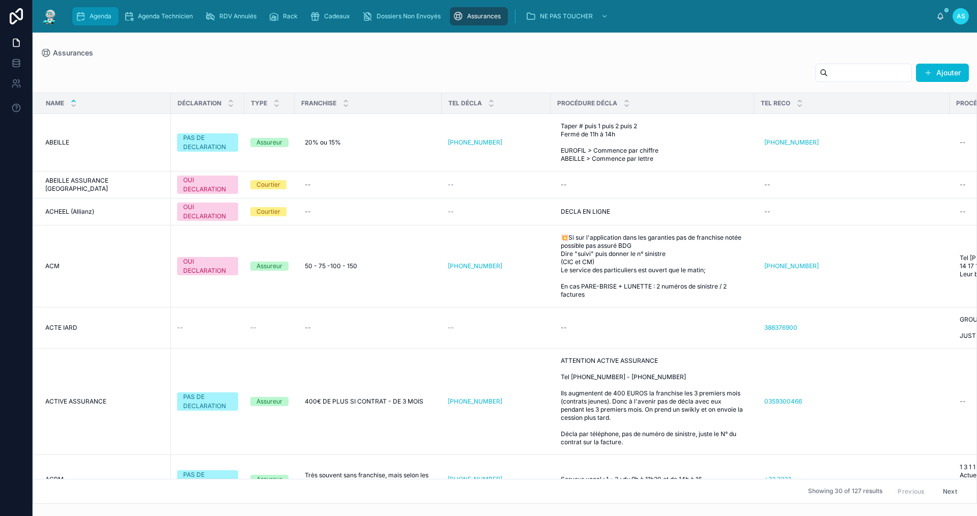
click at [90, 13] on span "Agenda" at bounding box center [101, 16] width 22 height 8
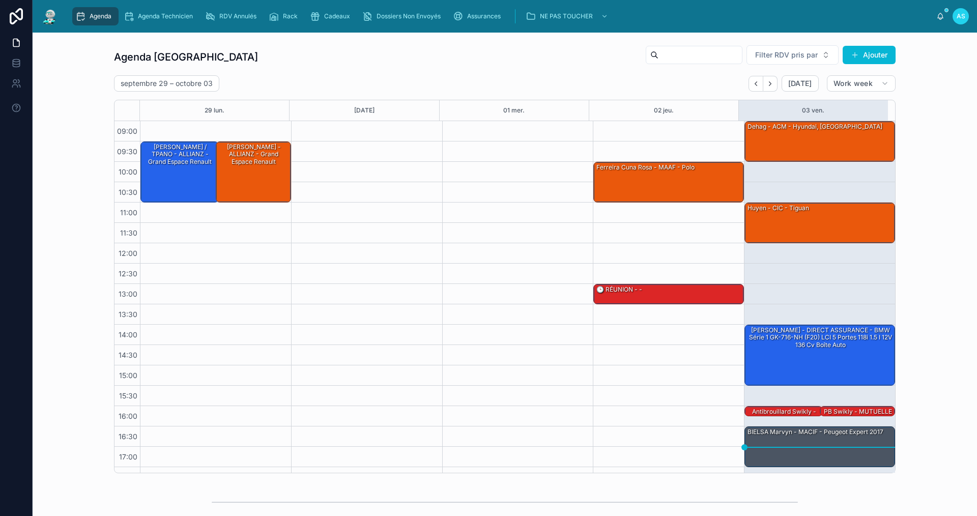
scroll to position [15, 0]
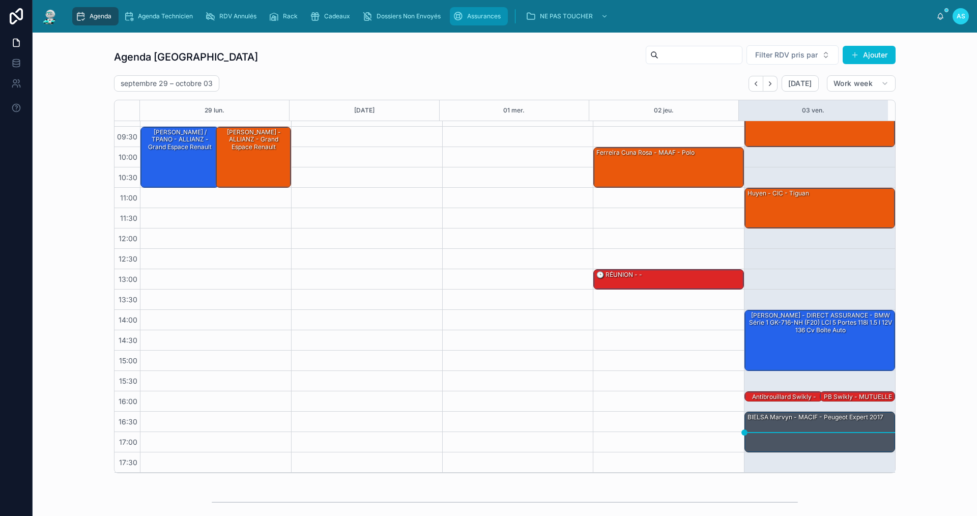
click at [488, 14] on span "Assurances" at bounding box center [484, 16] width 34 height 8
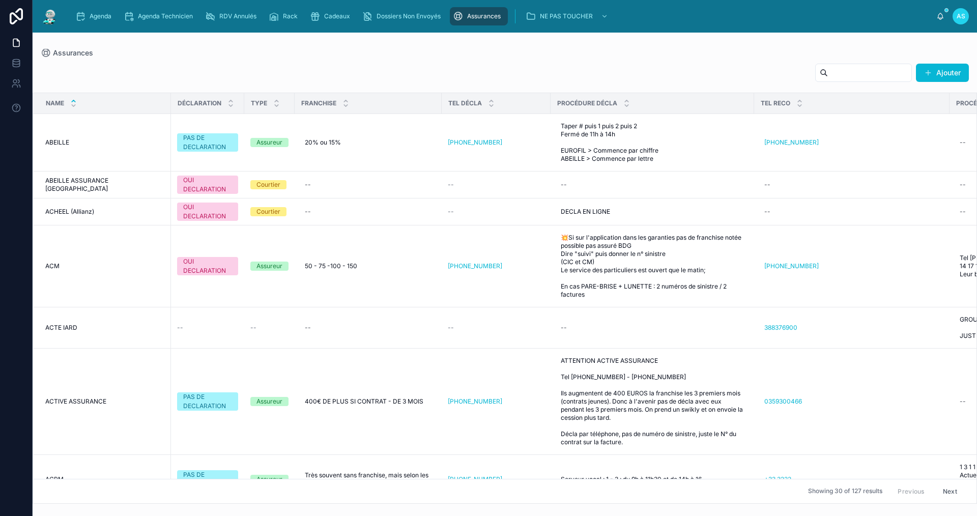
click at [847, 78] on input "text" at bounding box center [869, 73] width 83 height 14
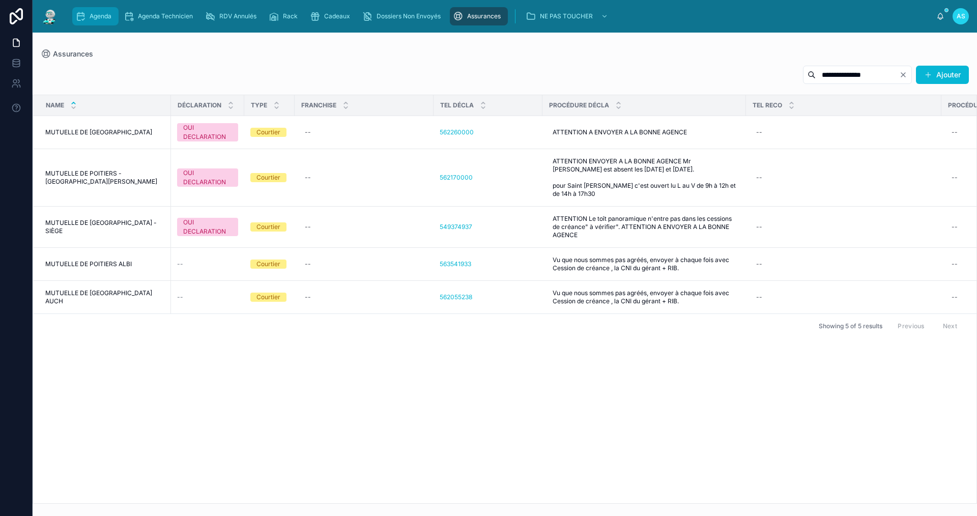
type input "**********"
click at [99, 23] on div "Agenda" at bounding box center [95, 16] width 40 height 16
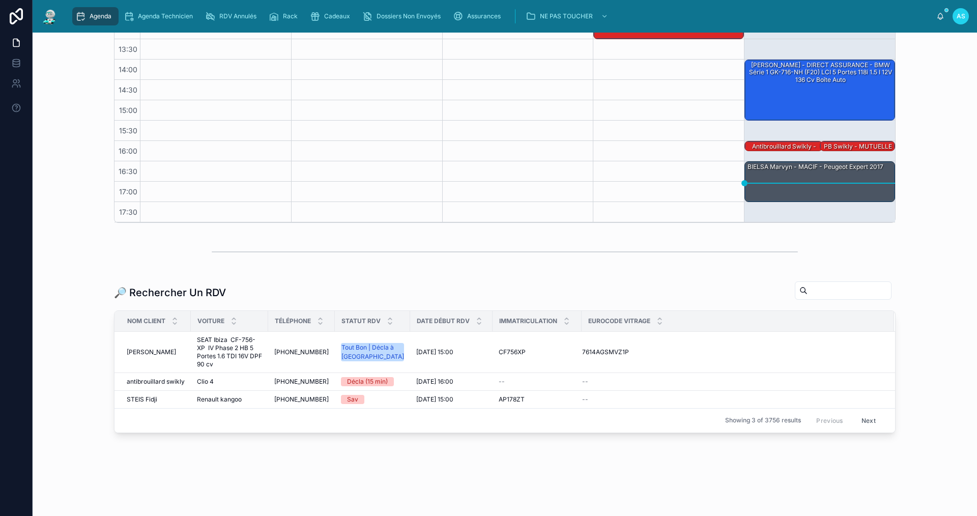
scroll to position [253, 0]
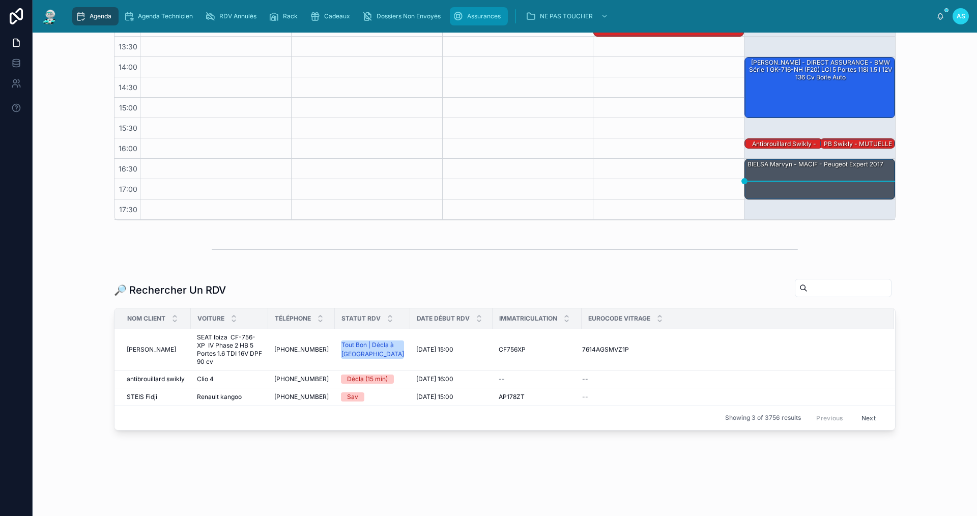
click at [469, 15] on span "Assurances" at bounding box center [484, 16] width 34 height 8
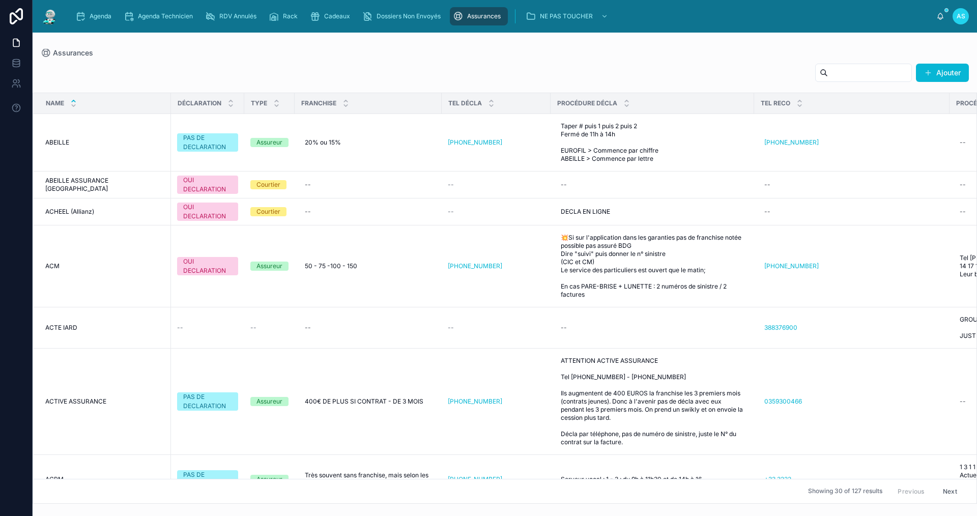
click at [884, 72] on input "text" at bounding box center [869, 73] width 83 height 14
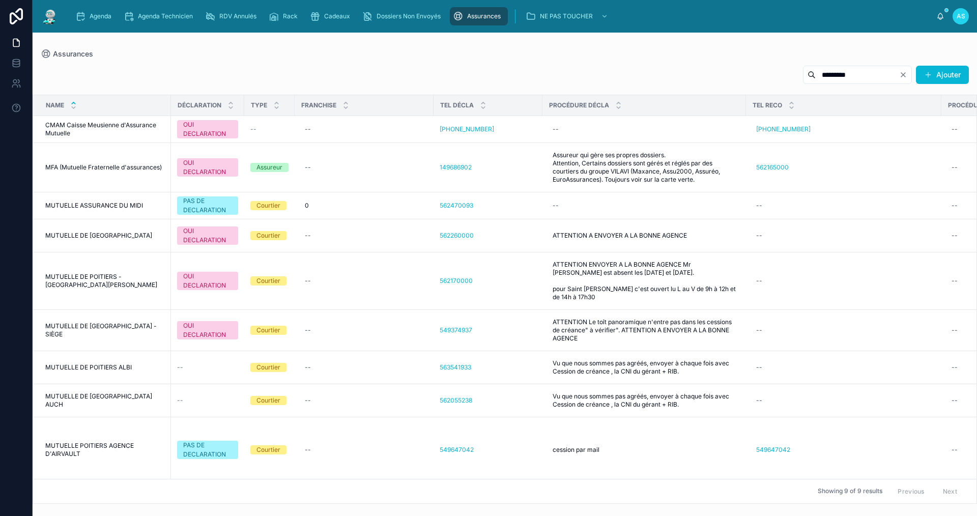
type input "********"
click at [87, 16] on div "Agenda" at bounding box center [95, 16] width 40 height 16
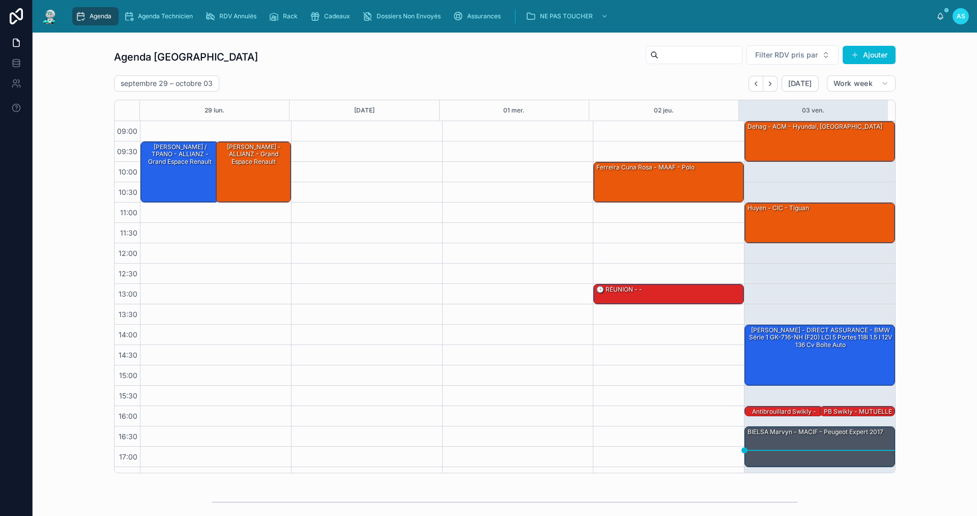
scroll to position [15, 0]
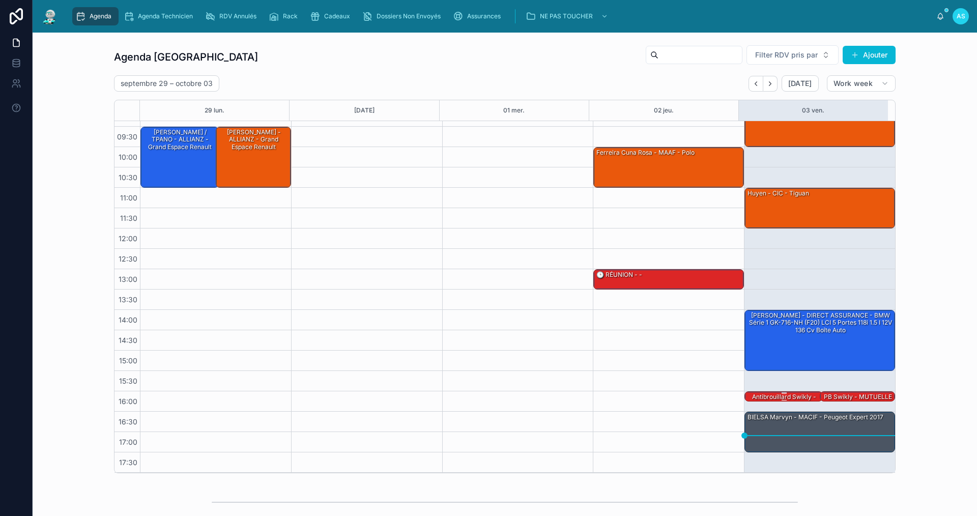
click at [787, 396] on div "antibrouillard swikly - MUTUELLE DE POITIERS - Clio 4" at bounding box center [784, 404] width 75 height 24
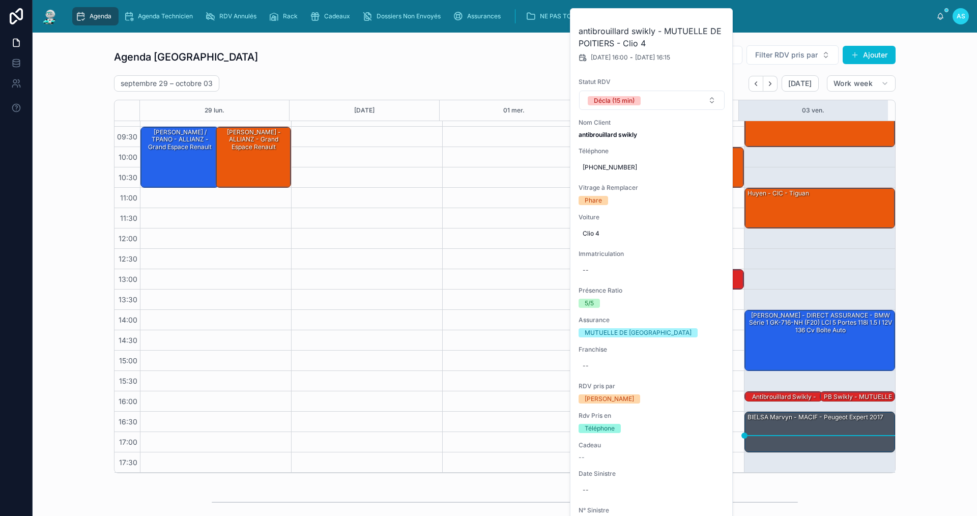
click at [910, 394] on div "Agenda Saint-Orens Filter RDV pris par Ajouter [DATE] – [DATE] [DATE] Work week…" at bounding box center [505, 259] width 928 height 437
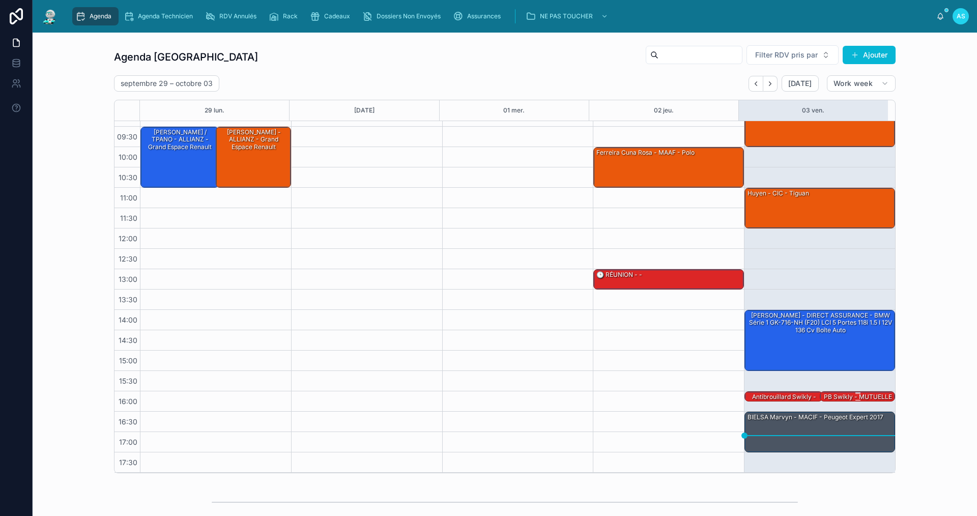
click at [832, 394] on div "PB swikly - MUTUELLE DE POITIERS - Clio 4" at bounding box center [858, 400] width 72 height 17
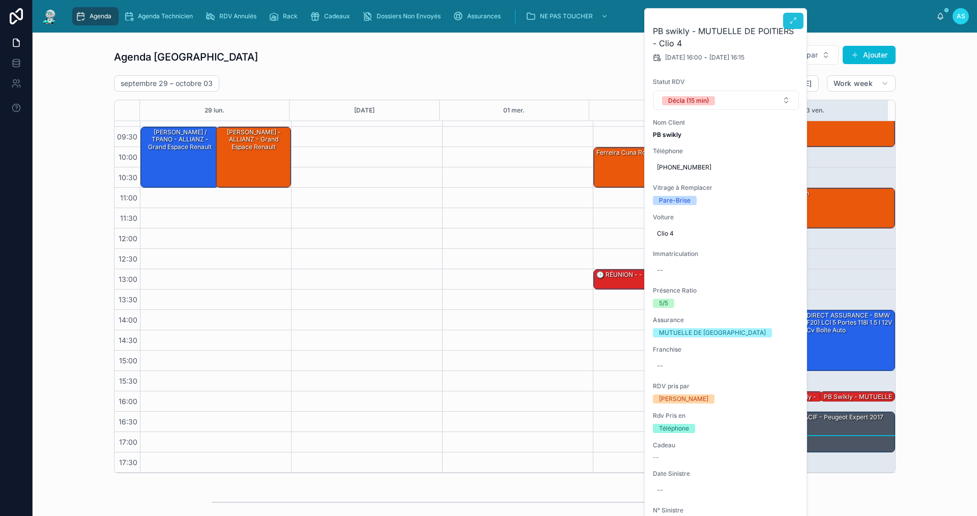
click at [795, 15] on button at bounding box center [793, 21] width 20 height 16
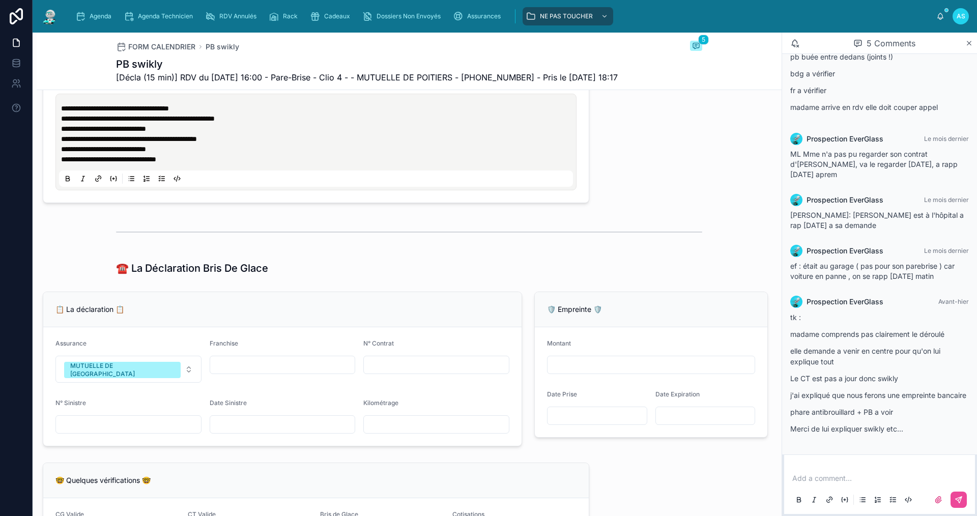
scroll to position [713, 0]
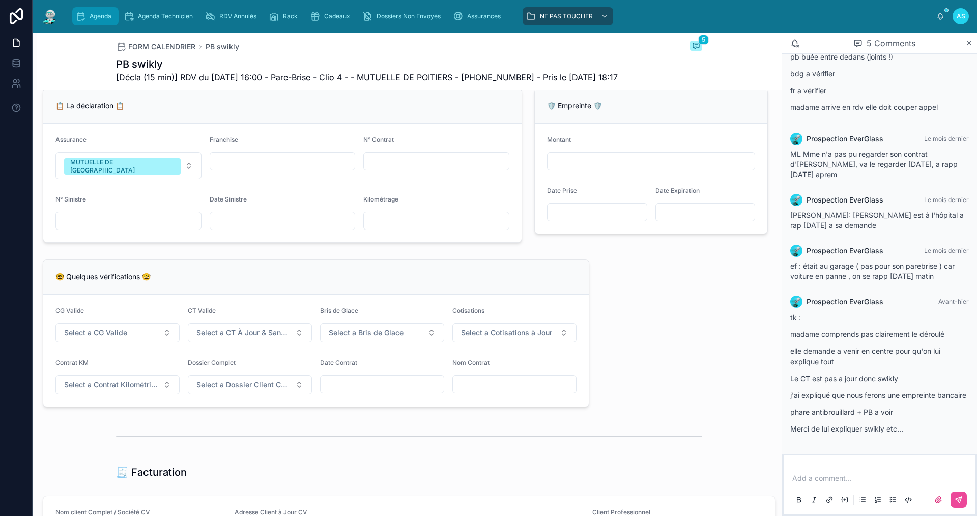
click at [104, 16] on span "Agenda" at bounding box center [101, 16] width 22 height 8
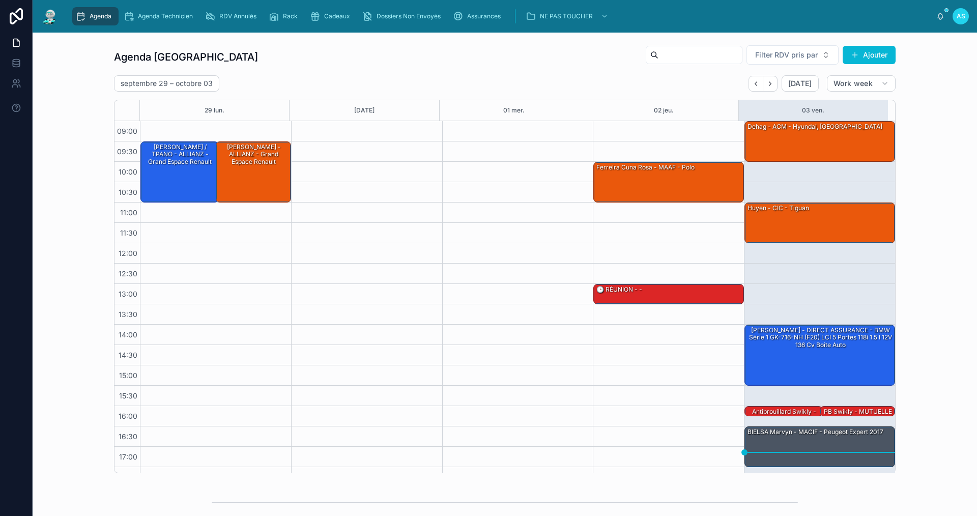
scroll to position [15, 0]
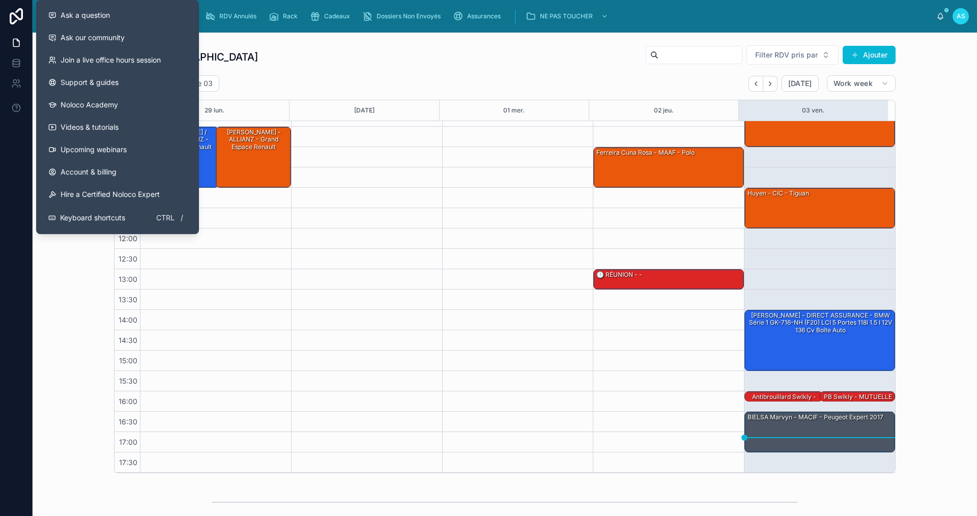
click at [83, 273] on div "Agenda Saint-Orens Filter RDV pris par Ajouter [DATE] – [DATE] [DATE] Work week…" at bounding box center [505, 259] width 928 height 437
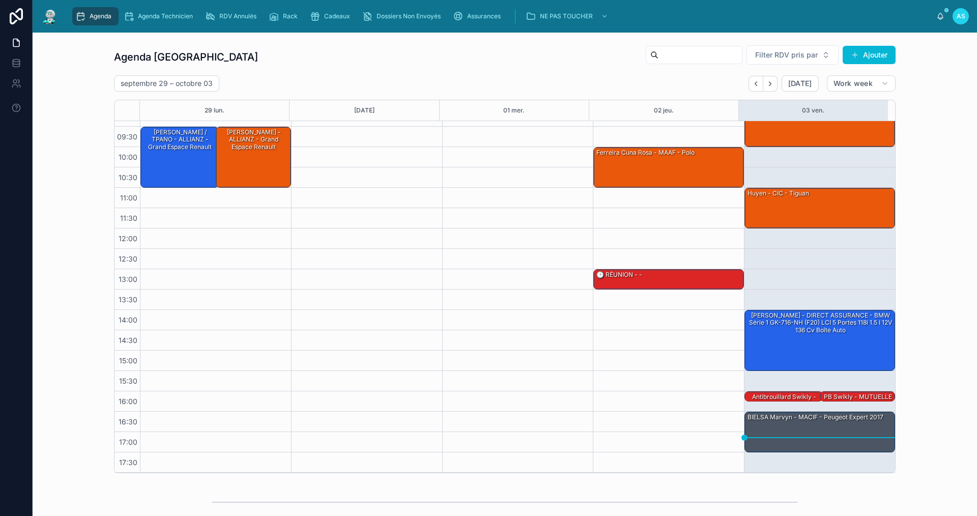
click at [98, 15] on span "Agenda" at bounding box center [101, 16] width 22 height 8
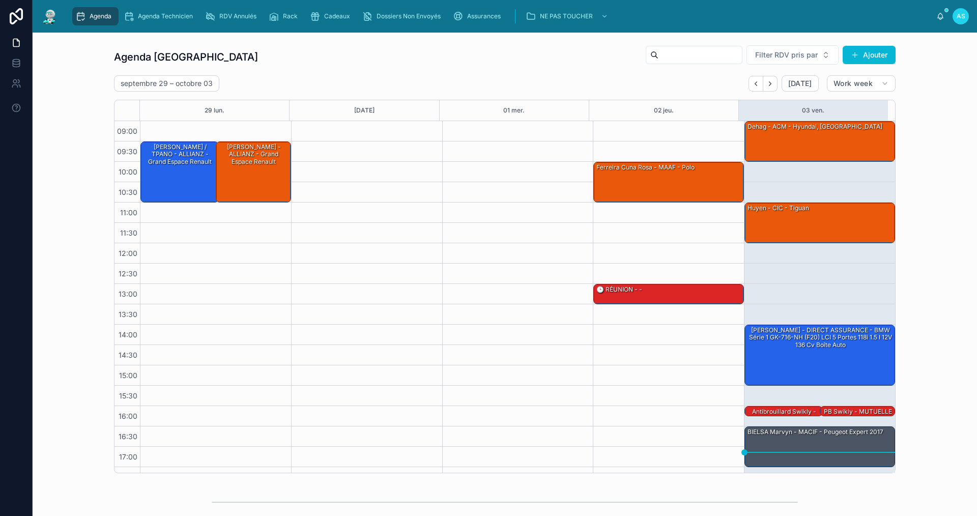
scroll to position [15, 0]
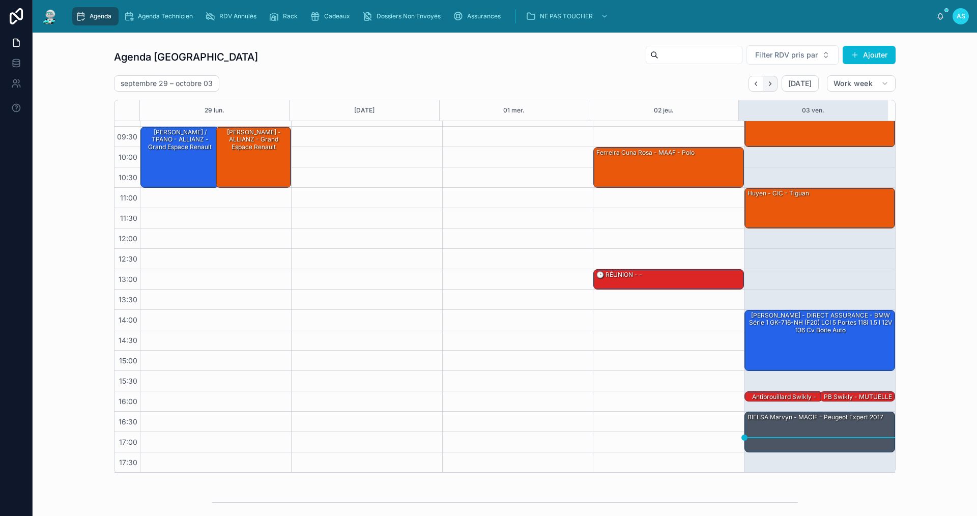
click at [766, 80] on icon "Next" at bounding box center [770, 84] width 8 height 8
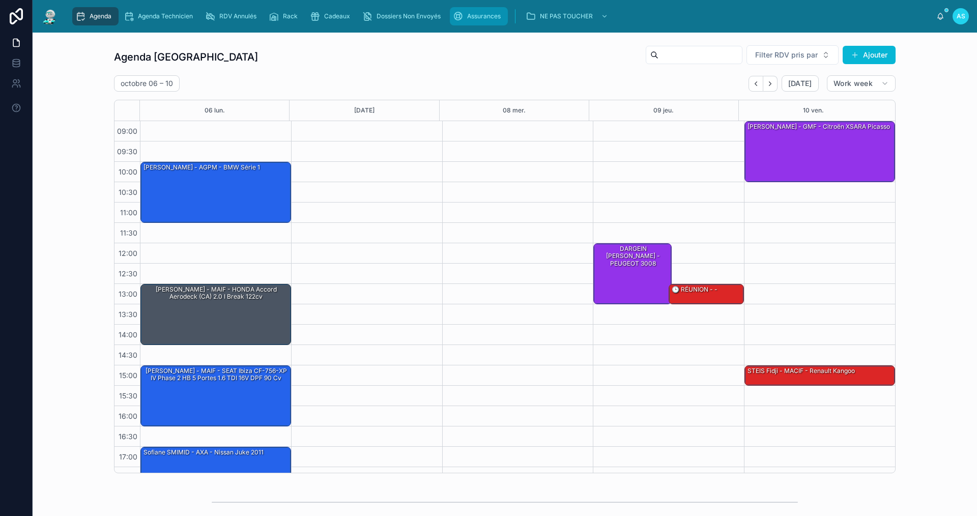
click at [480, 20] on span "Assurances" at bounding box center [484, 16] width 34 height 8
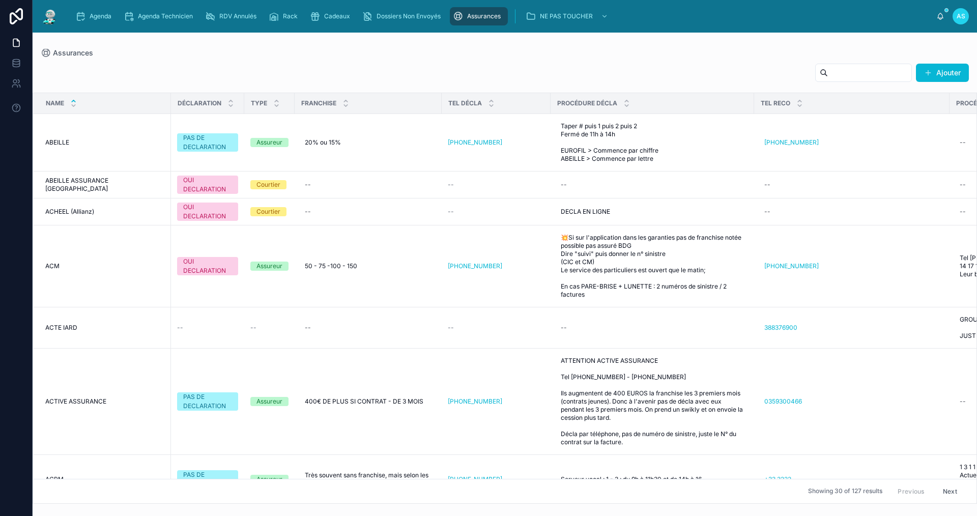
click at [839, 67] on input "text" at bounding box center [869, 73] width 83 height 14
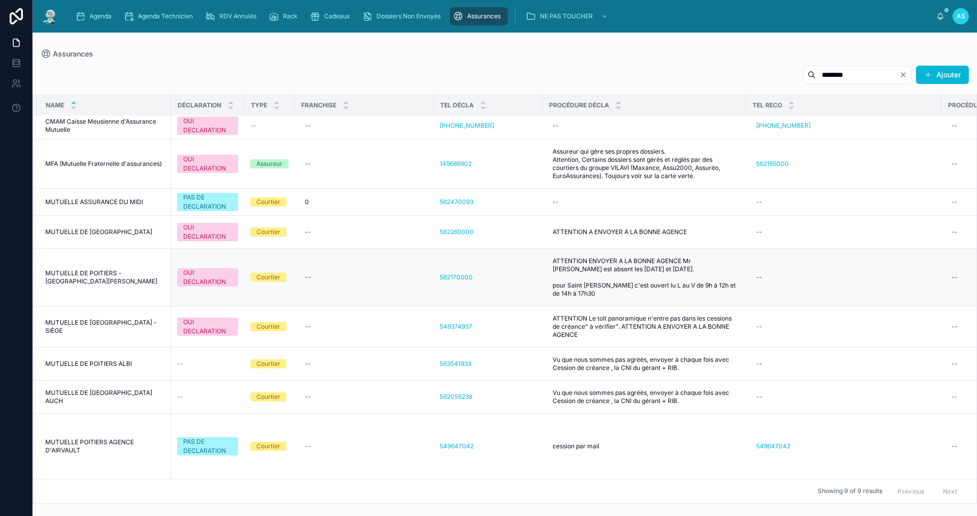
scroll to position [29, 0]
type input "********"
click at [90, 16] on span "Agenda" at bounding box center [101, 16] width 22 height 8
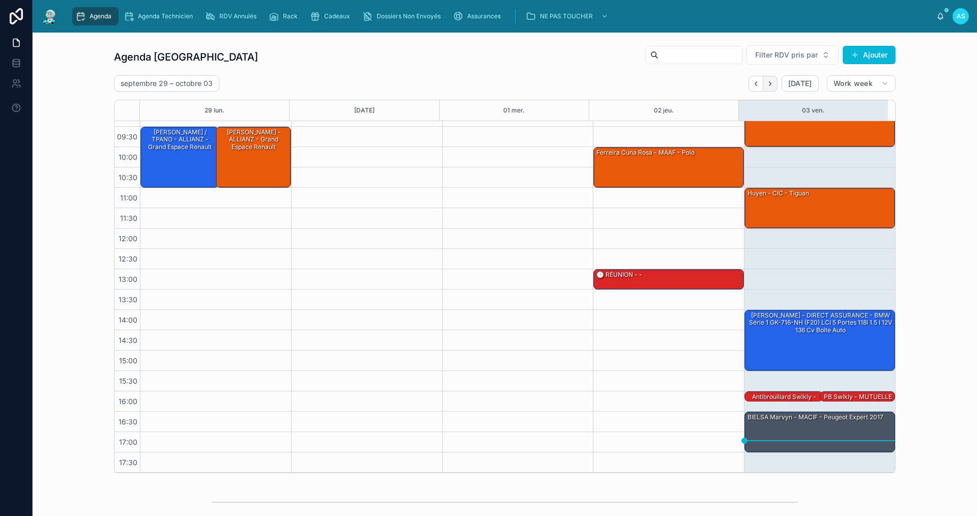
click at [769, 82] on icon "Next" at bounding box center [770, 83] width 2 height 4
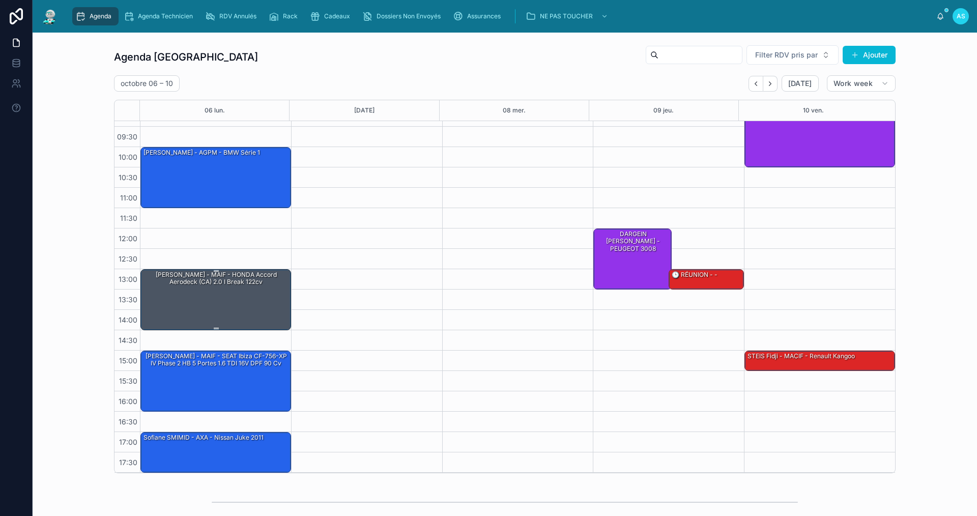
click at [238, 305] on div "[PERSON_NAME] - MAIF - HONDA Accord Aerodeck (CA) 2.0 i Break 122cv" at bounding box center [217, 299] width 148 height 59
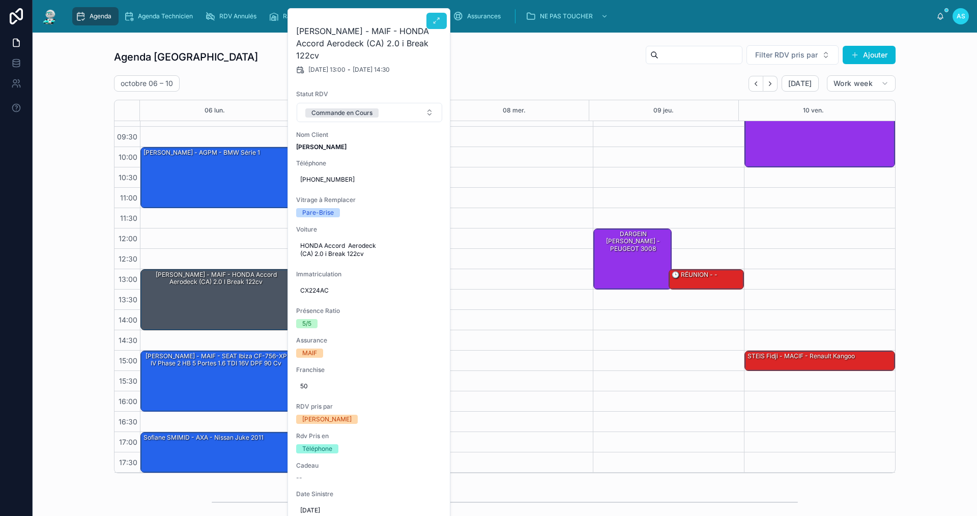
click at [435, 24] on icon at bounding box center [437, 21] width 8 height 8
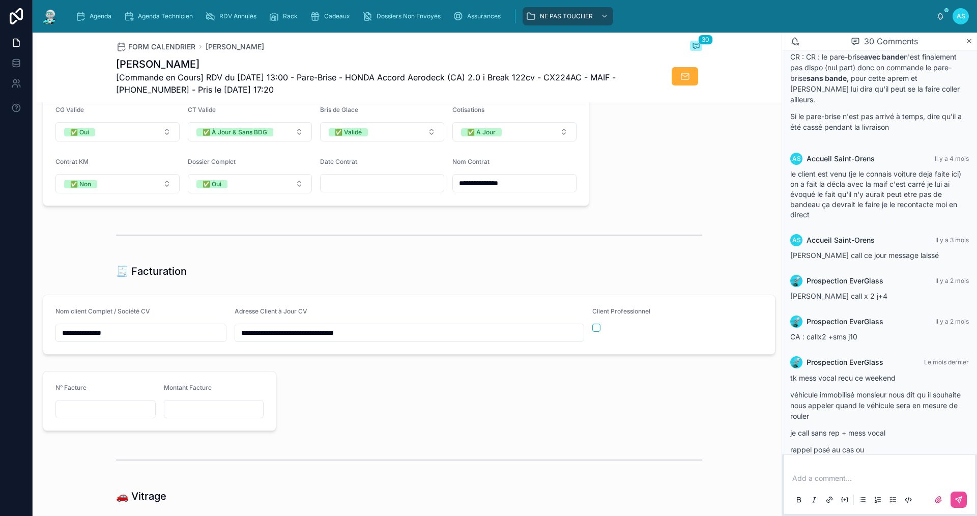
scroll to position [852, 0]
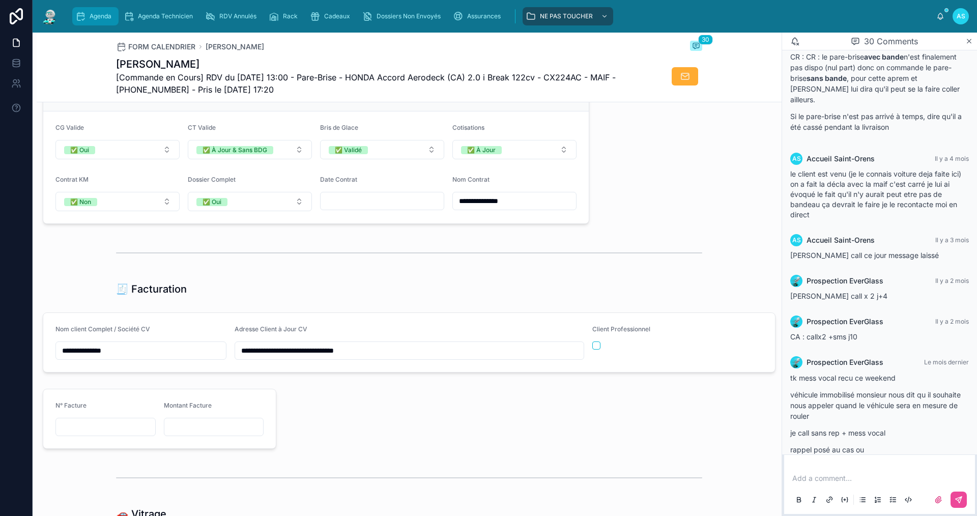
click at [96, 17] on span "Agenda" at bounding box center [101, 16] width 22 height 8
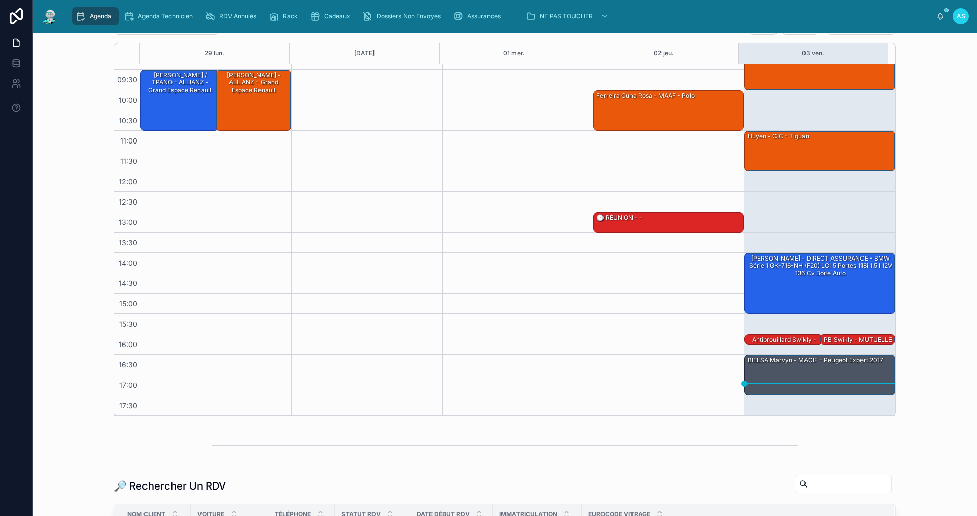
scroll to position [204, 0]
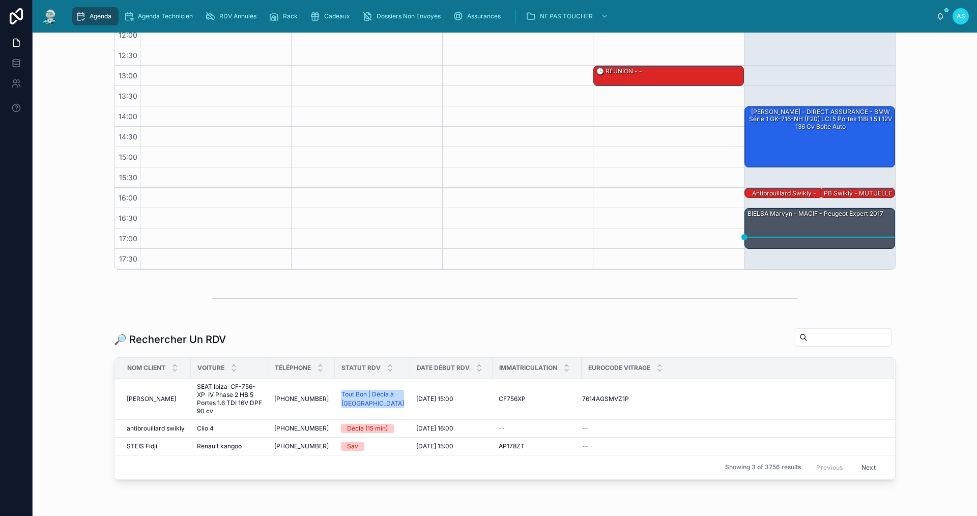
click at [827, 343] on input "text" at bounding box center [849, 337] width 83 height 14
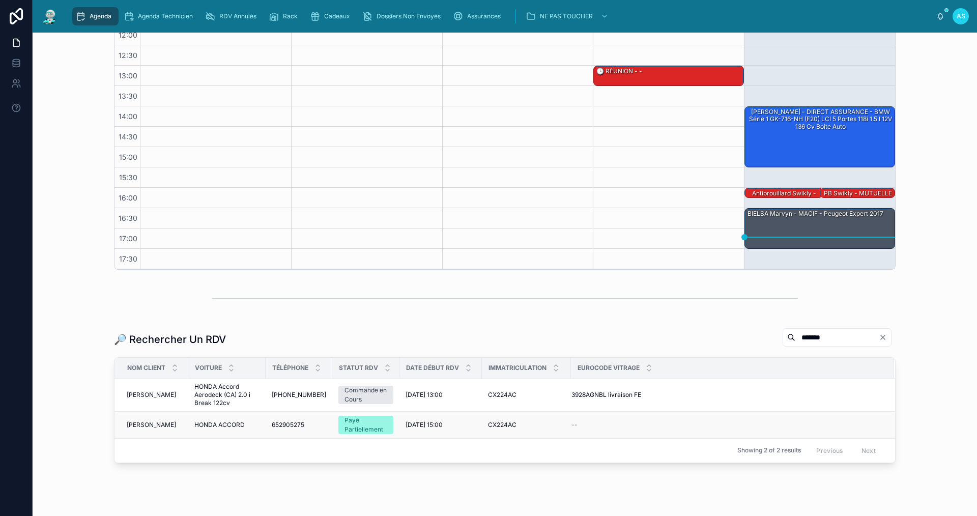
type input "*******"
click at [214, 424] on span "HONDA ACCORD" at bounding box center [219, 425] width 50 height 8
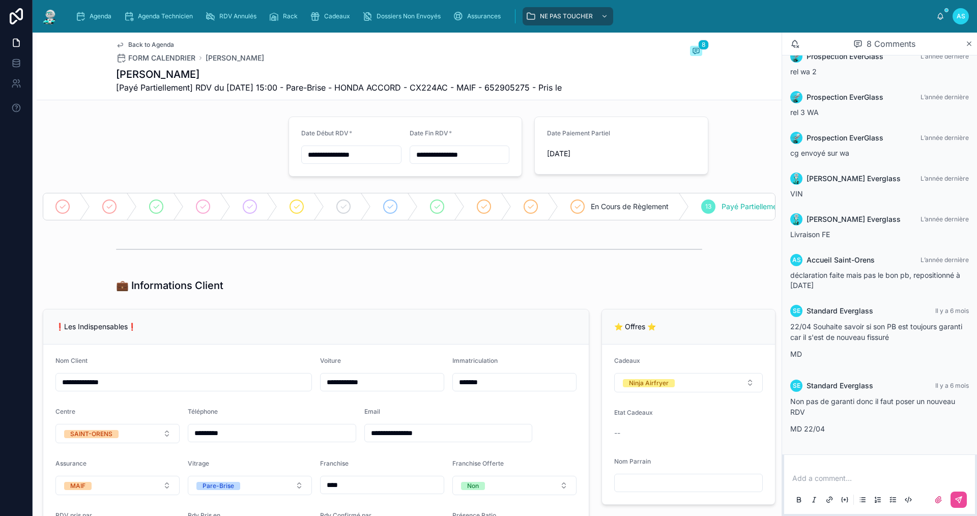
click at [141, 43] on span "Back to Agenda" at bounding box center [151, 45] width 46 height 8
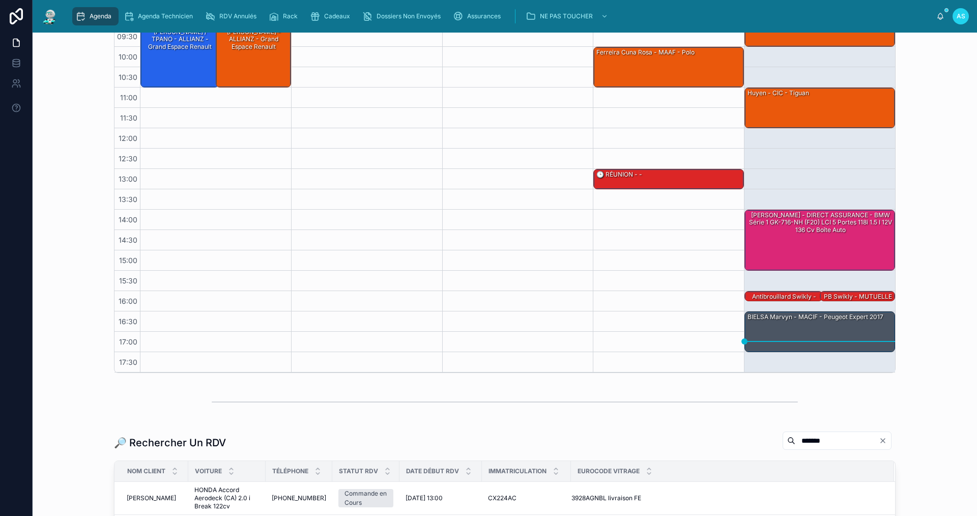
scroll to position [236, 0]
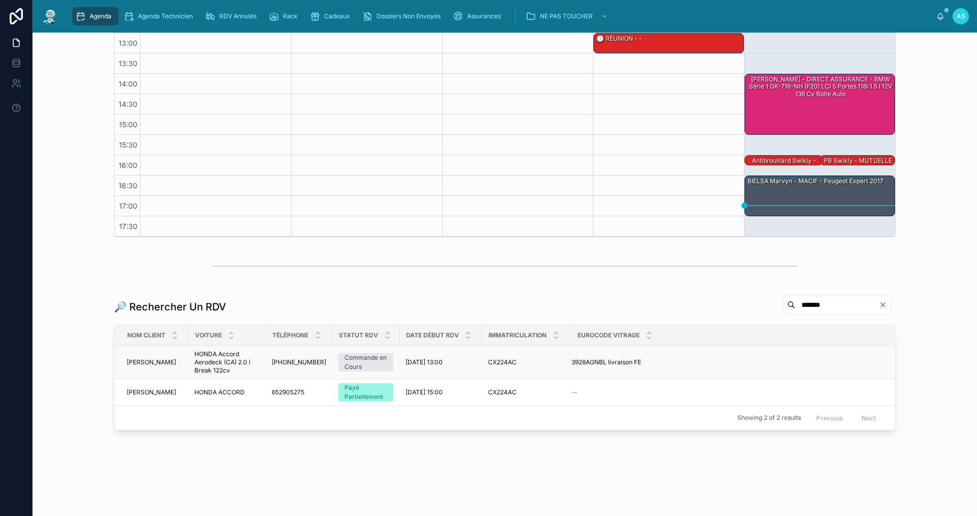
click at [198, 359] on span "HONDA Accord Aerodeck (CA) 2.0 i Break 122cv" at bounding box center [226, 362] width 65 height 24
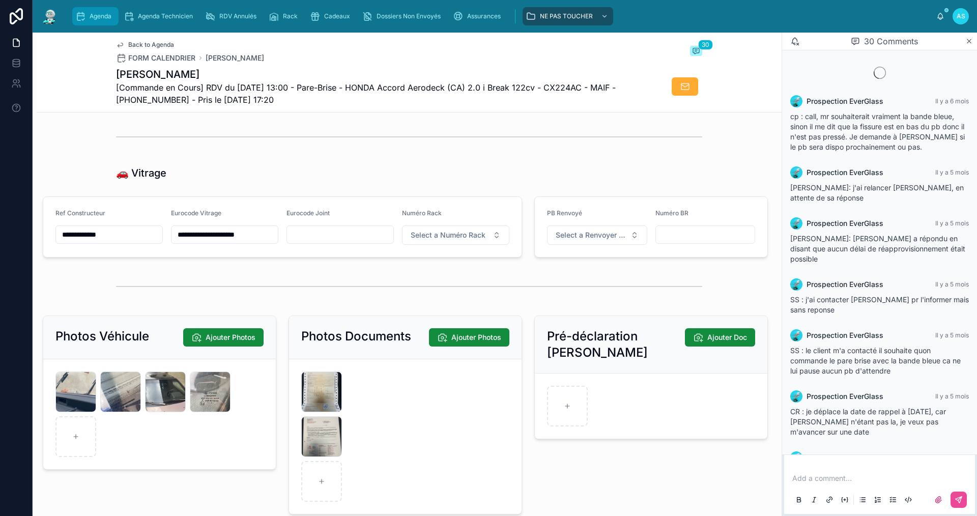
click at [86, 16] on div "Agenda" at bounding box center [95, 16] width 40 height 16
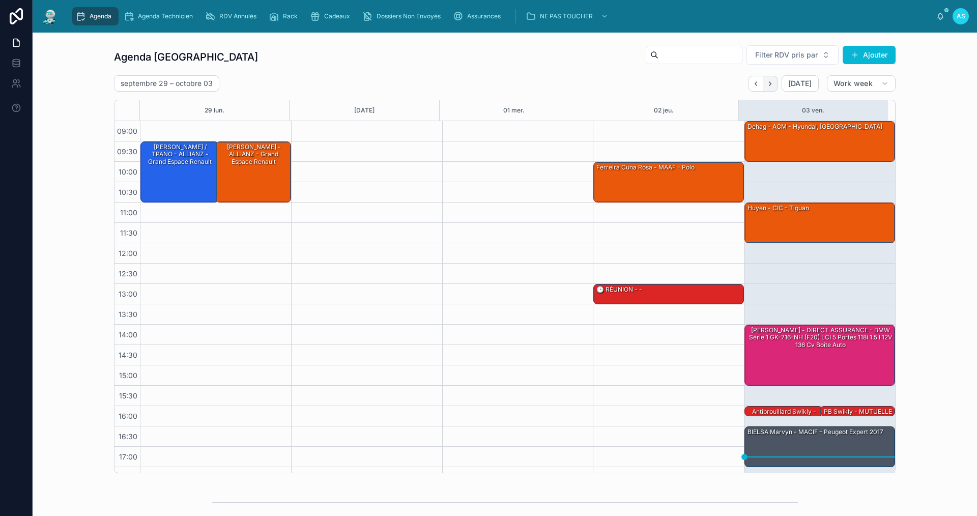
click at [773, 83] on button "Next" at bounding box center [770, 84] width 14 height 16
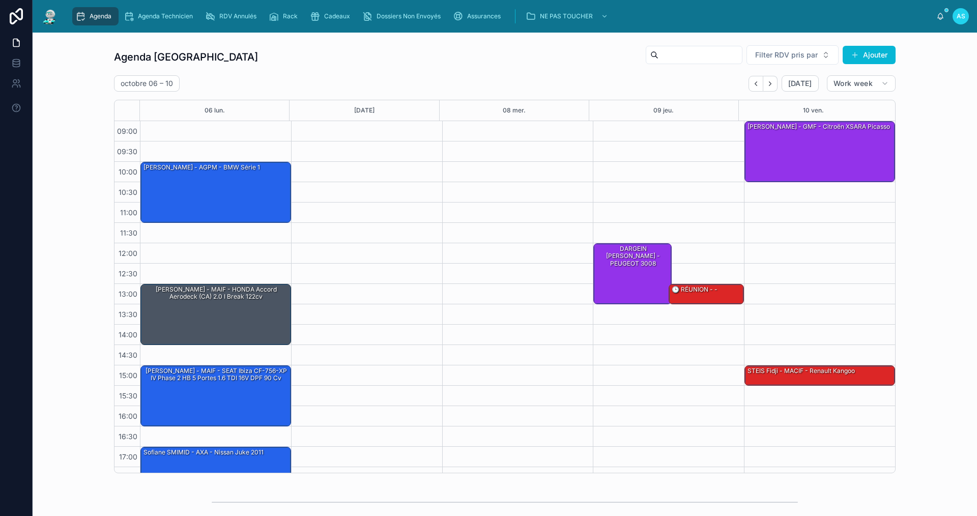
click at [93, 16] on span "Agenda" at bounding box center [101, 16] width 22 height 8
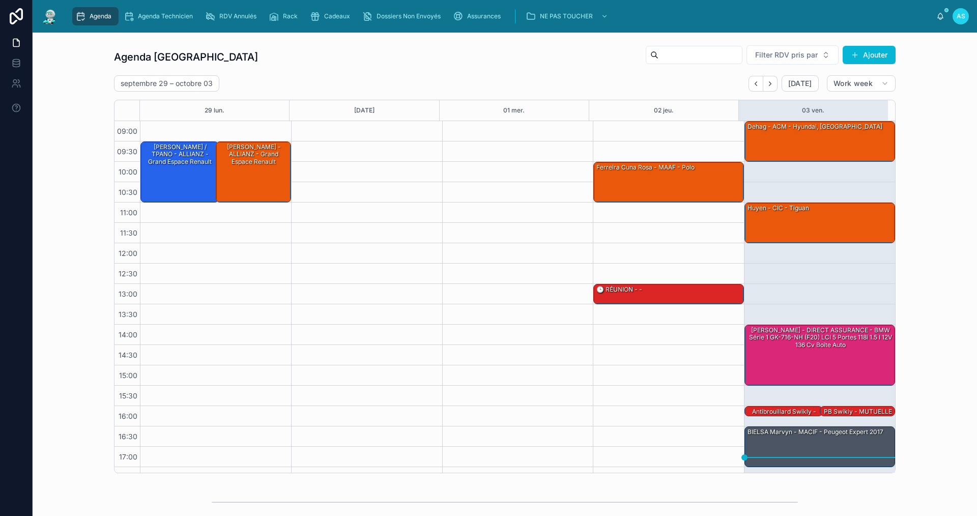
click at [90, 16] on span "Agenda" at bounding box center [101, 16] width 22 height 8
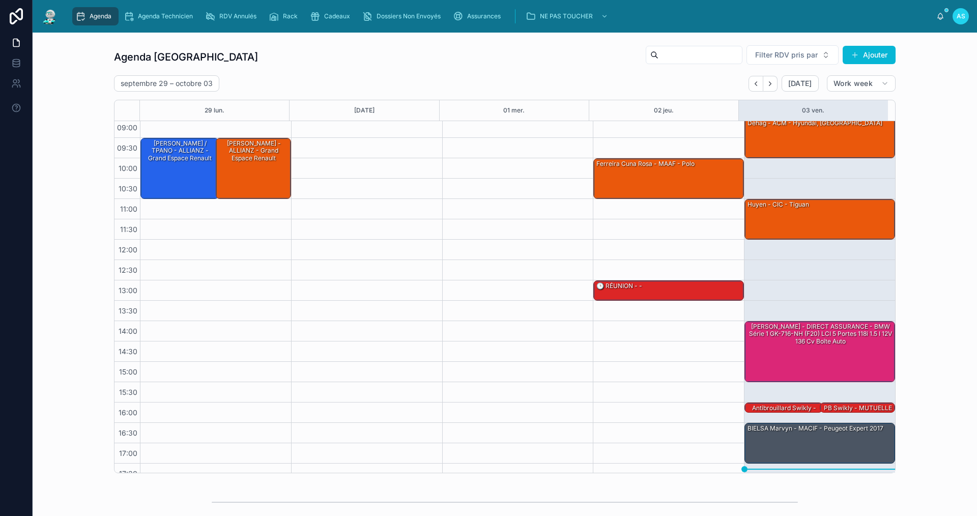
scroll to position [15, 0]
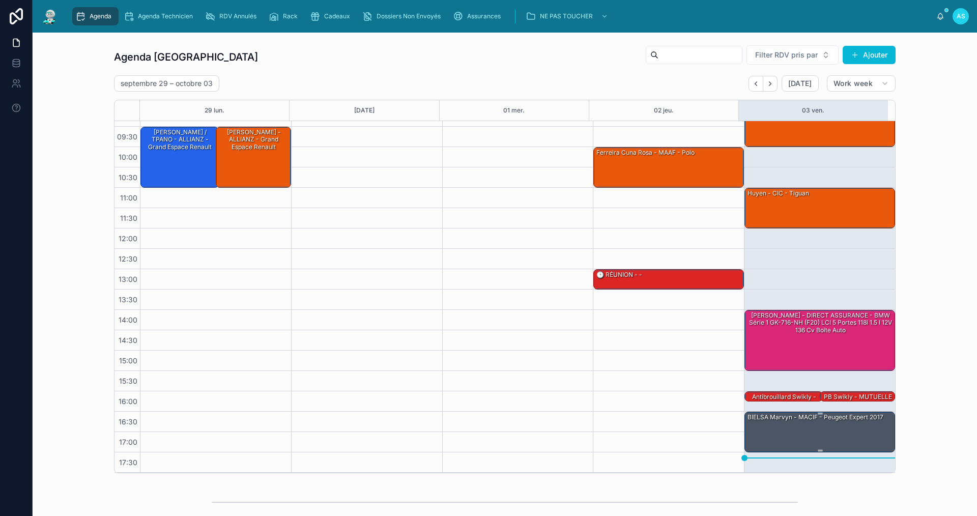
click at [804, 430] on div "BIELSA Marvyn - MACIF - Peugeot Expert 2017" at bounding box center [821, 431] width 148 height 39
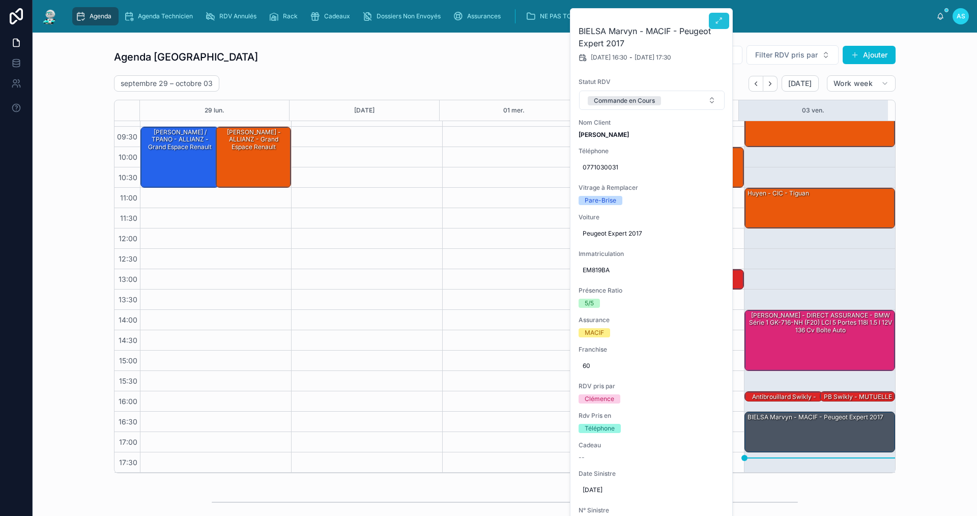
click at [711, 16] on button at bounding box center [719, 21] width 20 height 16
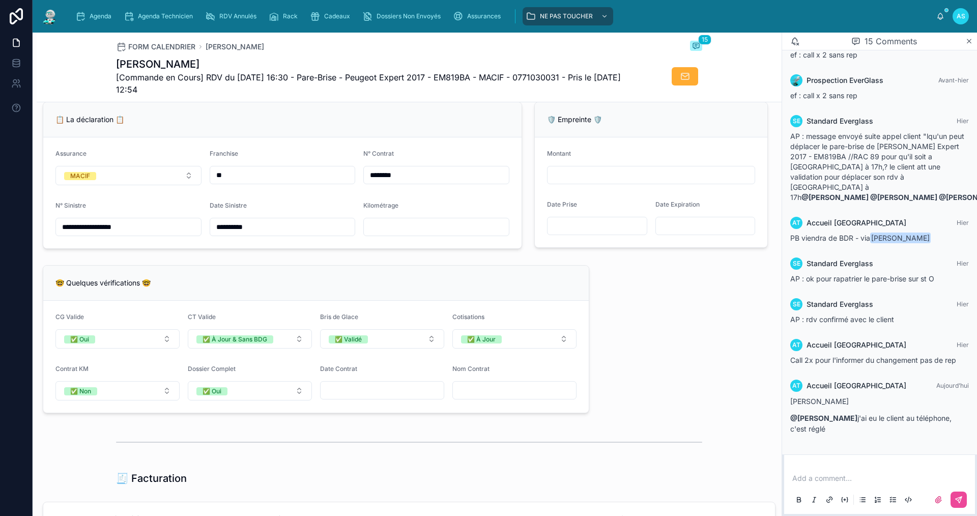
scroll to position [560, 0]
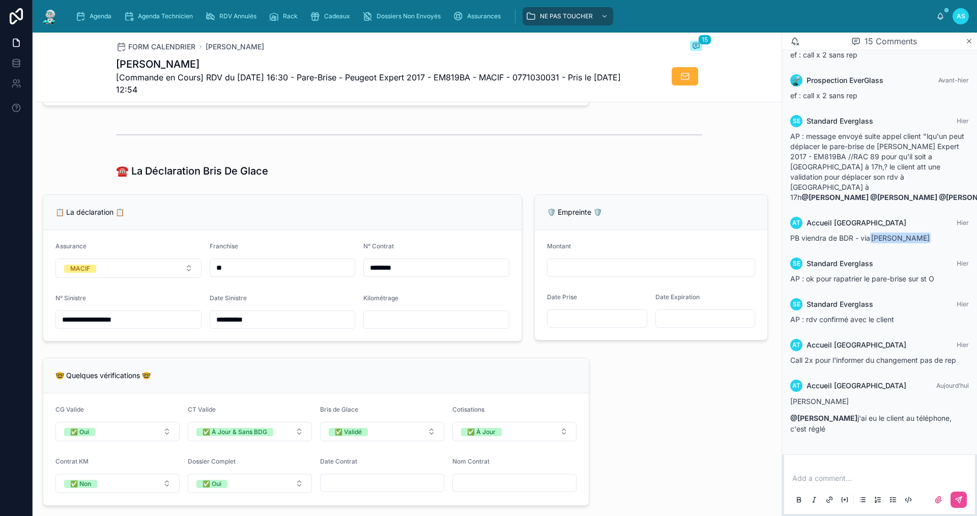
click at [410, 323] on input "text" at bounding box center [436, 320] width 145 height 14
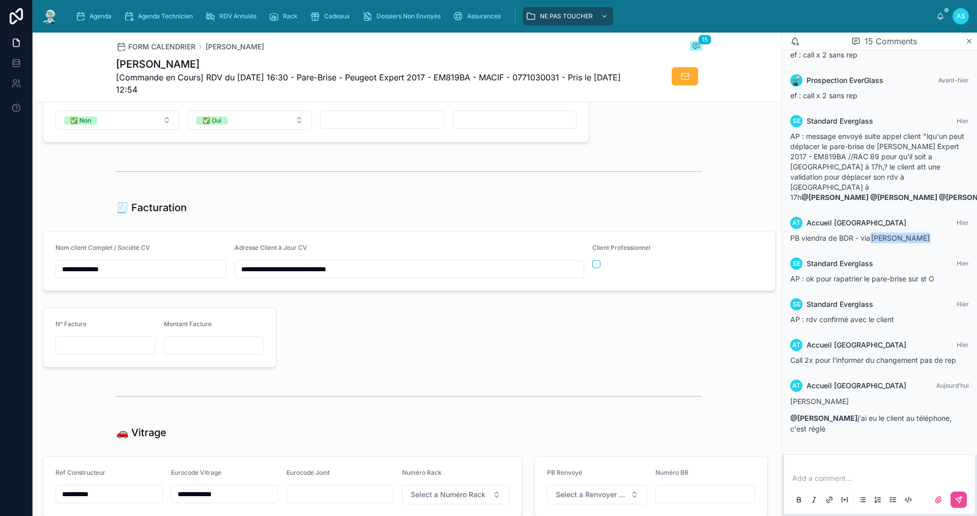
scroll to position [1120, 0]
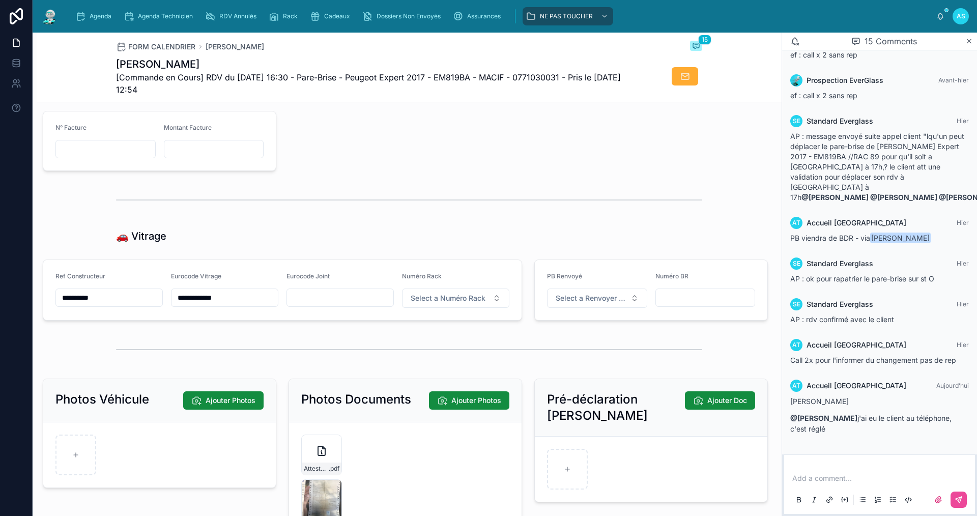
type input "******"
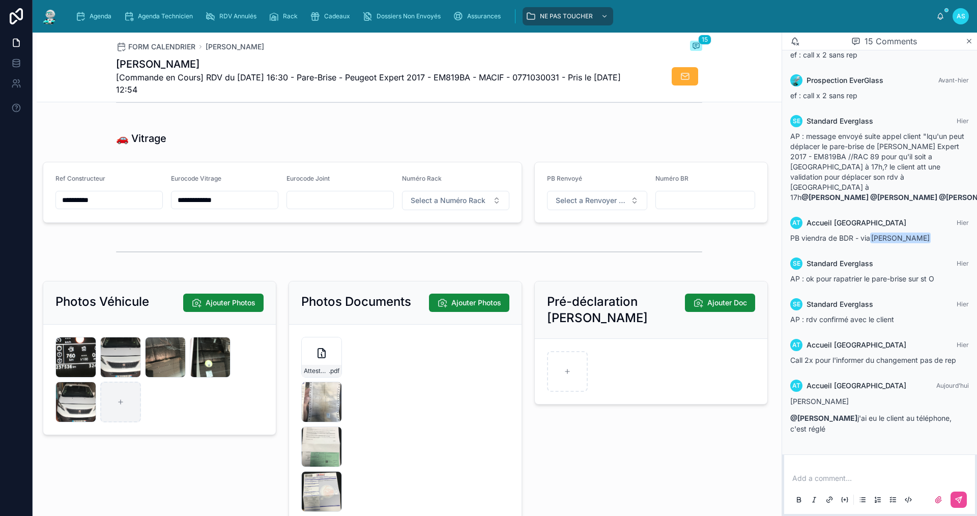
scroll to position [1222, 0]
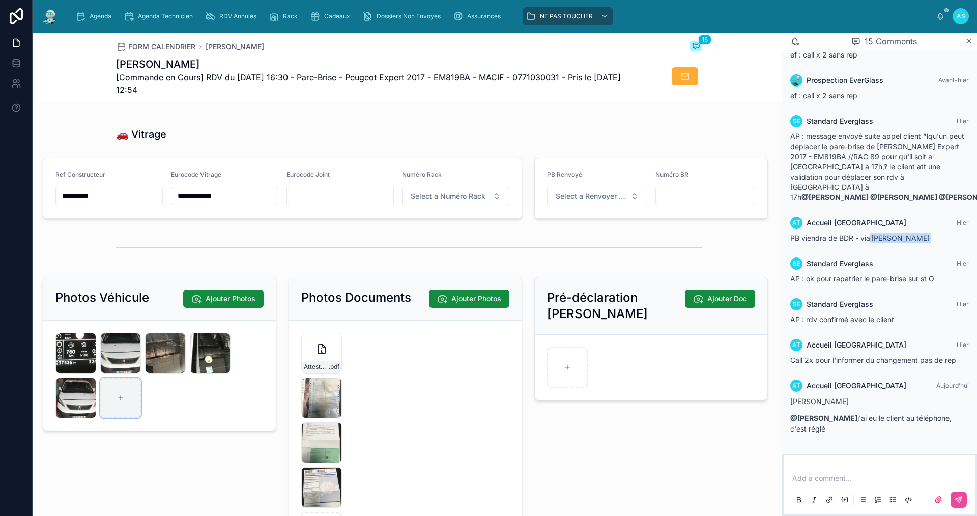
click at [125, 408] on div at bounding box center [120, 398] width 41 height 41
type input "**********"
click at [370, 261] on div at bounding box center [409, 247] width 586 height 25
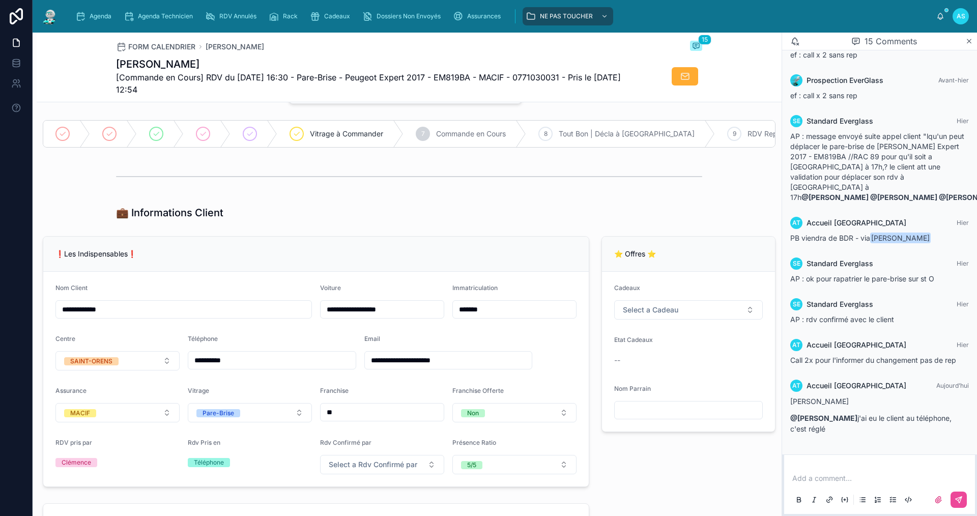
scroll to position [0, 0]
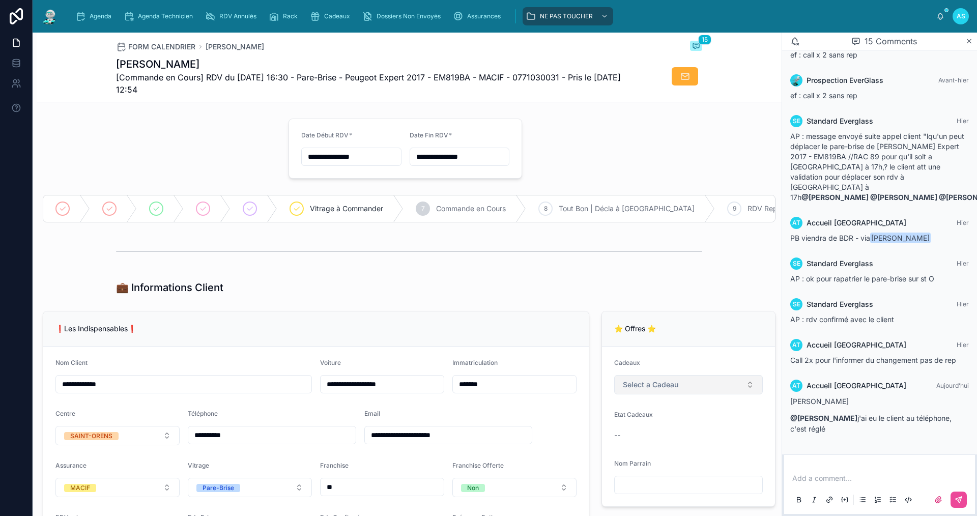
click at [659, 390] on span "Select a Cadeau" at bounding box center [650, 385] width 55 height 10
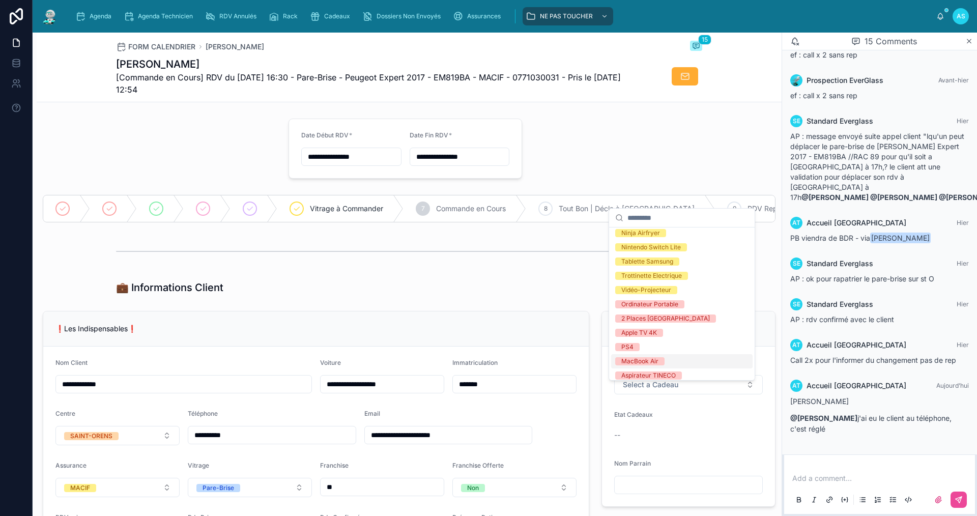
scroll to position [143, 0]
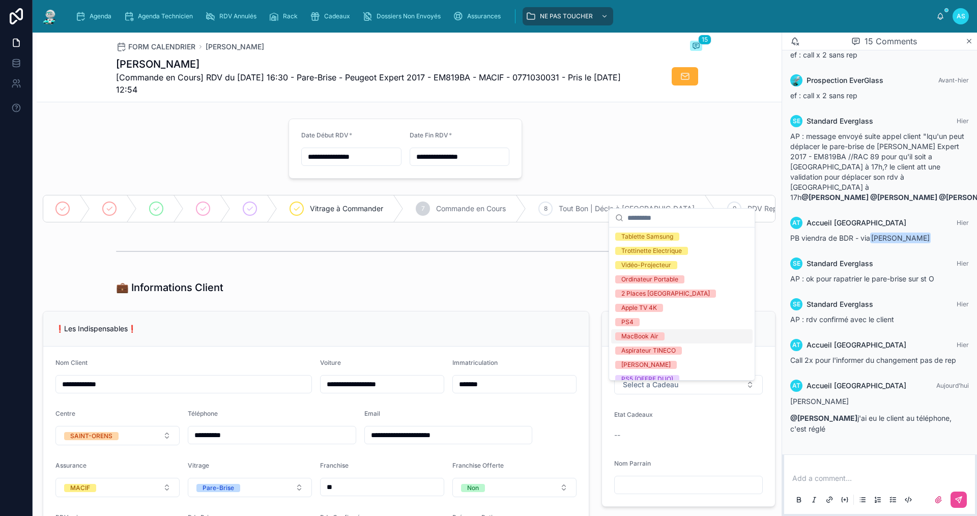
click at [661, 339] on span "MacBook Air" at bounding box center [639, 336] width 49 height 8
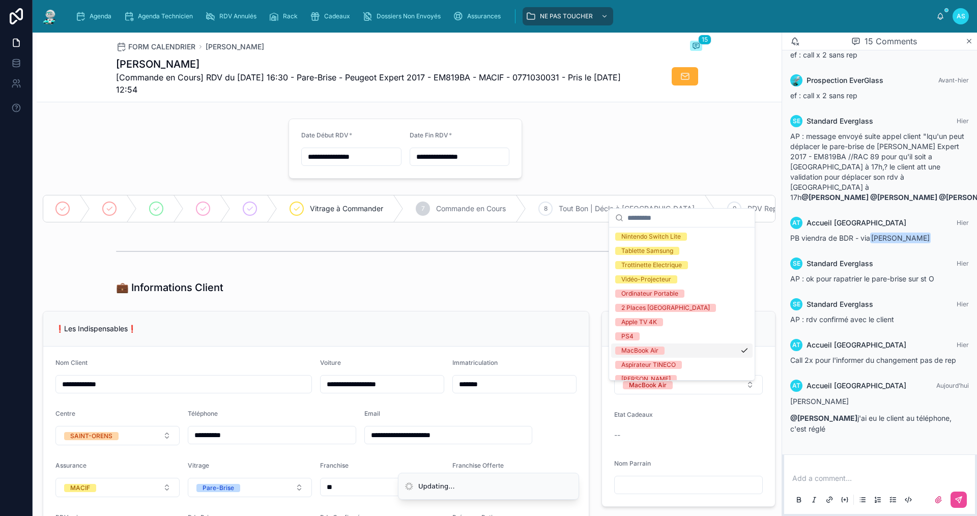
scroll to position [157, 0]
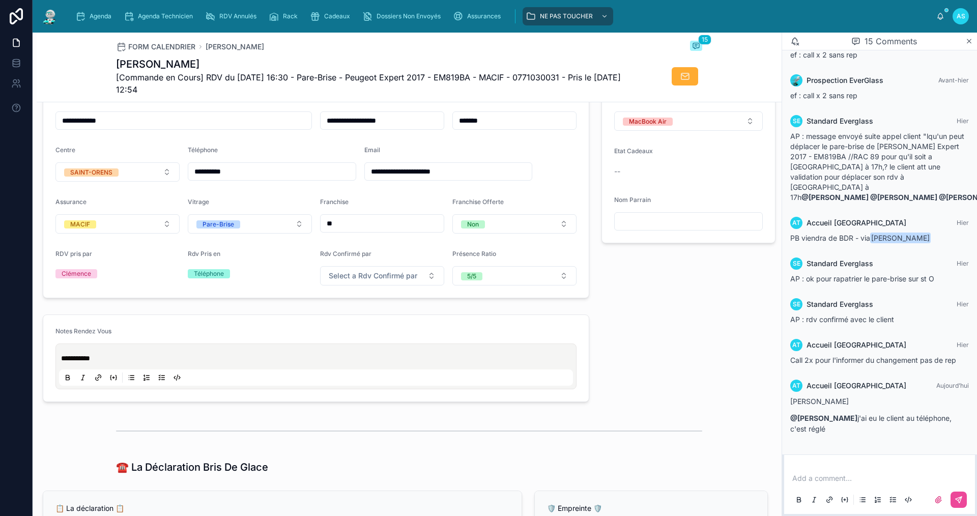
scroll to position [270, 0]
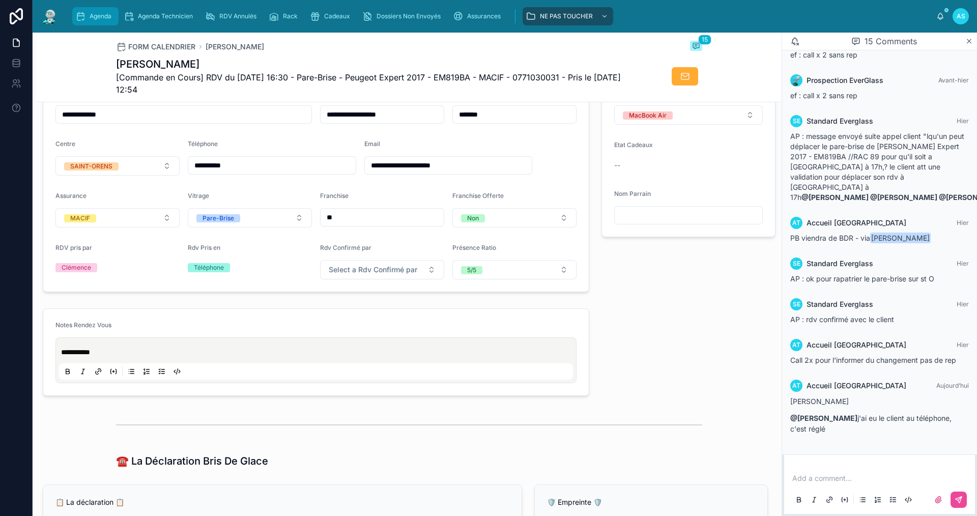
click at [93, 19] on span "Agenda" at bounding box center [101, 16] width 22 height 8
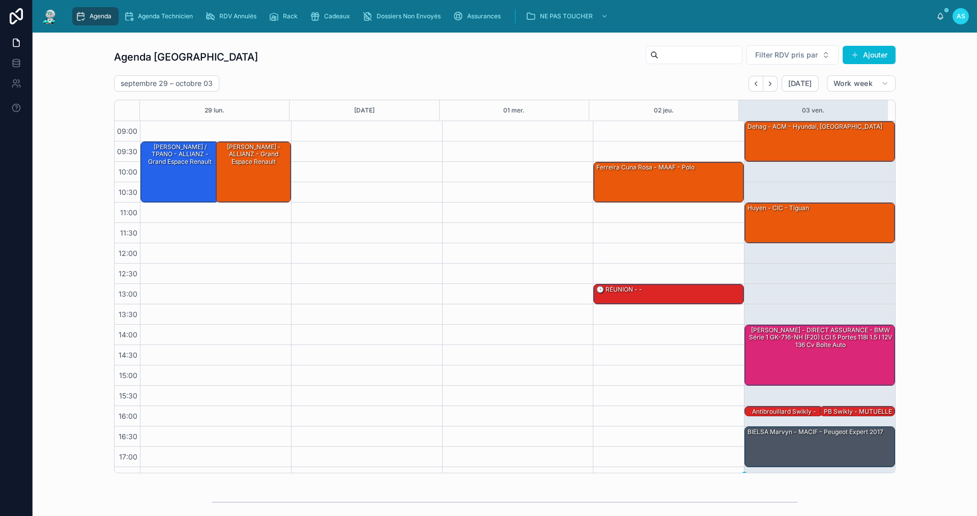
scroll to position [15, 0]
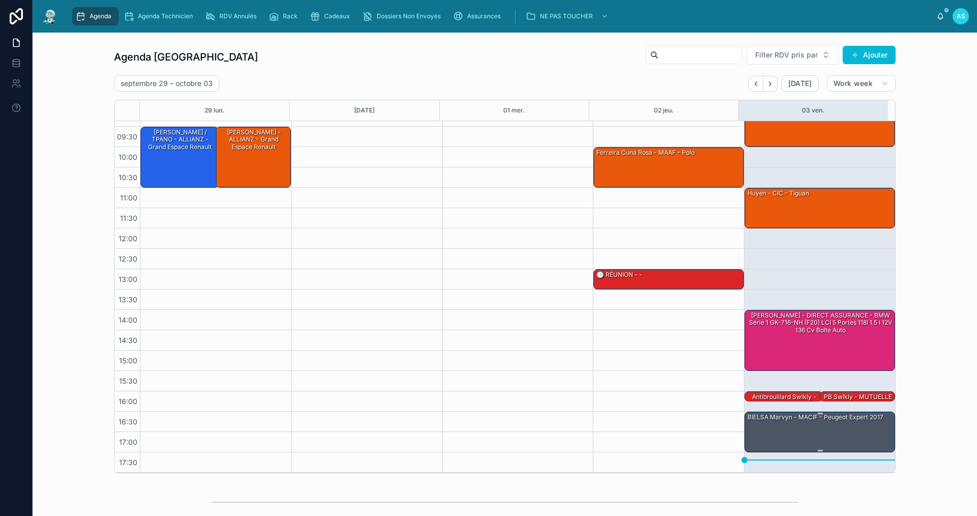
click at [839, 421] on div "BIELSA Marvyn - MACIF - Peugeot Expert 2017" at bounding box center [816, 417] width 138 height 9
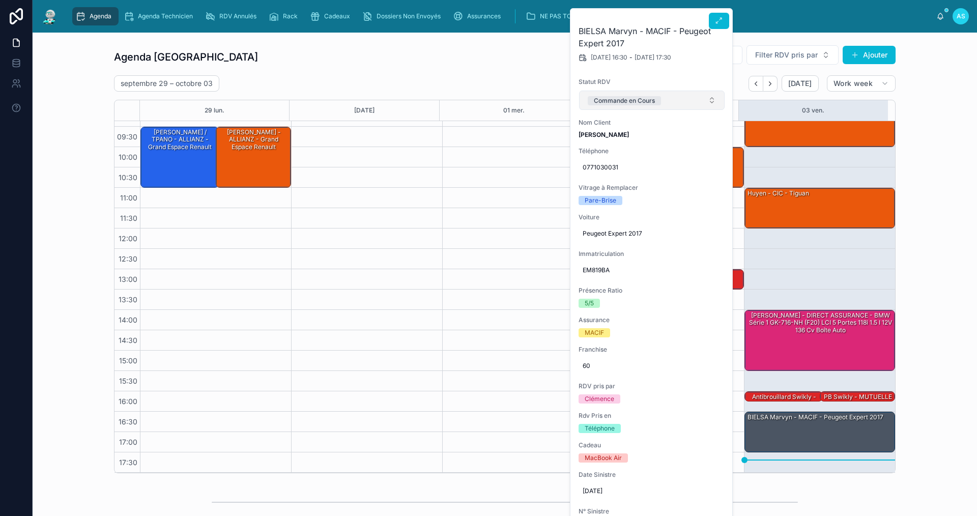
click at [669, 98] on button "Commande en Cours" at bounding box center [652, 100] width 146 height 19
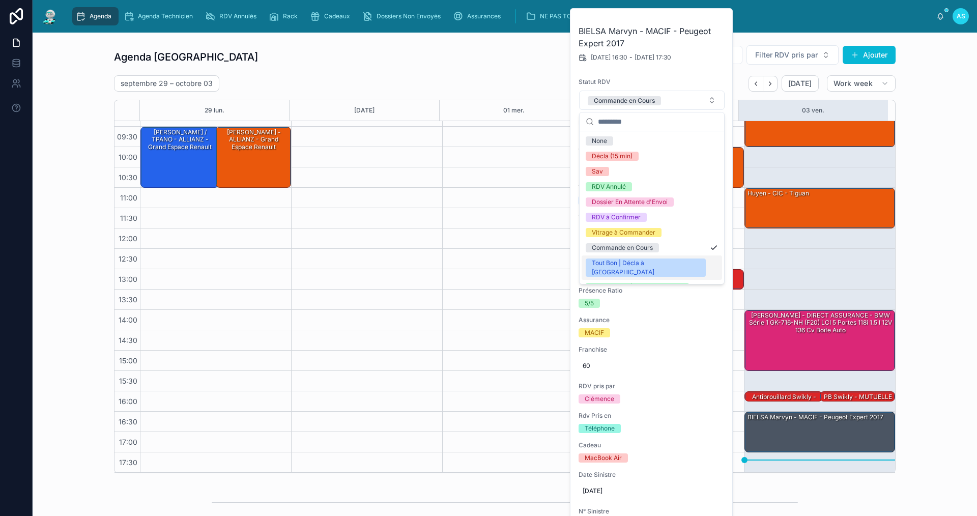
click at [649, 263] on div "Tout Bon | Décla à [GEOGRAPHIC_DATA]" at bounding box center [646, 268] width 108 height 18
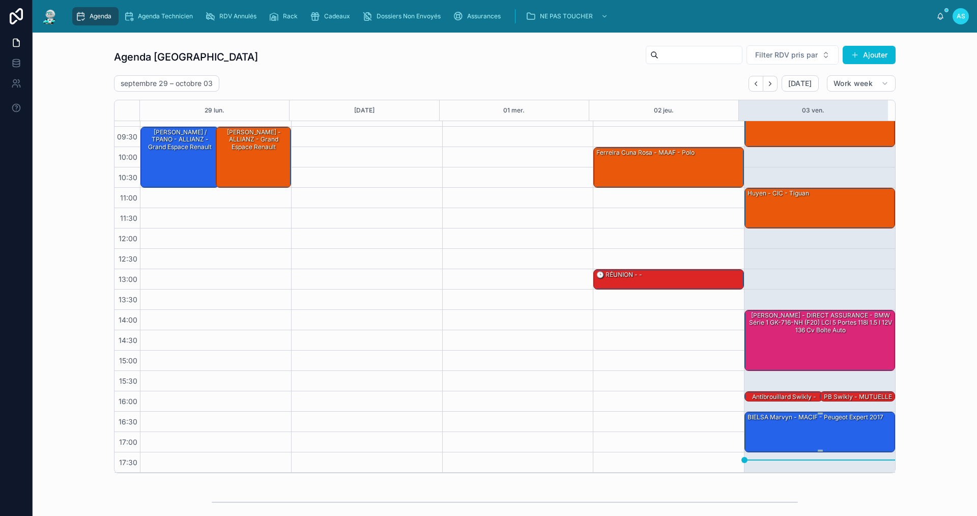
click at [824, 418] on div "BIELSA Marvyn - MACIF - Peugeot Expert 2017" at bounding box center [816, 417] width 138 height 9
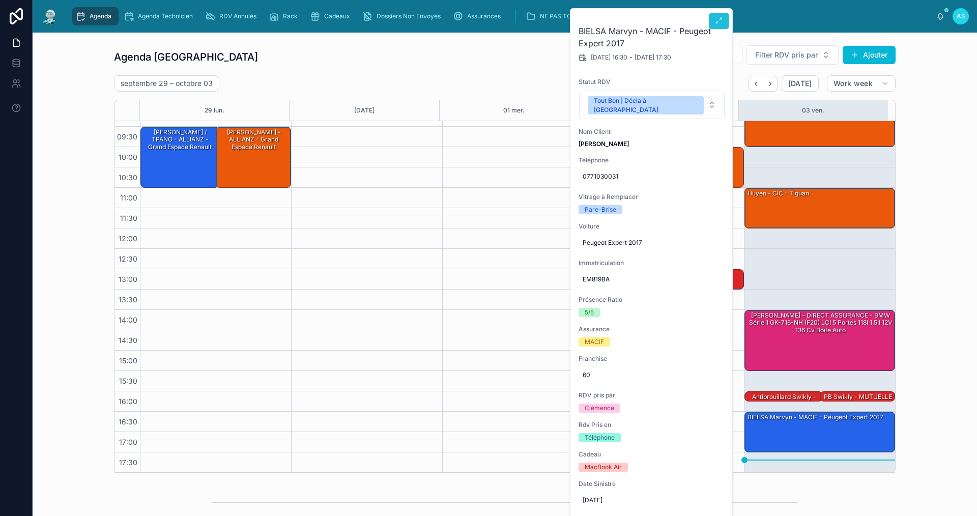
click at [715, 18] on button at bounding box center [719, 21] width 20 height 16
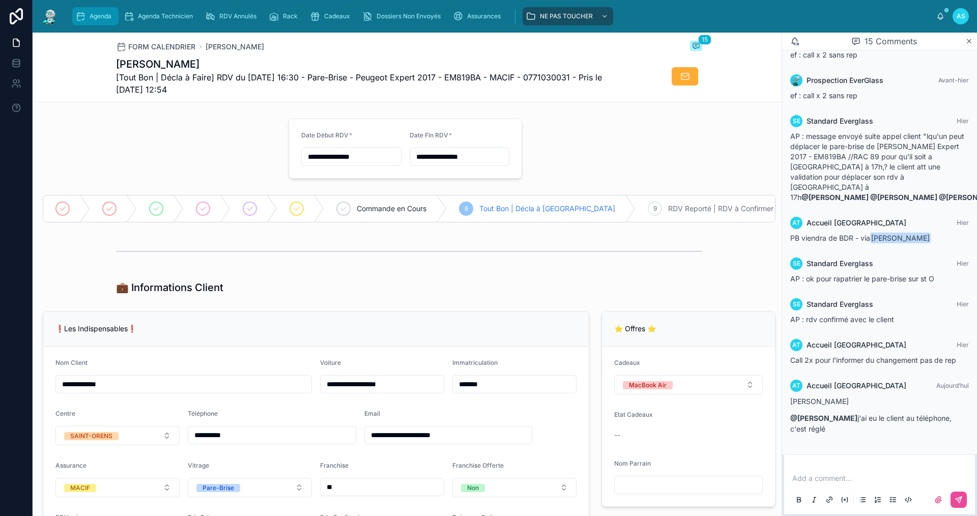
click at [73, 10] on link "Agenda" at bounding box center [95, 16] width 46 height 18
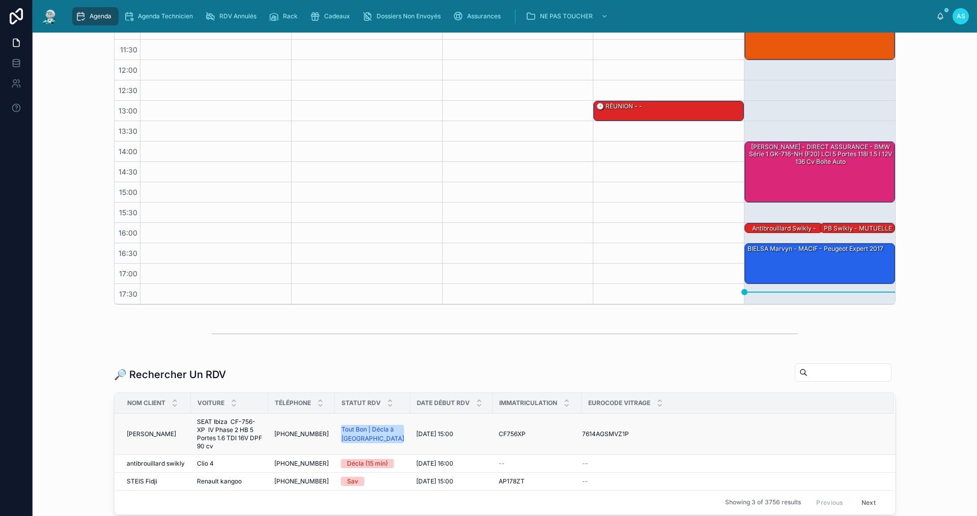
scroll to position [204, 0]
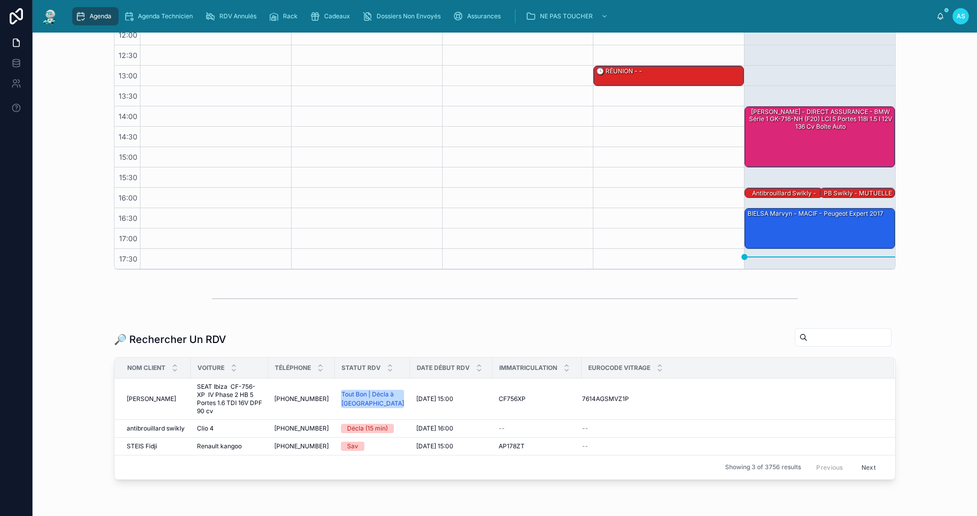
click at [814, 338] on input "text" at bounding box center [849, 337] width 83 height 14
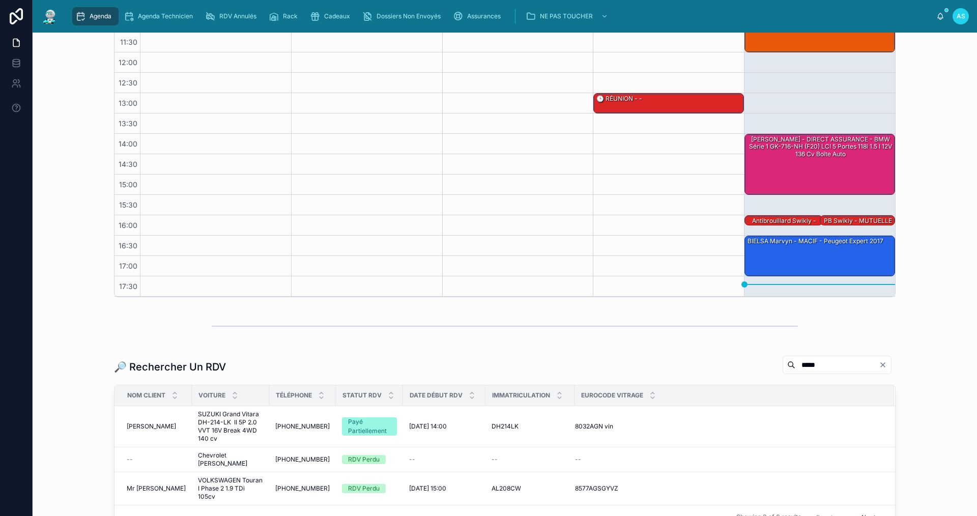
scroll to position [204, 0]
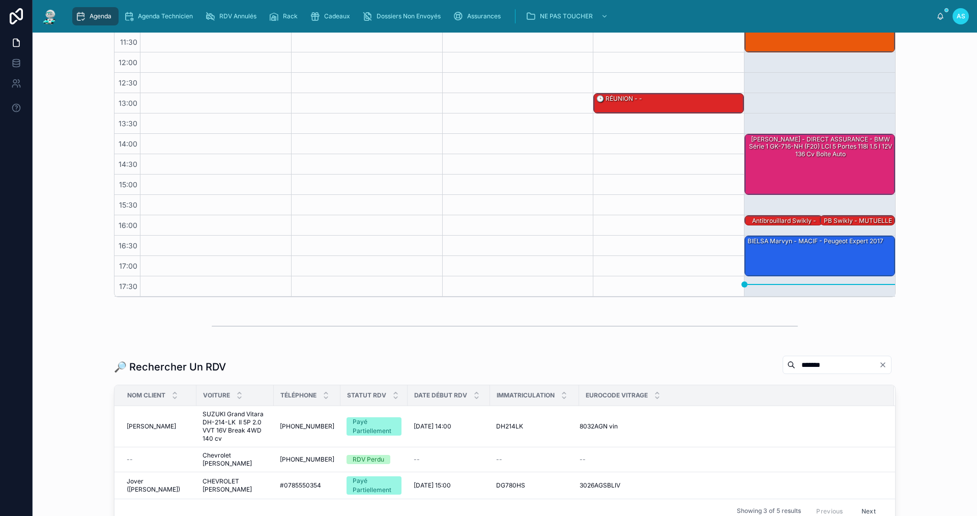
scroll to position [204, 0]
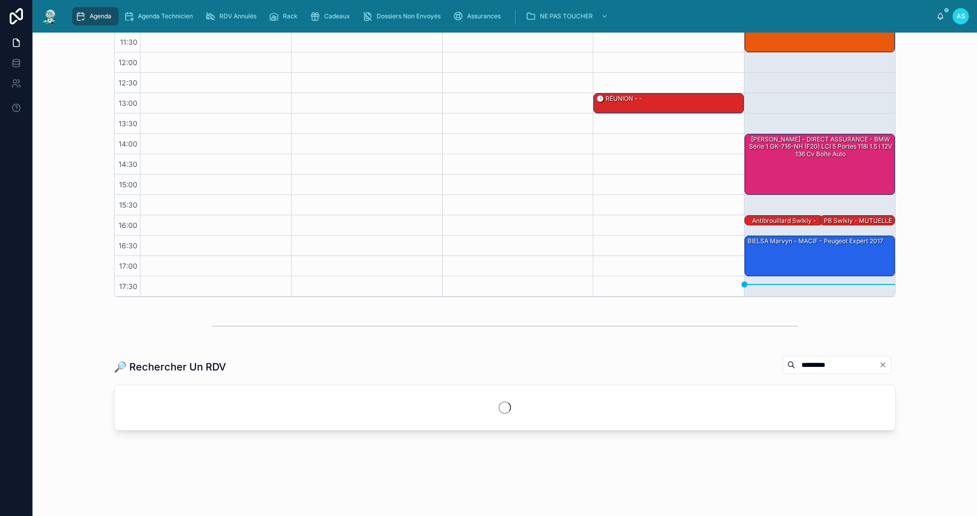
scroll to position [204, 0]
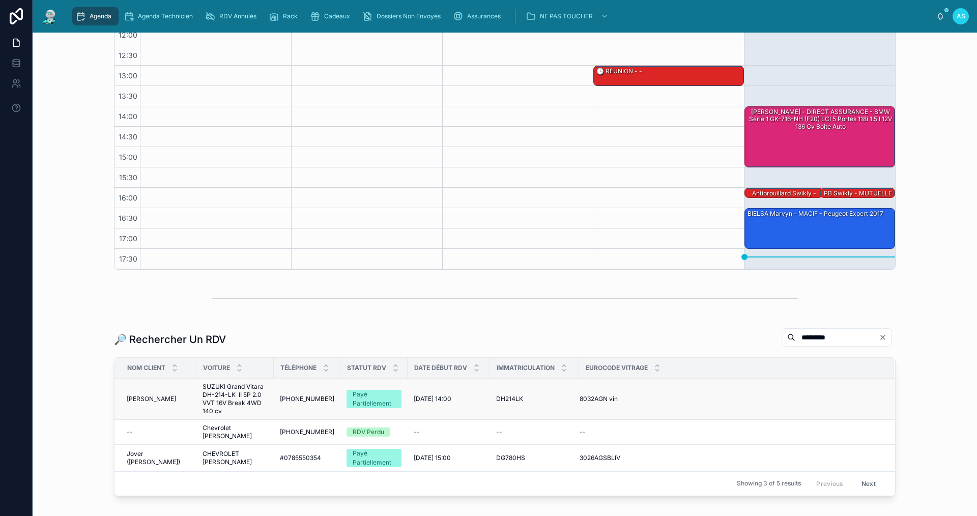
type input "*********"
click at [258, 397] on span "SUZUKI Grand Vitara DH-214-LK II 5P 2.0 VVT 16V Break 4WD 140 cv" at bounding box center [235, 399] width 65 height 33
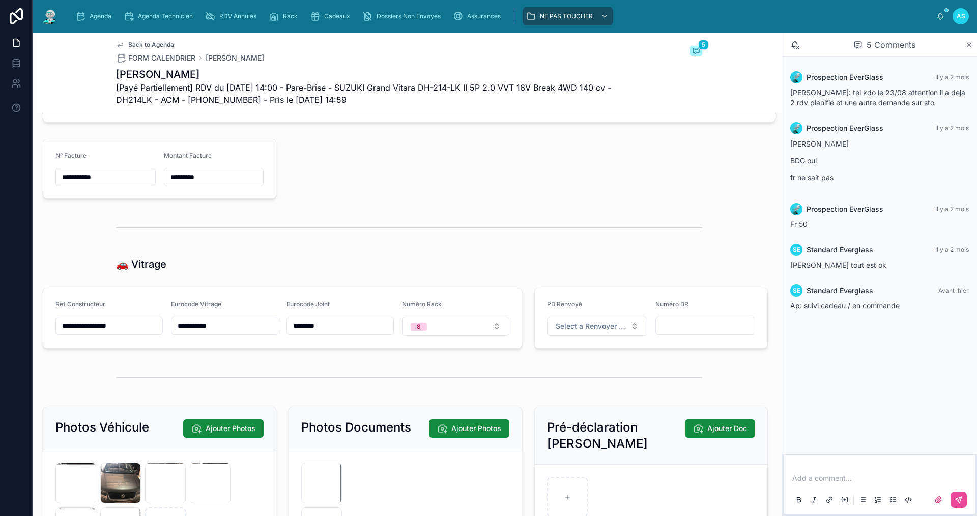
scroll to position [1120, 0]
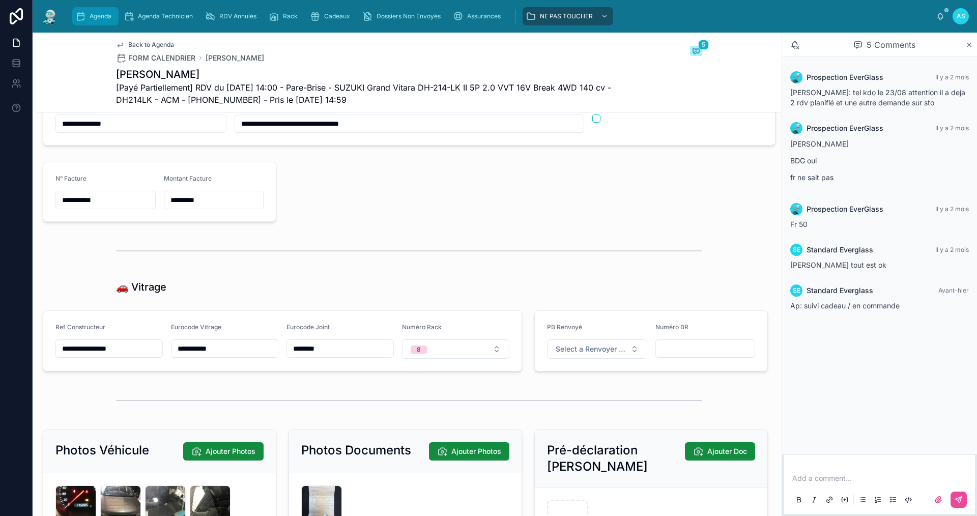
click at [88, 12] on div "Agenda" at bounding box center [95, 16] width 40 height 16
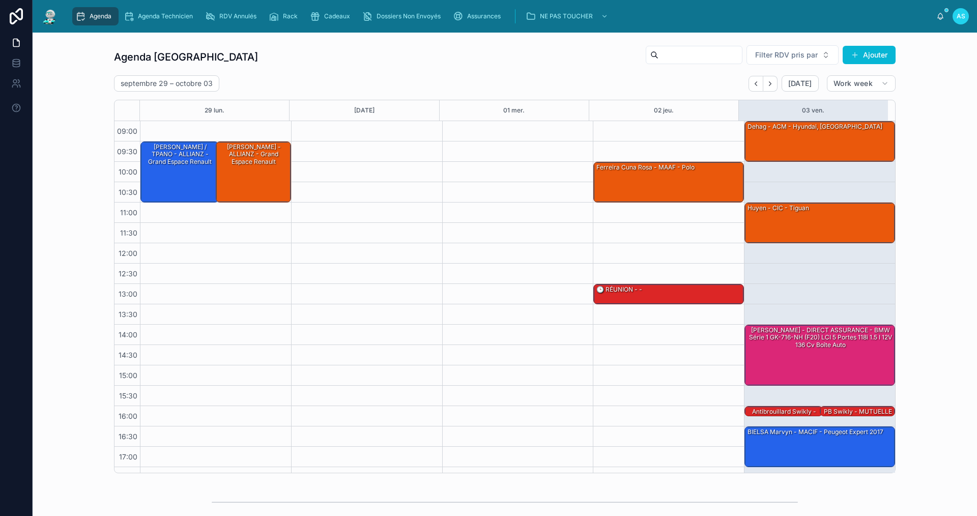
scroll to position [15, 0]
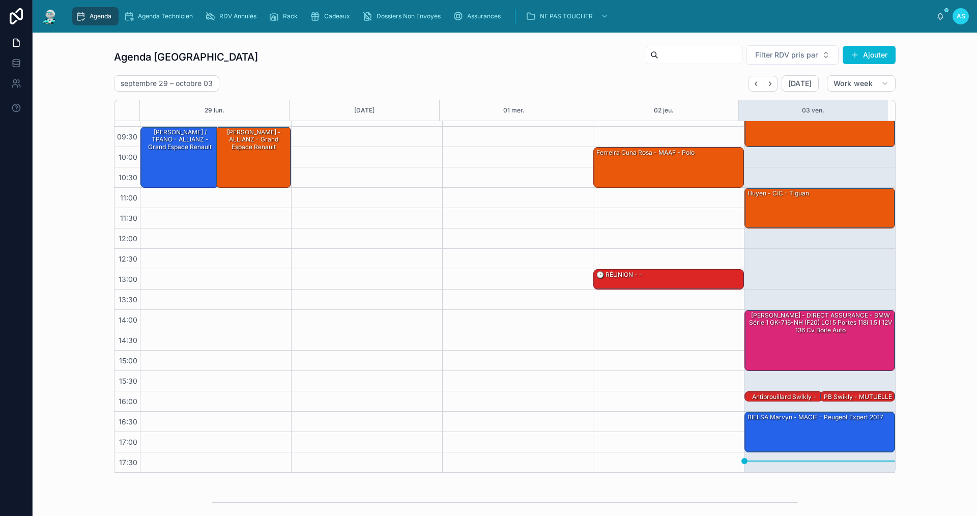
click at [350, 79] on div "[DATE] – [DATE] [DATE] Work week" at bounding box center [505, 83] width 782 height 16
click at [389, 51] on div "Agenda Saint-Orens Filter RDV pris par [PERSON_NAME]" at bounding box center [505, 57] width 782 height 24
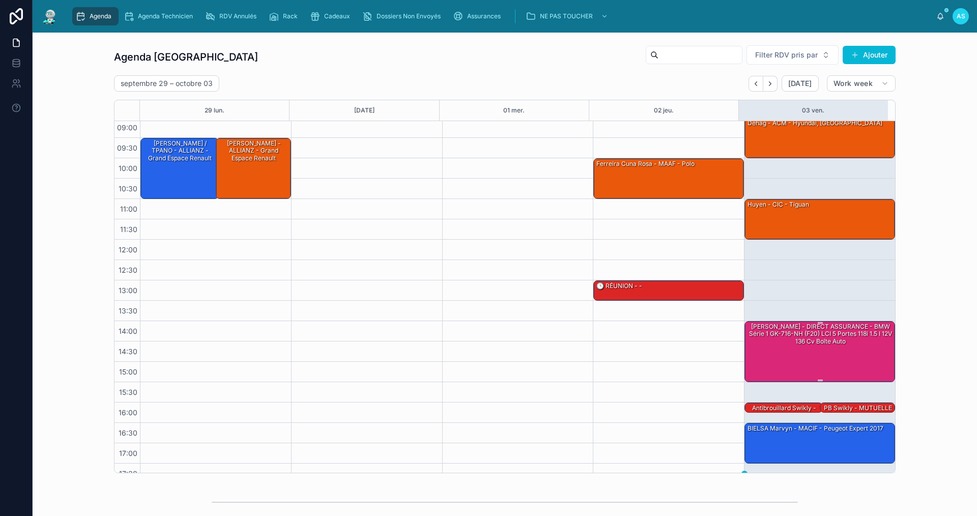
scroll to position [0, 0]
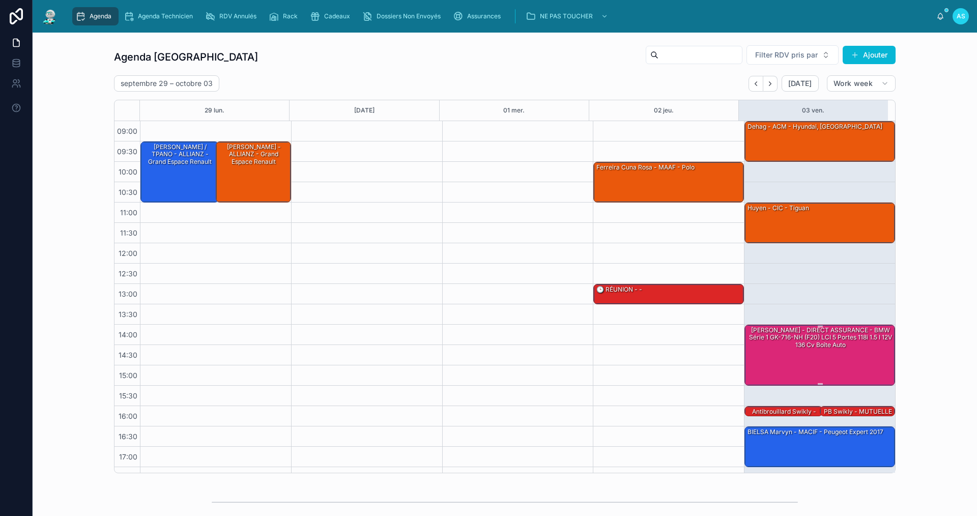
click at [787, 342] on div "[PERSON_NAME] - DIRECT ASSURANCE - BMW Série 1 GK-716-NH (F20) LCI 5 portes 118…" at bounding box center [821, 338] width 148 height 24
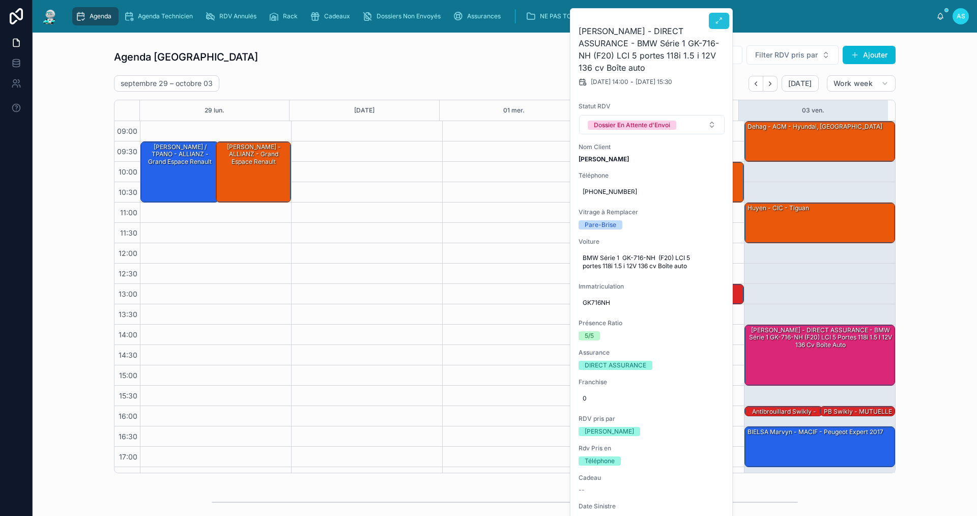
click at [714, 21] on button at bounding box center [719, 21] width 20 height 16
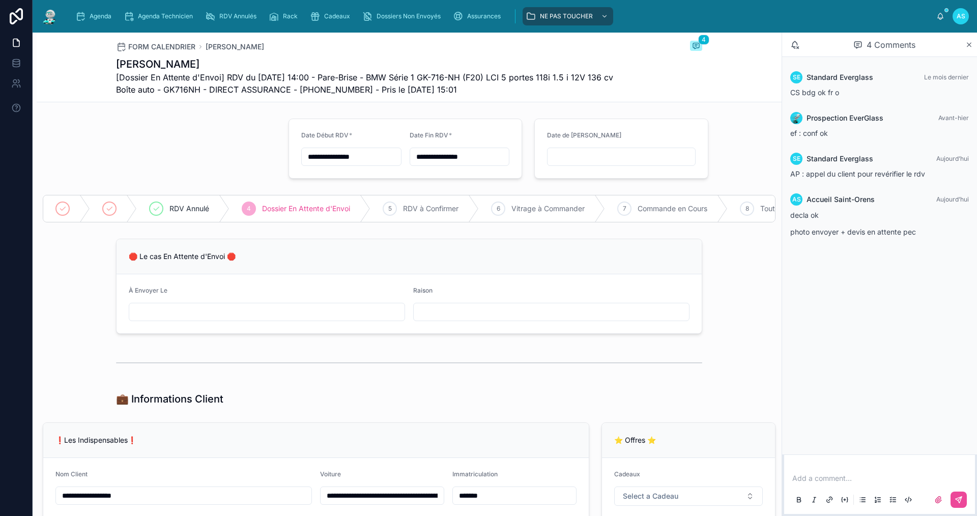
type input "**********"
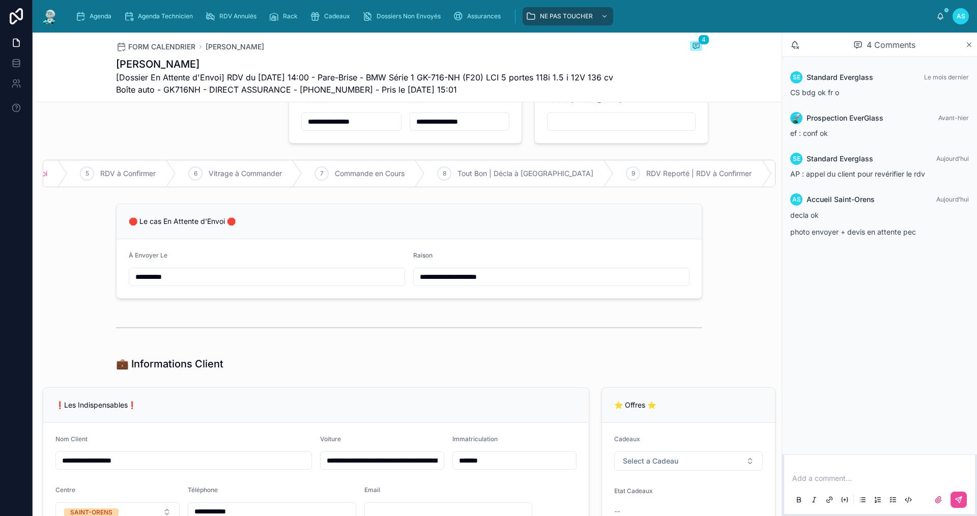
scroll to position [0, 305]
click at [644, 171] on span "RDV Reporté | RDV à Confirmer" at bounding box center [696, 173] width 105 height 10
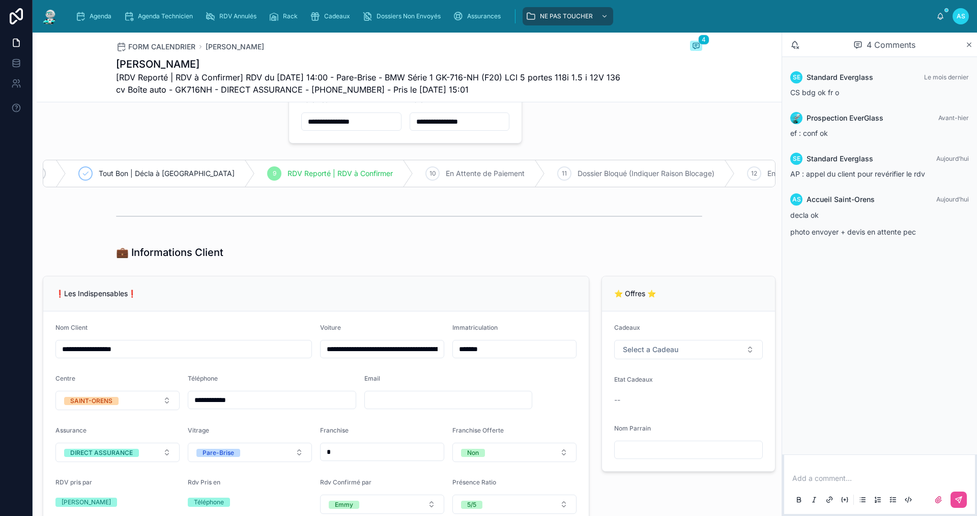
click at [298, 43] on div "FORM CALENDRIER Matthieu piacentile 4" at bounding box center [409, 47] width 586 height 12
click at [96, 14] on span "Agenda" at bounding box center [101, 16] width 22 height 8
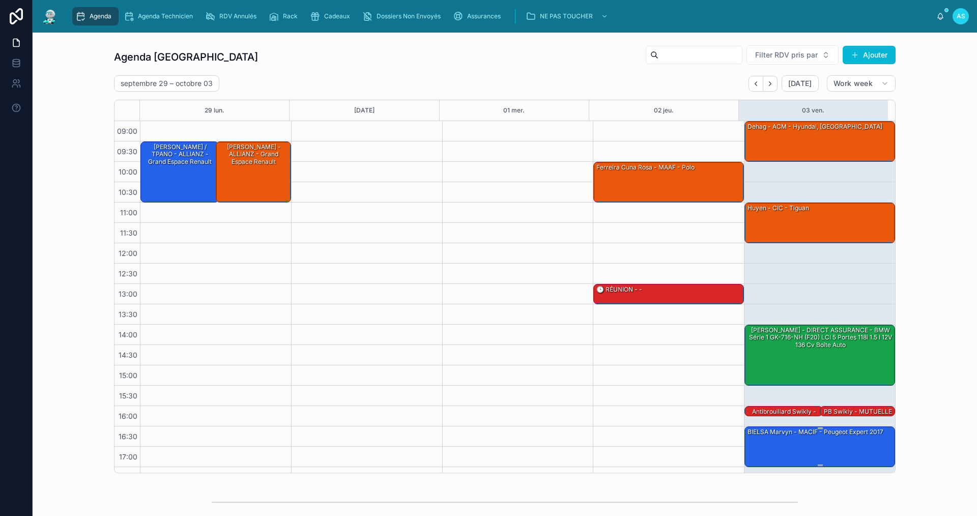
click at [832, 440] on div "BIELSA Marvyn - MACIF - Peugeot Expert 2017" at bounding box center [821, 446] width 148 height 39
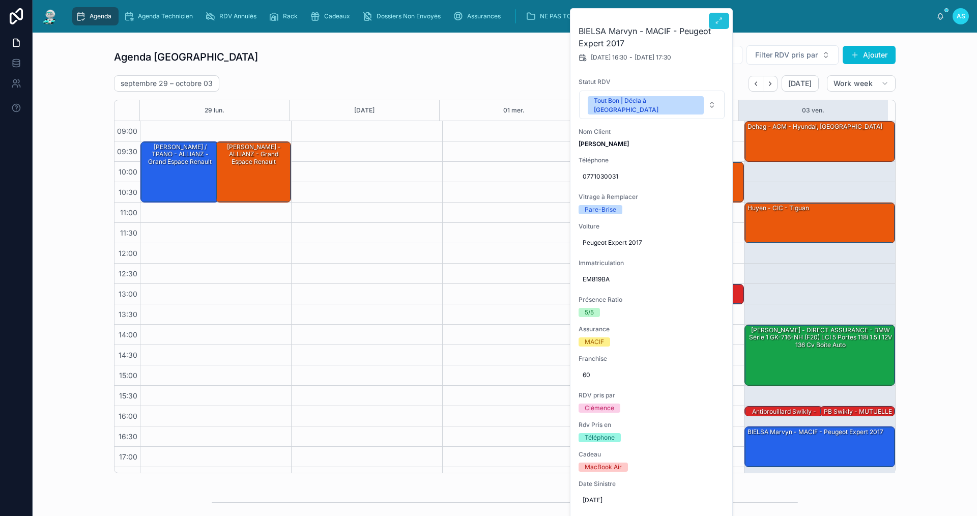
click at [722, 24] on icon at bounding box center [719, 21] width 8 height 8
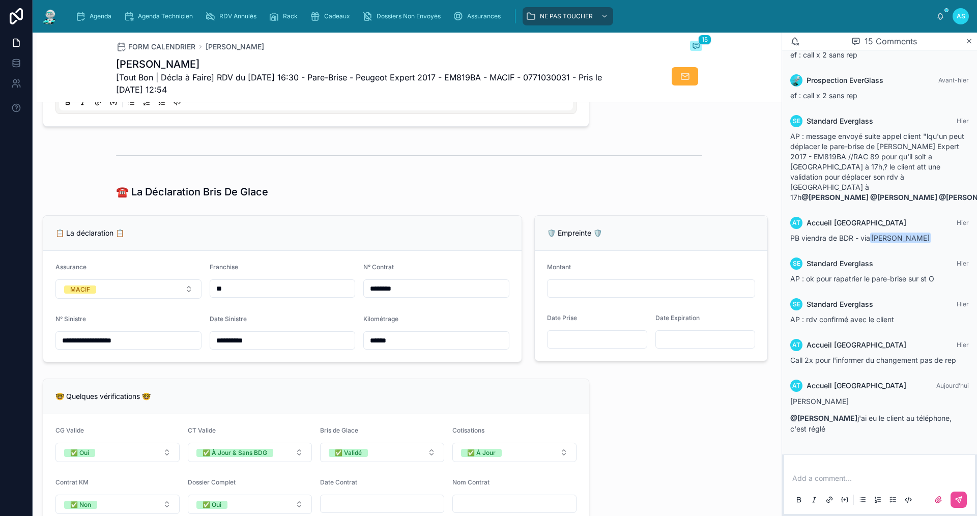
scroll to position [458, 0]
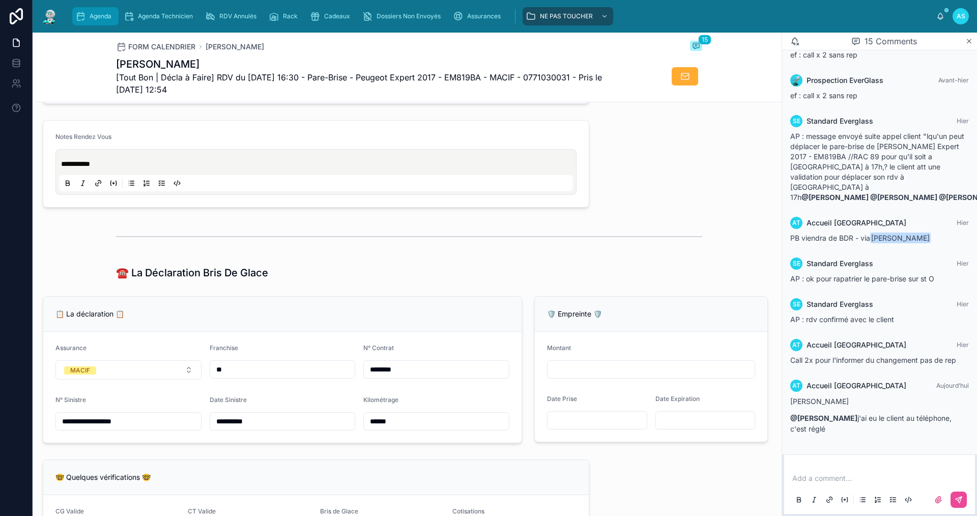
click at [96, 20] on span "Agenda" at bounding box center [101, 16] width 22 height 8
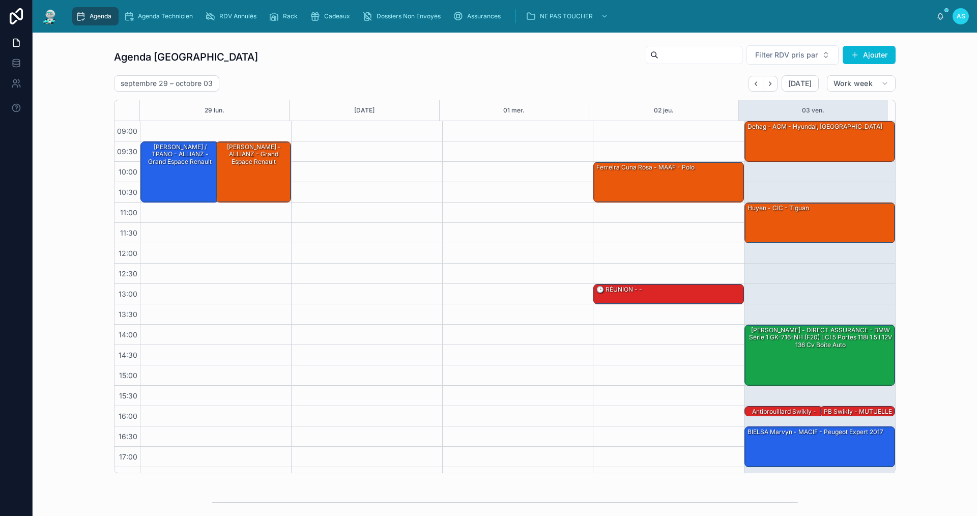
scroll to position [15, 0]
